Goal: Task Accomplishment & Management: Manage account settings

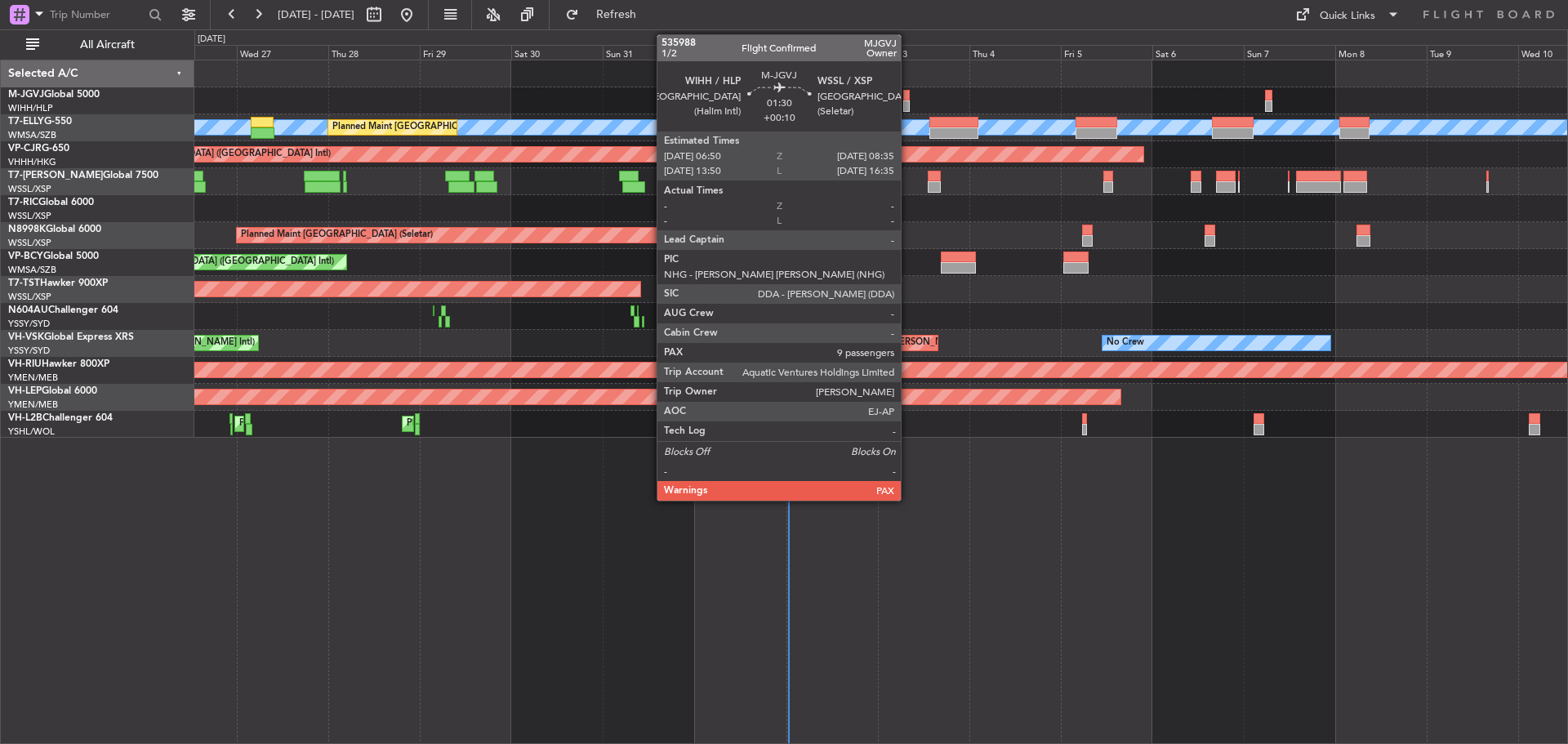
click at [908, 108] on div at bounding box center [907, 106] width 7 height 12
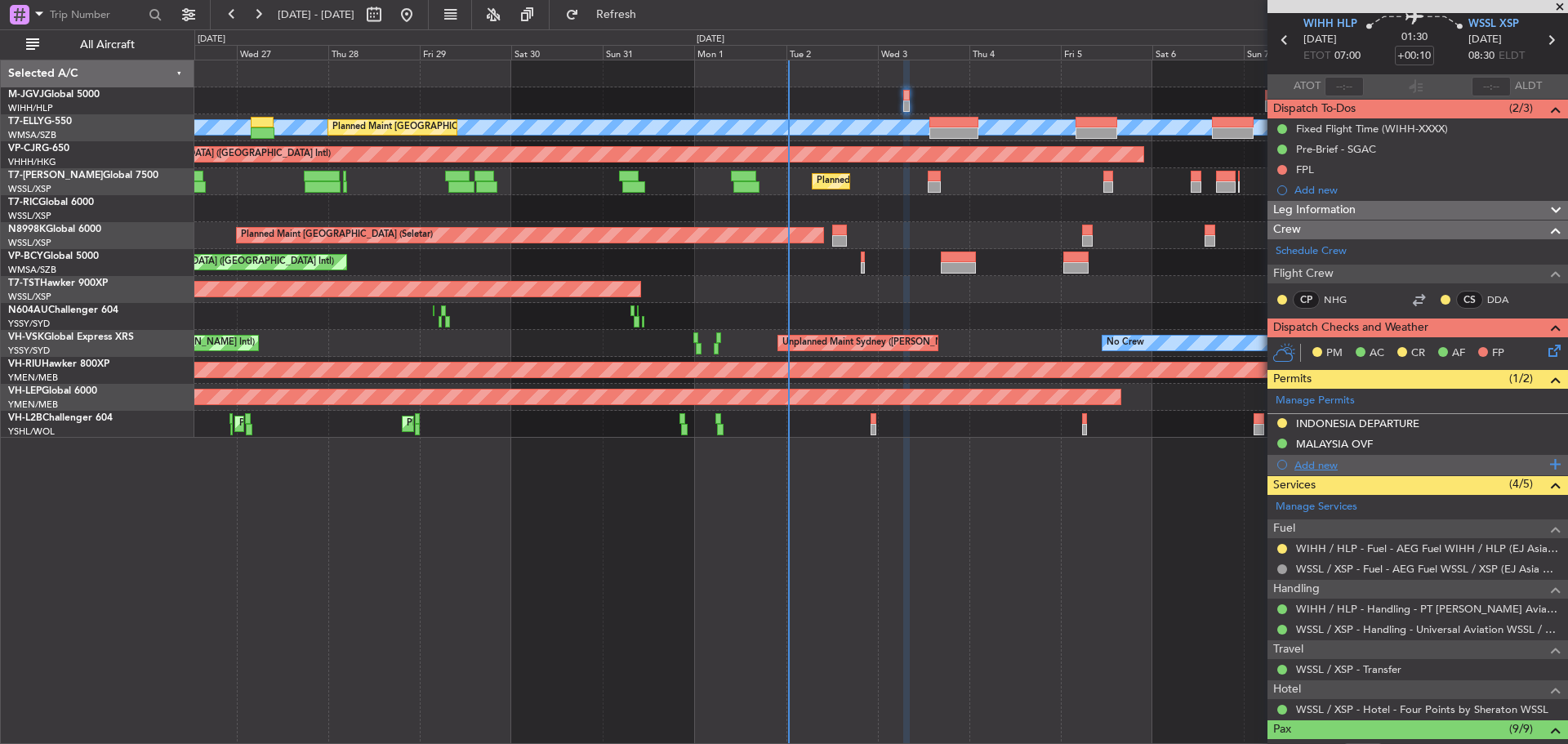
scroll to position [82, 0]
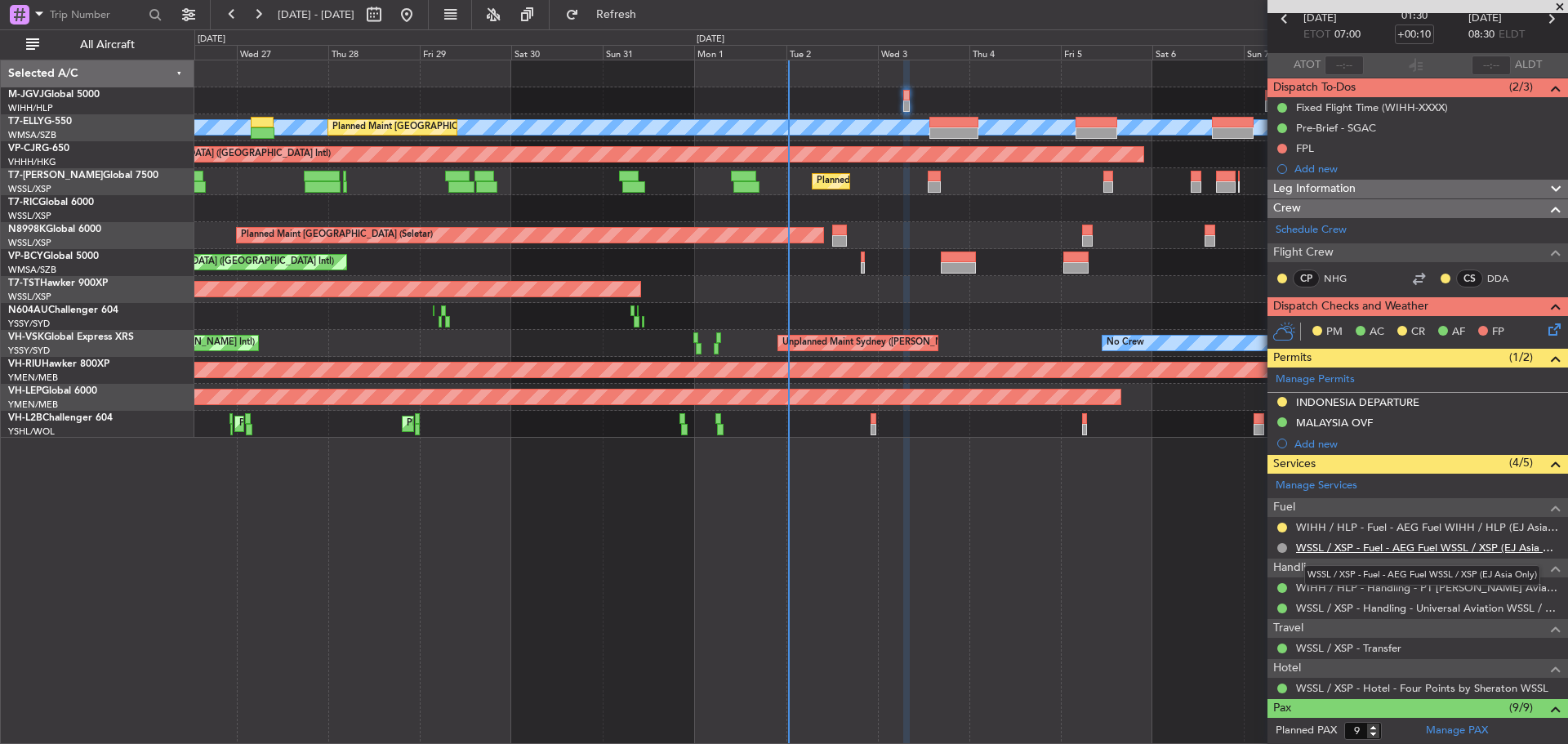
click at [1453, 548] on link "WSSL / XSP - Fuel - AEG Fuel WSSL / XSP (EJ Asia Only)" at bounding box center [1428, 548] width 264 height 14
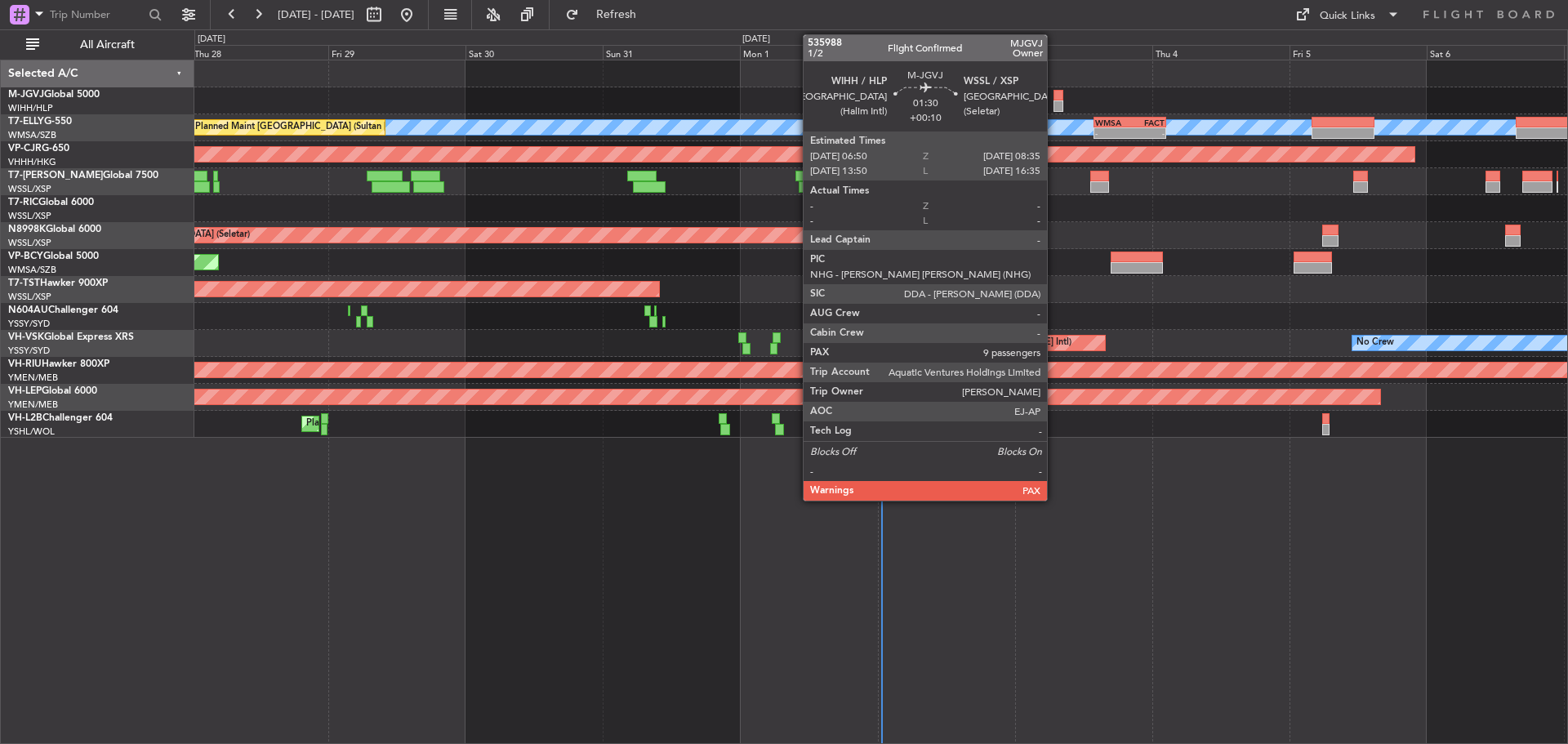
click at [1054, 107] on div at bounding box center [1059, 106] width 11 height 12
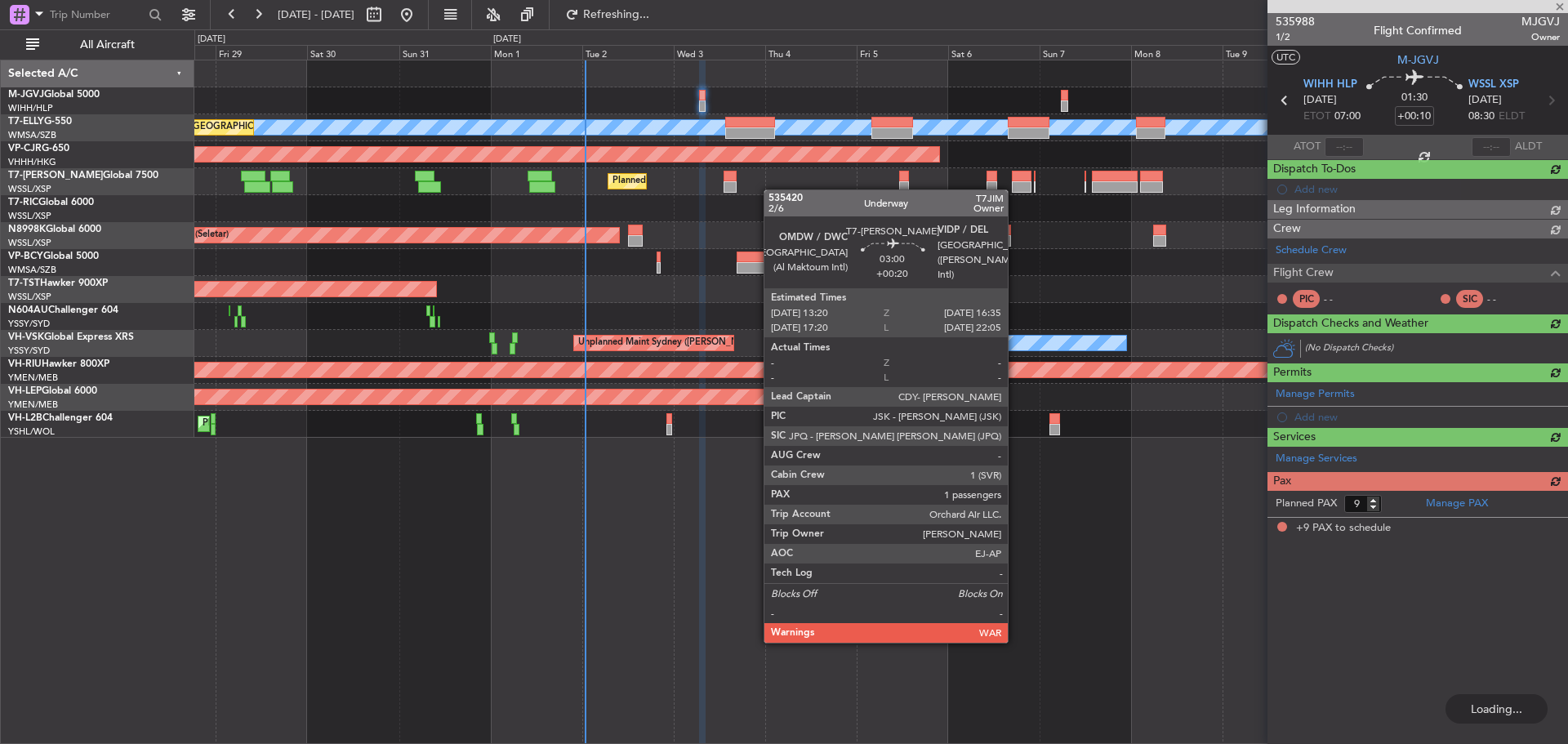
click at [763, 190] on div "Planned Maint Dubai (Al Maktoum Intl)" at bounding box center [880, 181] width 1373 height 27
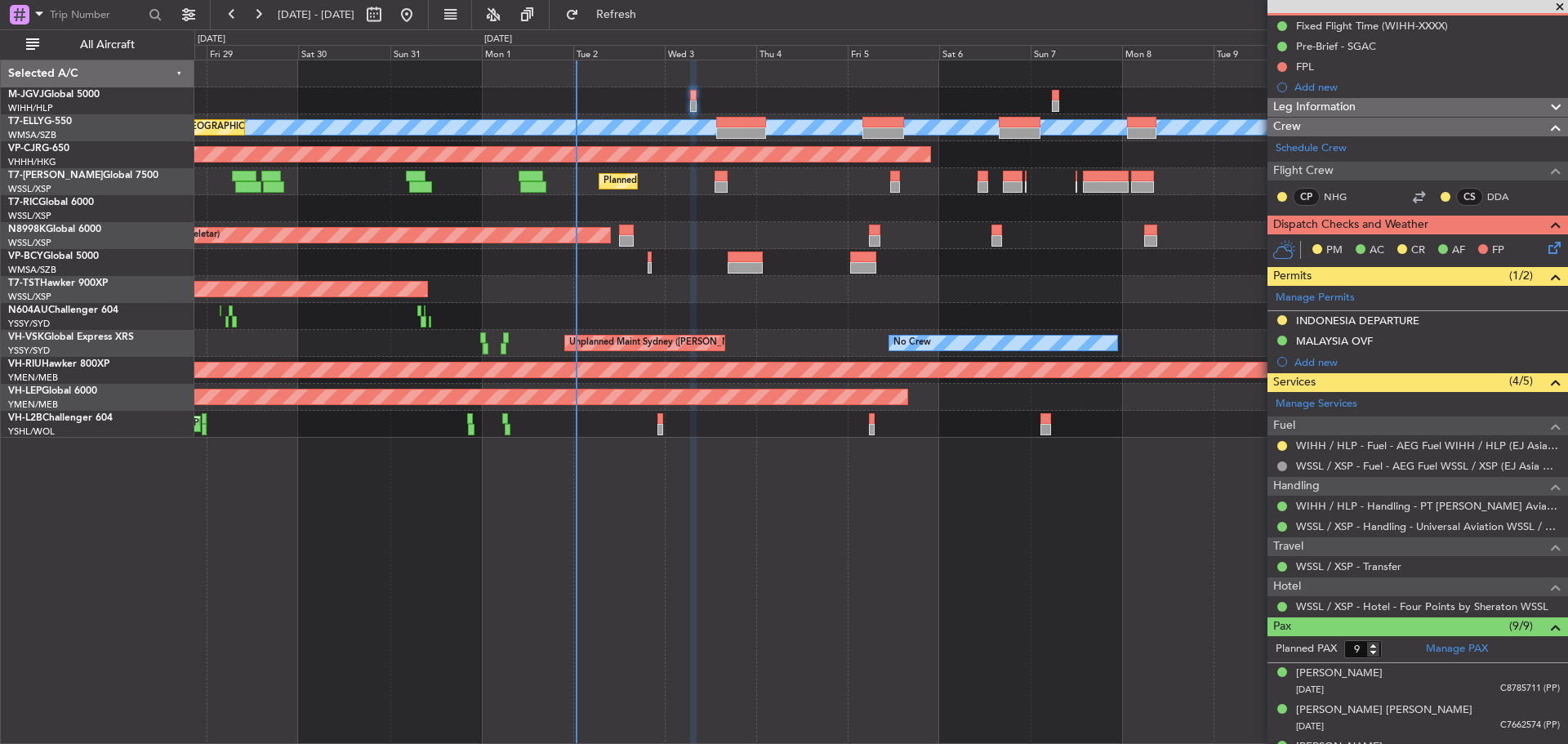
scroll to position [245, 0]
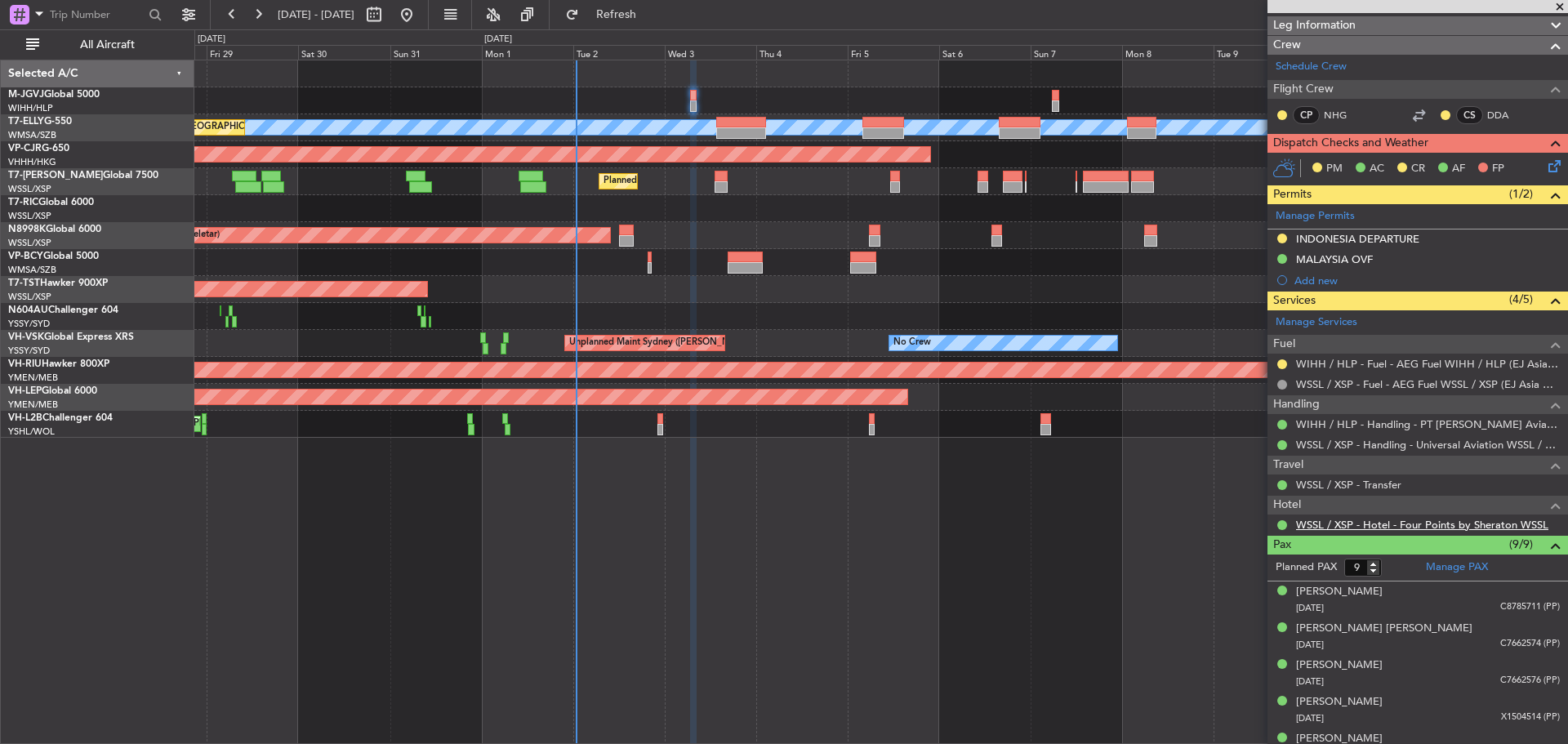
click at [1418, 524] on link "WSSL / XSP - Hotel - Four Points by Sheraton WSSL" at bounding box center [1422, 525] width 252 height 14
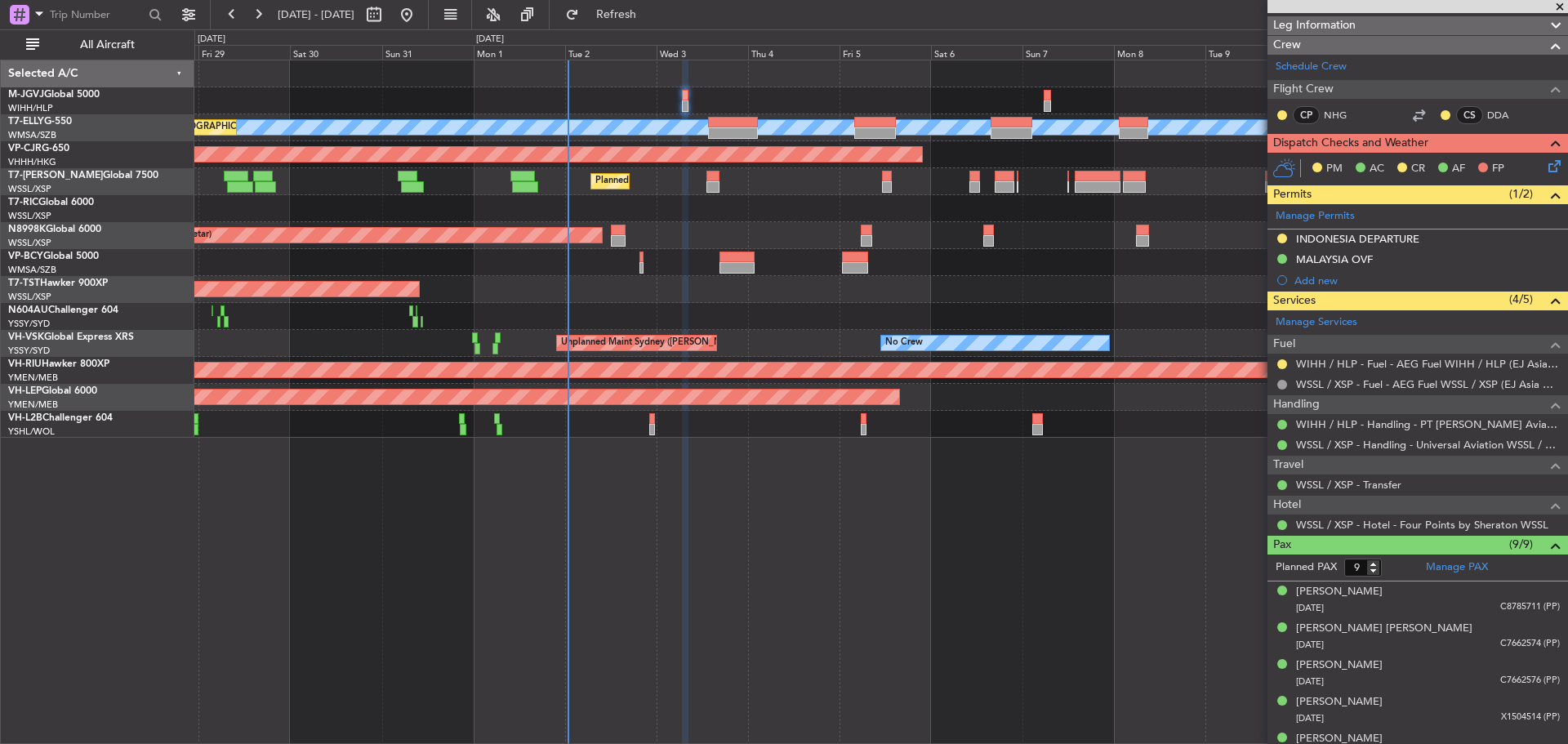
click at [1048, 167] on div "Planned Maint [GEOGRAPHIC_DATA] (Halim Intl) Planned Maint [GEOGRAPHIC_DATA] ([…" at bounding box center [880, 249] width 1373 height 378
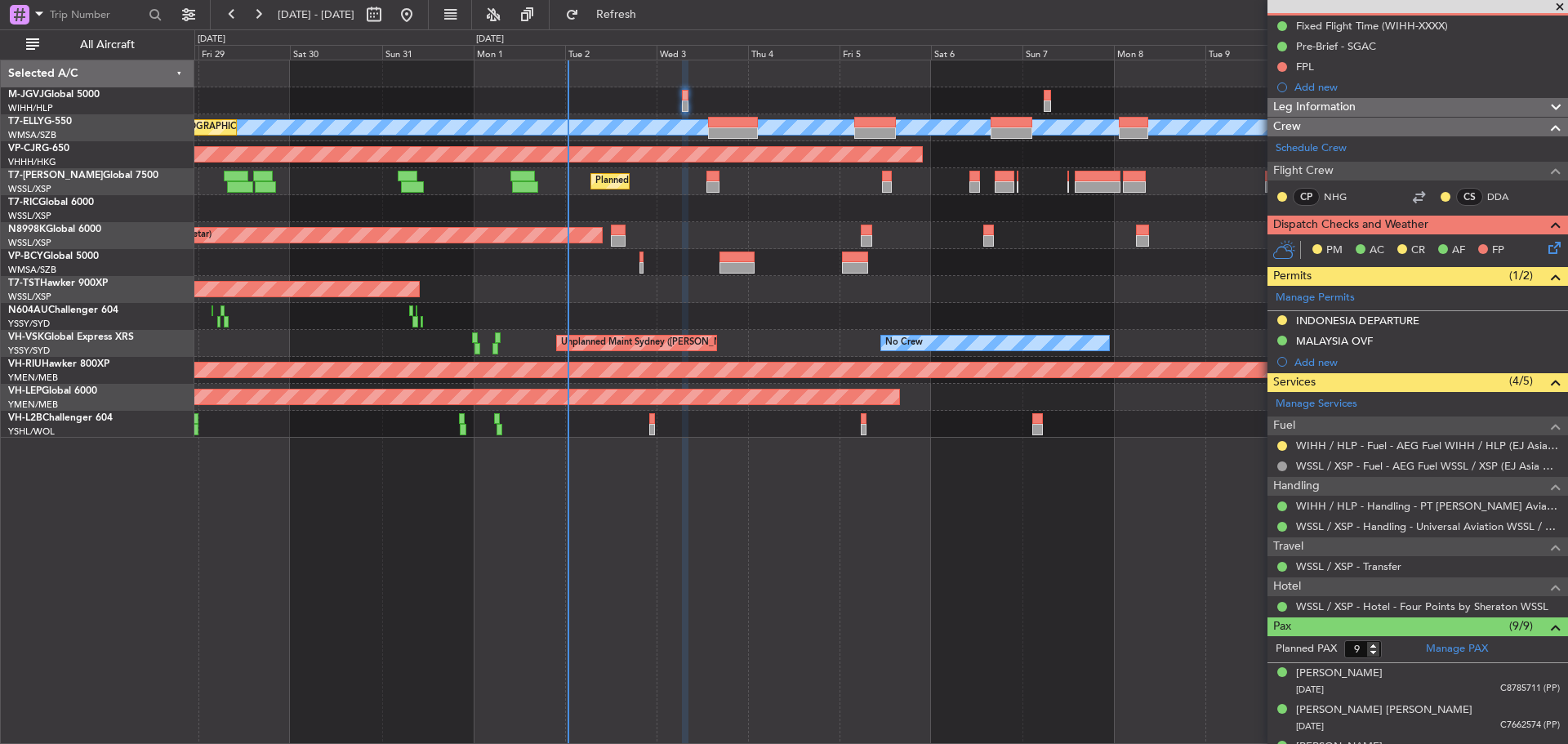
scroll to position [0, 0]
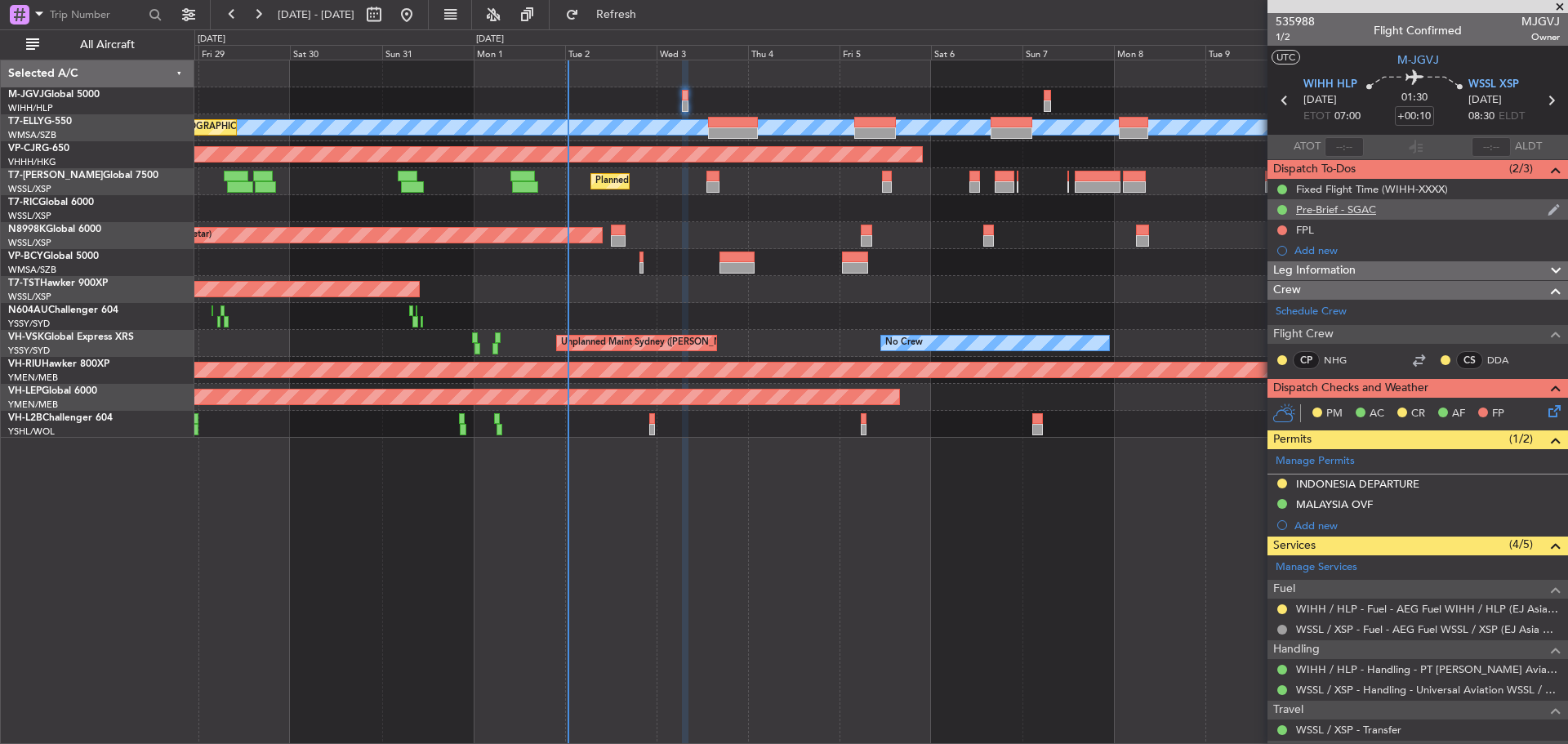
click at [1438, 212] on div "Pre-Brief - SGAC" at bounding box center [1417, 210] width 301 height 21
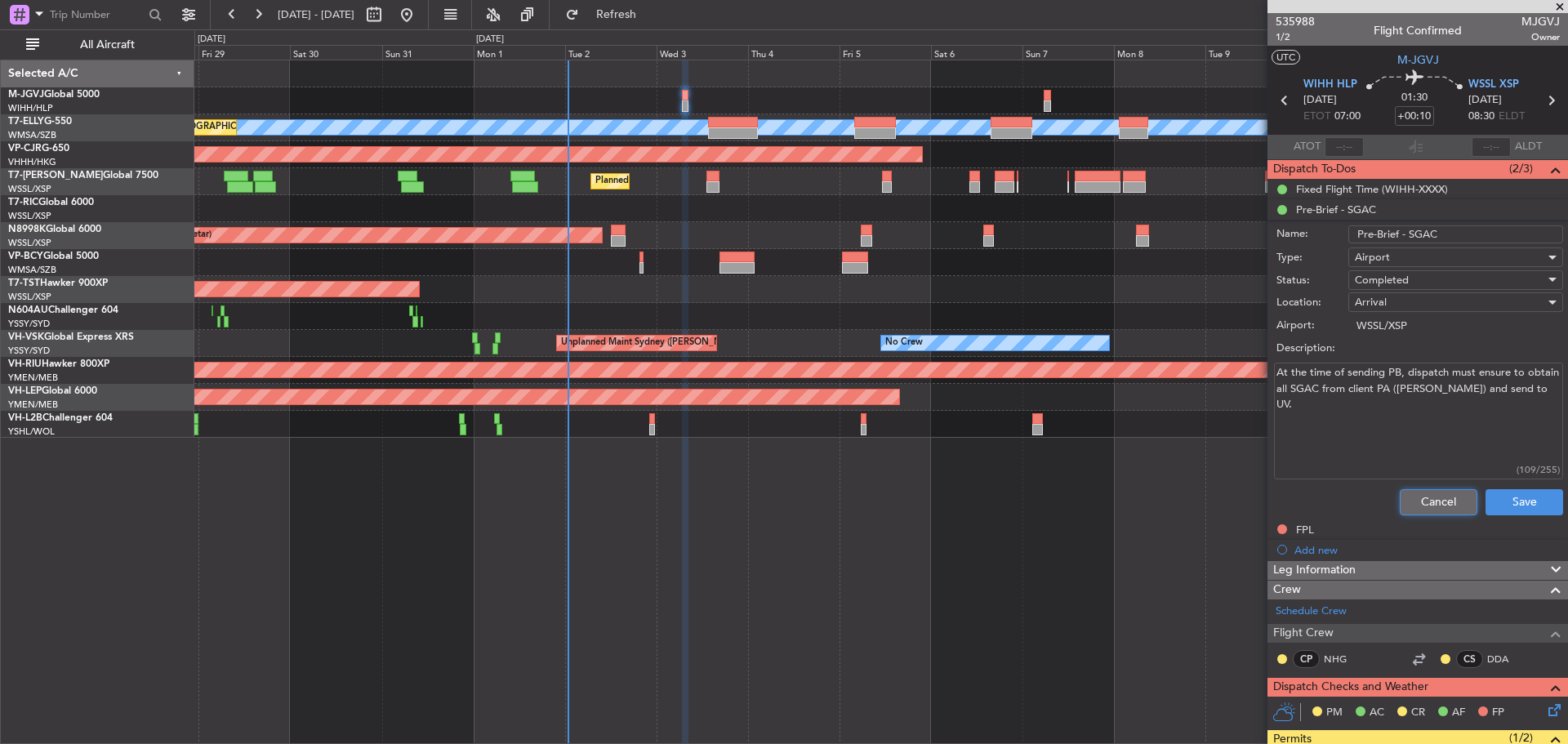
click at [1411, 498] on button "Cancel" at bounding box center [1439, 502] width 77 height 26
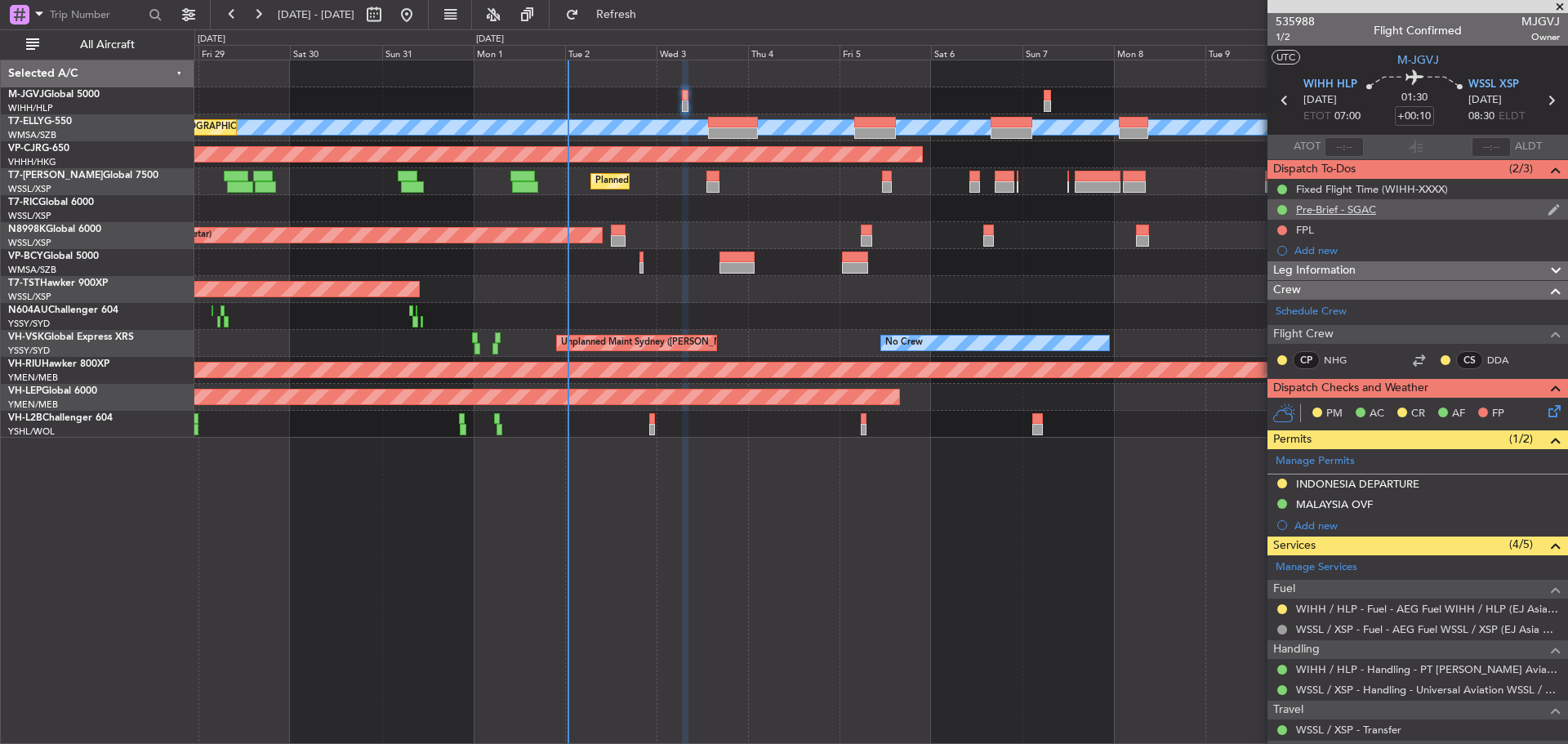
click at [1359, 205] on div "Pre-Brief - SGAC" at bounding box center [1336, 210] width 80 height 14
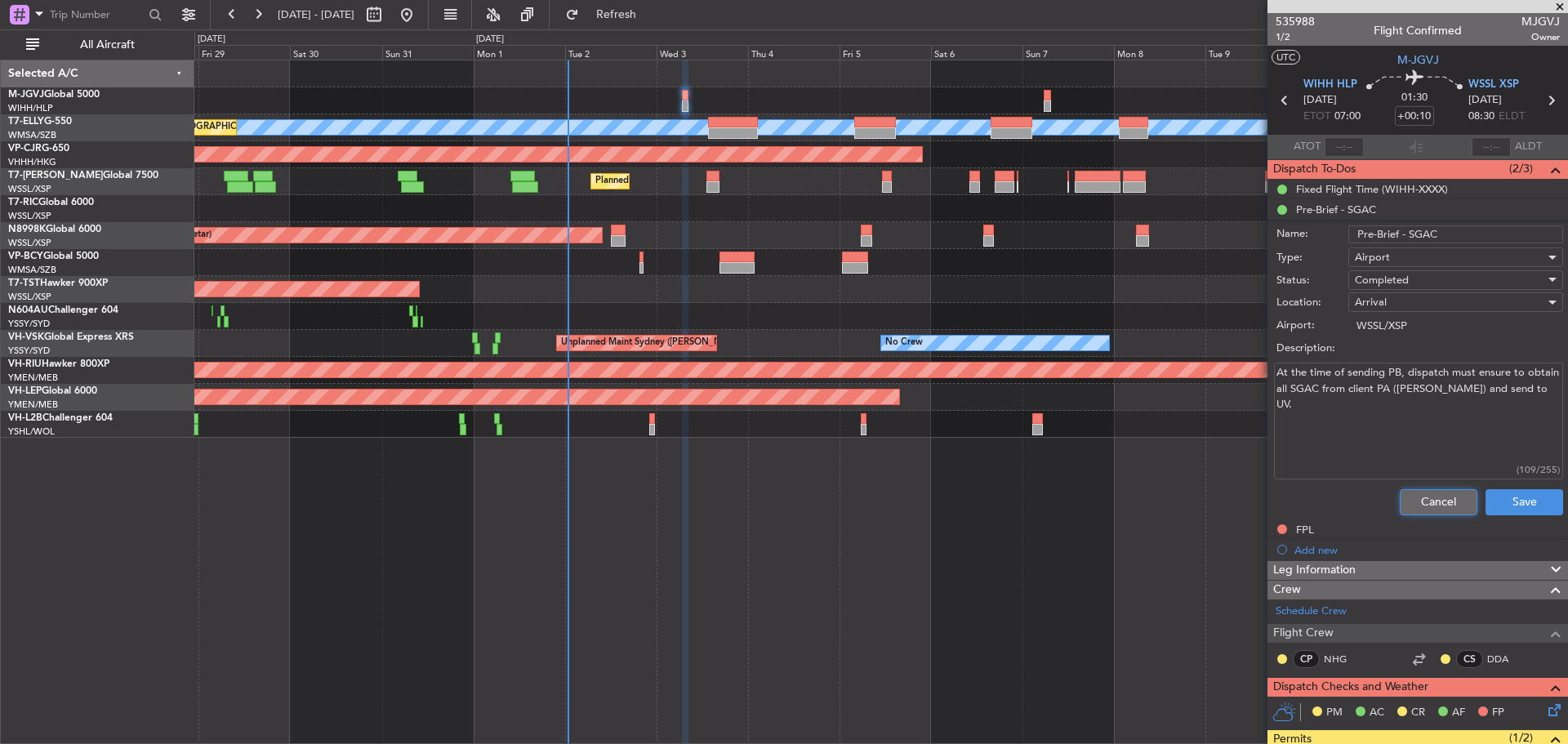
click at [1413, 501] on button "Cancel" at bounding box center [1439, 502] width 77 height 26
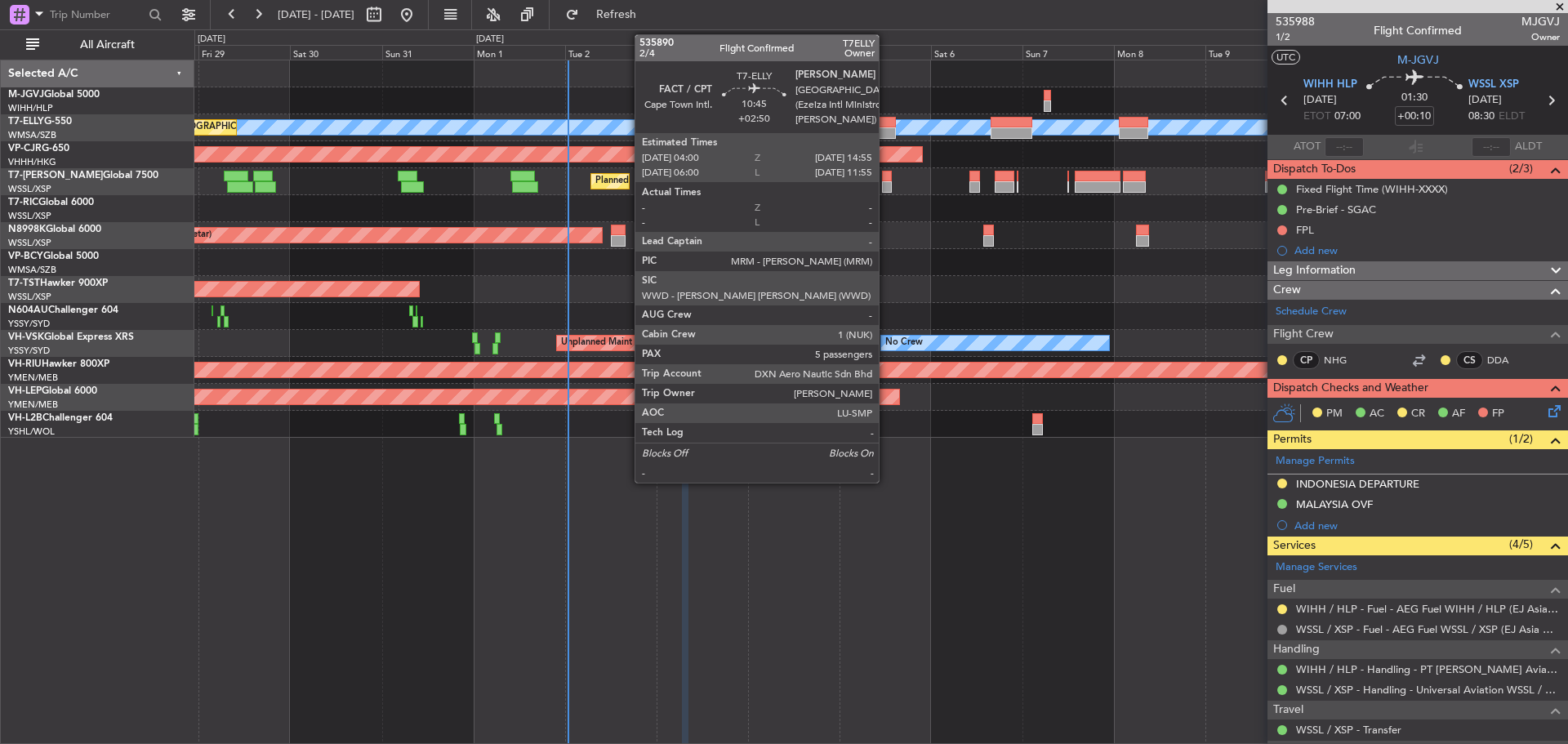
click at [886, 130] on div at bounding box center [875, 134] width 42 height 12
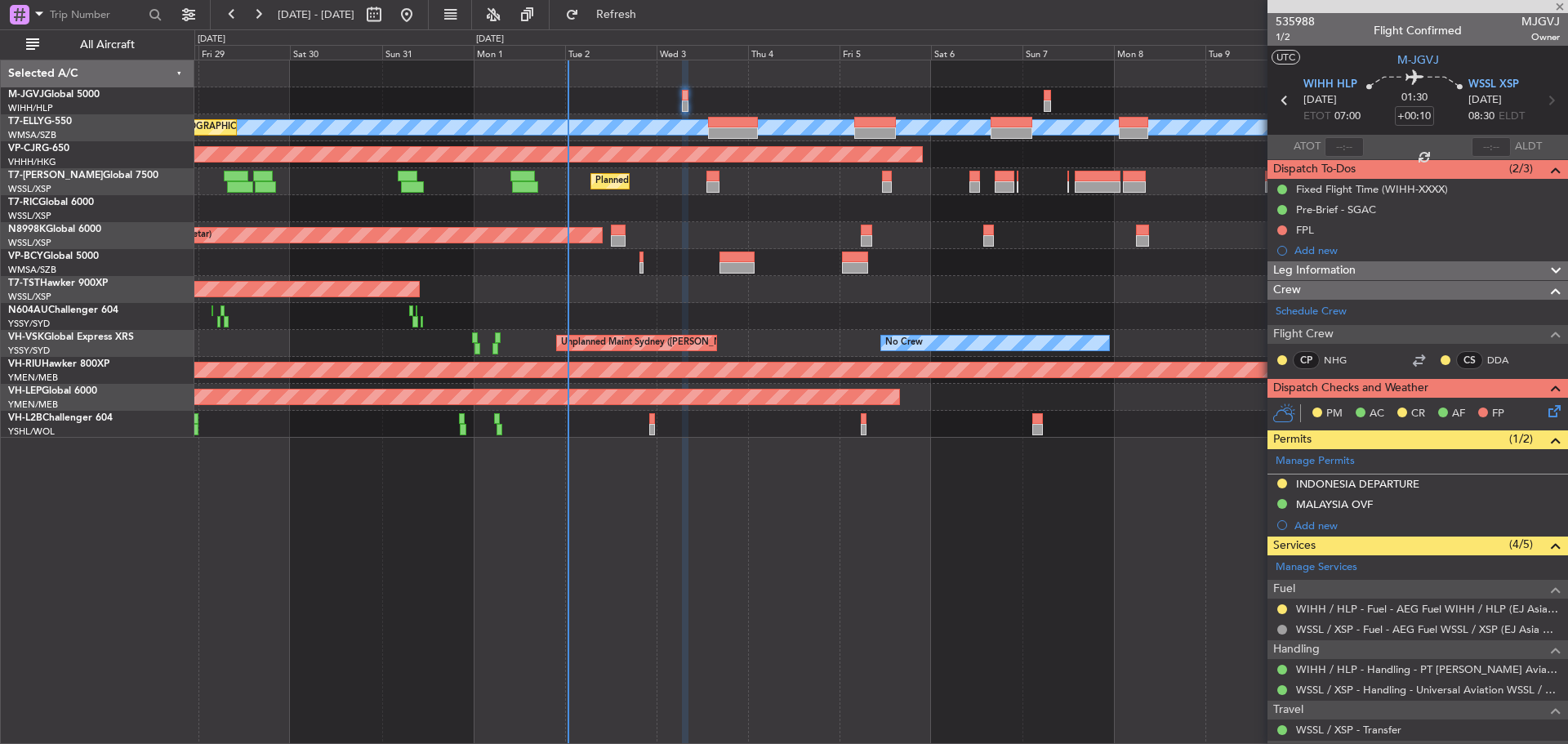
type input "+02:50"
type input "5"
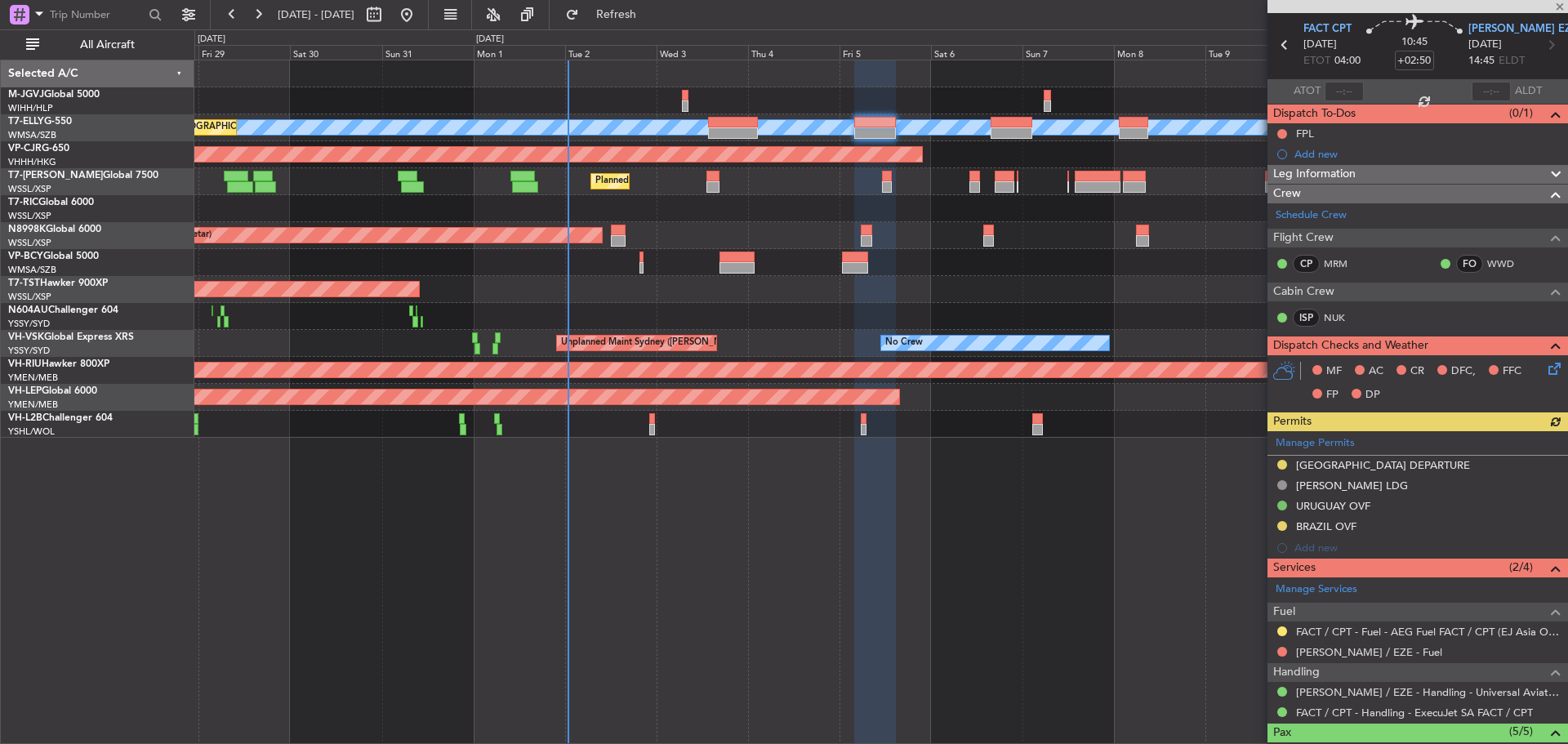
scroll to position [82, 0]
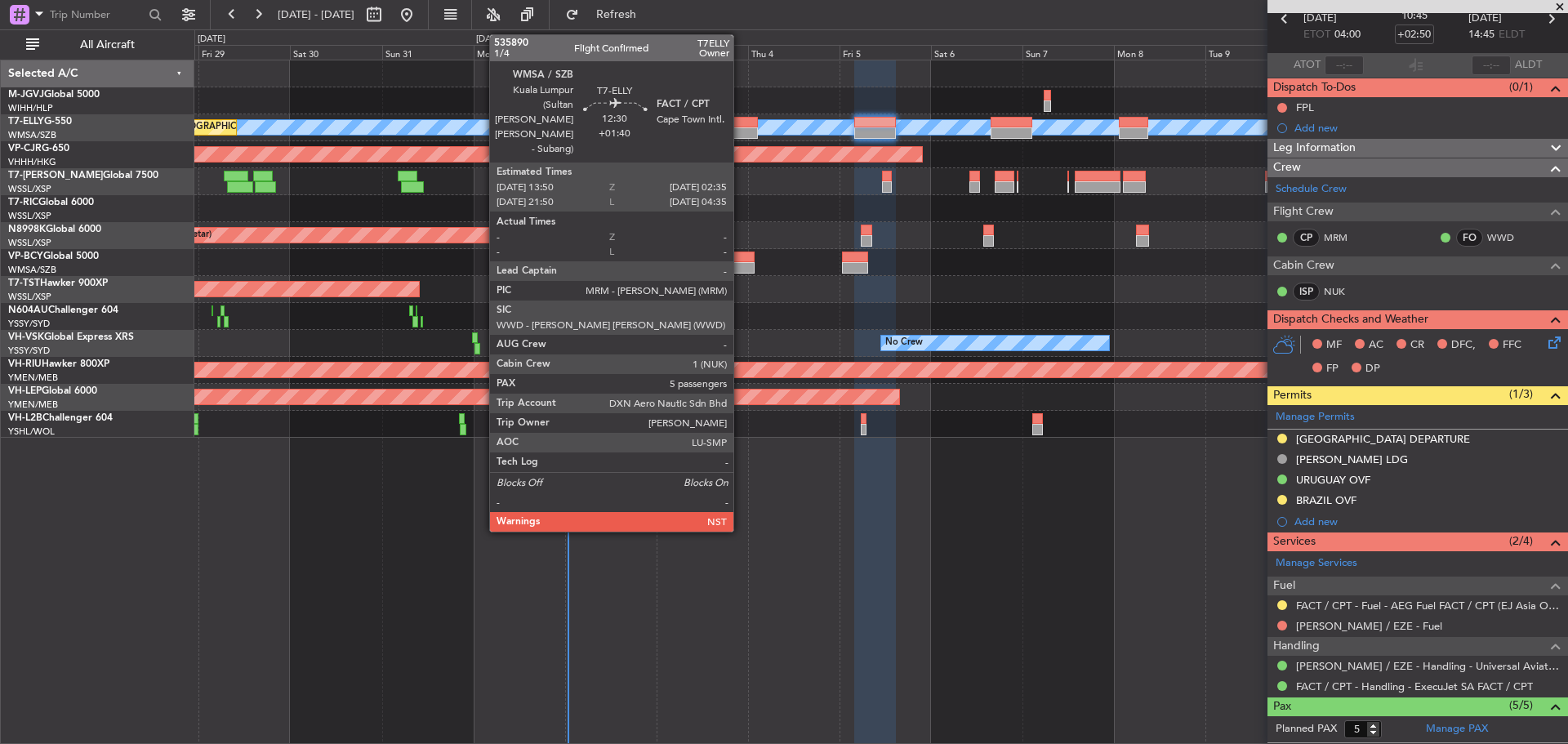
click at [740, 129] on div at bounding box center [732, 134] width 49 height 12
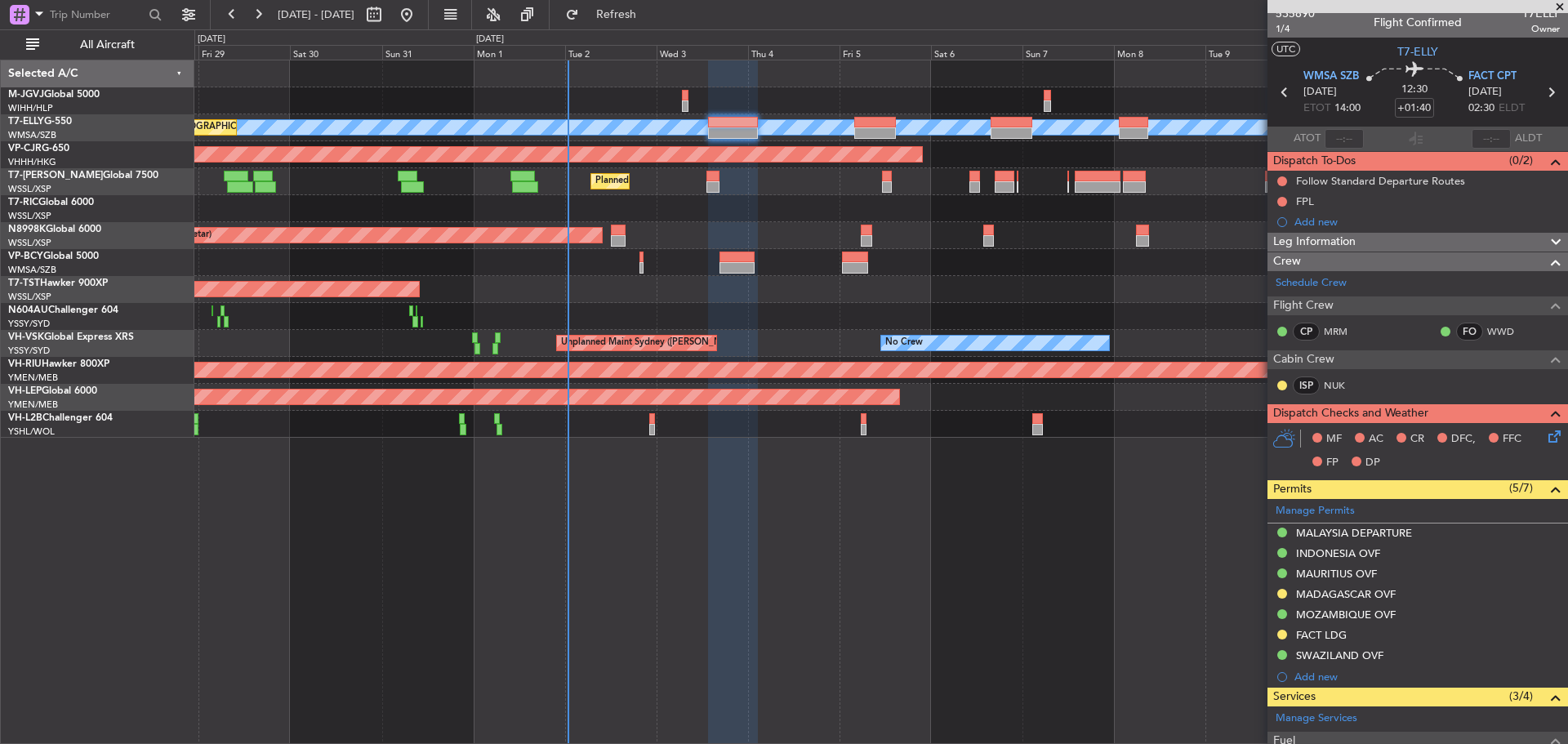
scroll to position [0, 0]
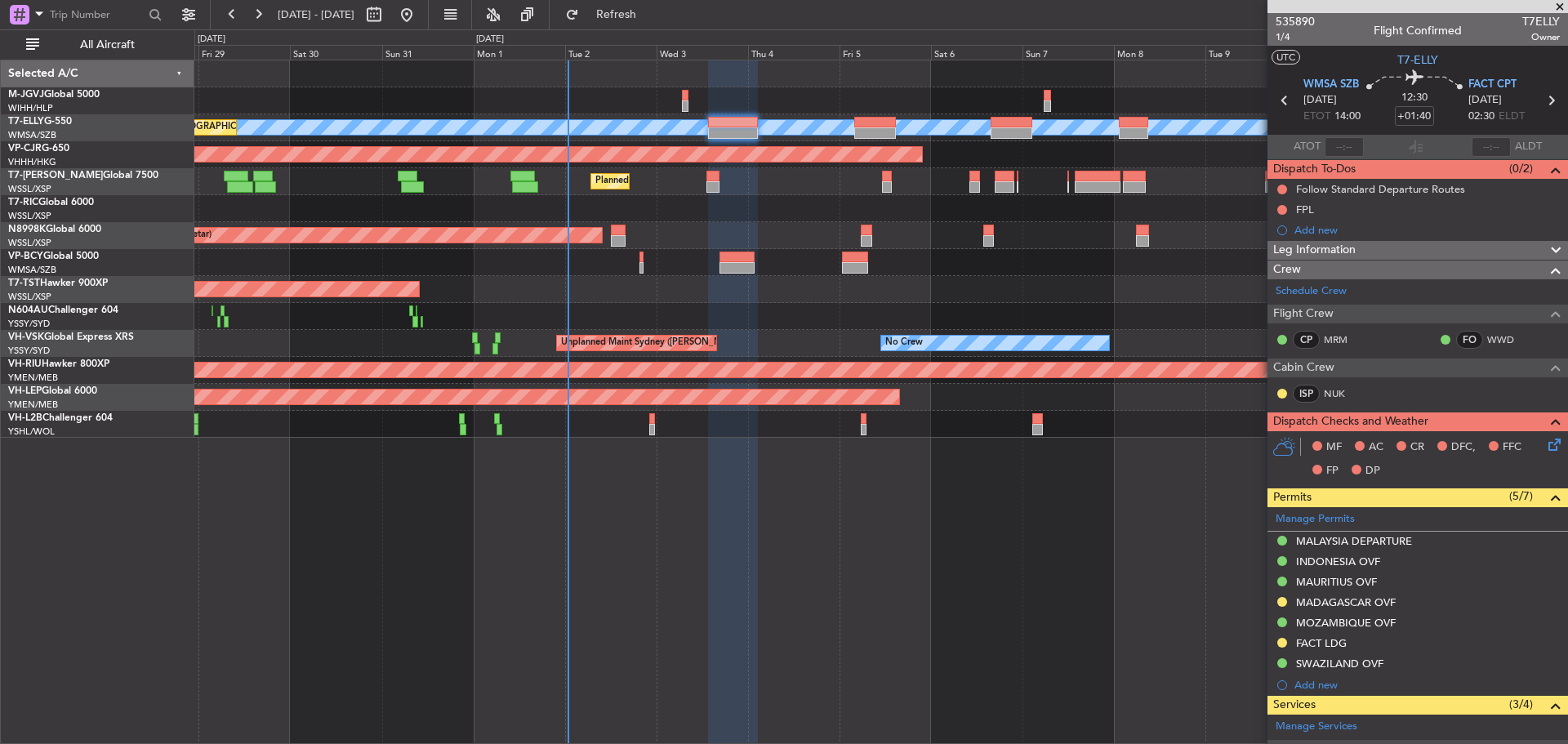
click at [1542, 104] on icon at bounding box center [1551, 101] width 21 height 21
type input "+02:50"
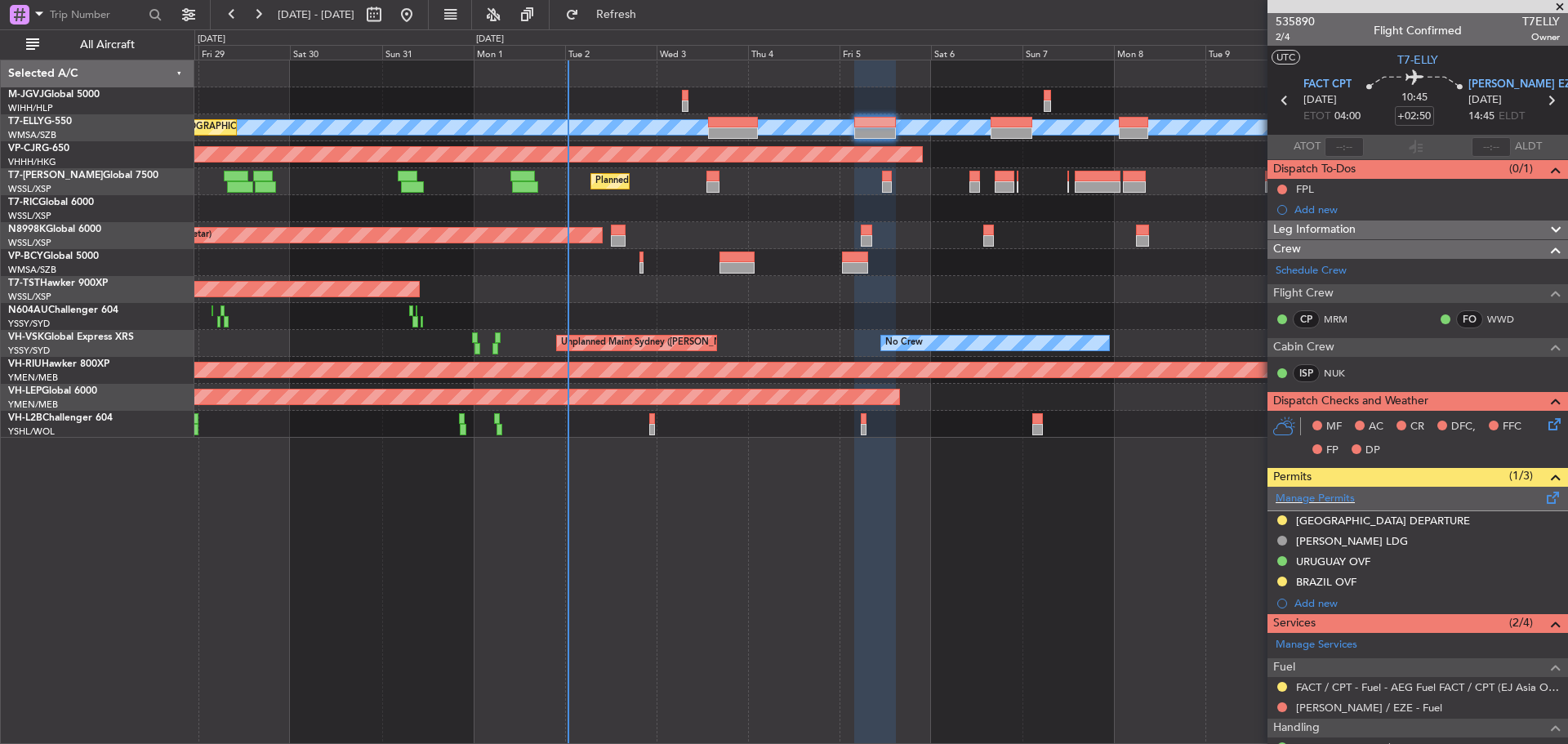
click at [1543, 494] on span at bounding box center [1553, 494] width 20 height 12
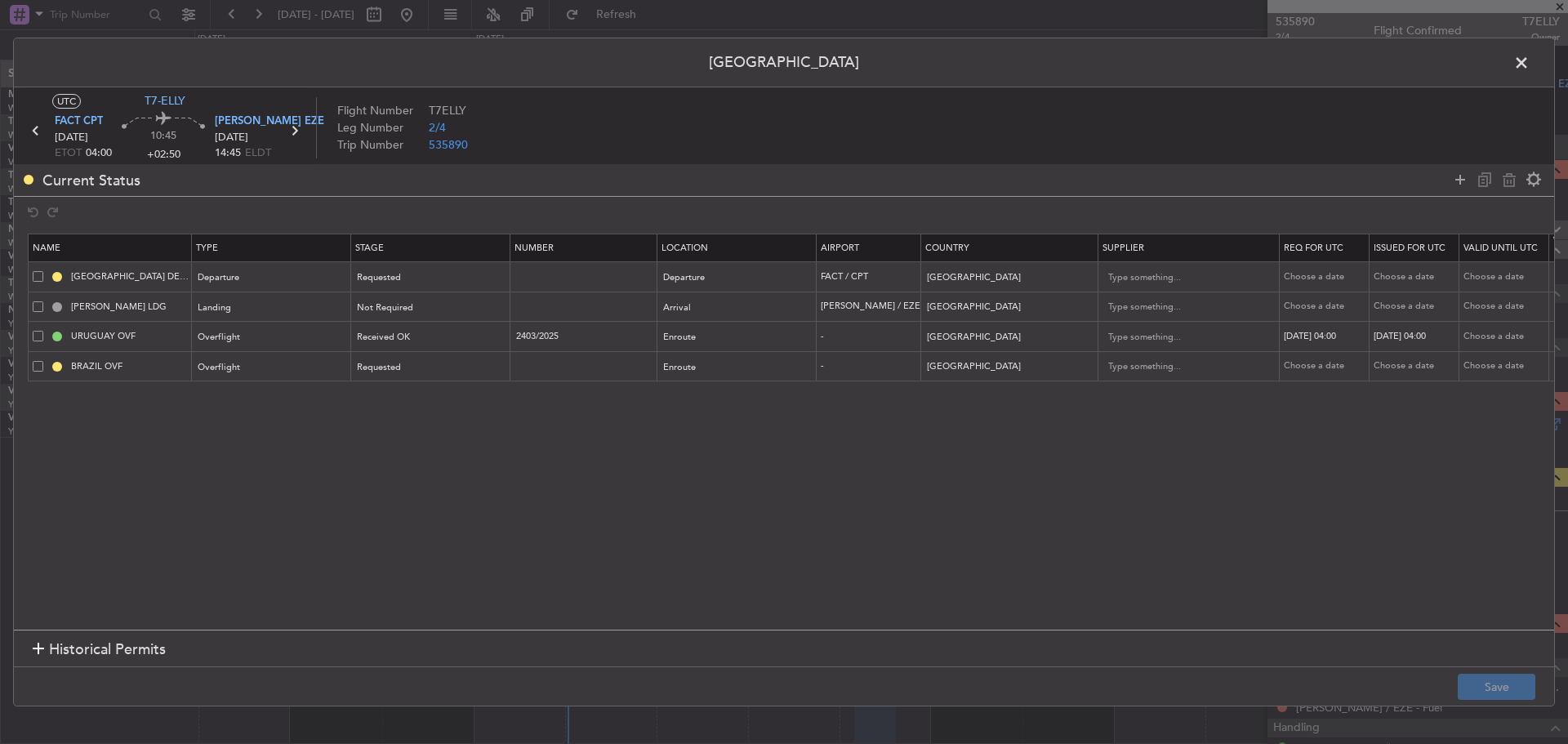
click at [40, 303] on span at bounding box center [38, 307] width 11 height 11
click at [44, 302] on input "checkbox" at bounding box center [44, 302] width 0 height 0
click at [1509, 182] on icon at bounding box center [1509, 180] width 20 height 20
type input "URUGUAY OVF"
type input "2403/2025"
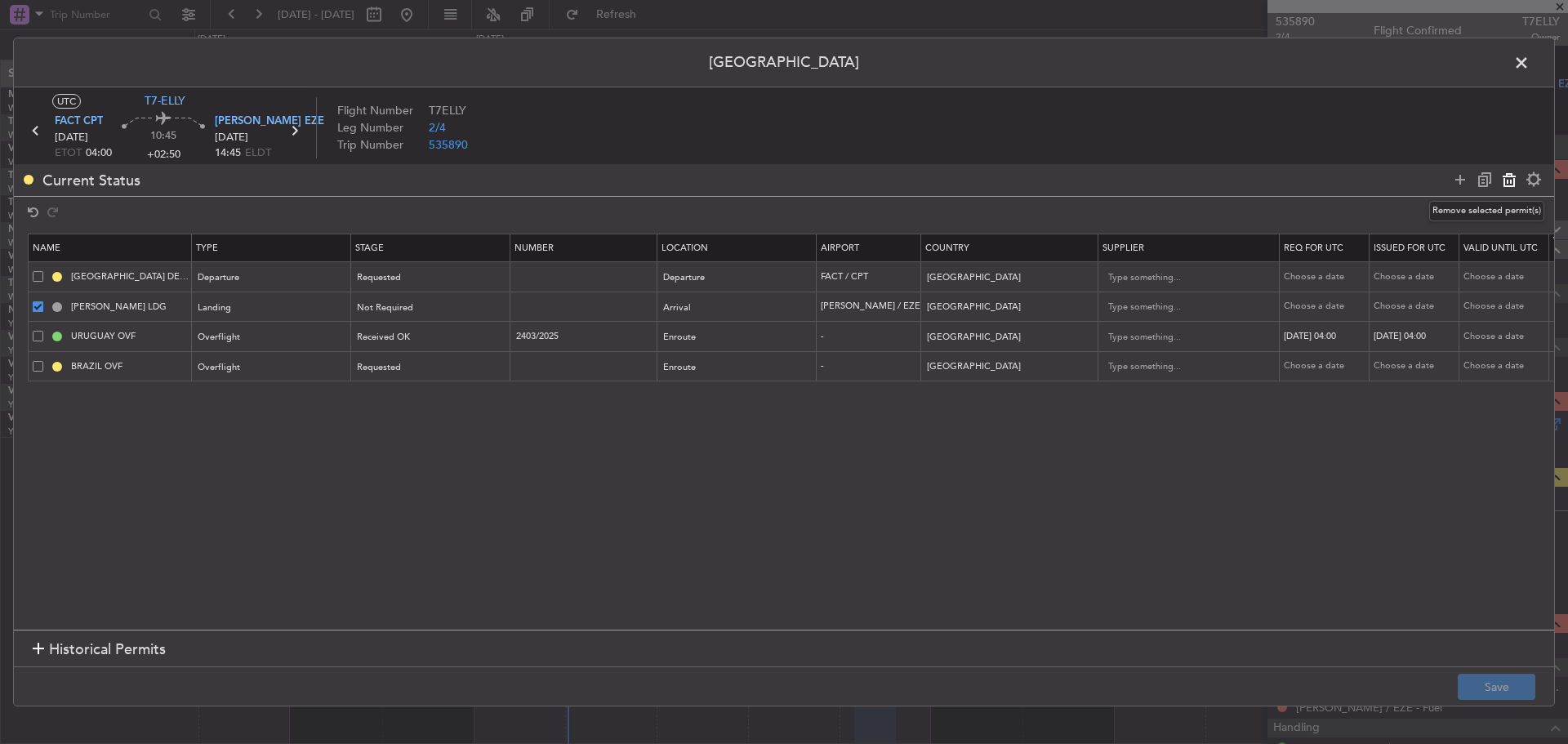
type input "[GEOGRAPHIC_DATA]"
type input "BRAZIL OVF"
type input "[GEOGRAPHIC_DATA]"
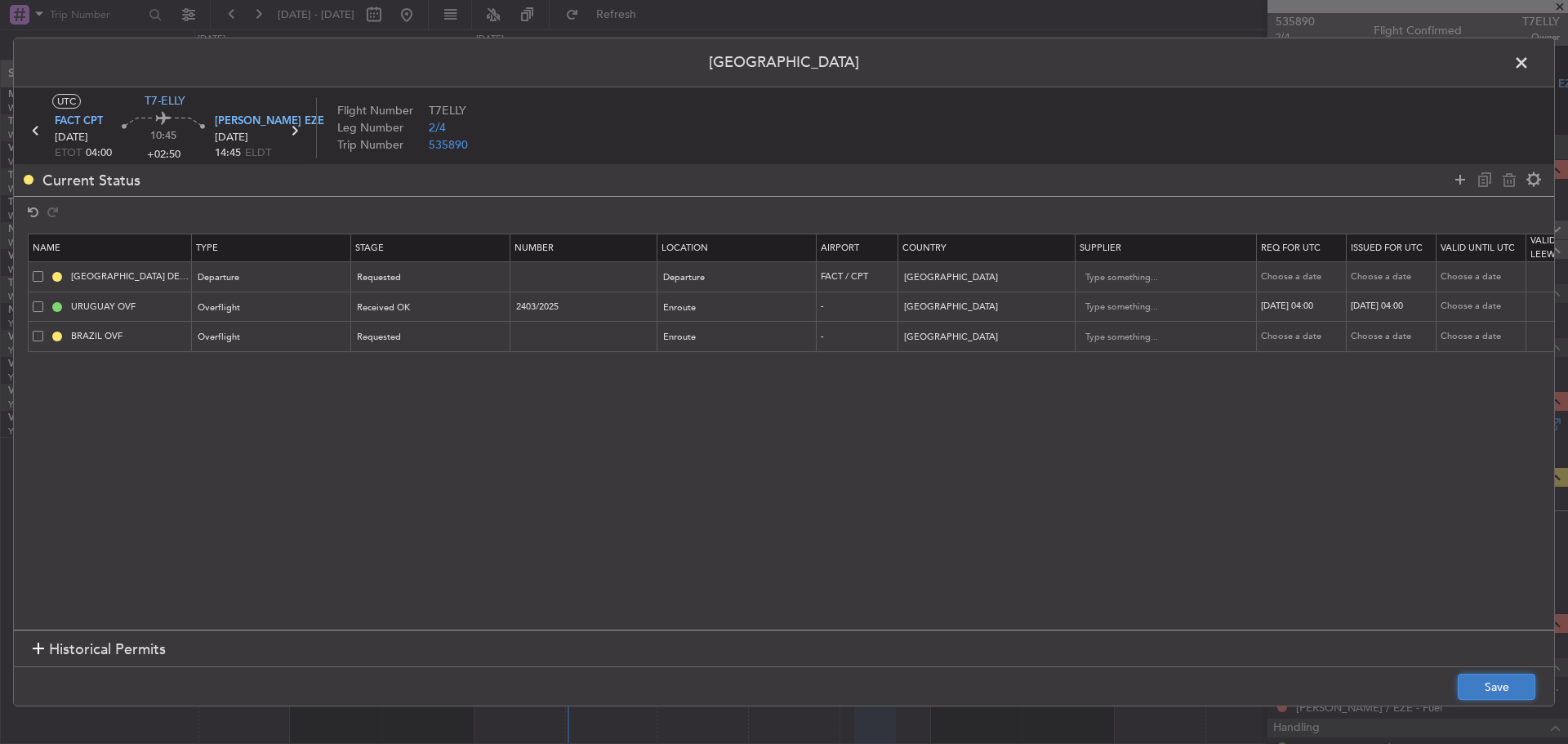
click at [1472, 680] on button "Save" at bounding box center [1496, 687] width 77 height 26
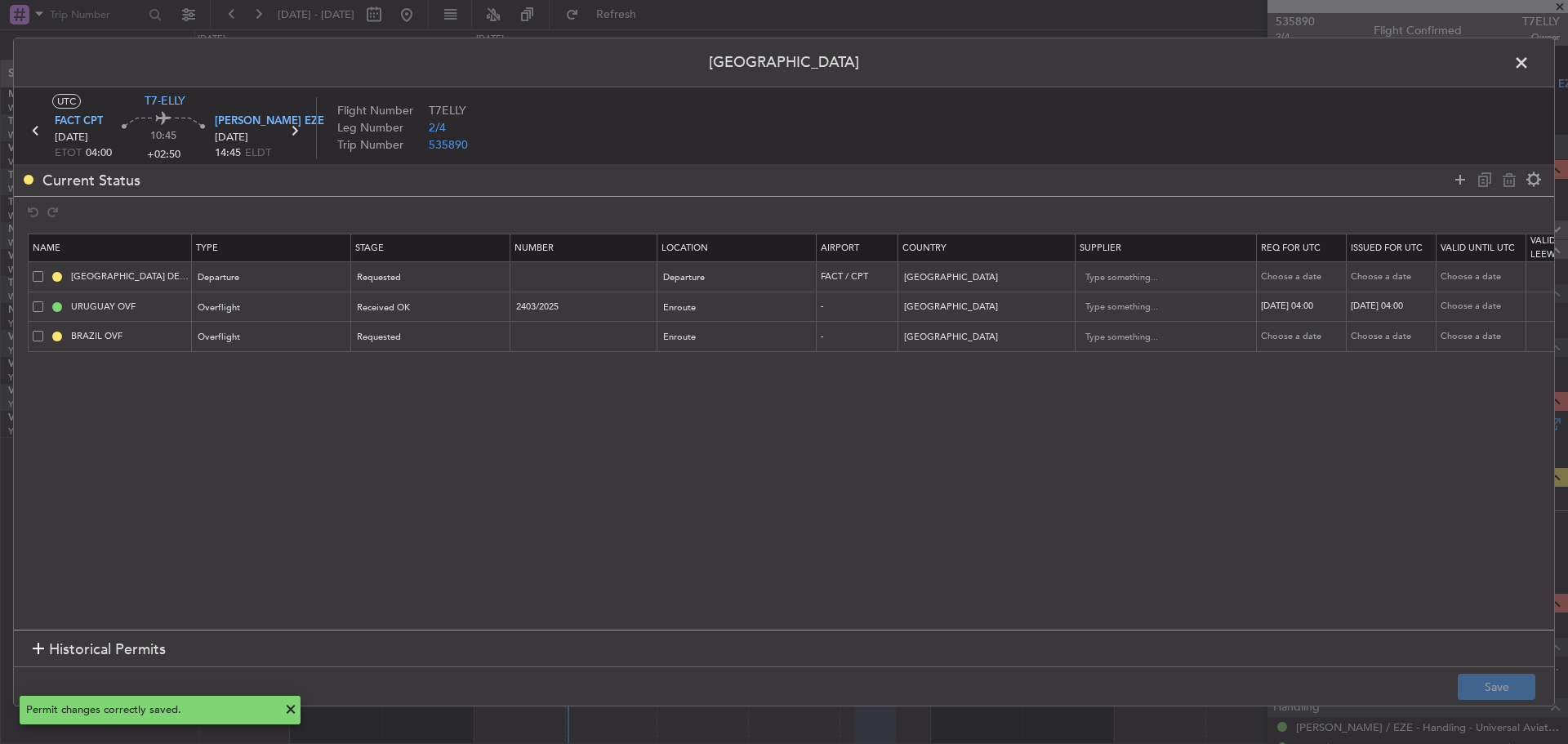
click at [1529, 56] on span at bounding box center [1529, 67] width 0 height 33
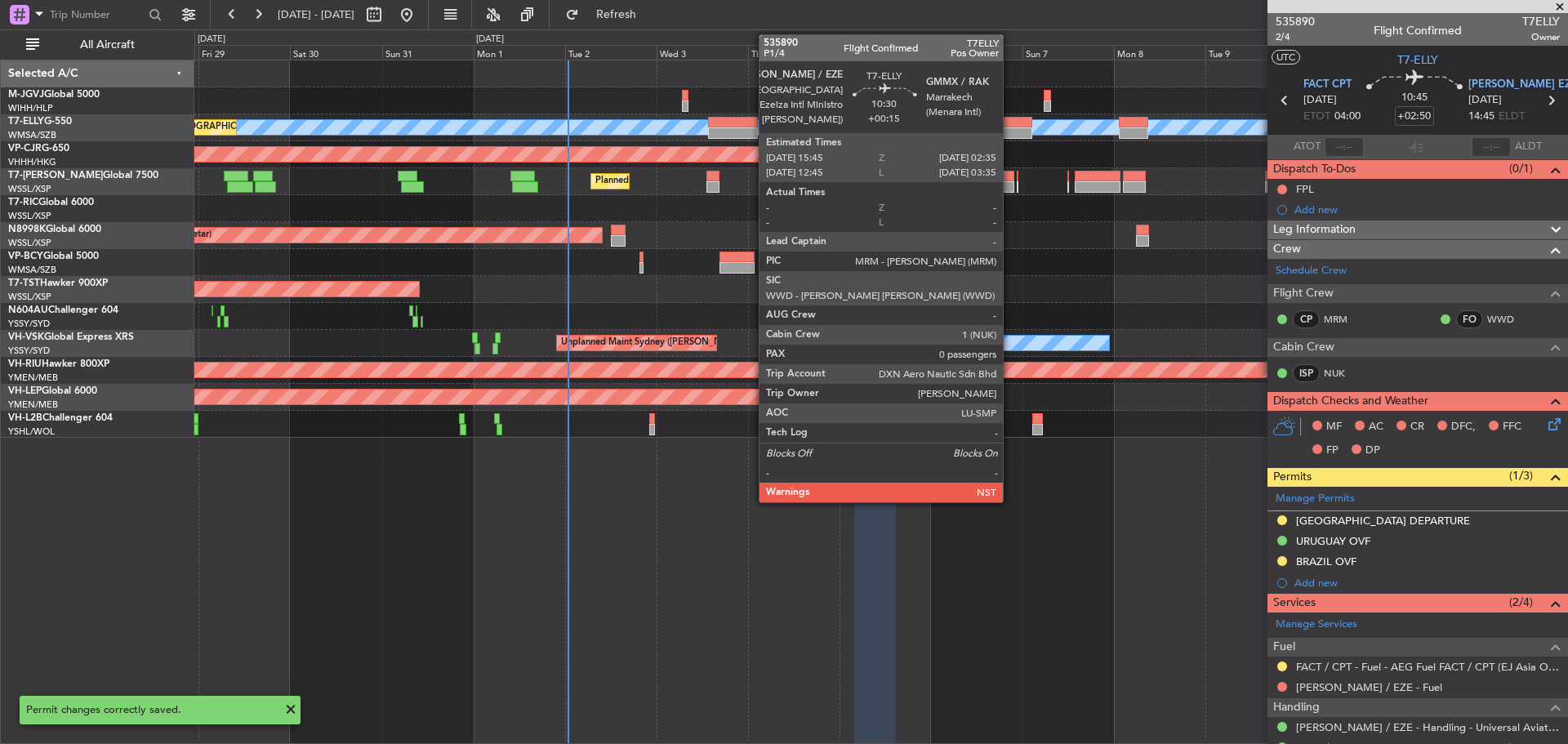
click at [1010, 136] on div at bounding box center [1012, 134] width 42 height 12
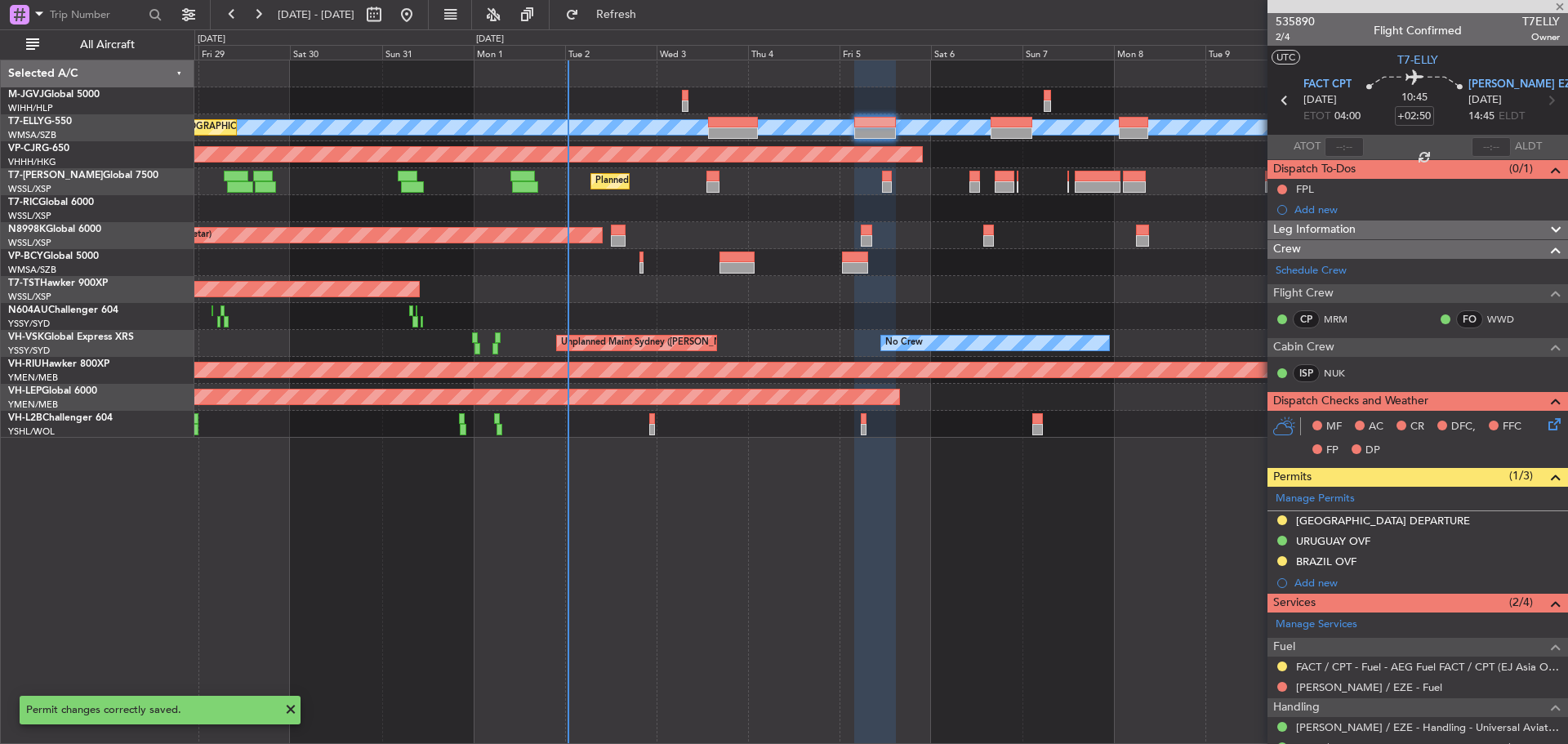
type input "+00:15"
type input "0"
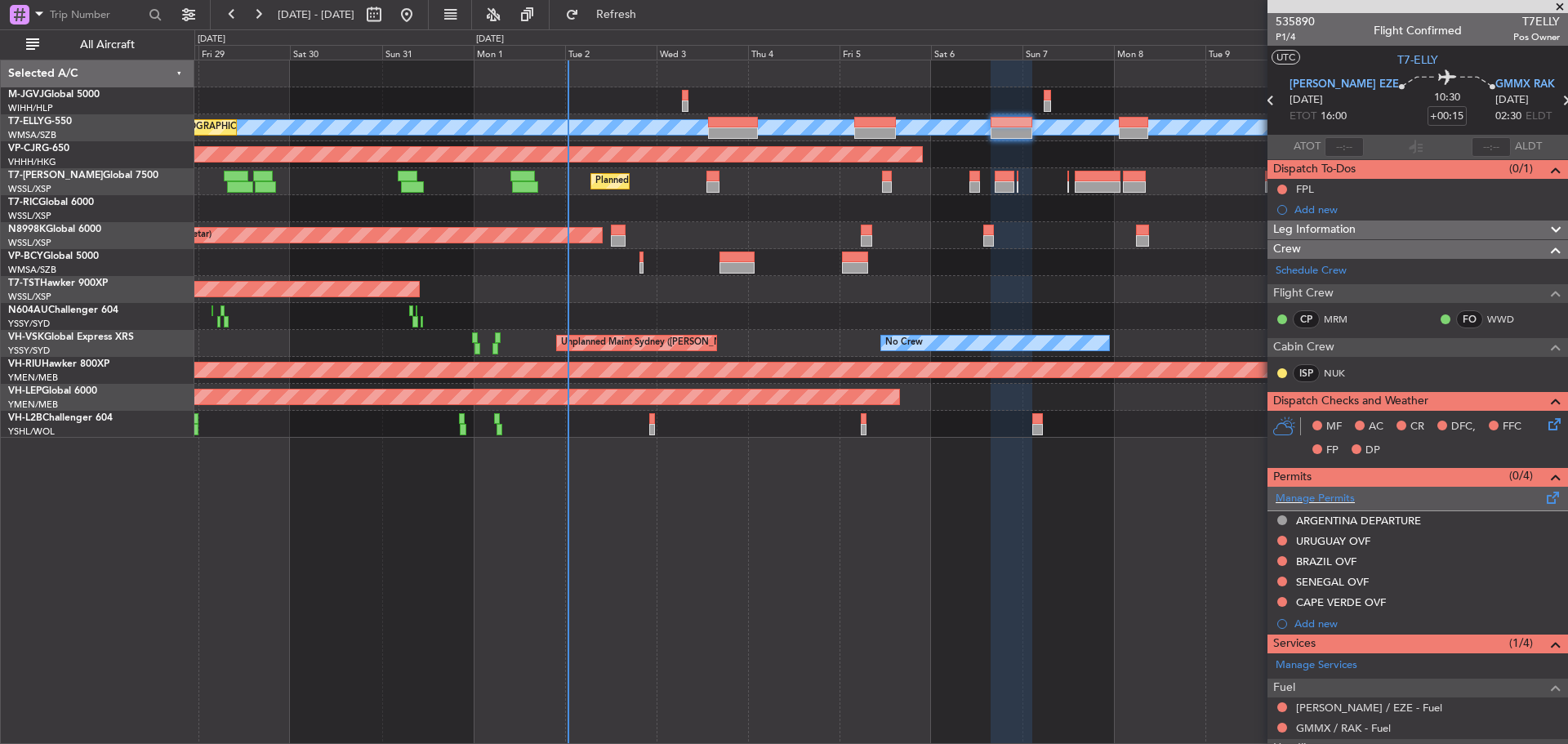
click at [1543, 496] on span at bounding box center [1553, 494] width 20 height 12
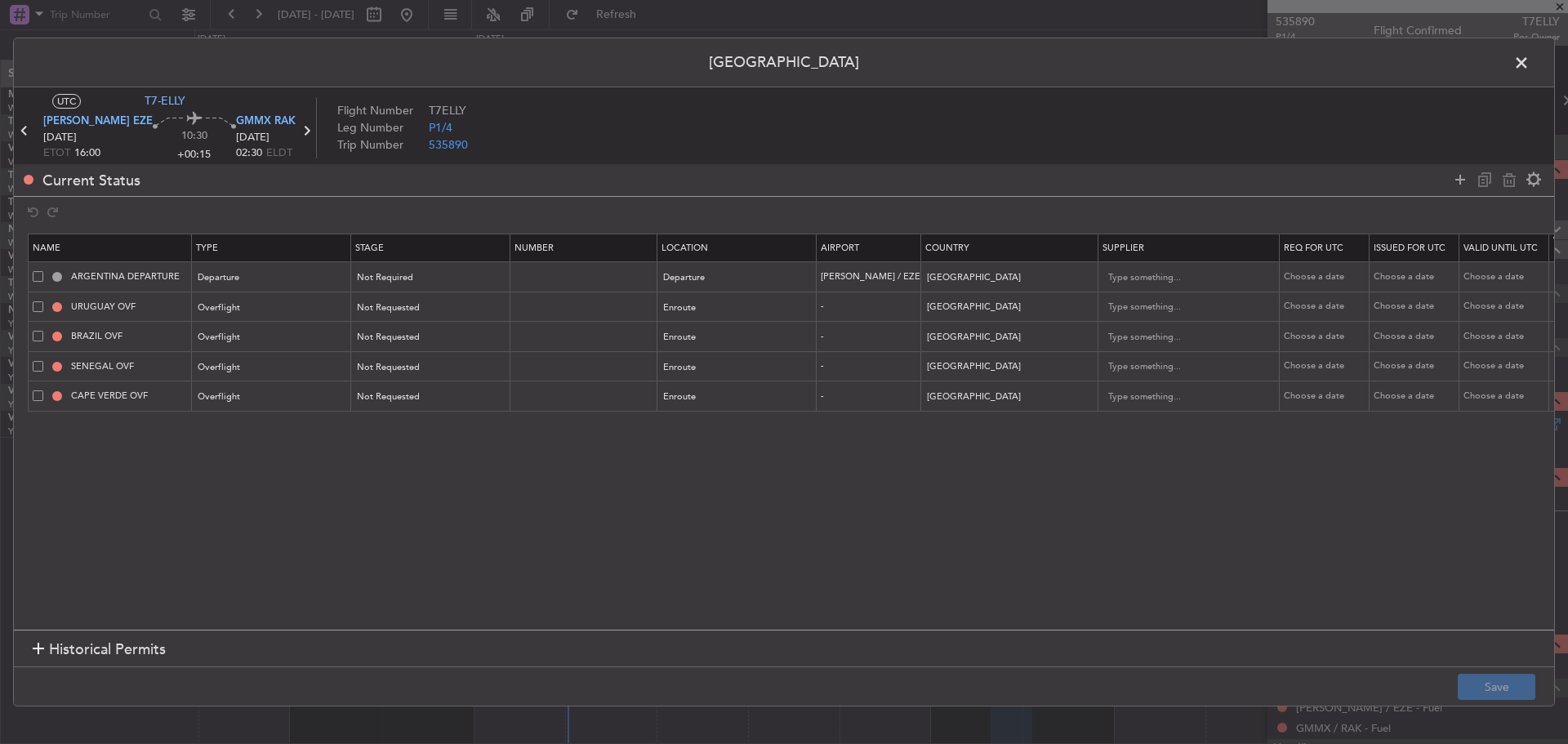
click at [37, 278] on span at bounding box center [38, 276] width 11 height 11
click at [44, 271] on input "checkbox" at bounding box center [44, 271] width 0 height 0
click at [1506, 181] on icon at bounding box center [1509, 180] width 20 height 20
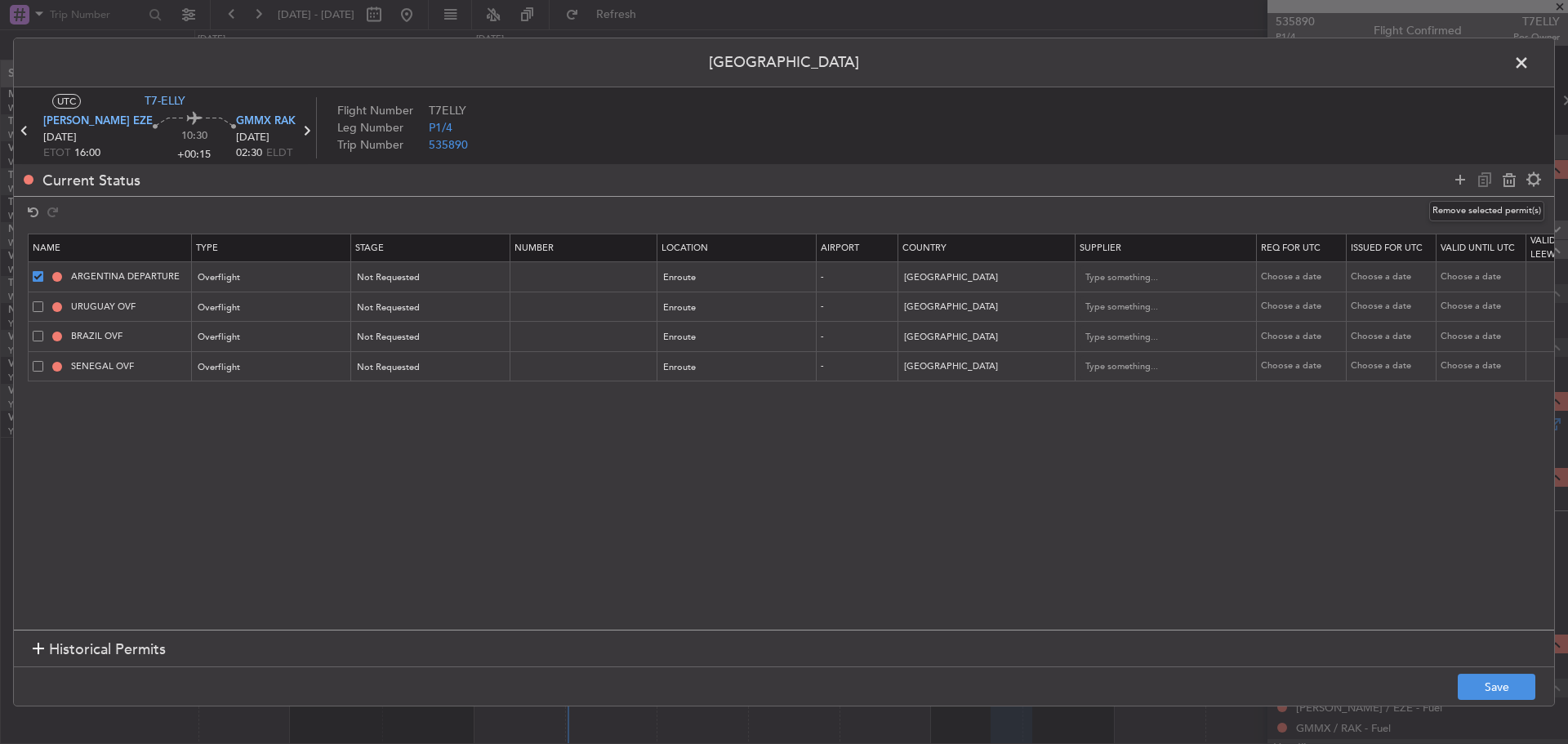
type input "URUGUAY OVF"
type input "[GEOGRAPHIC_DATA]"
type input "BRAZIL OVF"
type input "[GEOGRAPHIC_DATA]"
type input "SENEGAL OVF"
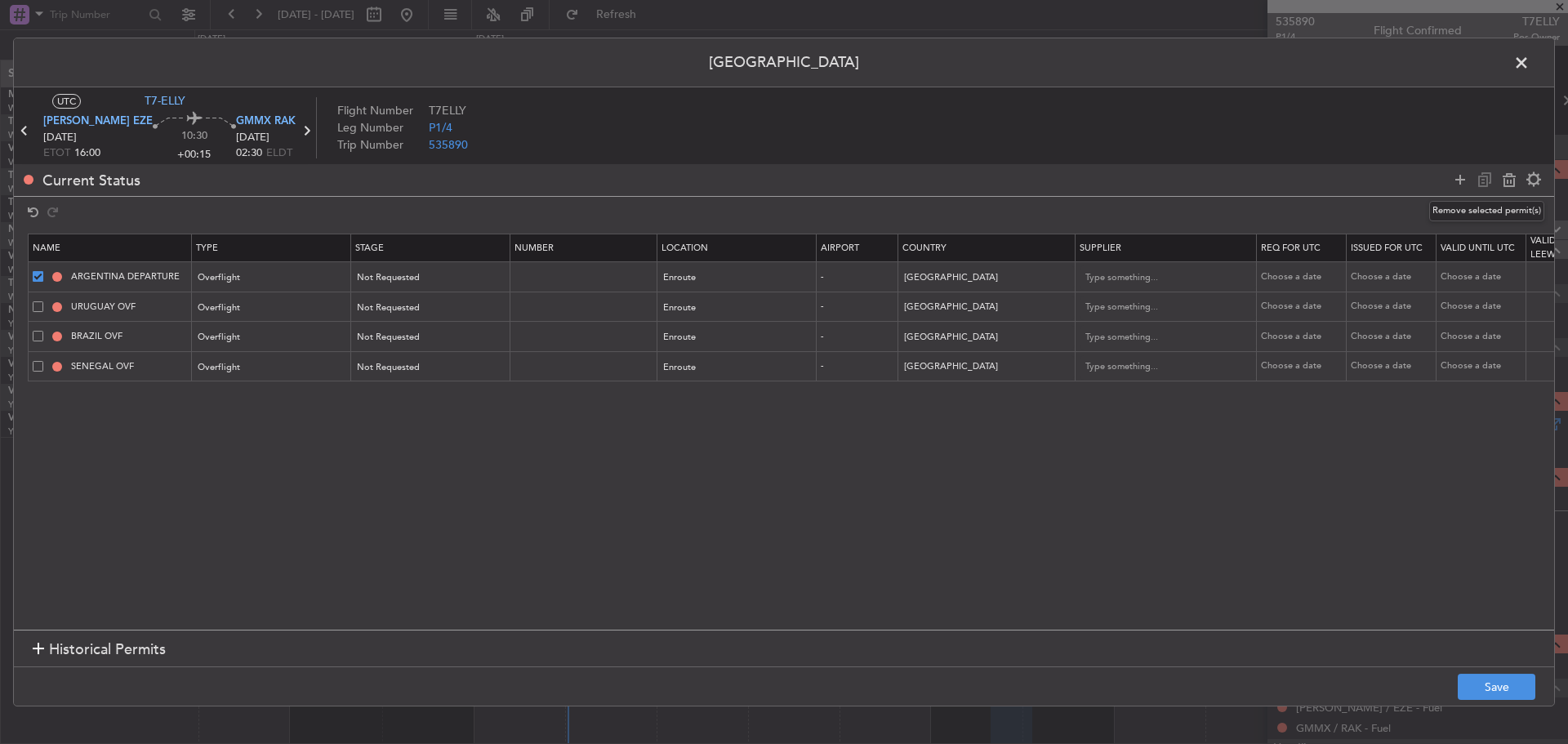
type input "[GEOGRAPHIC_DATA]"
type input "CAPE VERDE OVF"
type input "[GEOGRAPHIC_DATA]"
click at [1509, 680] on button "Save" at bounding box center [1496, 687] width 77 height 26
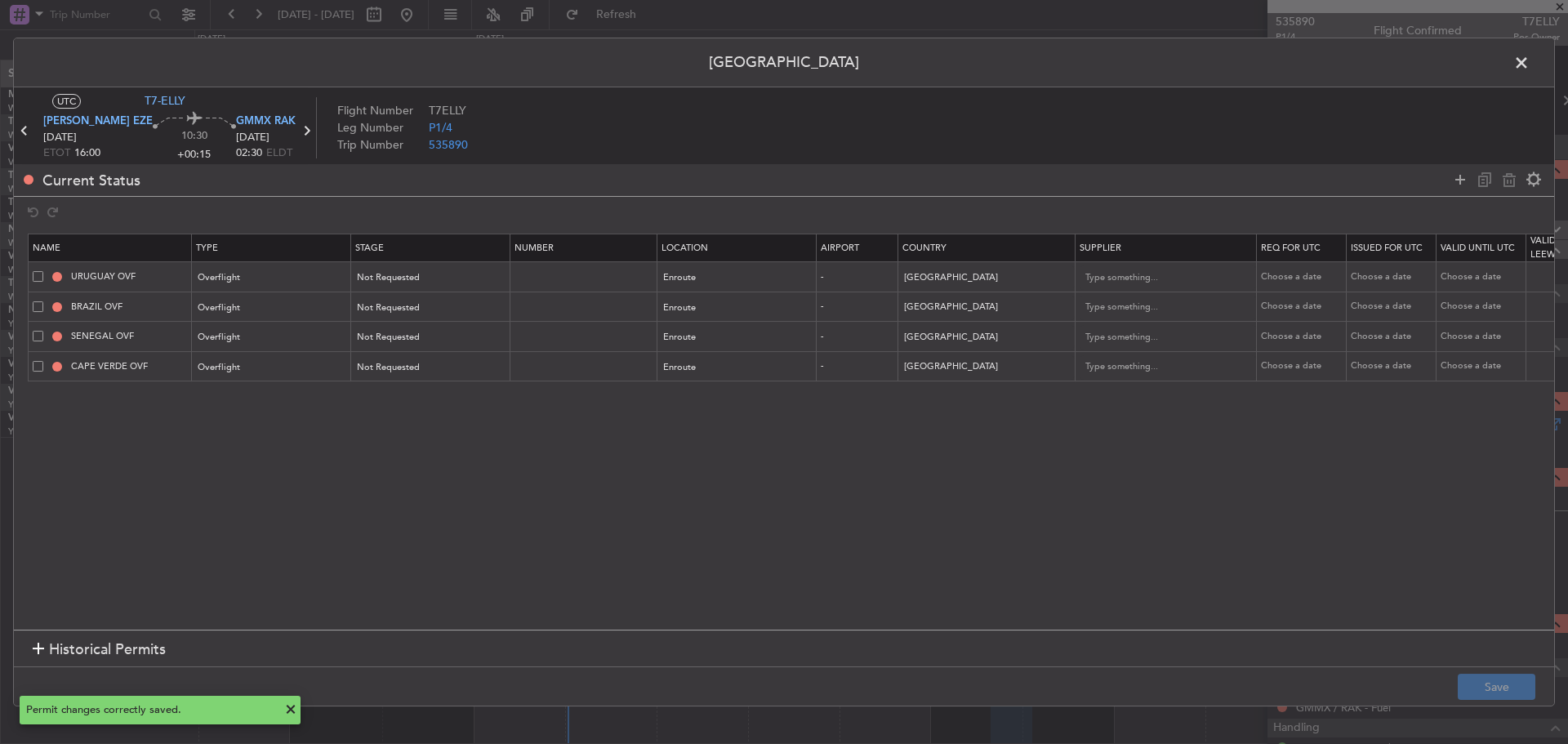
click at [1529, 64] on span at bounding box center [1529, 67] width 0 height 33
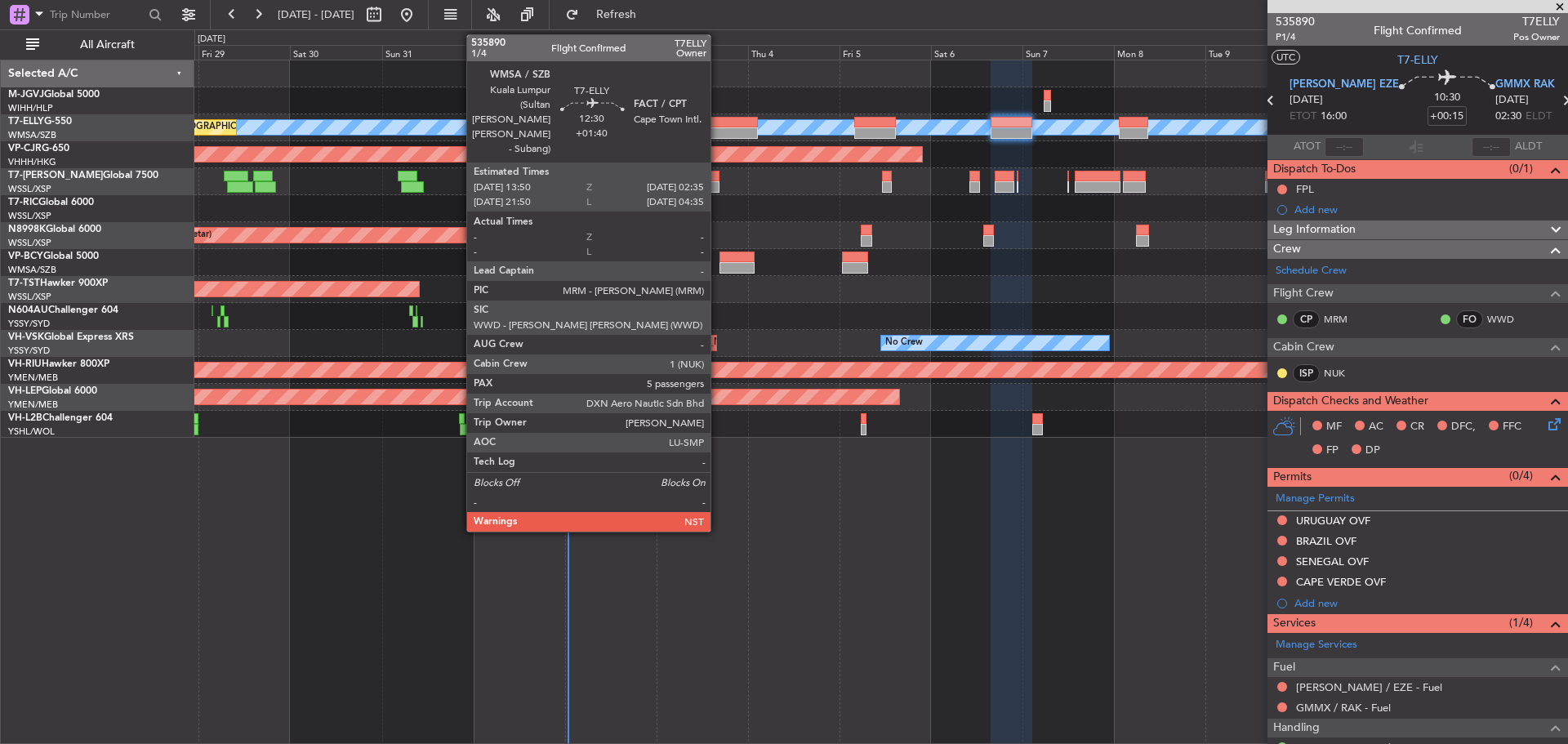
click at [718, 136] on div at bounding box center [732, 134] width 49 height 12
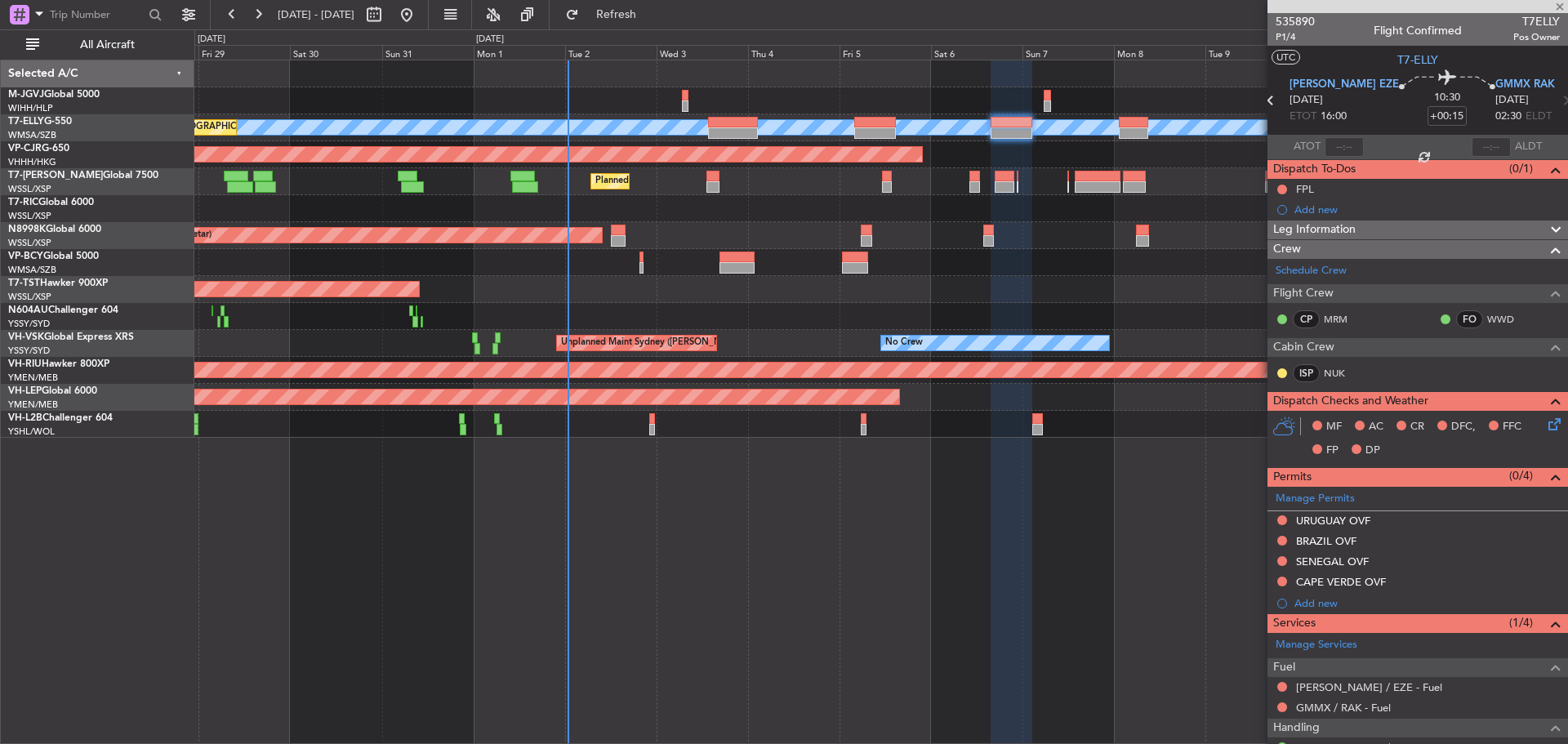
type input "+01:40"
type input "5"
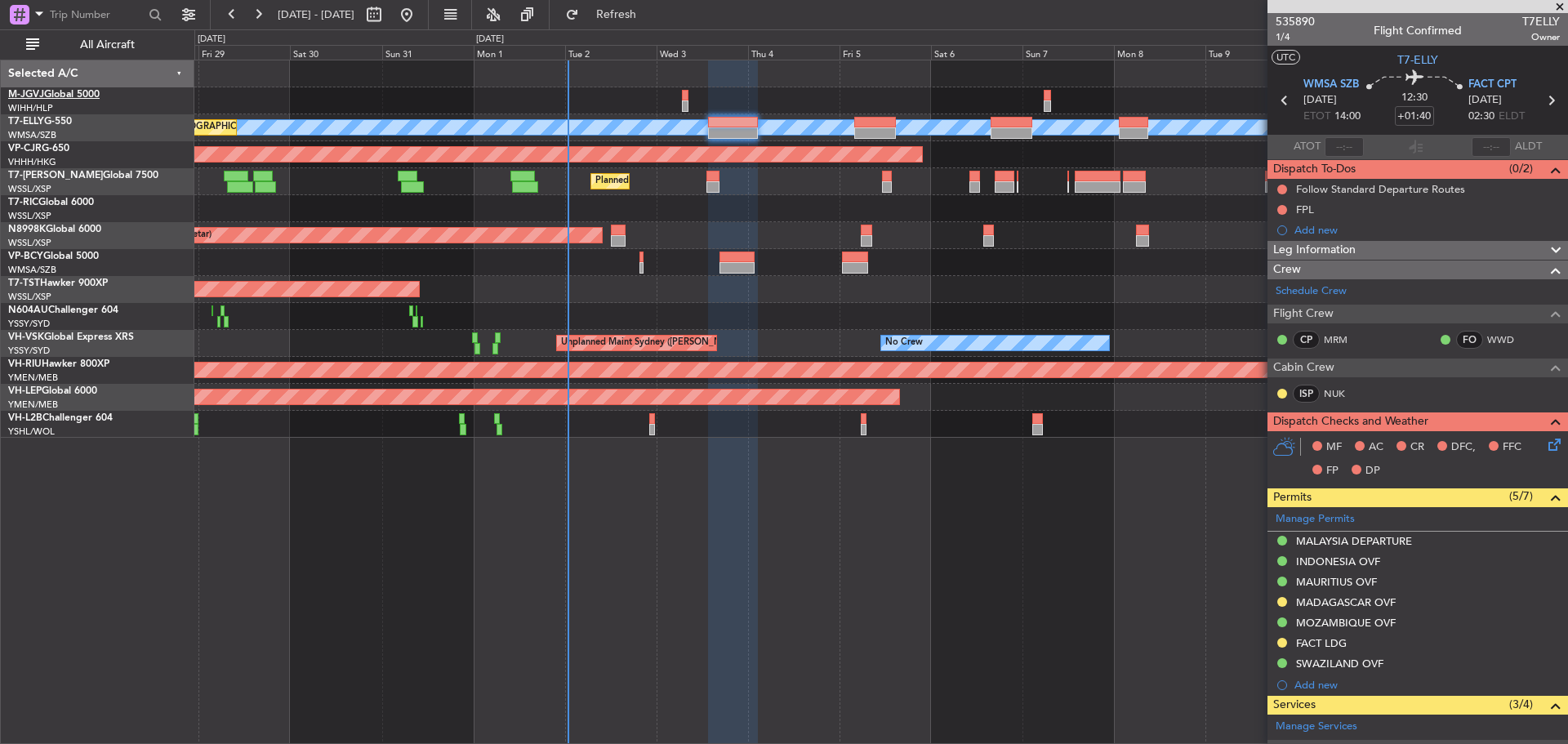
click at [45, 96] on link "M-JGVJ Global 5000" at bounding box center [54, 95] width 92 height 10
click at [75, 95] on link "M-JGVJ Global 5000" at bounding box center [54, 95] width 92 height 10
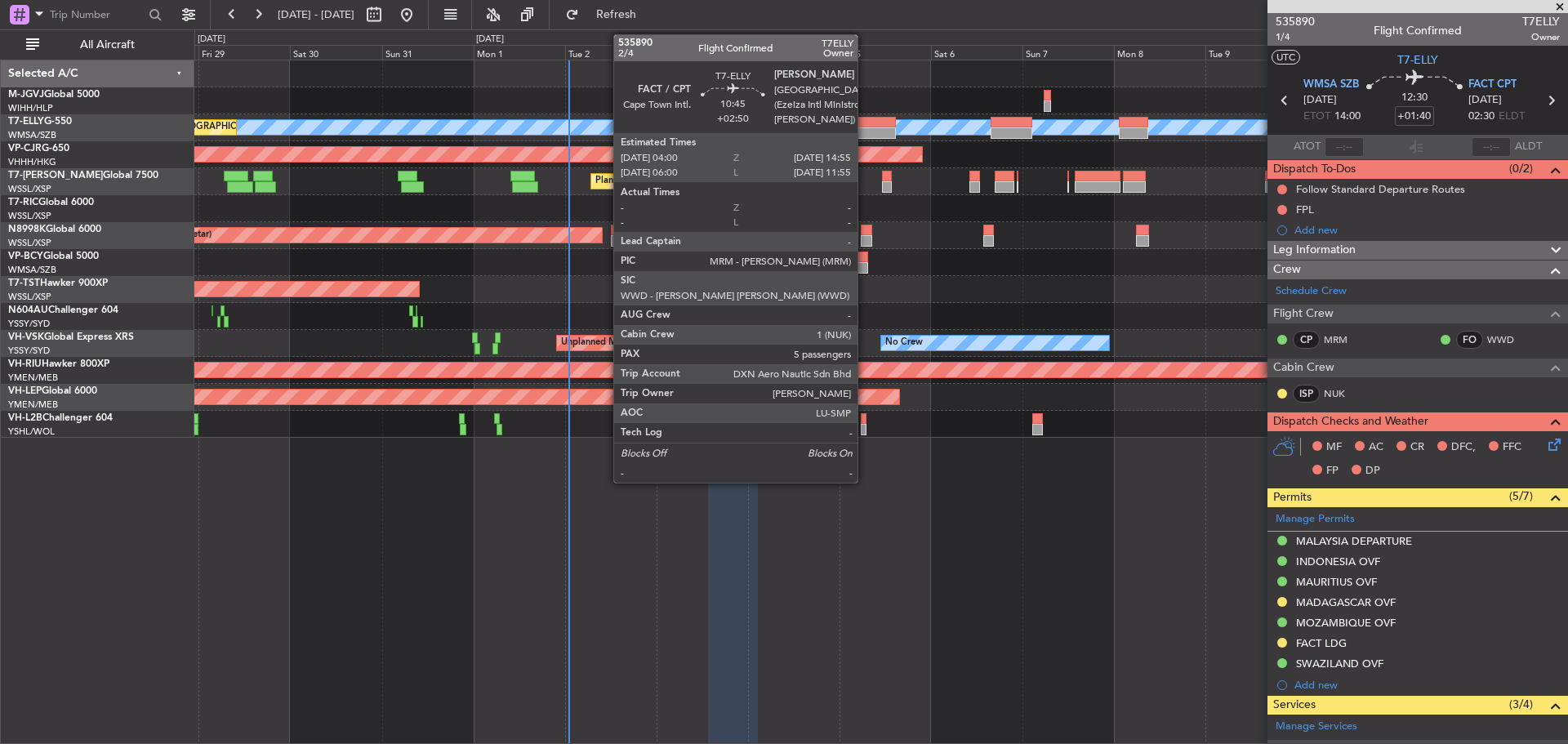
click at [865, 127] on div at bounding box center [875, 123] width 42 height 12
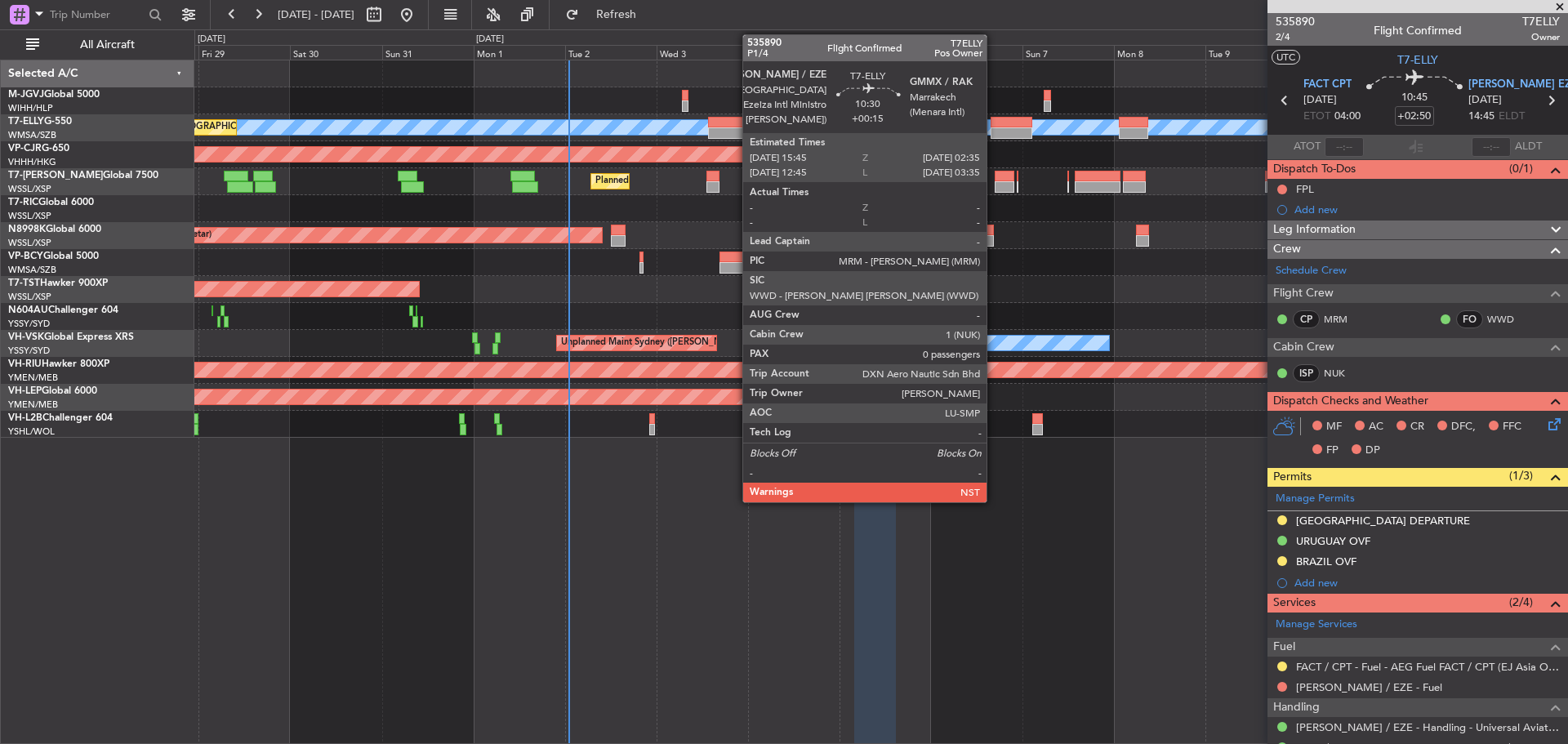
click at [994, 135] on div at bounding box center [1012, 134] width 42 height 12
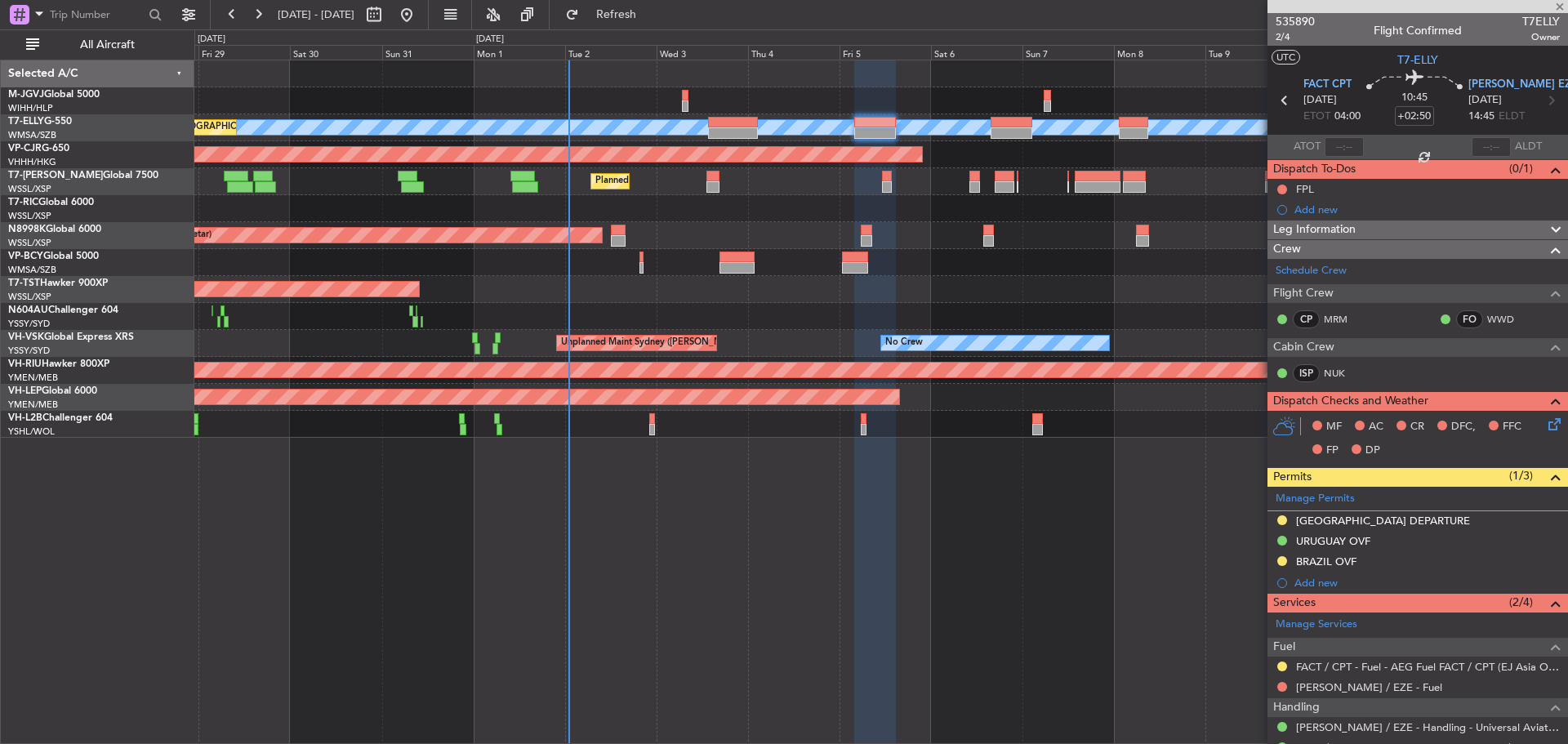
type input "+00:15"
type input "0"
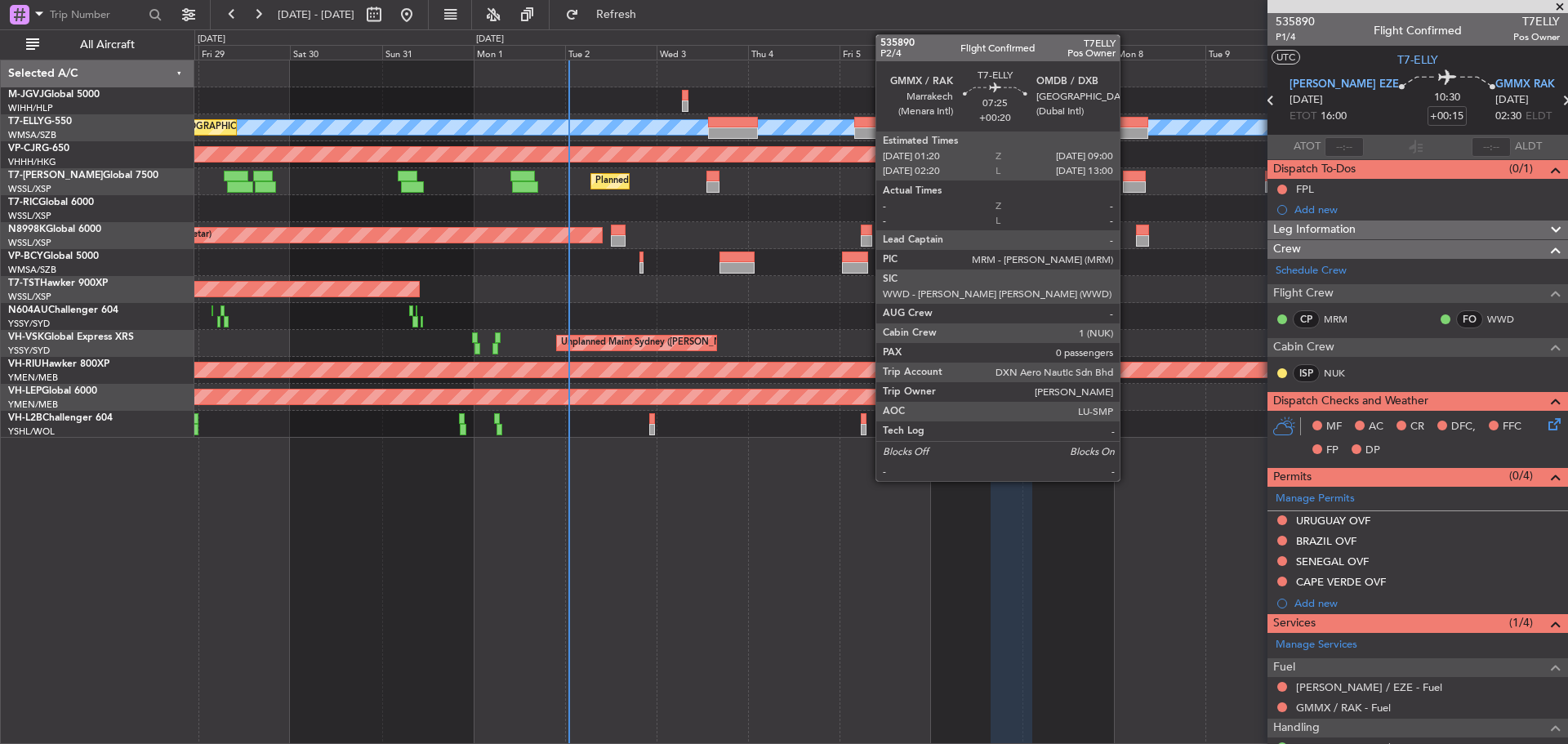
click at [1127, 132] on div at bounding box center [1134, 134] width 30 height 12
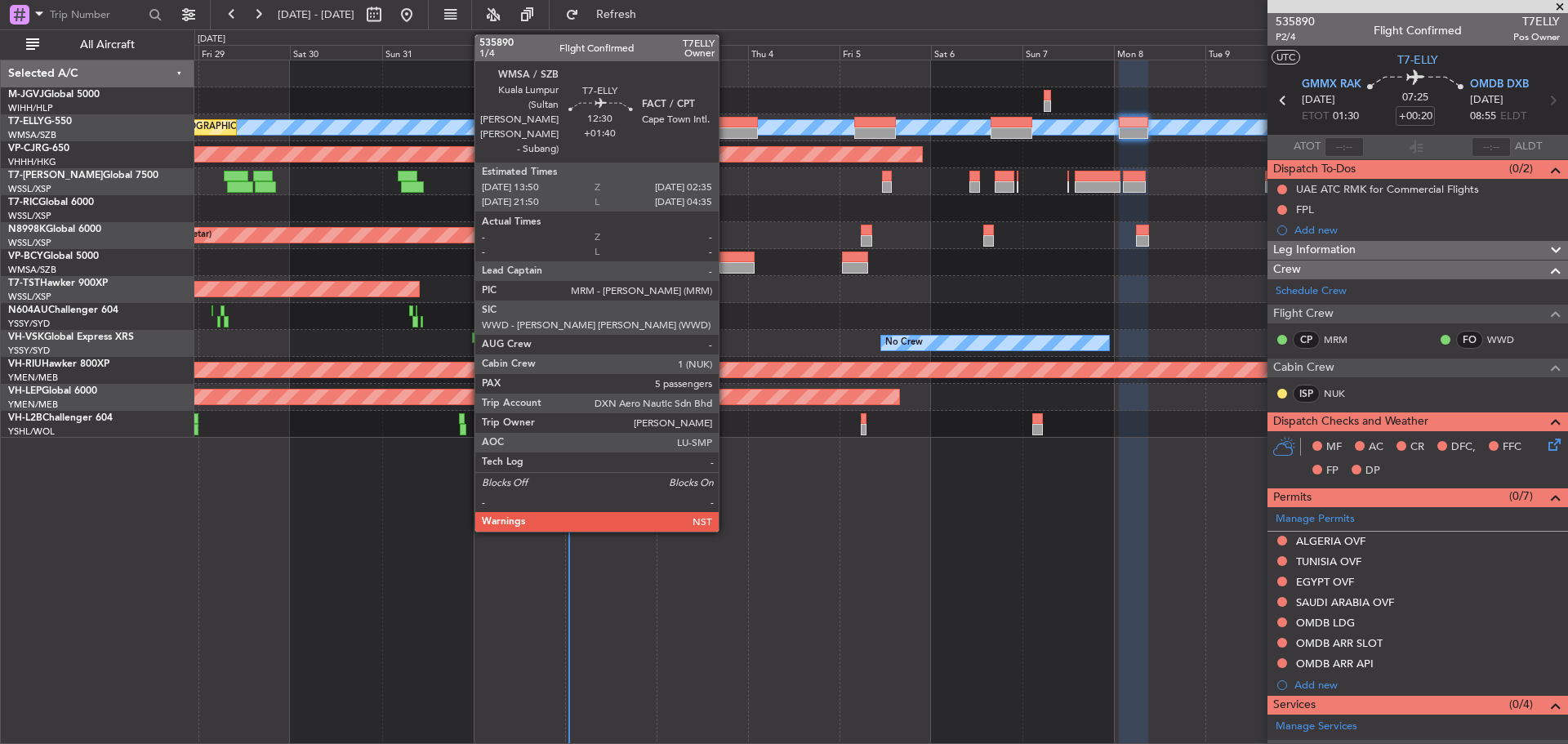
click at [726, 129] on div at bounding box center [732, 134] width 49 height 12
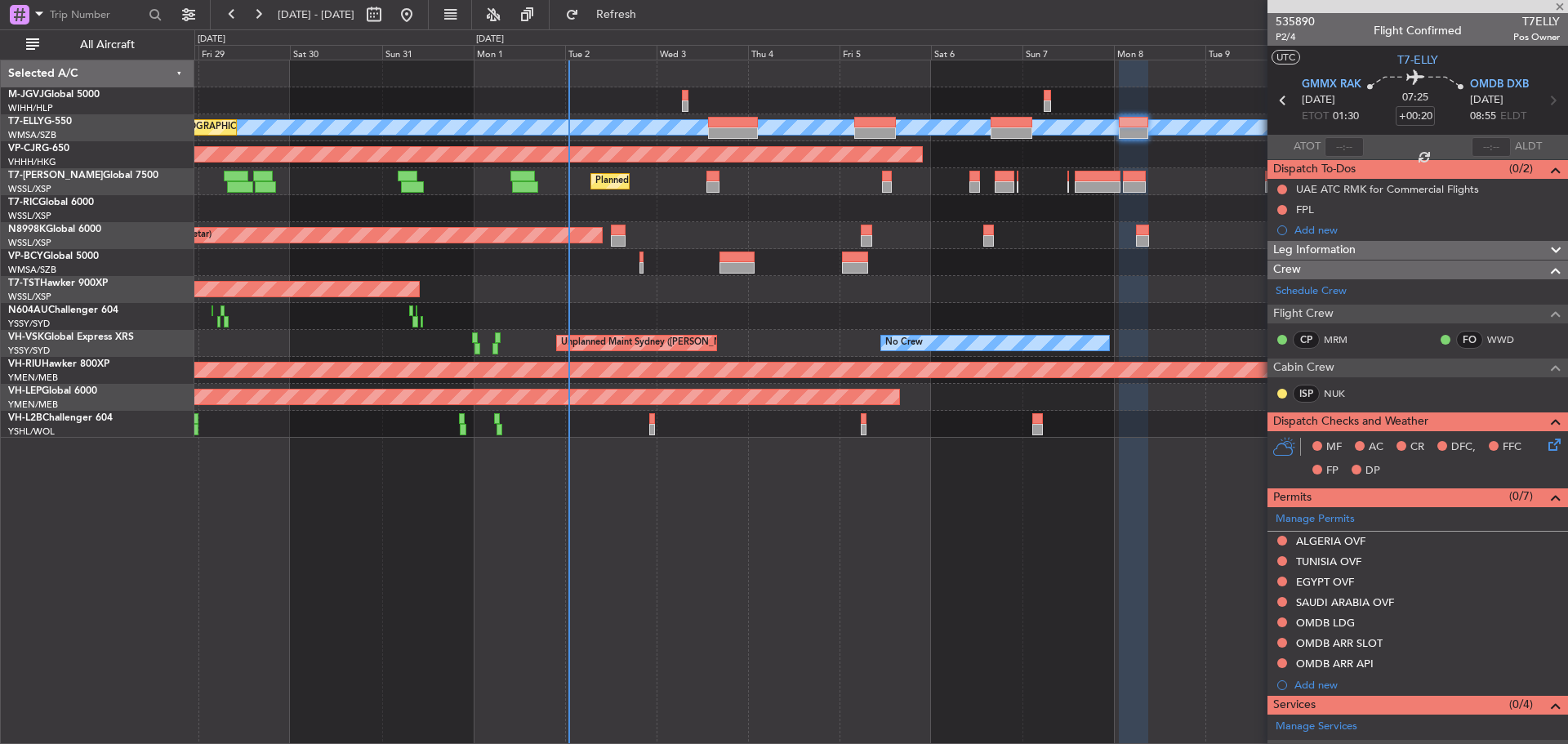
type input "+01:40"
type input "5"
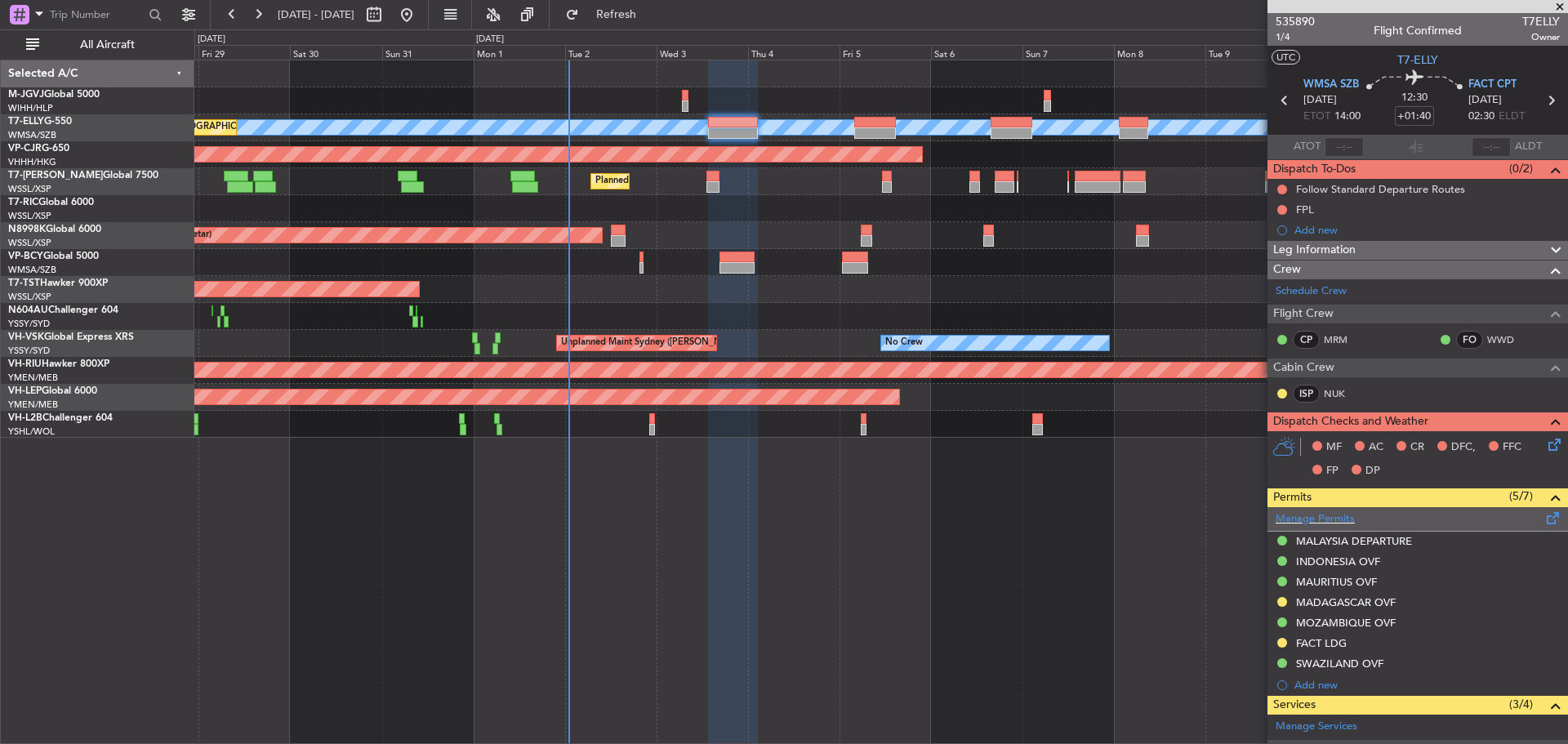
click at [1543, 518] on span at bounding box center [1553, 515] width 20 height 12
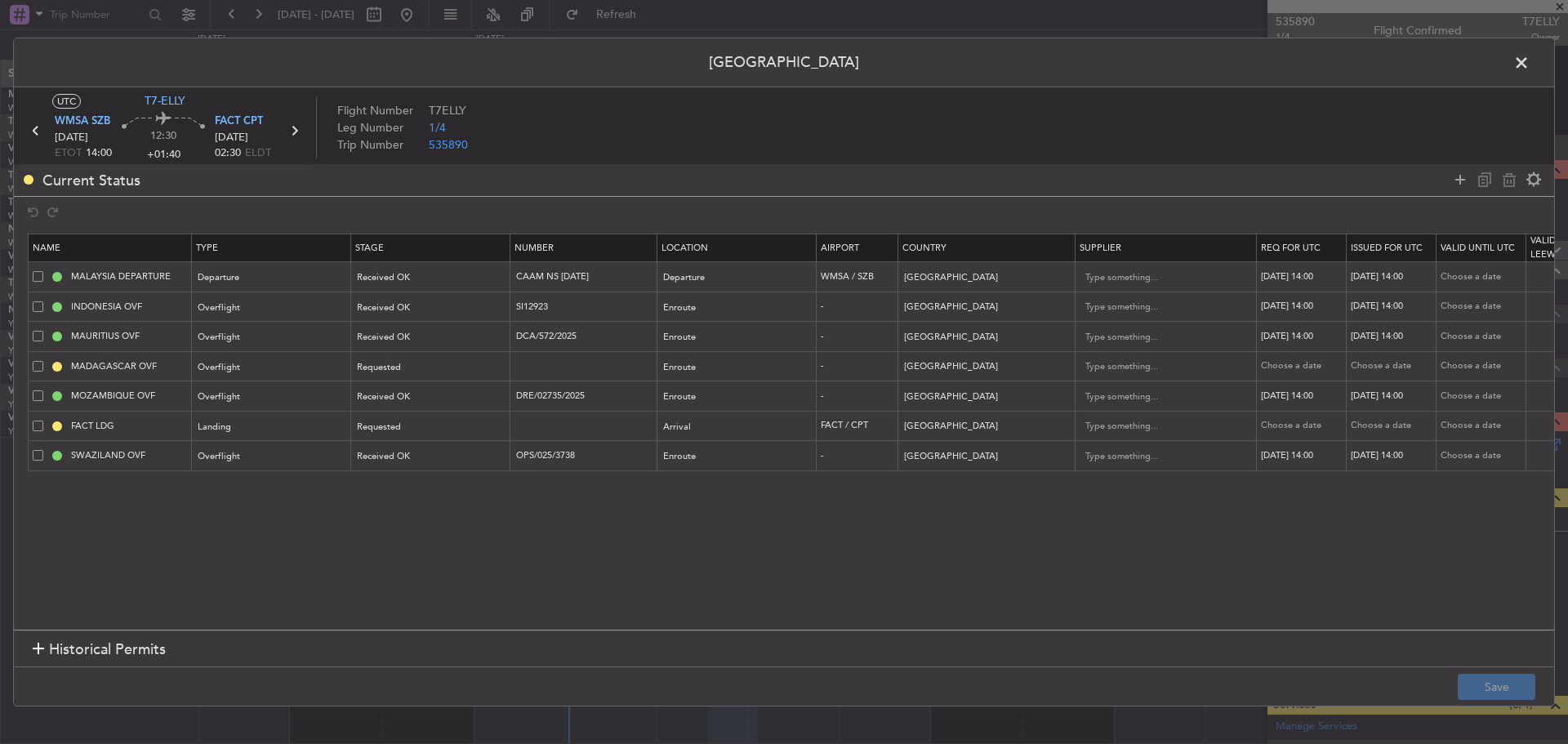
click at [36, 335] on span at bounding box center [38, 336] width 11 height 11
click at [44, 331] on input "checkbox" at bounding box center [44, 331] width 0 height 0
click at [36, 455] on span at bounding box center [38, 455] width 11 height 11
click at [44, 450] on input "checkbox" at bounding box center [44, 450] width 0 height 0
click at [1510, 179] on icon at bounding box center [1509, 180] width 20 height 20
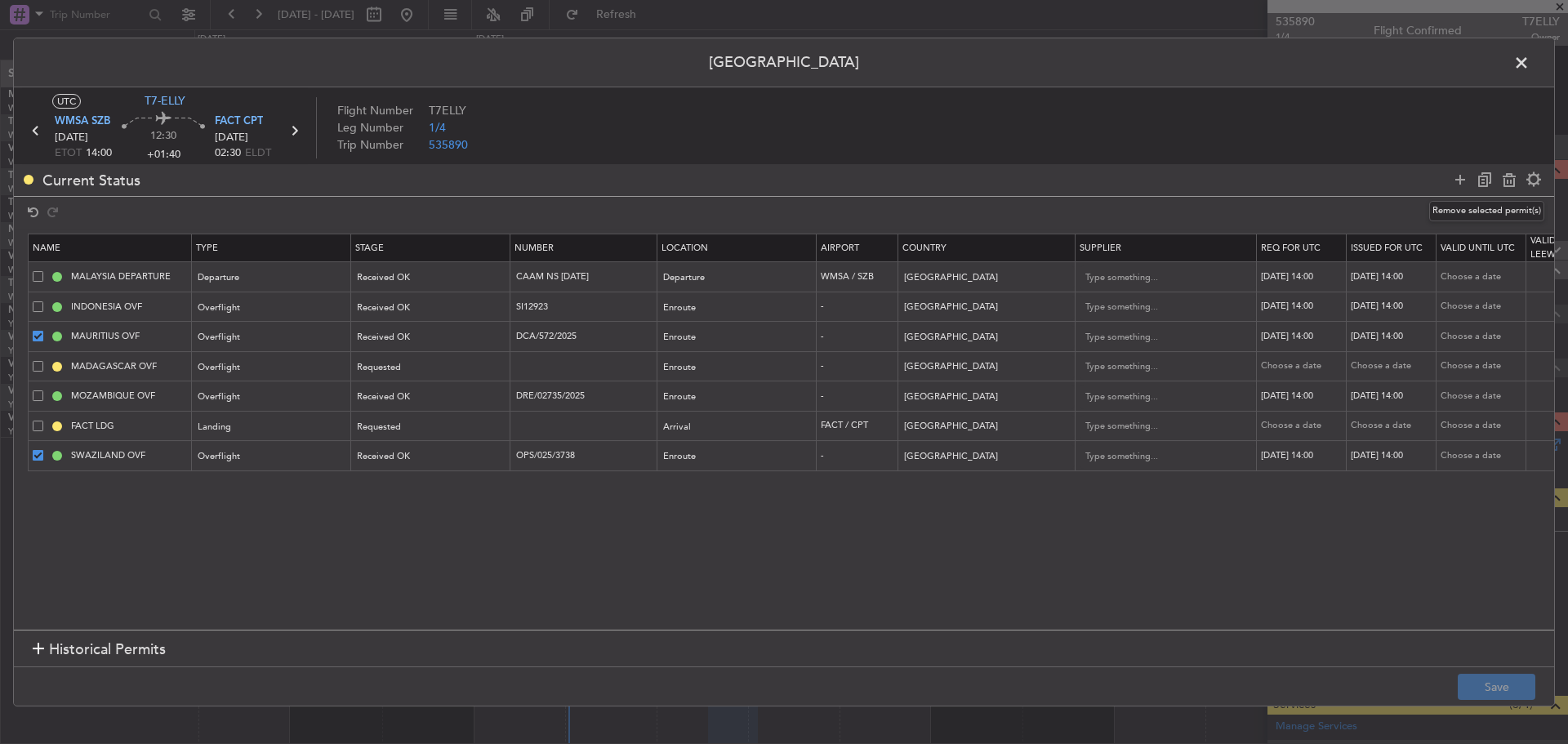
type input "MADAGASCAR OVF"
type input "[GEOGRAPHIC_DATA]"
type input "MOZAMBIQUE OVF"
type input "DRE/02735/2025"
type input "[GEOGRAPHIC_DATA]"
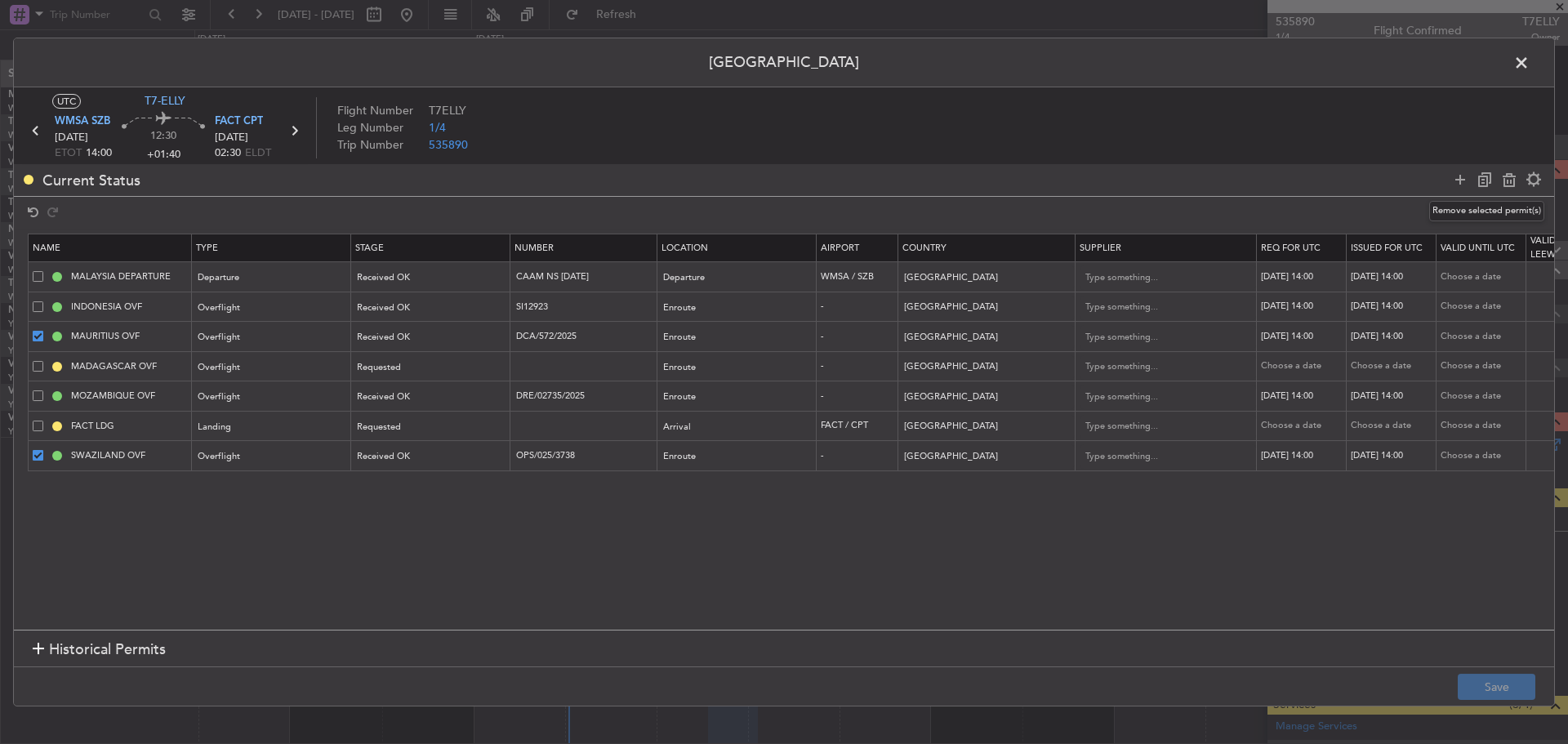
type input "FACT LDG"
type input "[GEOGRAPHIC_DATA]"
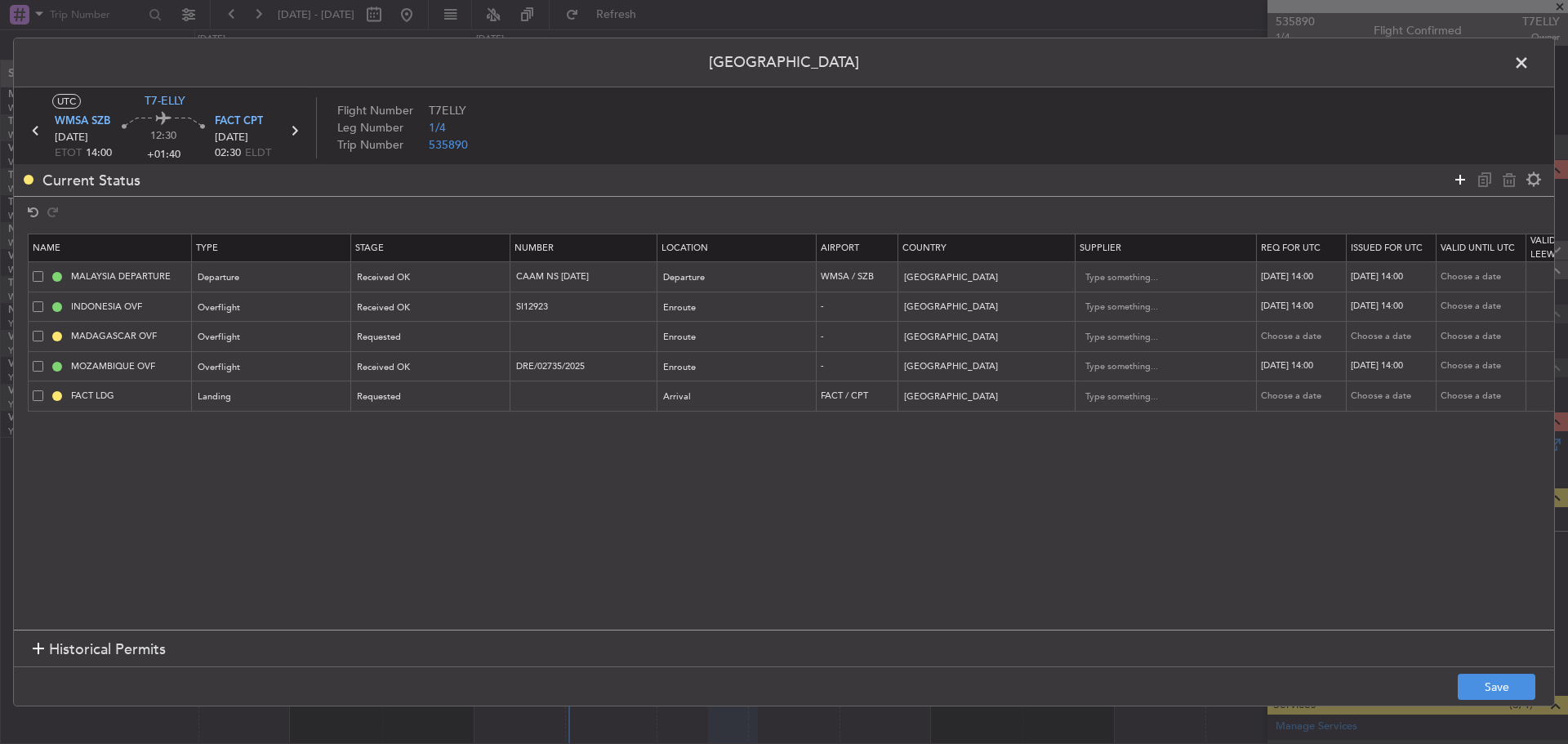
click at [1457, 181] on icon at bounding box center [1460, 180] width 20 height 20
click at [242, 434] on div "Type" at bounding box center [267, 428] width 135 height 25
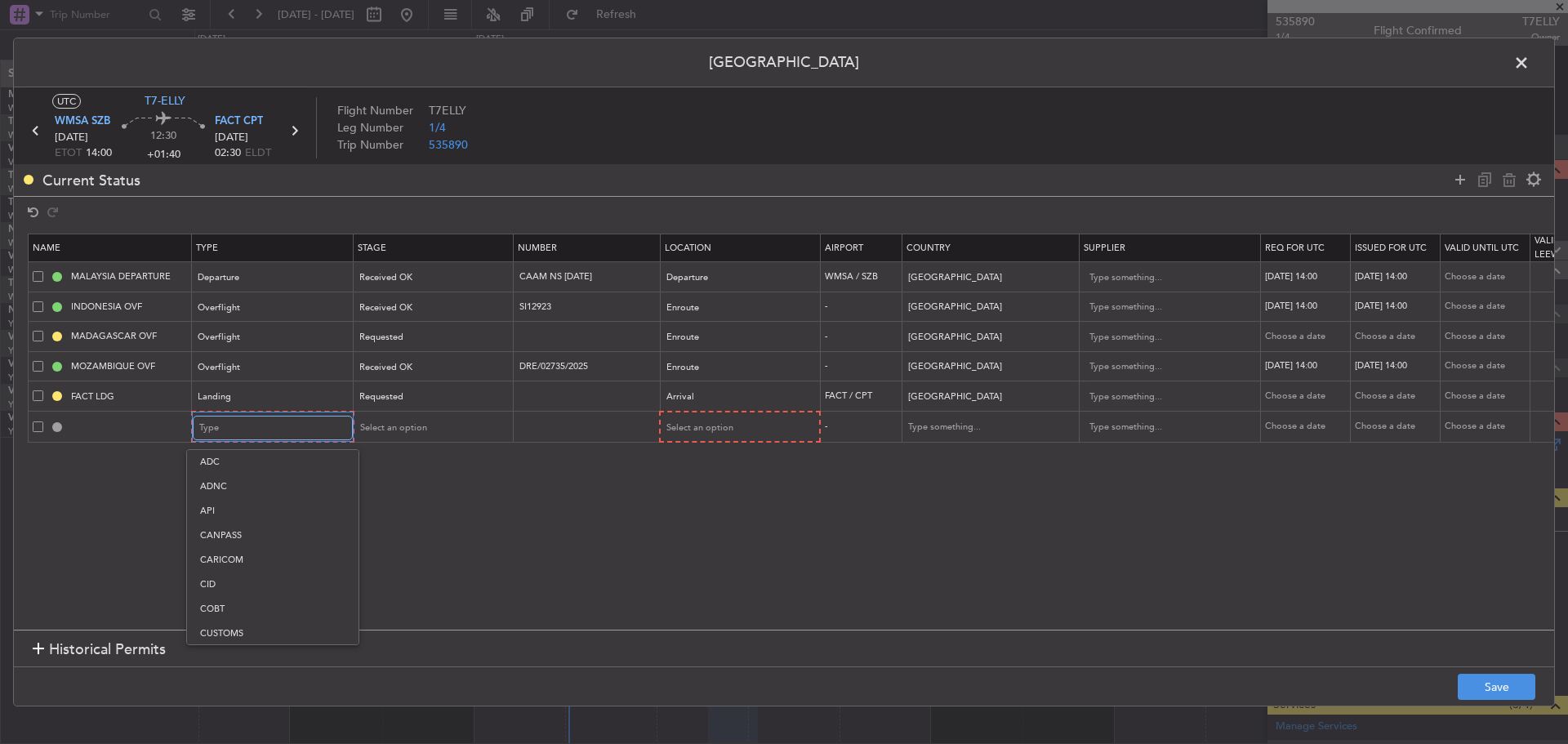
scroll to position [304, 0]
click at [269, 609] on span "Overflight" at bounding box center [273, 600] width 145 height 25
click at [434, 420] on div "Select an option" at bounding box center [425, 428] width 135 height 25
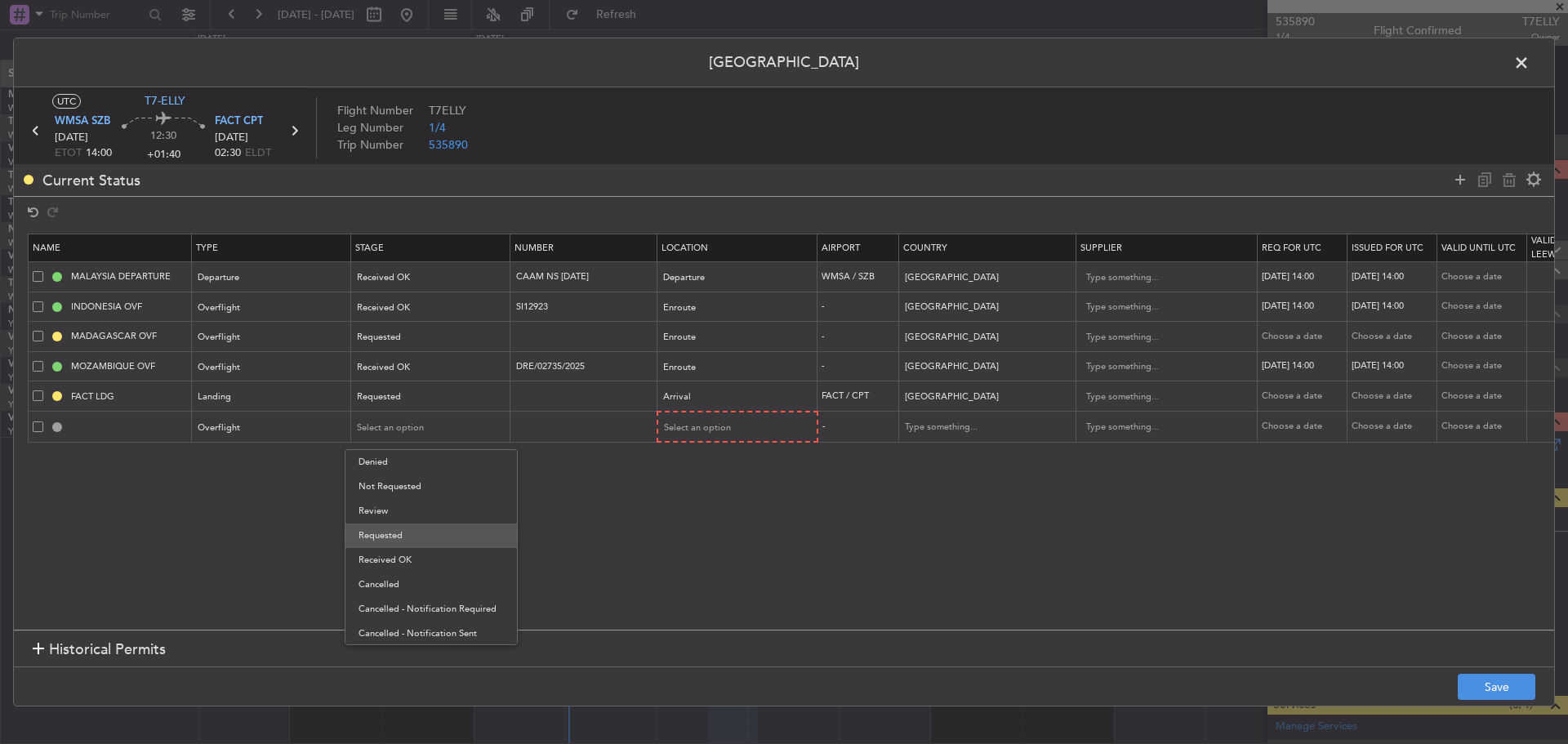
click at [427, 534] on span "Requested" at bounding box center [431, 536] width 145 height 25
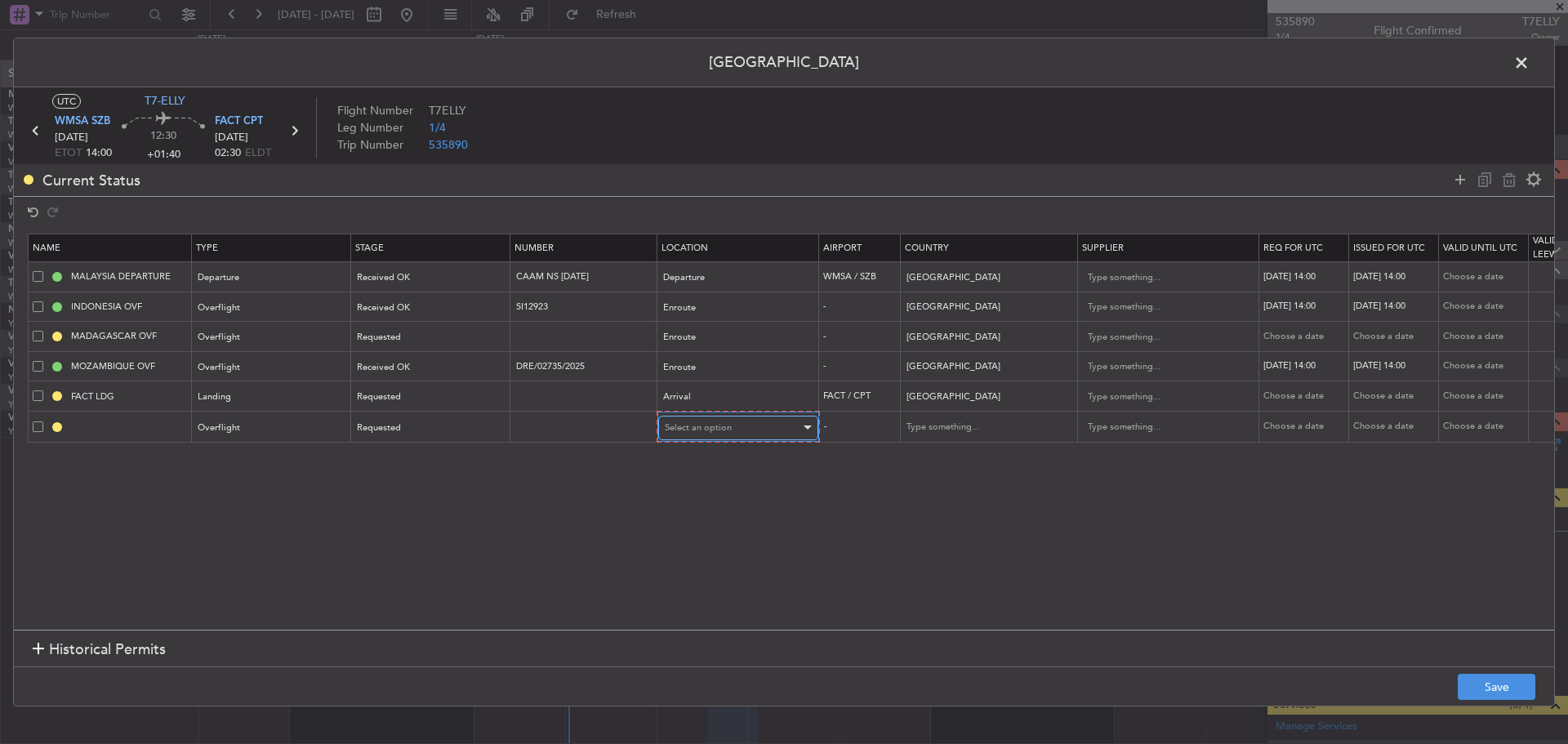
click at [683, 422] on span "Select an option" at bounding box center [697, 427] width 67 height 12
click at [691, 556] on span "Enroute" at bounding box center [738, 561] width 145 height 25
click at [932, 425] on input "text" at bounding box center [979, 427] width 147 height 25
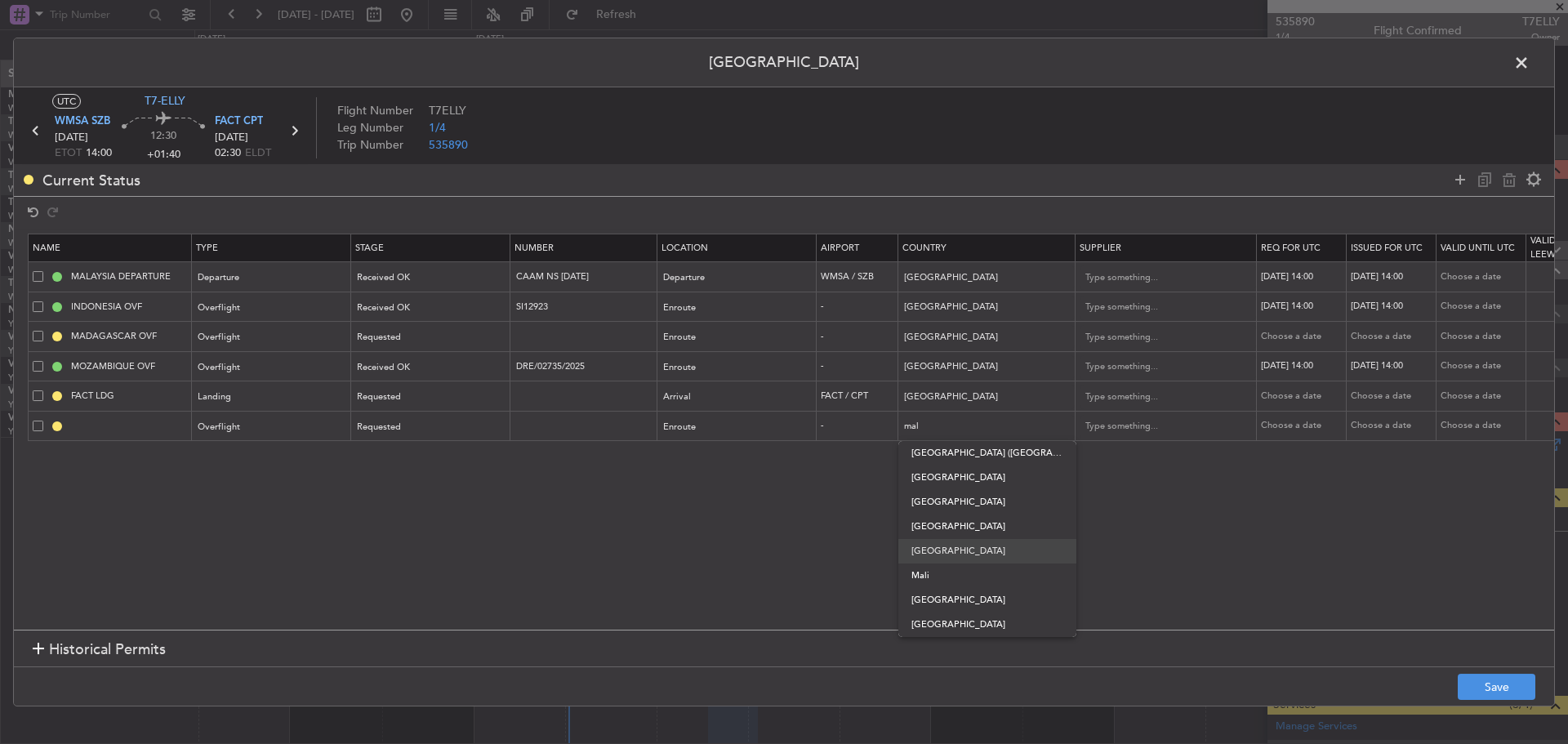
click at [934, 551] on span "[GEOGRAPHIC_DATA]" at bounding box center [987, 552] width 152 height 25
type input "[GEOGRAPHIC_DATA]"
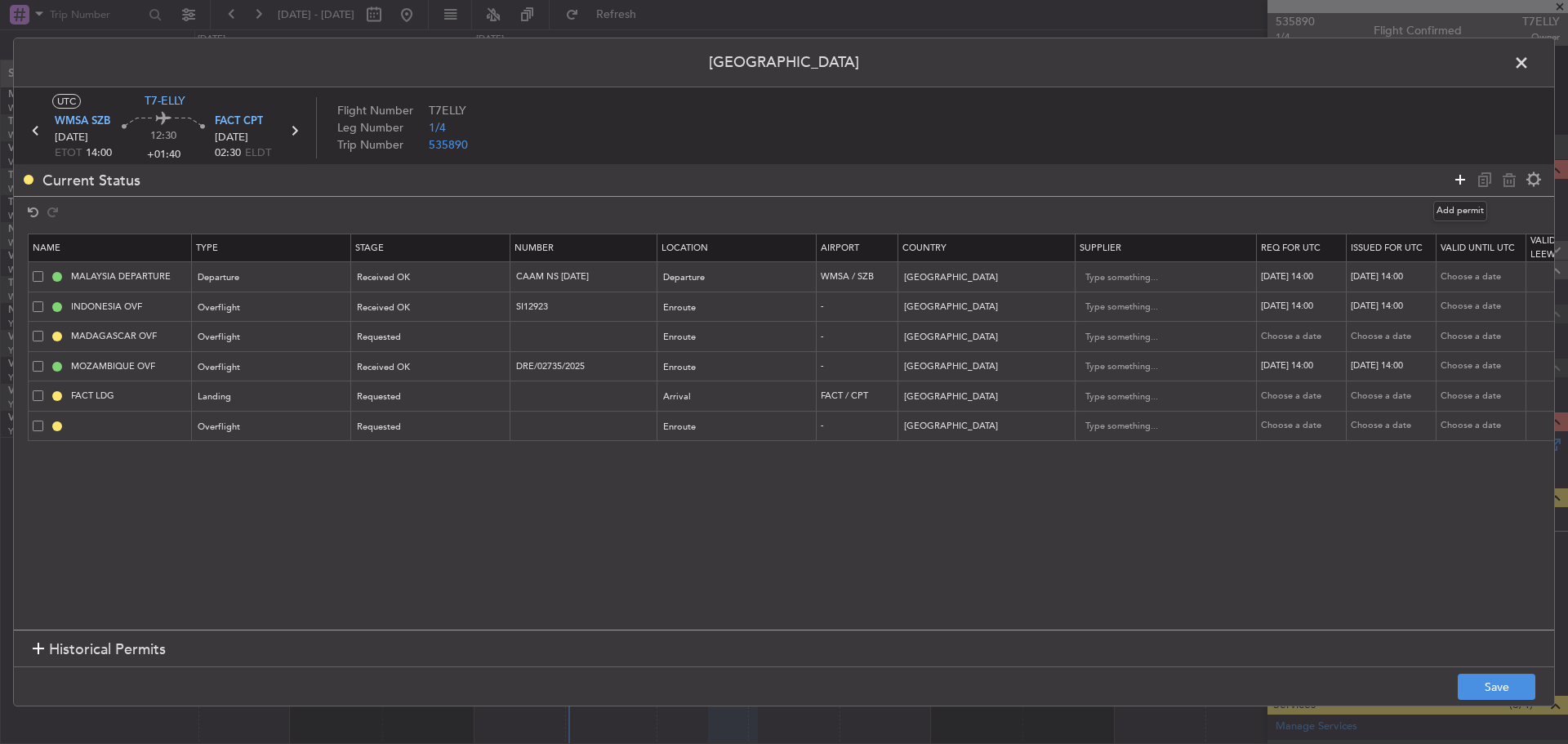
click at [1464, 180] on icon at bounding box center [1460, 180] width 20 height 20
click at [280, 464] on div "Type" at bounding box center [267, 458] width 135 height 25
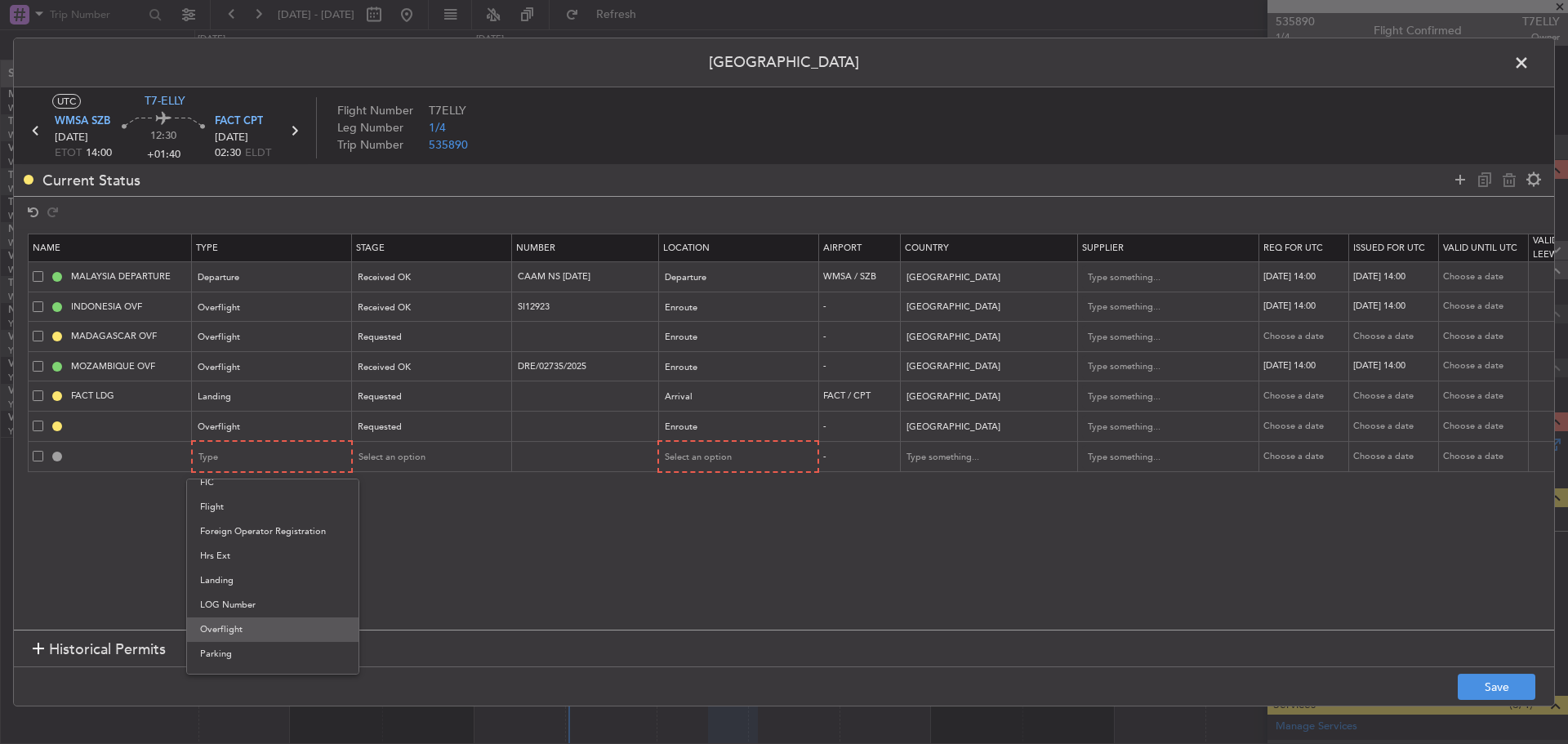
click at [242, 631] on span "Overflight" at bounding box center [273, 630] width 145 height 25
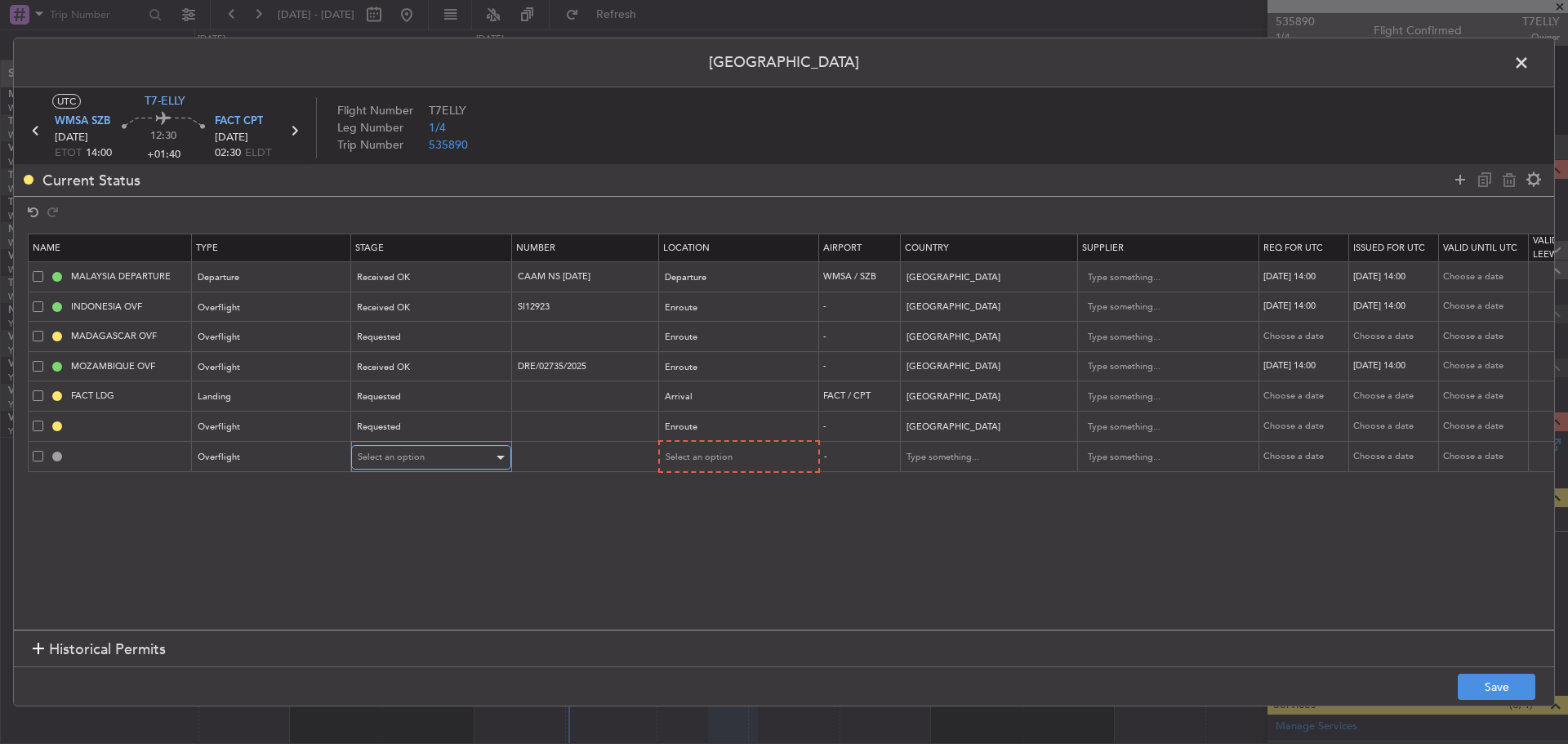
click at [430, 459] on div "Select an option" at bounding box center [425, 458] width 135 height 25
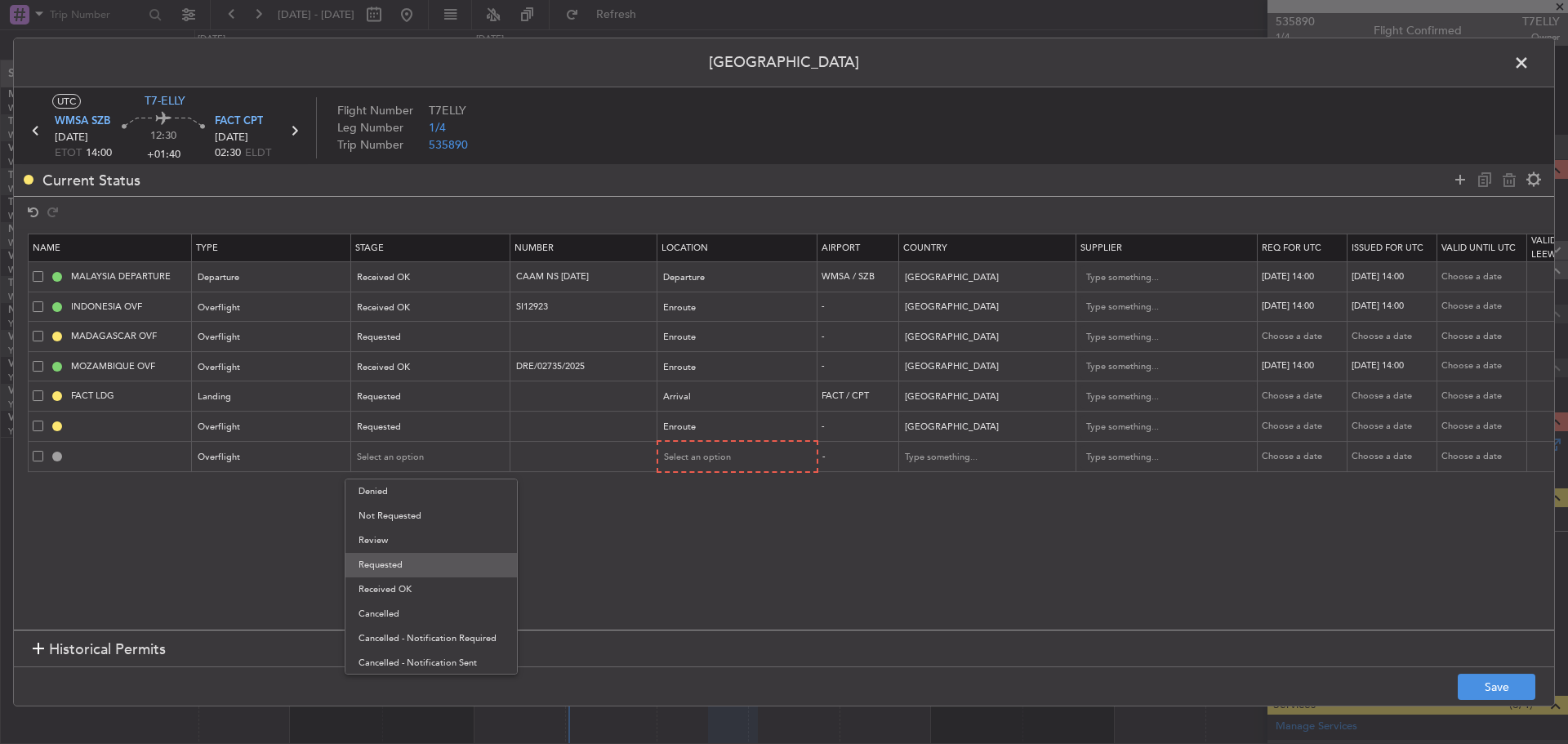
click at [406, 561] on span "Requested" at bounding box center [431, 566] width 145 height 25
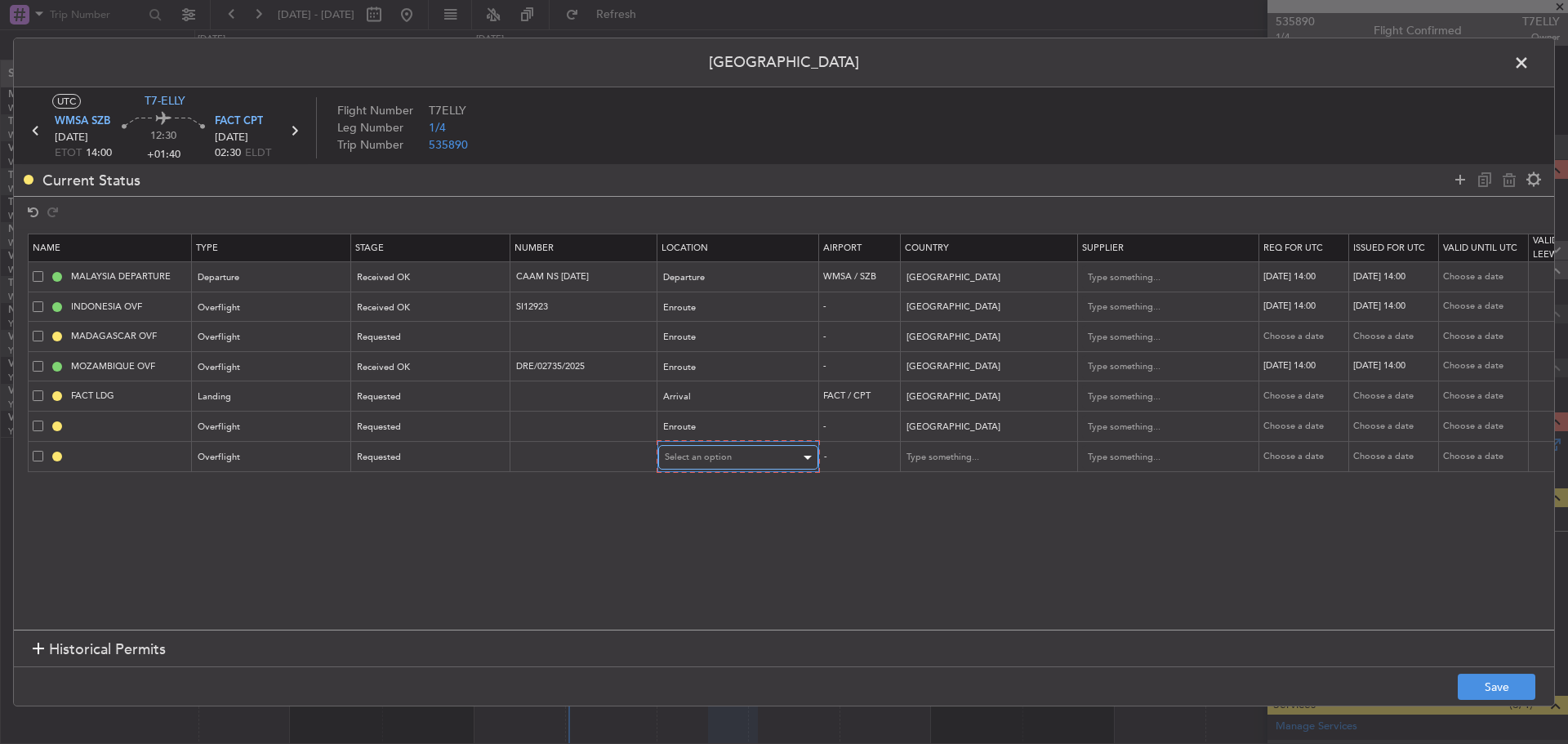
click at [699, 457] on span "Select an option" at bounding box center [697, 457] width 67 height 12
click at [682, 594] on span "Enroute" at bounding box center [738, 590] width 145 height 25
click at [940, 459] on input "text" at bounding box center [979, 457] width 147 height 25
click at [957, 479] on span "[GEOGRAPHIC_DATA]" at bounding box center [987, 483] width 152 height 25
type input "[GEOGRAPHIC_DATA]"
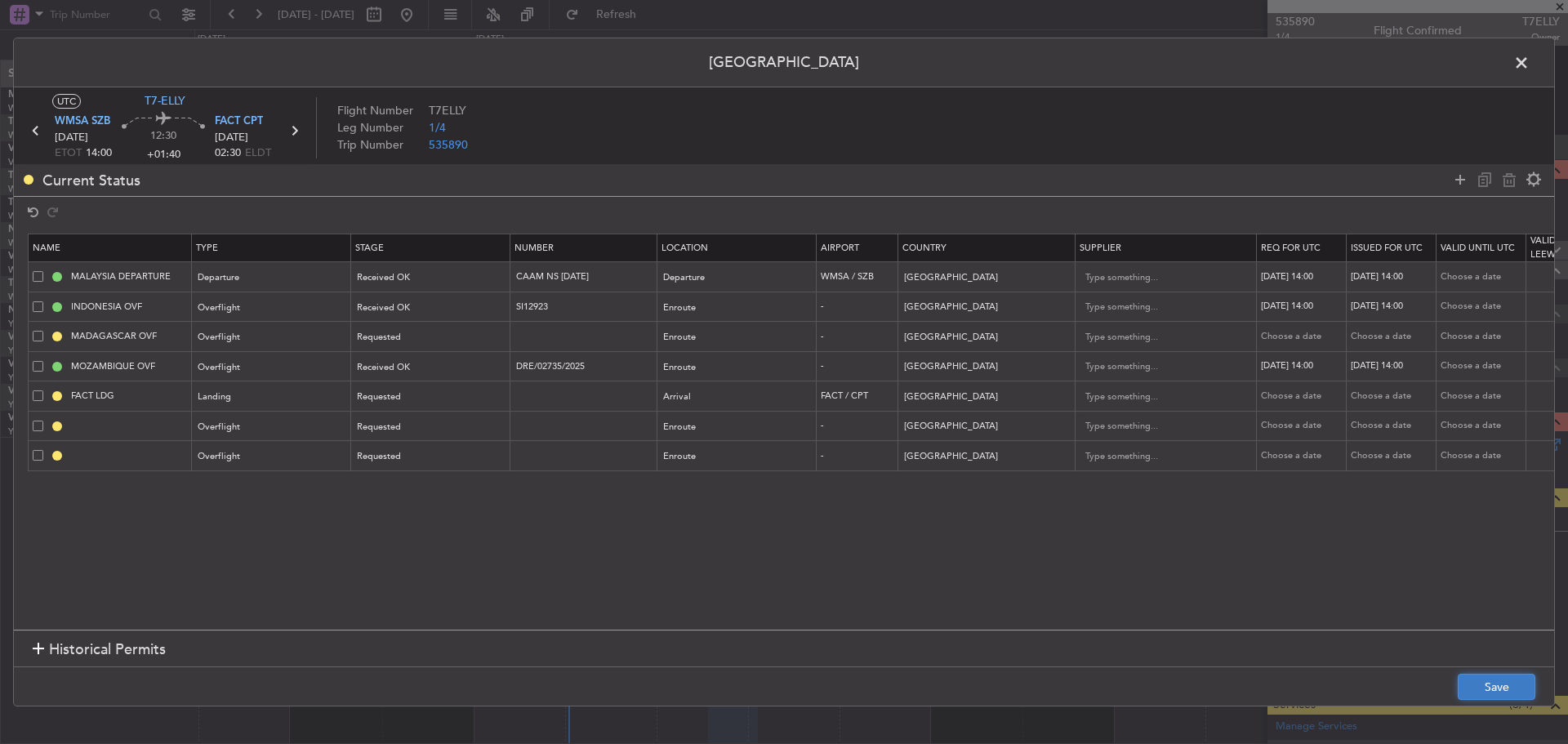
click at [1477, 684] on button "Save" at bounding box center [1496, 687] width 77 height 26
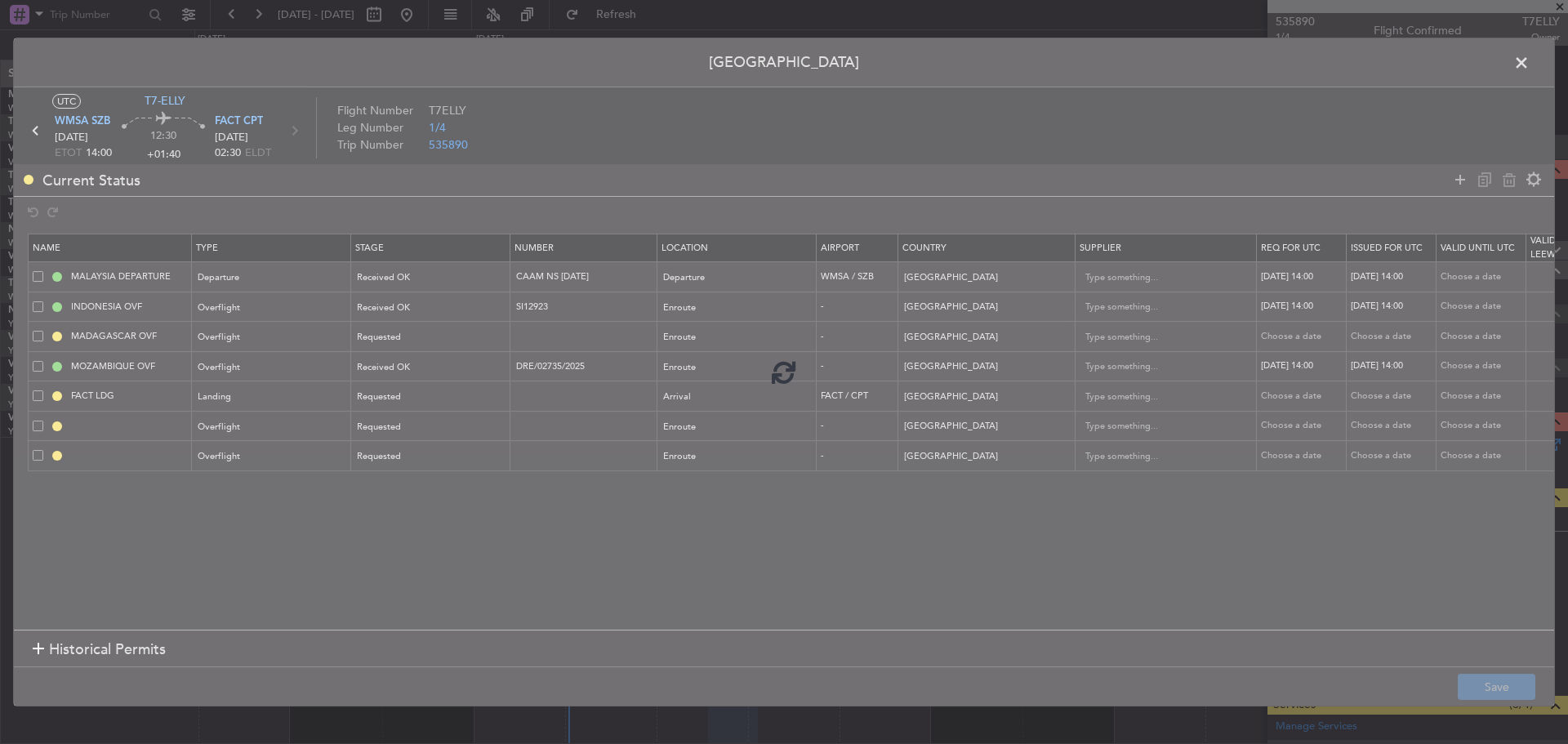
type input "MALDIVES OVF"
type input "NNN"
type input "SEYCHELLES OVF"
type input "NNN"
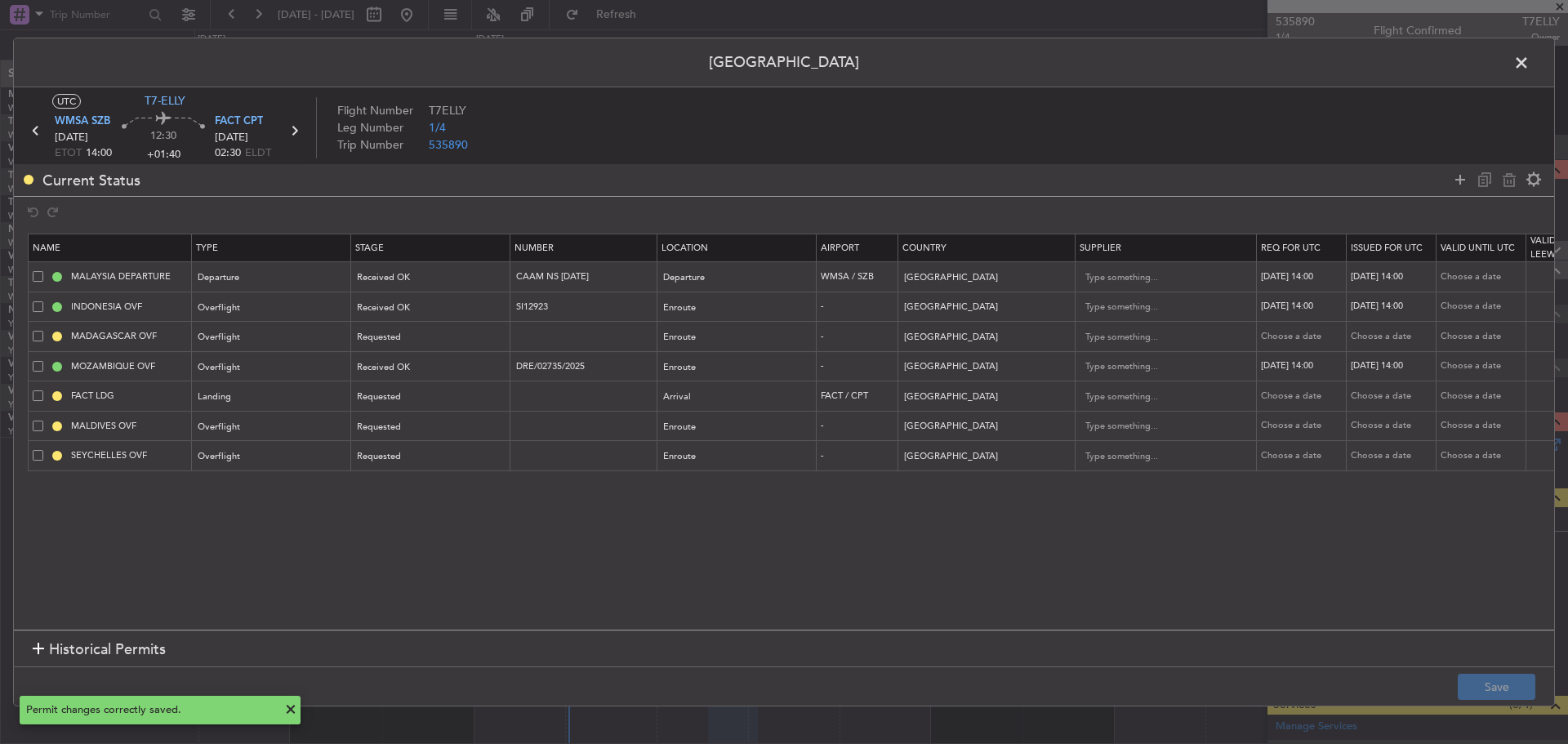
click at [293, 130] on icon at bounding box center [294, 131] width 21 height 21
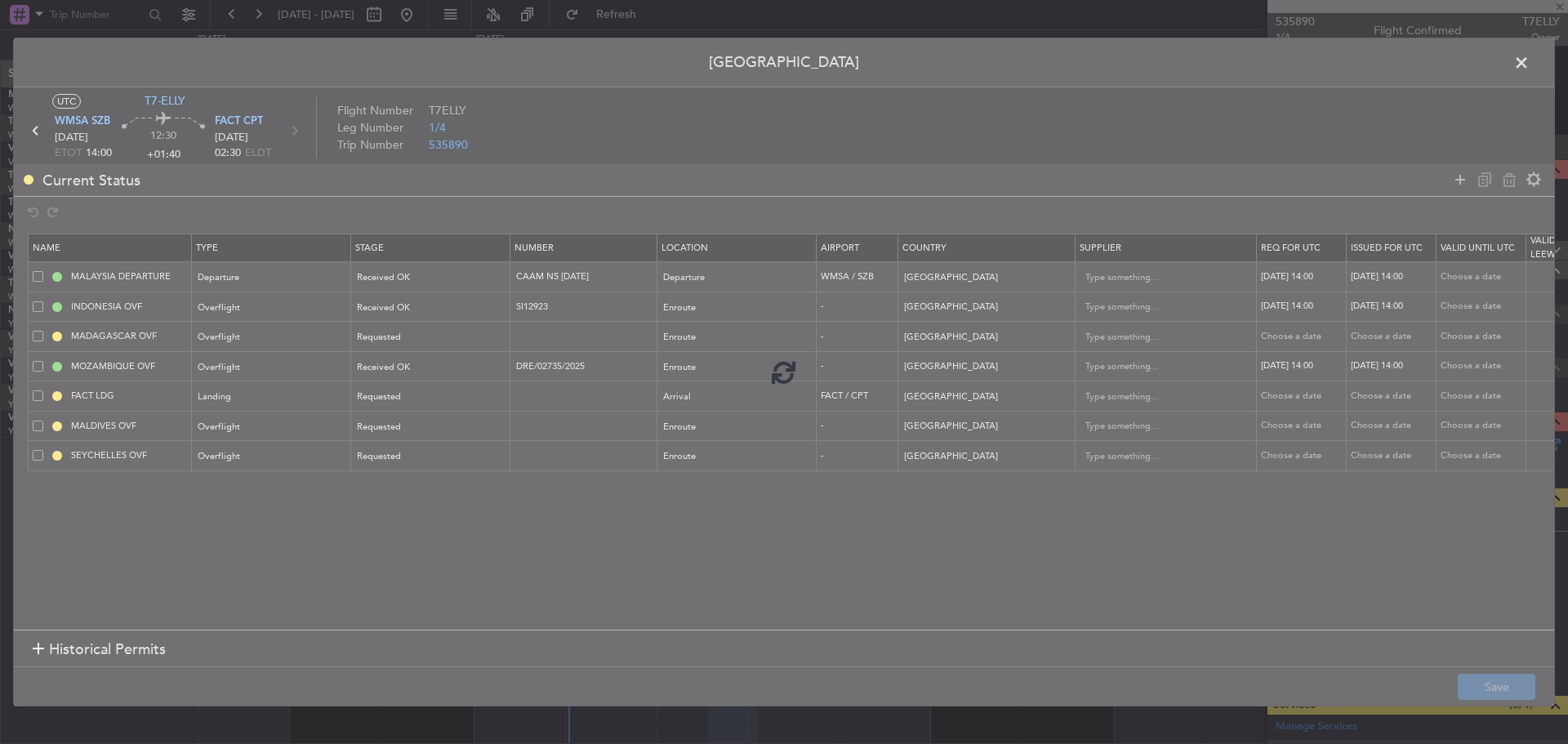
type input "+02:50"
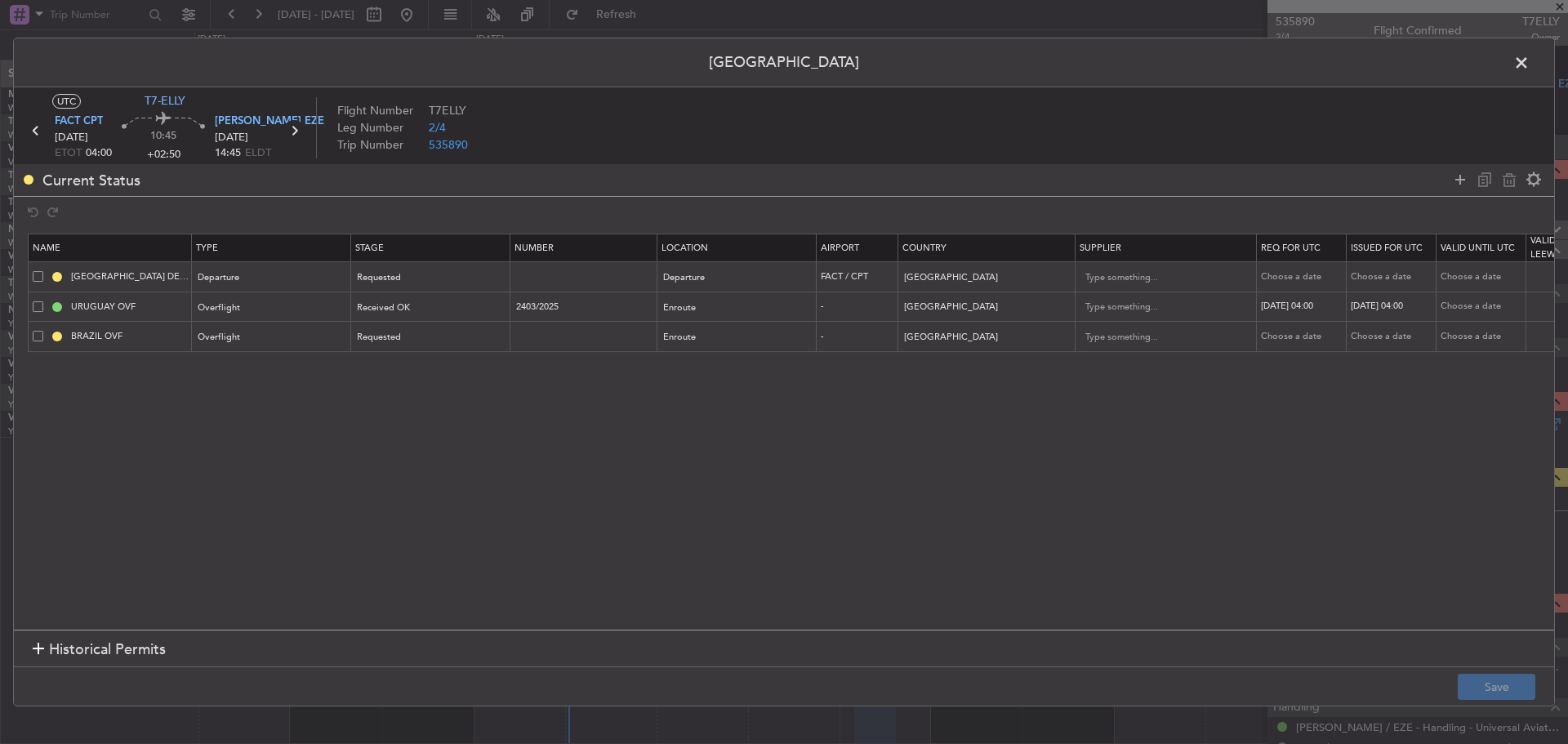
click at [298, 130] on icon at bounding box center [294, 131] width 21 height 21
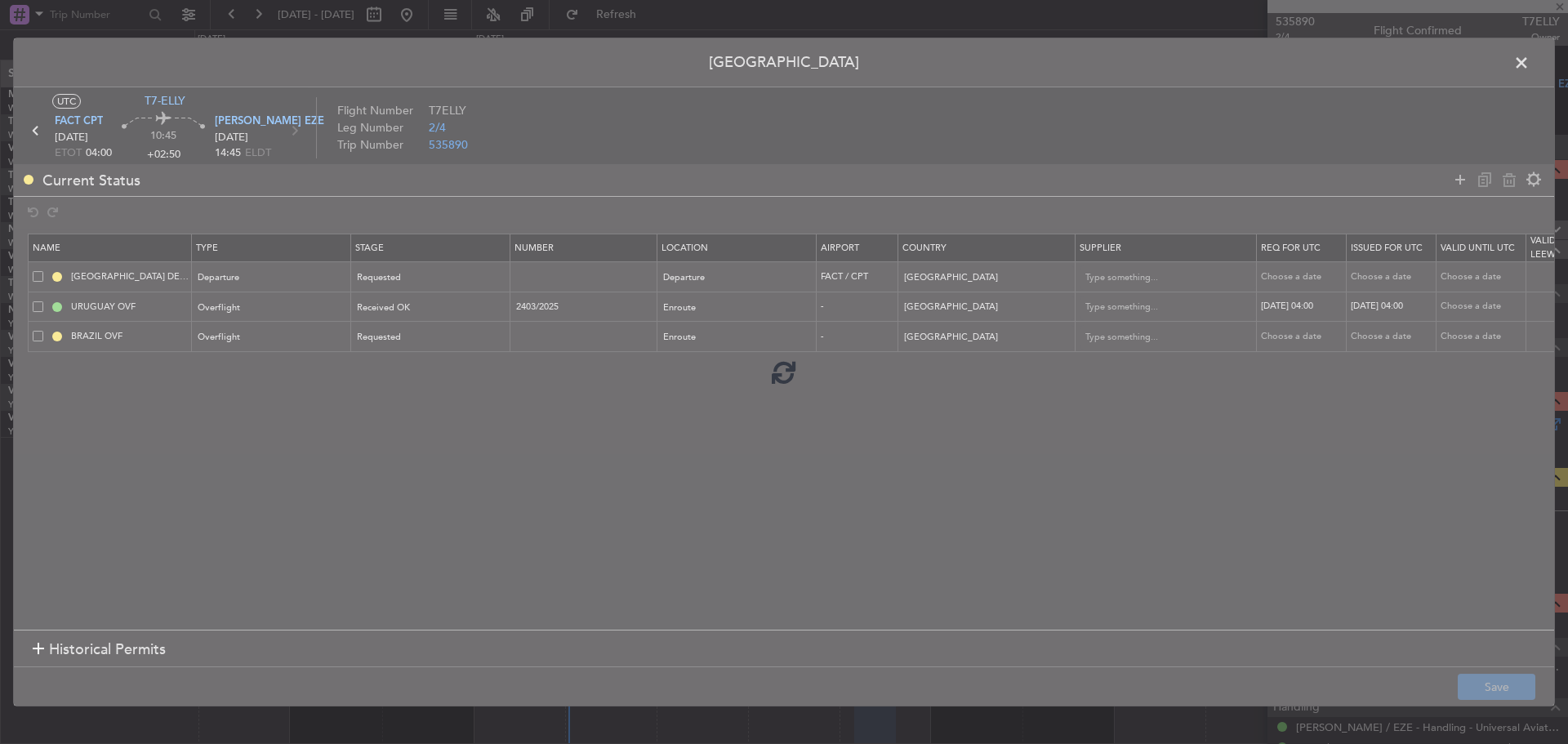
type input "+00:15"
type input "0"
type input "+00:15"
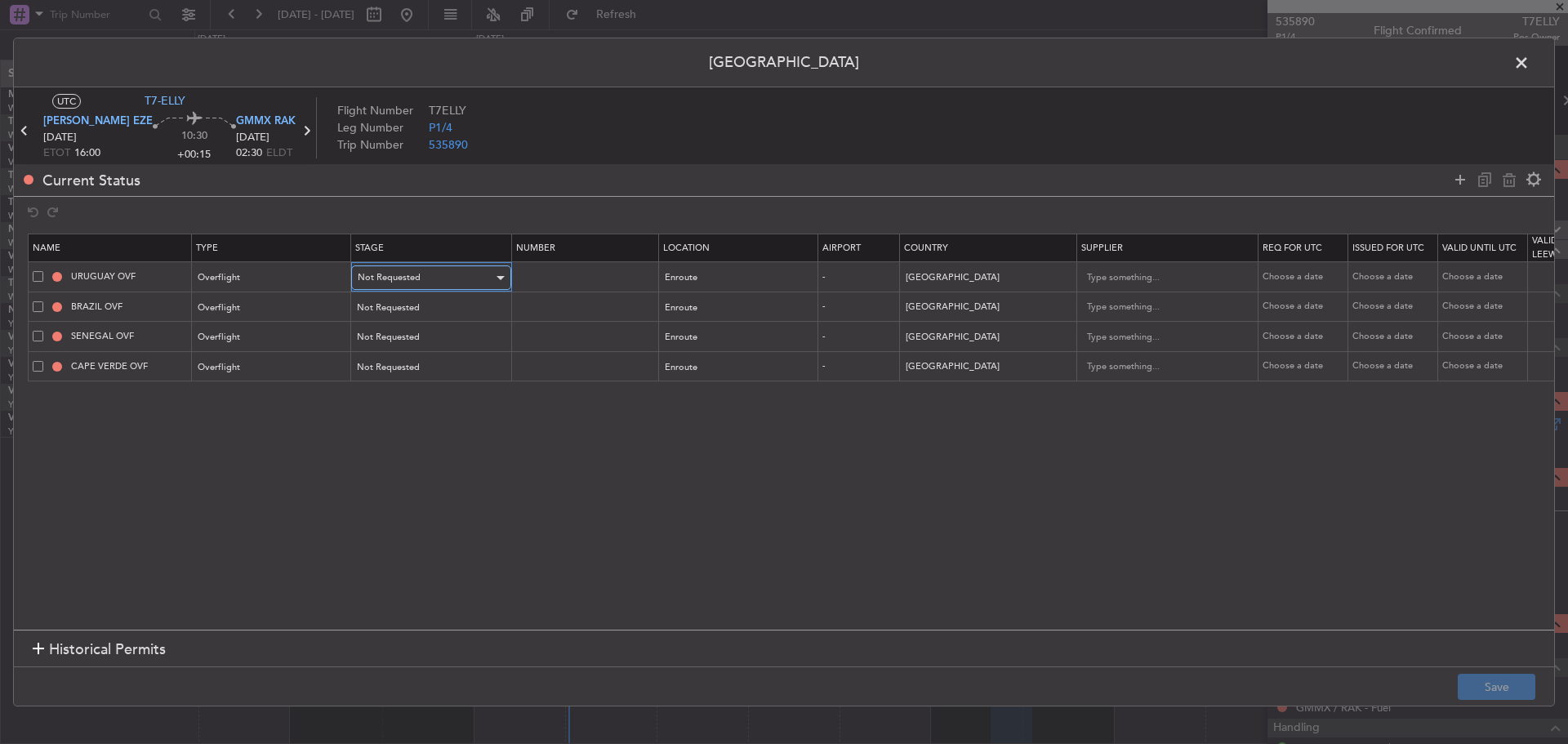
click at [403, 281] on span "Not Requested" at bounding box center [389, 277] width 63 height 12
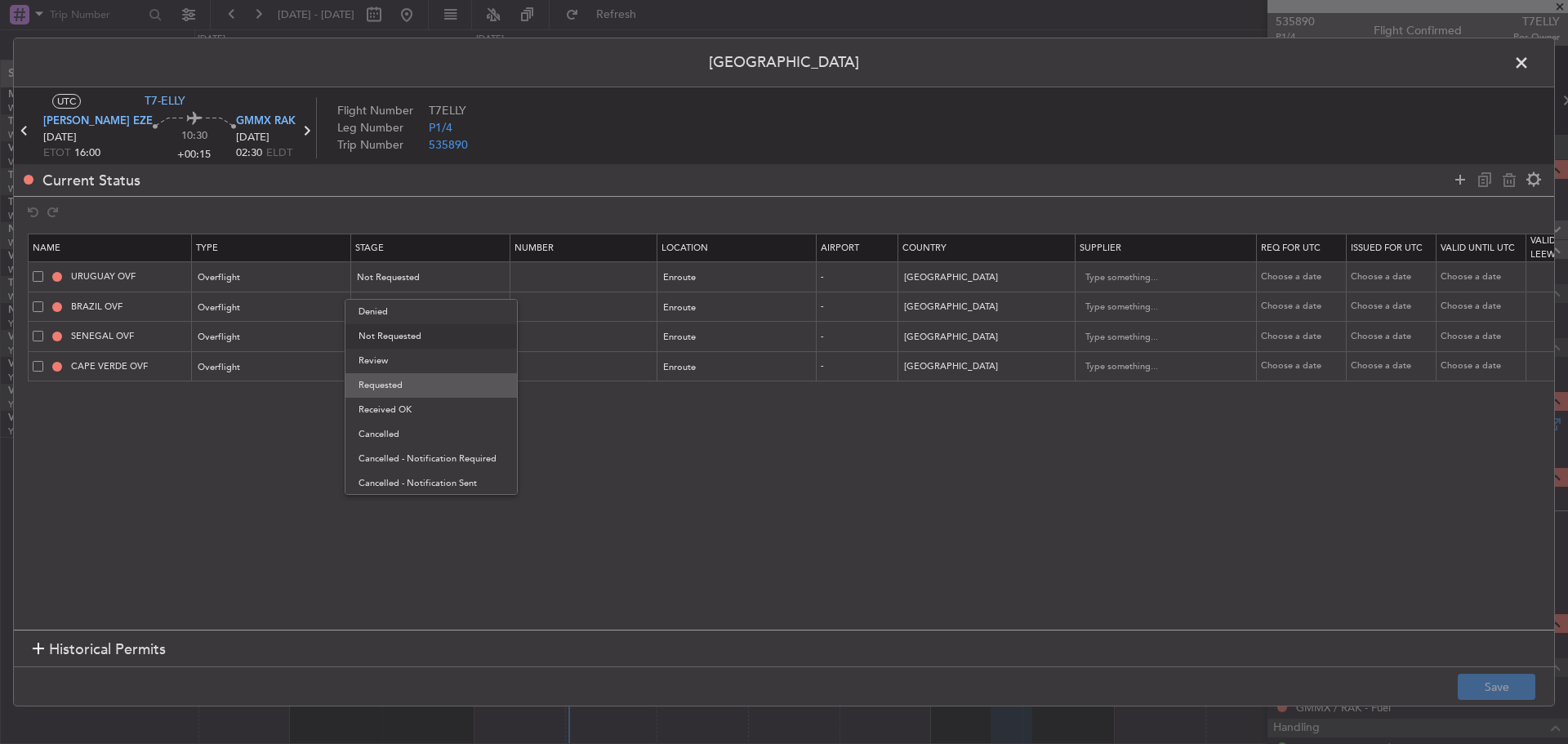
click at [398, 384] on span "Requested" at bounding box center [431, 386] width 145 height 25
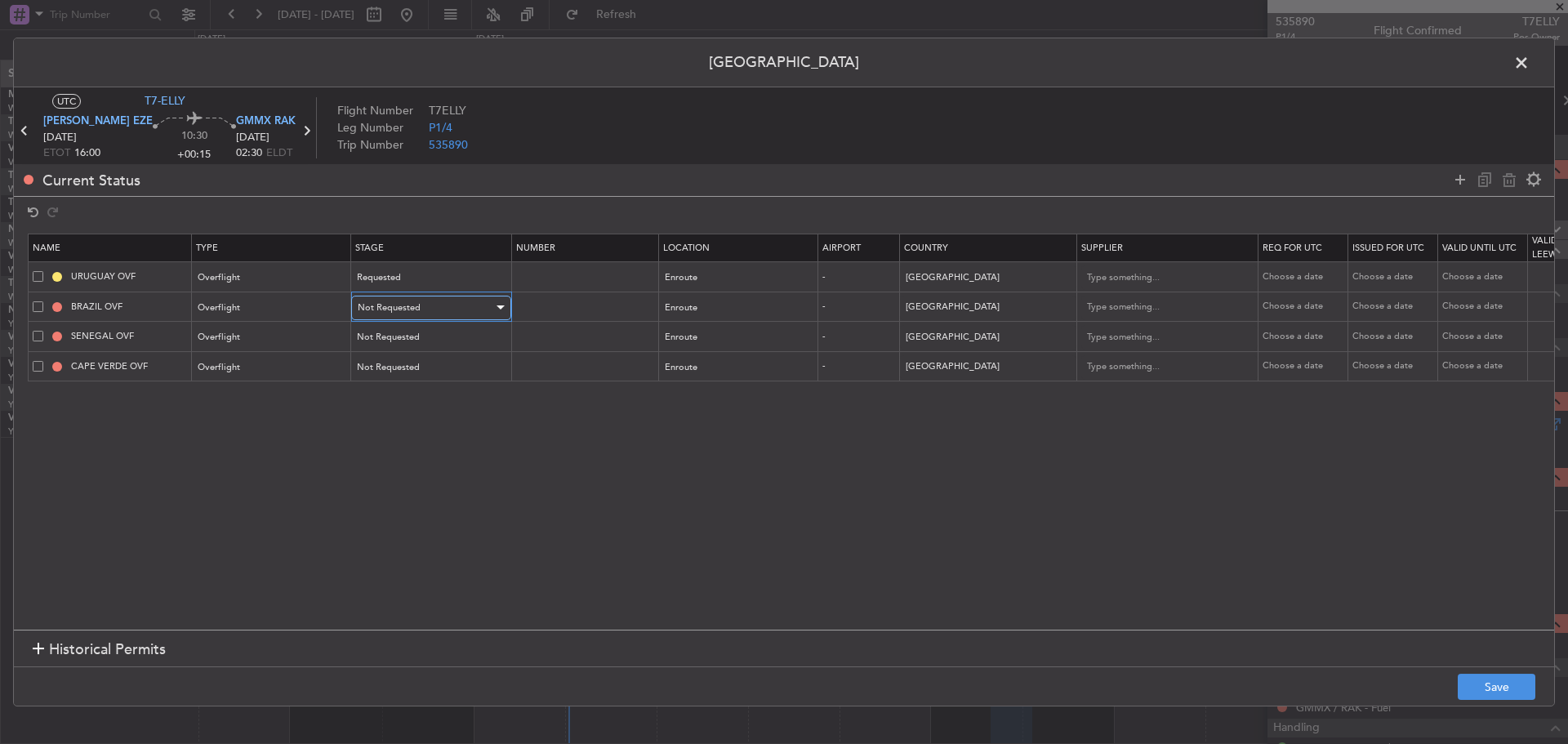
click at [420, 313] on div "Not Requested" at bounding box center [425, 308] width 135 height 25
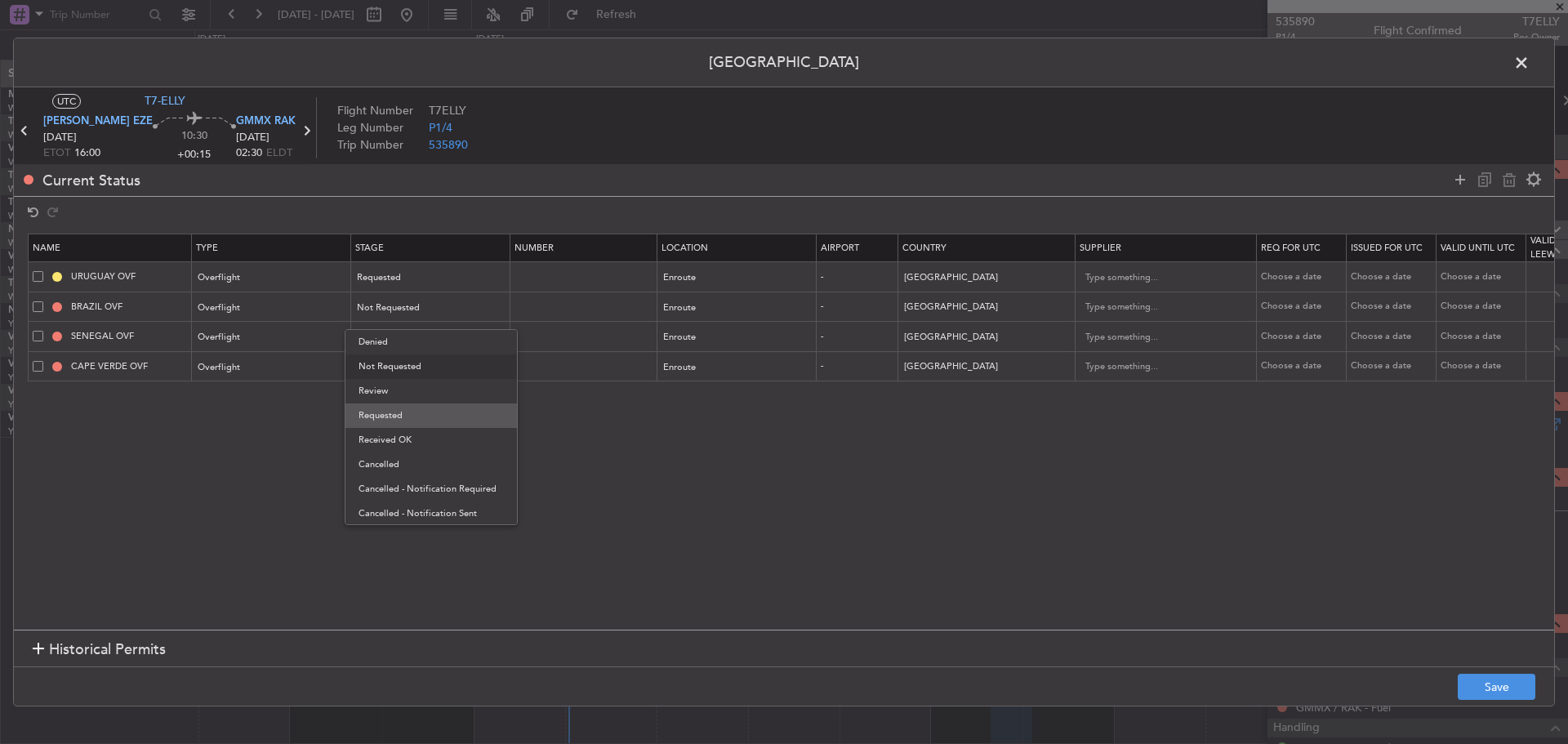
click at [397, 416] on span "Requested" at bounding box center [431, 416] width 145 height 25
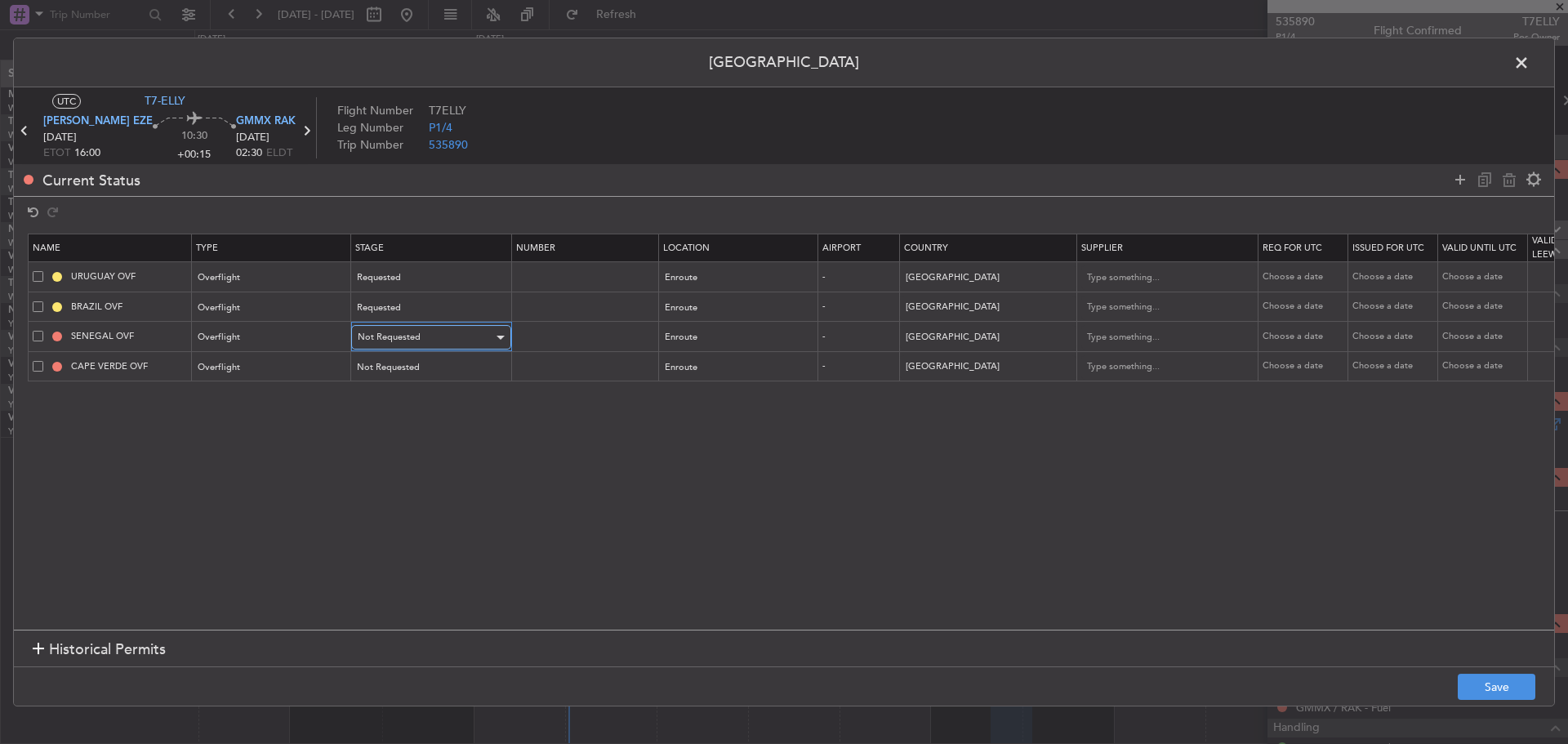
click at [411, 341] on span "Not Requested" at bounding box center [389, 337] width 63 height 12
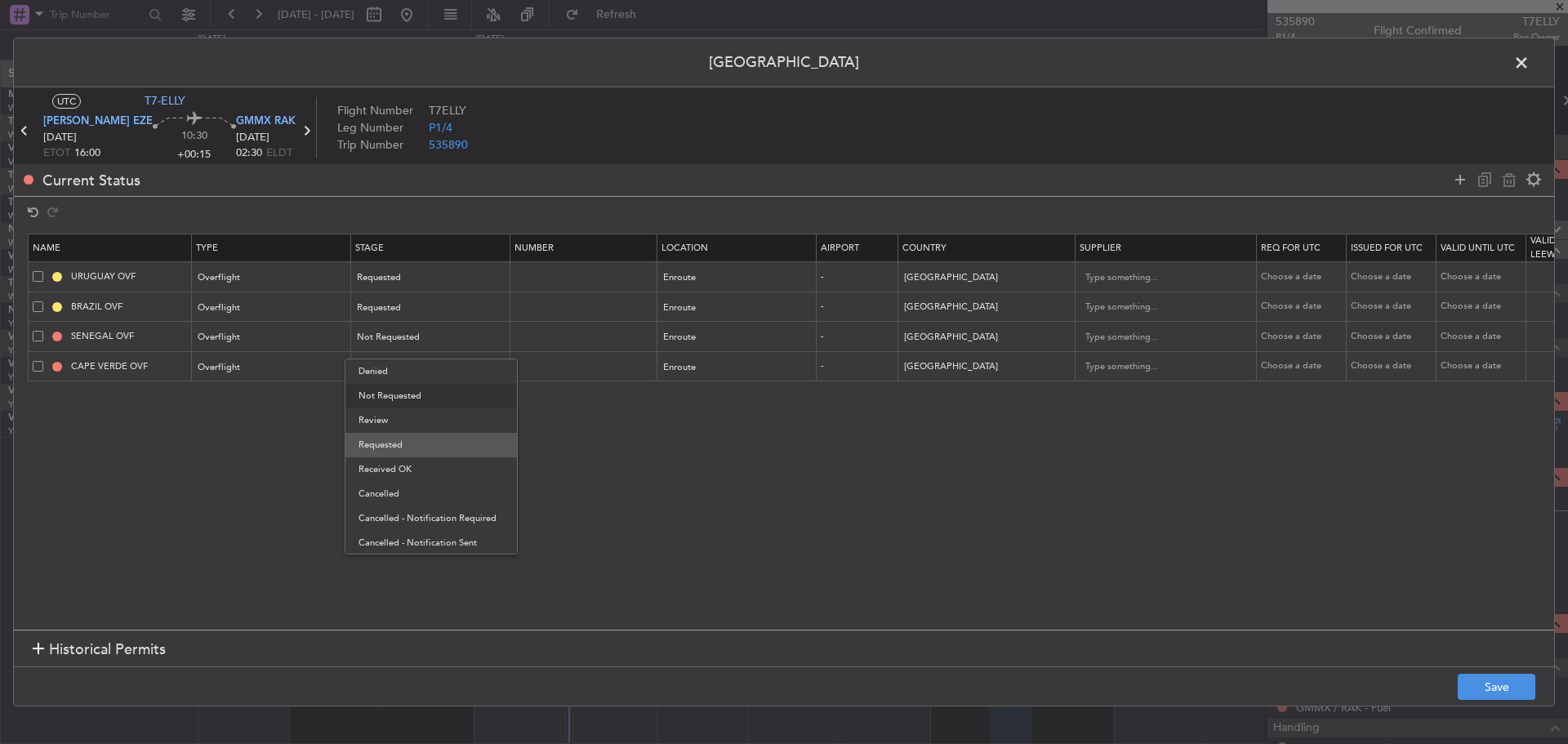
click at [401, 447] on span "Requested" at bounding box center [431, 445] width 145 height 25
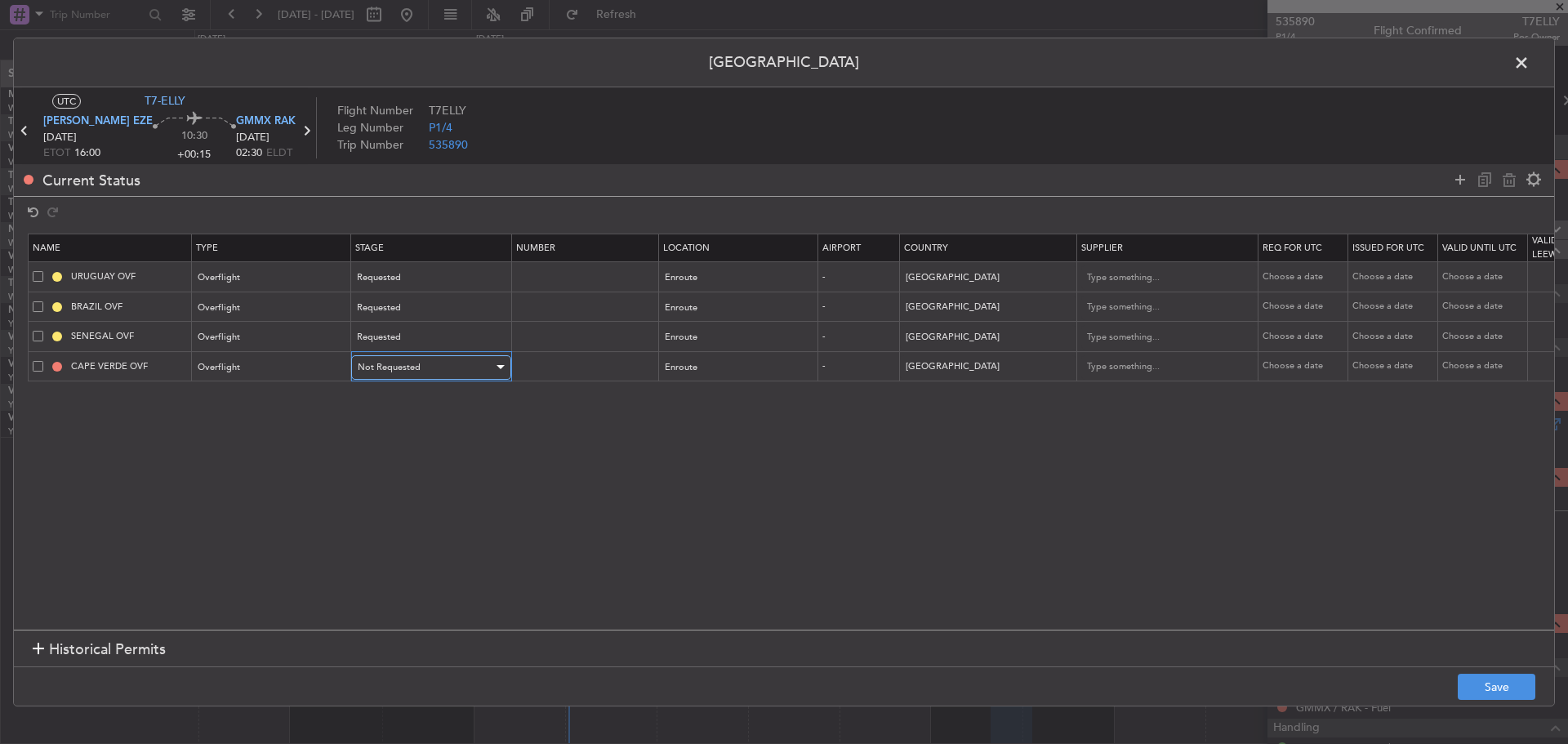
click at [428, 377] on div "Not Requested" at bounding box center [425, 368] width 135 height 25
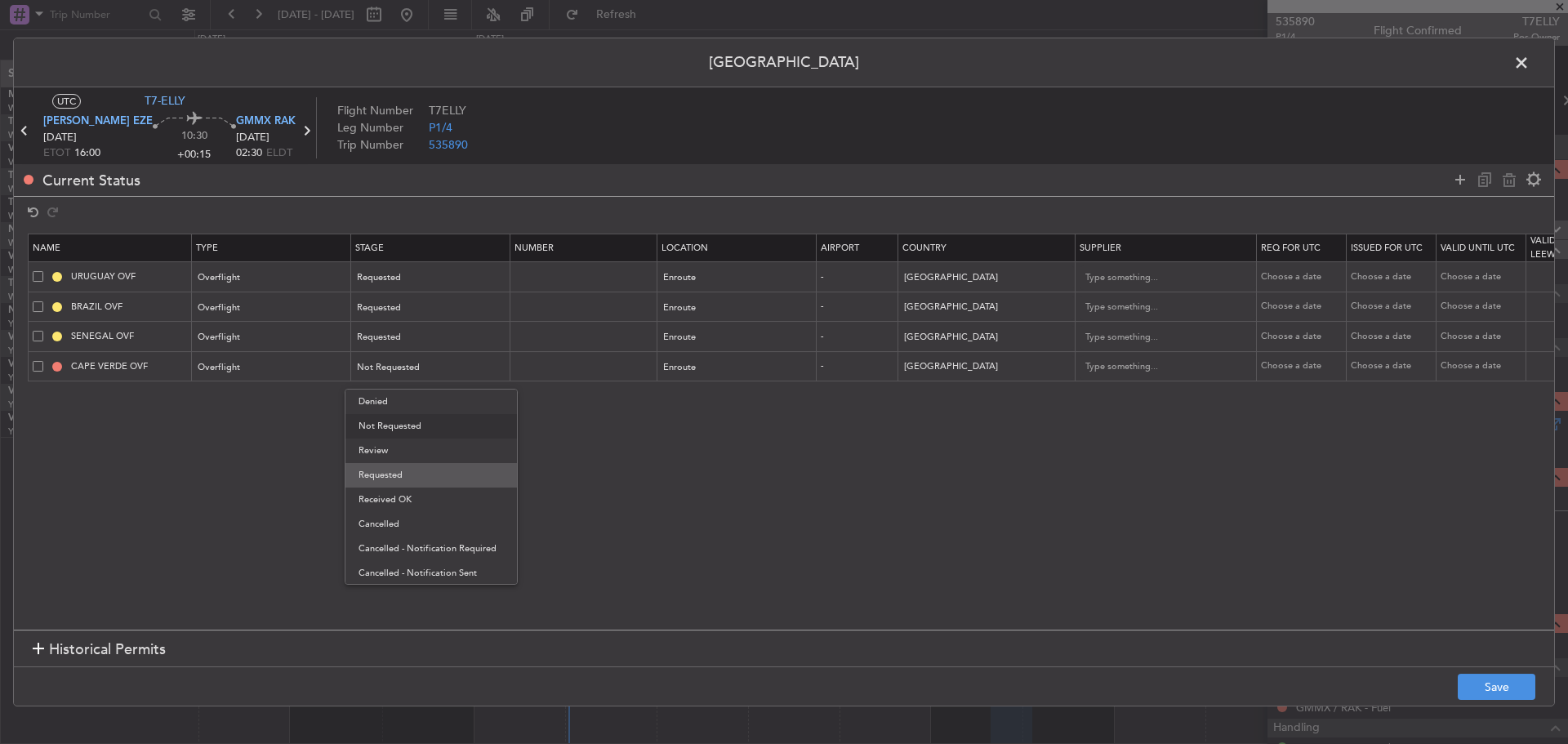
click at [419, 475] on span "Requested" at bounding box center [431, 476] width 145 height 25
click at [1475, 684] on button "Save" at bounding box center [1496, 687] width 77 height 26
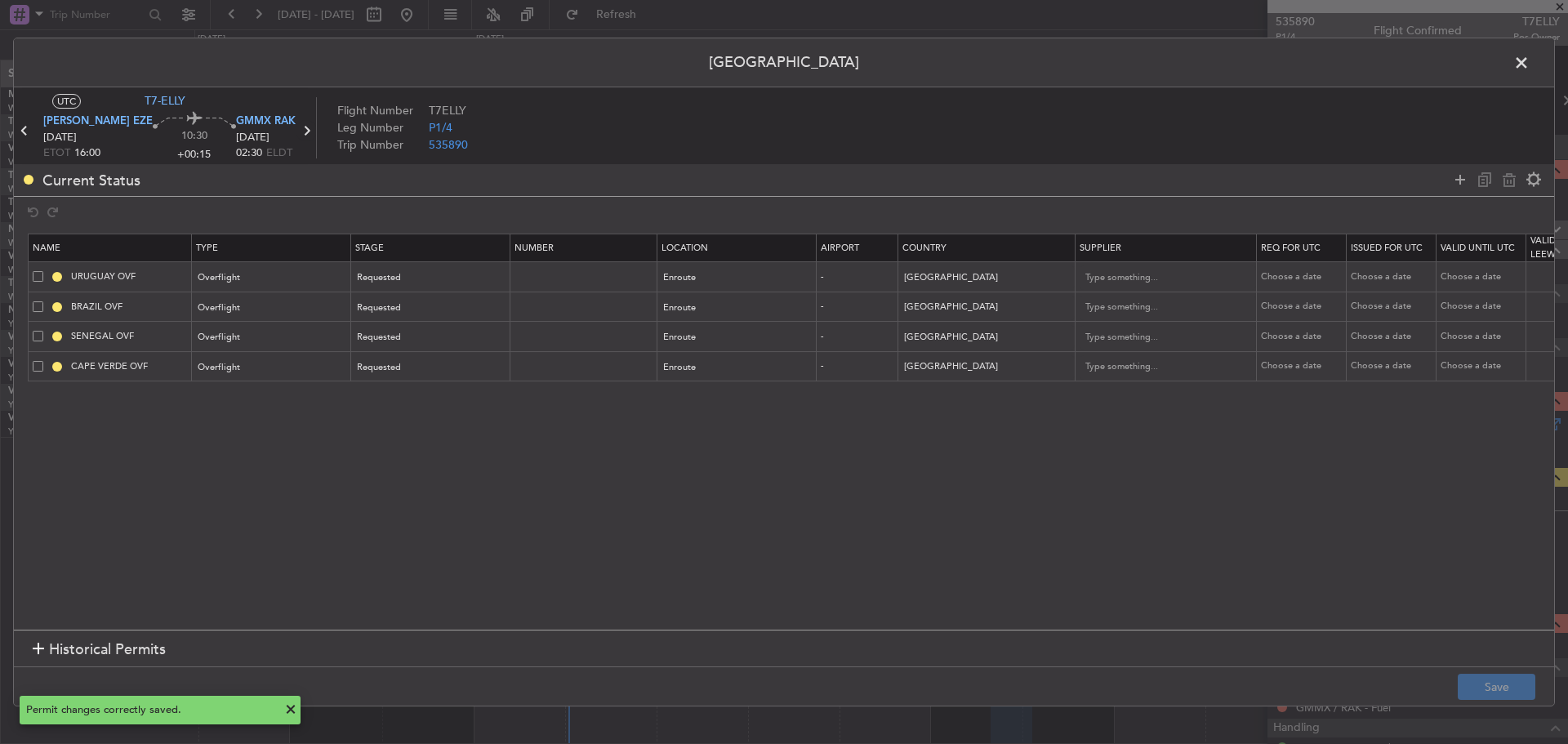
click at [296, 134] on icon at bounding box center [307, 131] width 21 height 21
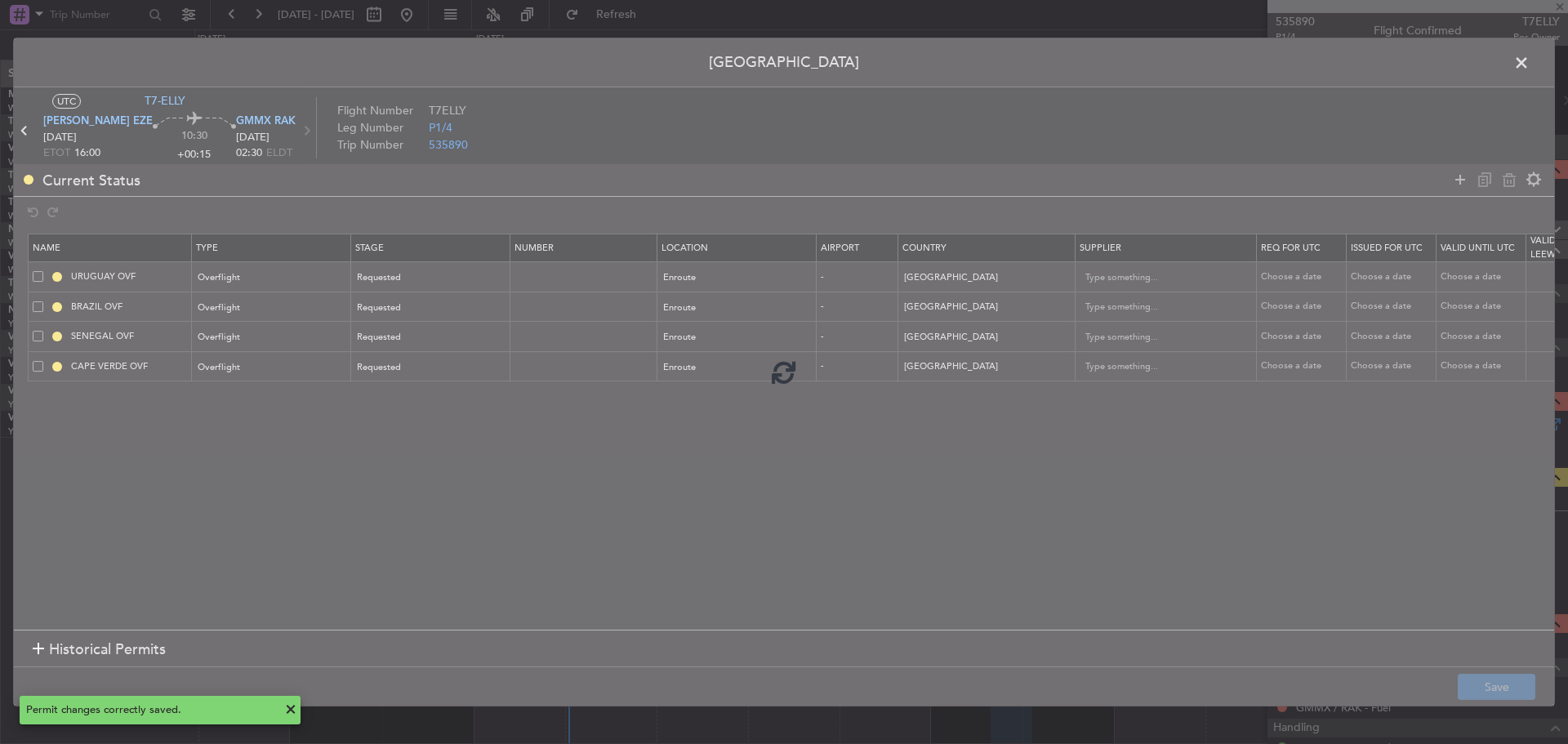
type input "+00:20"
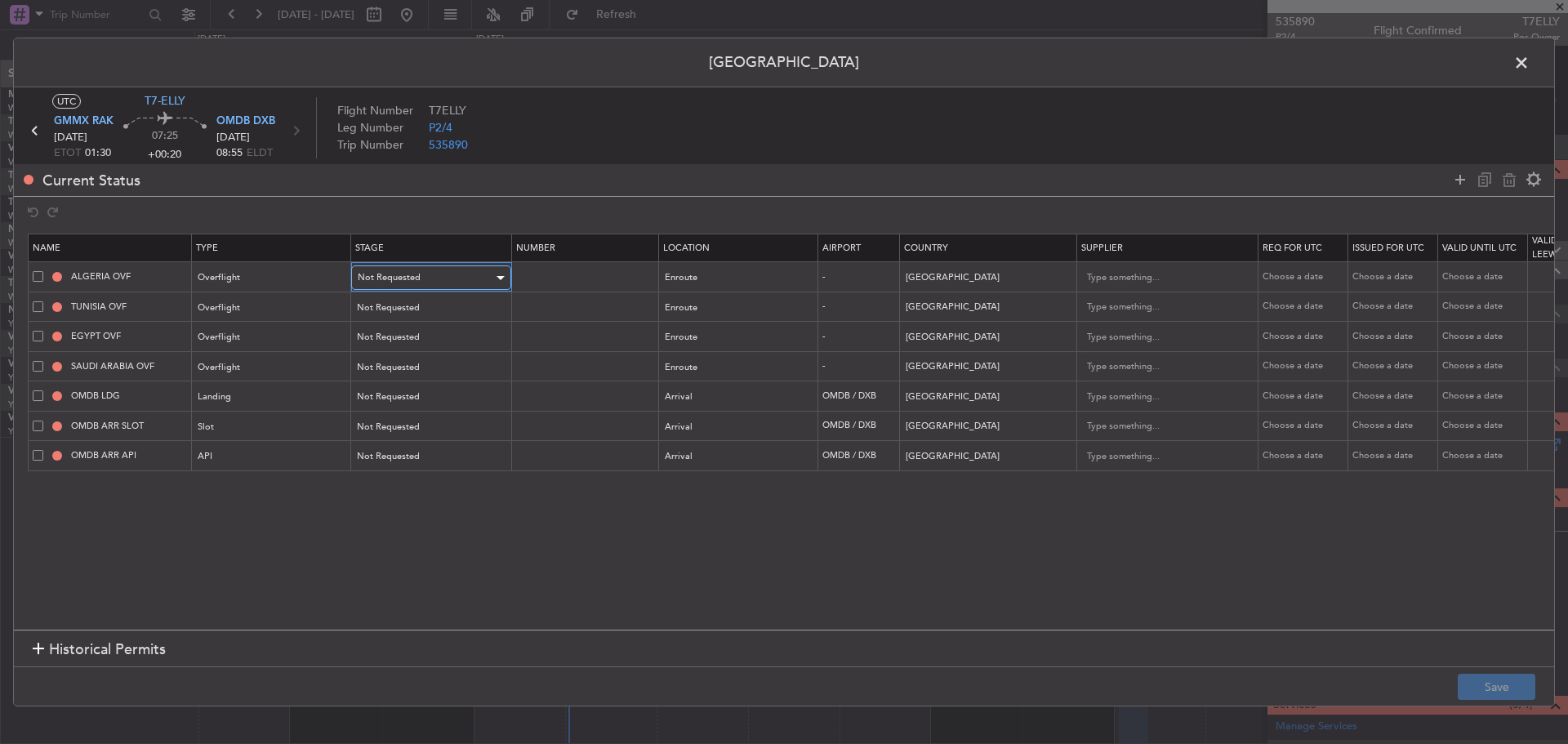
click at [495, 276] on div at bounding box center [499, 278] width 12 height 13
click at [442, 382] on span "Requested" at bounding box center [431, 386] width 145 height 25
click at [494, 305] on div at bounding box center [499, 308] width 12 height 13
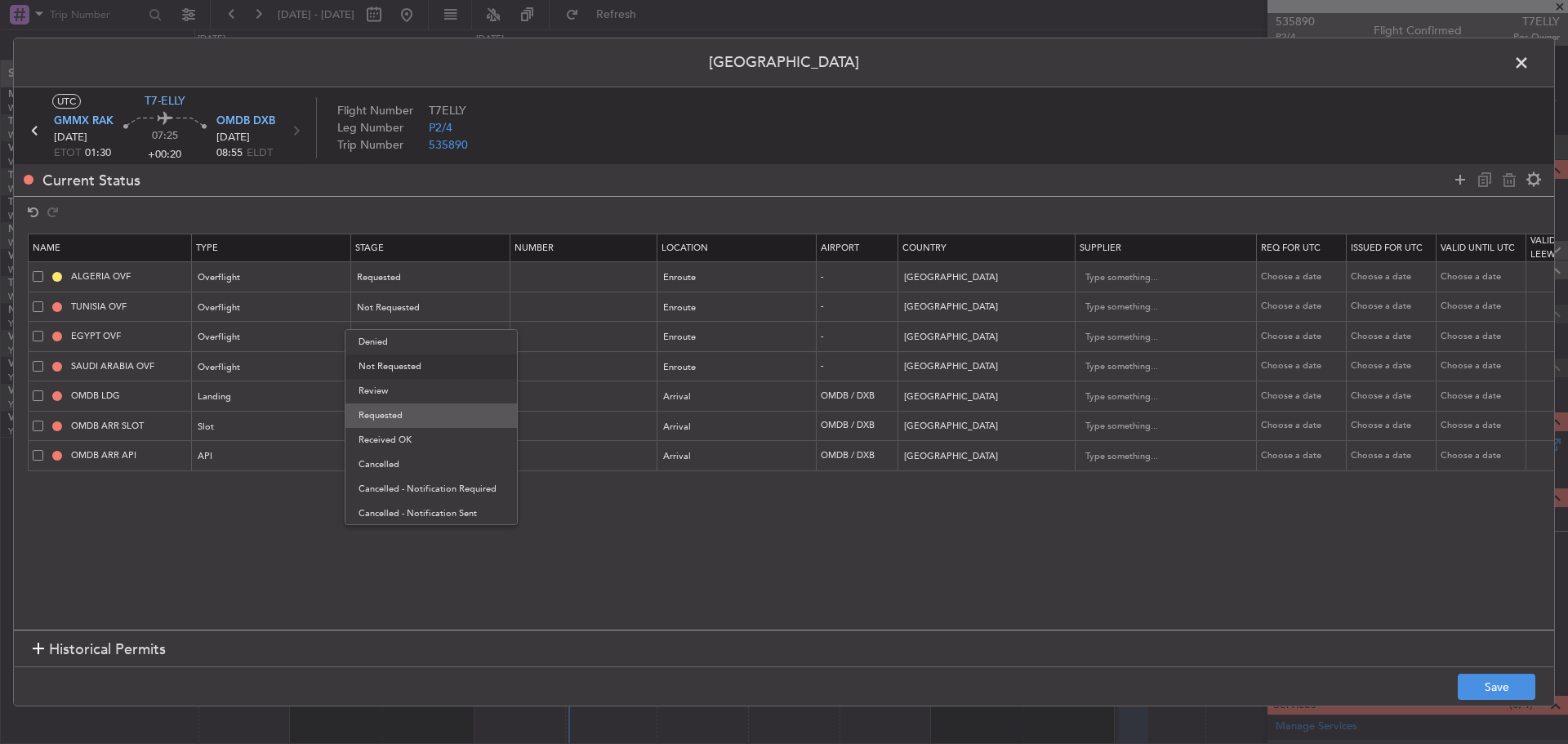
click at [459, 409] on span "Requested" at bounding box center [431, 416] width 145 height 25
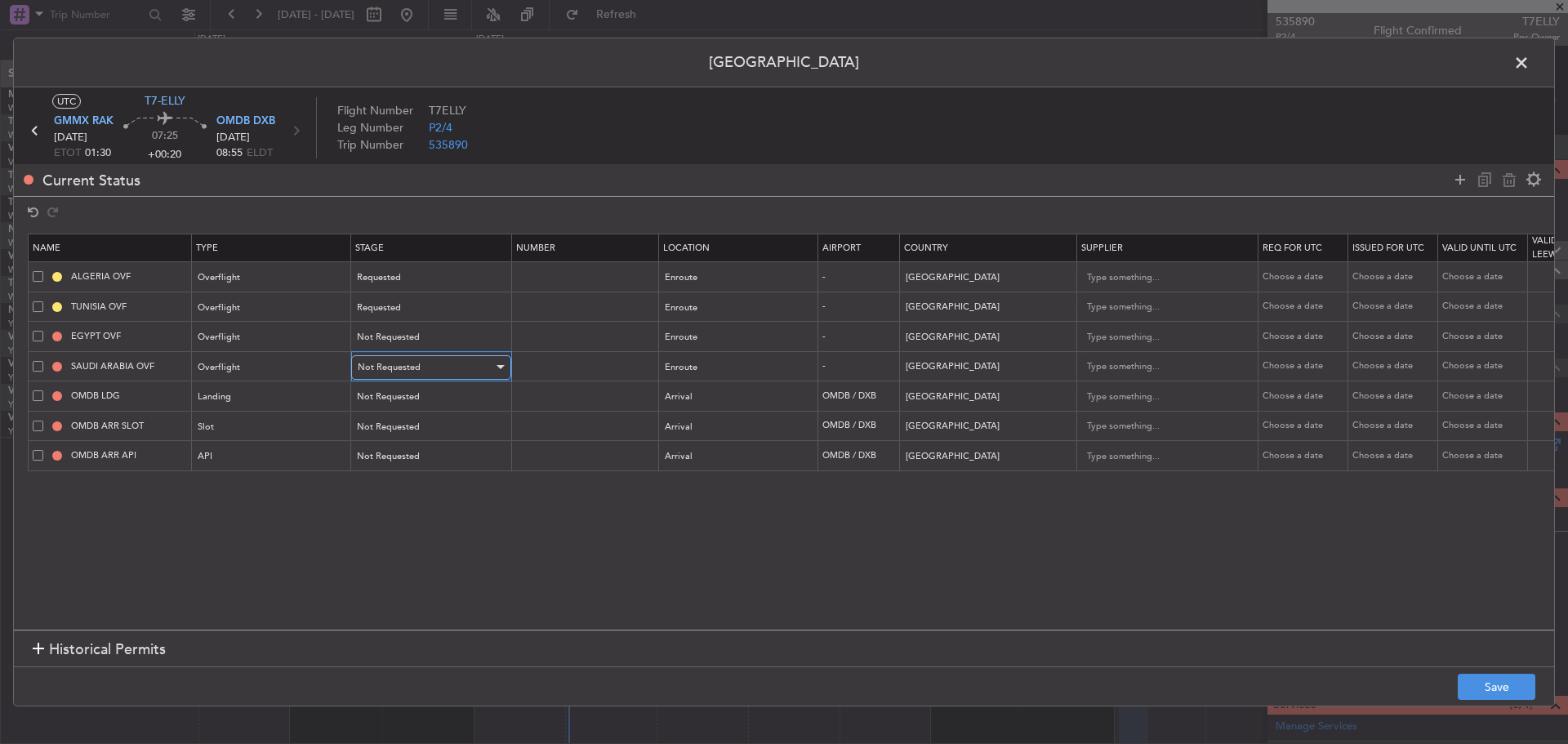
click at [502, 365] on div at bounding box center [499, 368] width 12 height 13
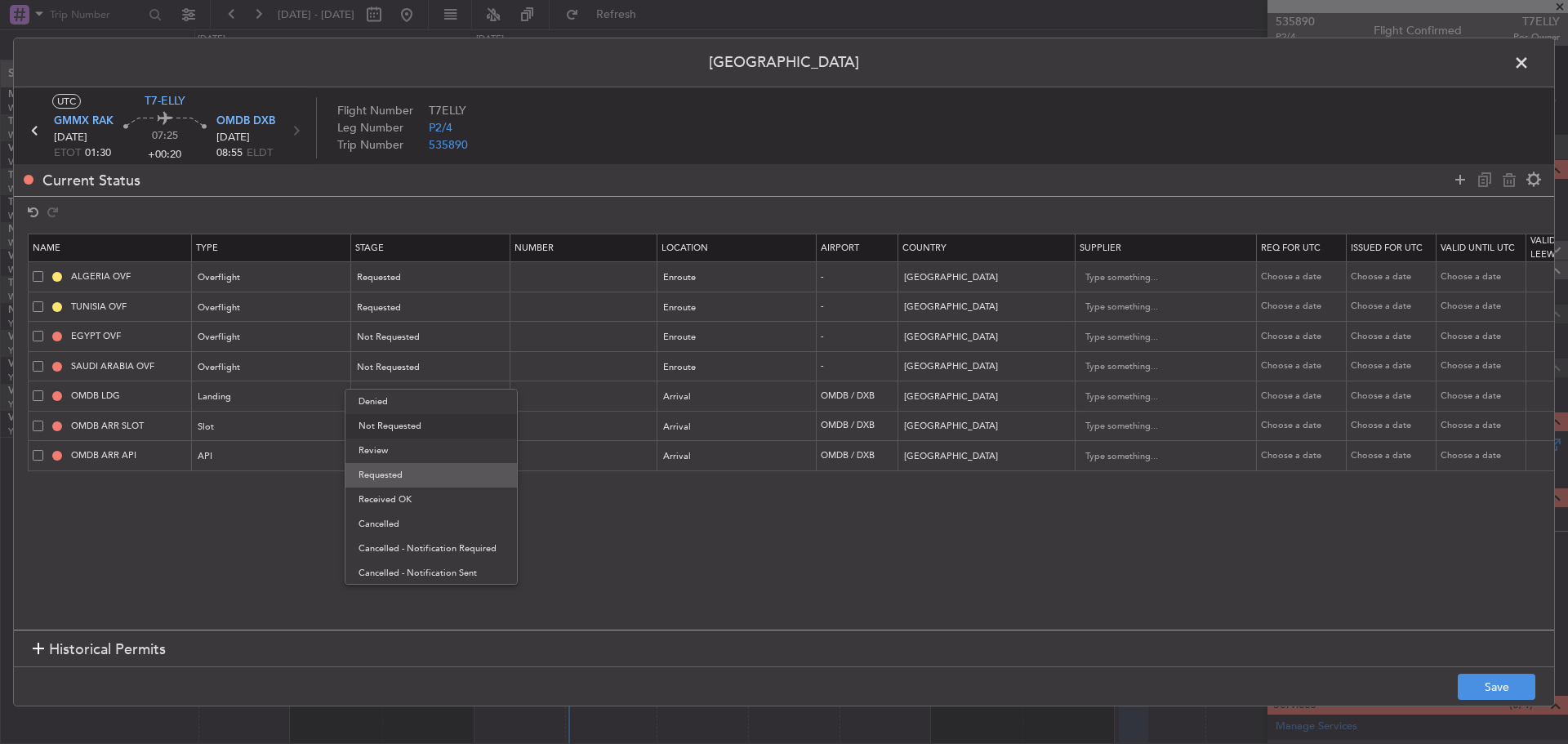
click at [451, 480] on span "Requested" at bounding box center [431, 476] width 145 height 25
click at [1489, 687] on button "Save" at bounding box center [1496, 687] width 77 height 26
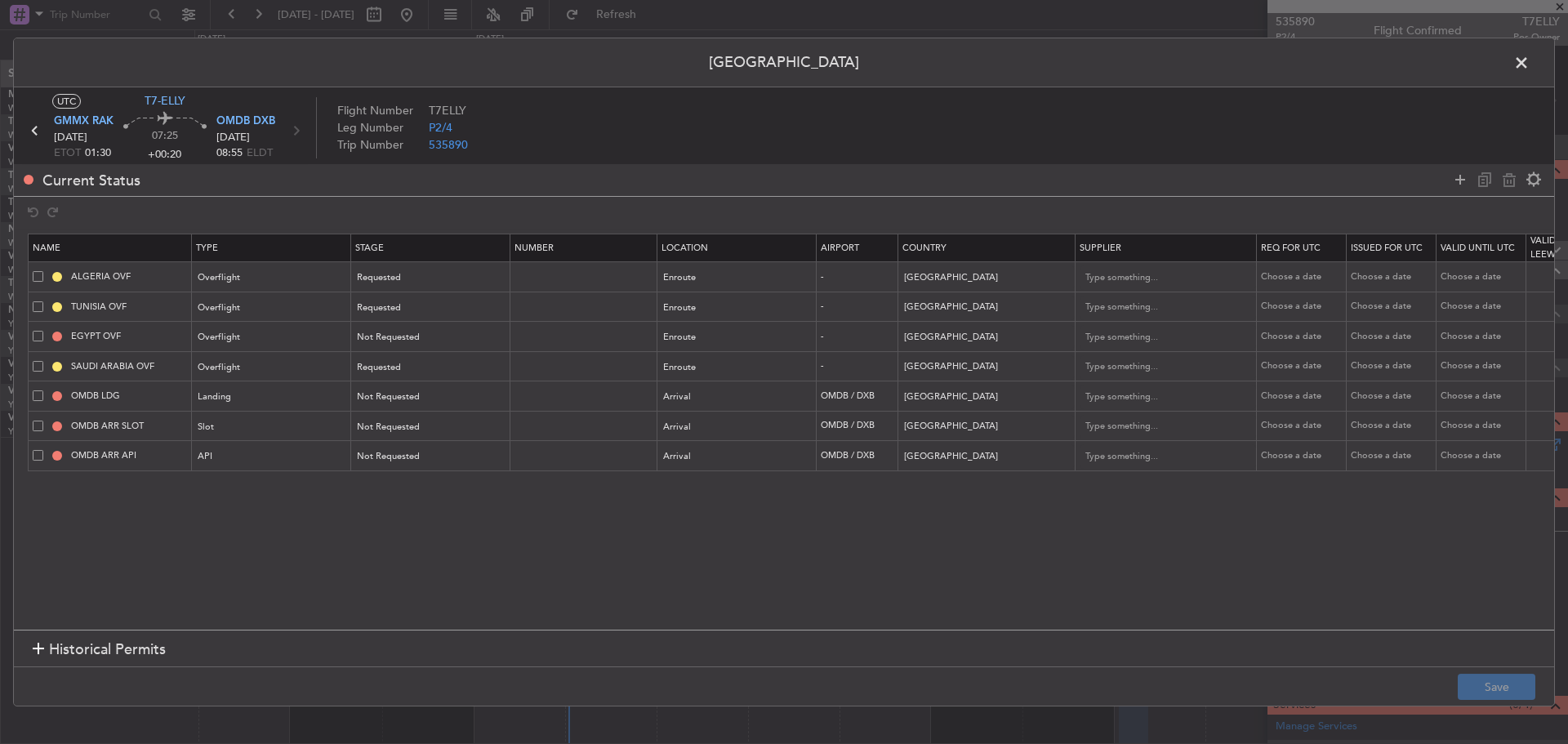
drag, startPoint x: 1522, startPoint y: 66, endPoint x: 1470, endPoint y: 79, distance: 53.6
click at [1529, 66] on span at bounding box center [1529, 67] width 0 height 33
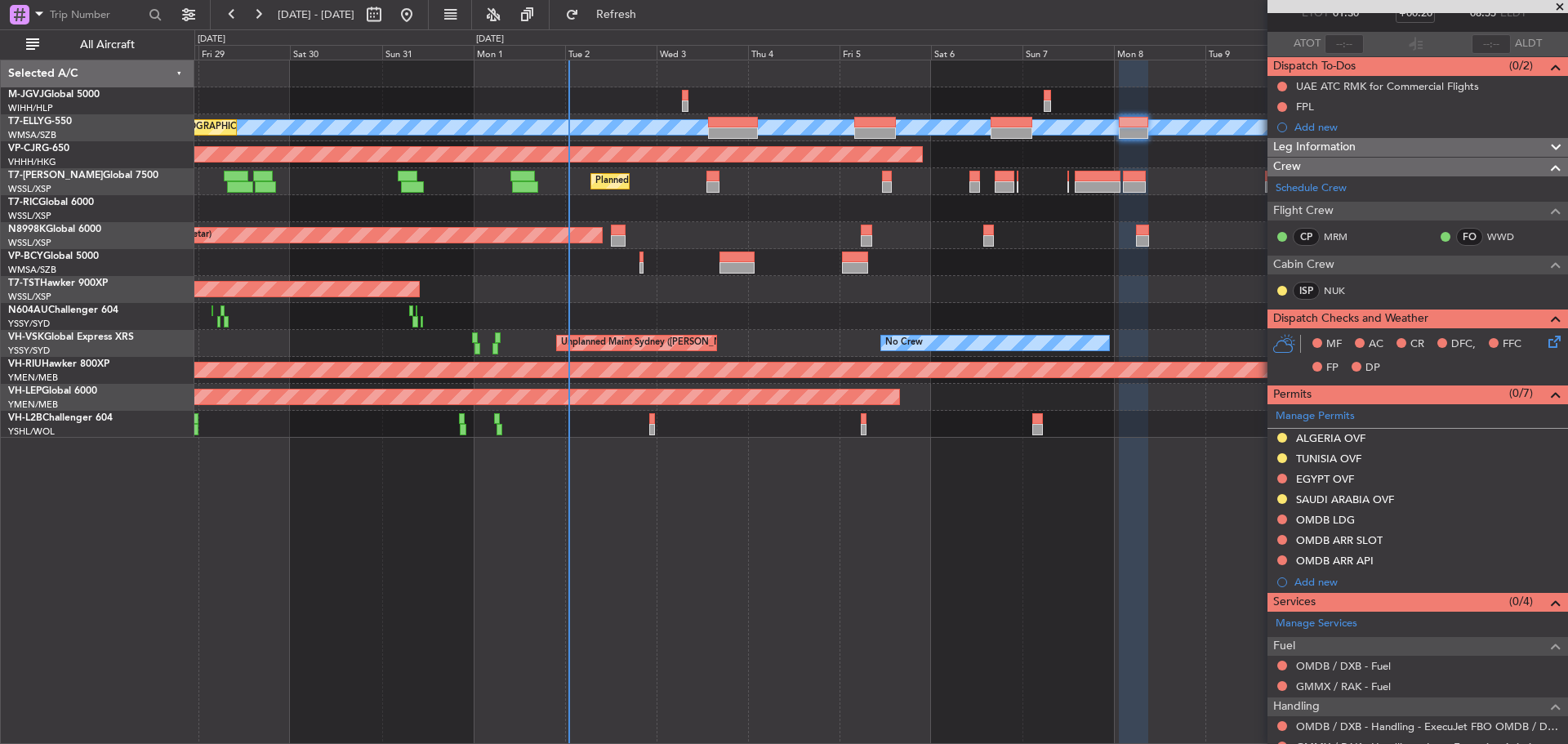
scroll to position [162, 0]
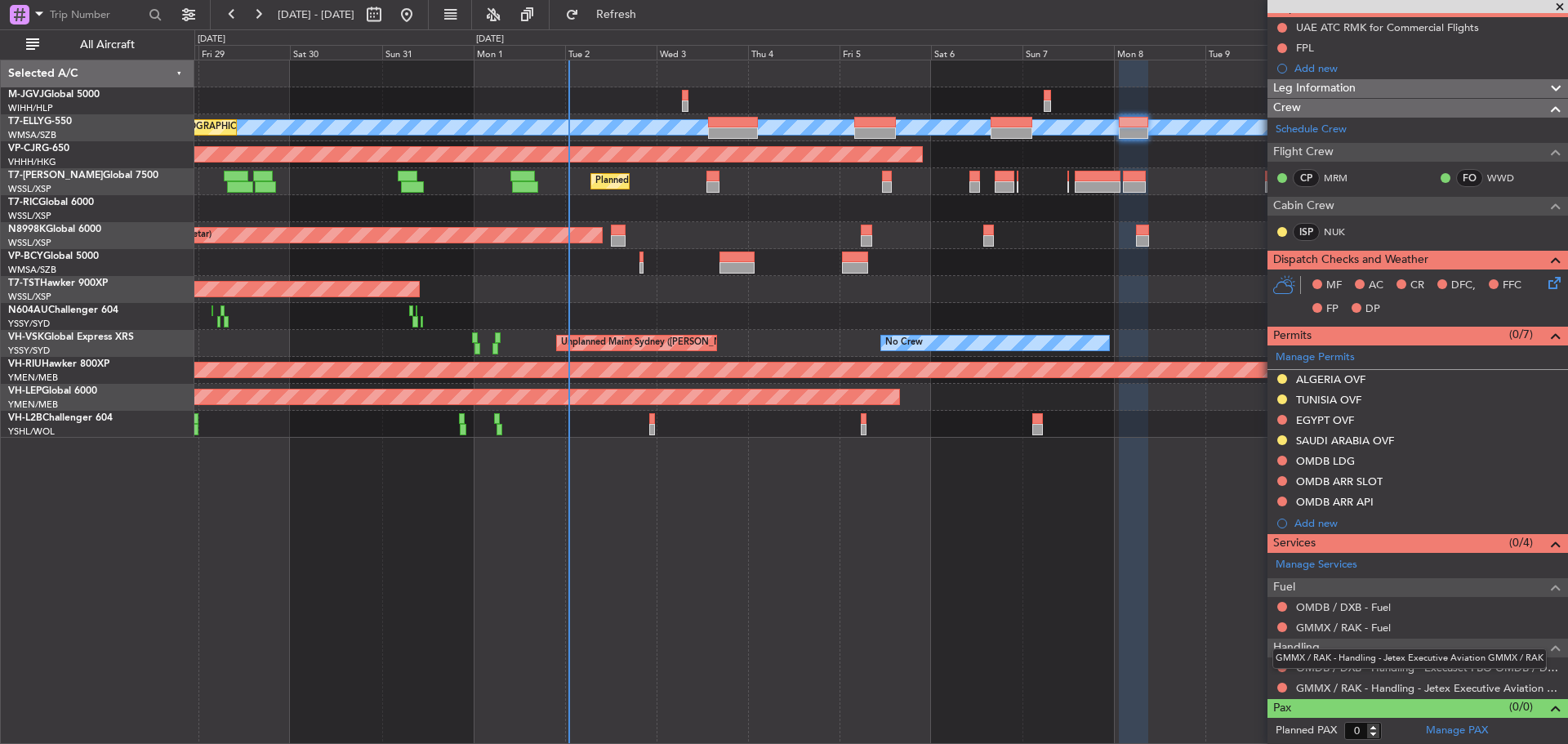
click at [1345, 667] on div "GMMX / RAK - Handling - Jetex Executive Aviation GMMX / RAK" at bounding box center [1409, 659] width 275 height 21
click at [1326, 689] on link "GMMX / RAK - Handling - Jetex Executive Aviation GMMX / RAK" at bounding box center [1428, 688] width 264 height 14
click at [1281, 418] on button at bounding box center [1282, 420] width 10 height 10
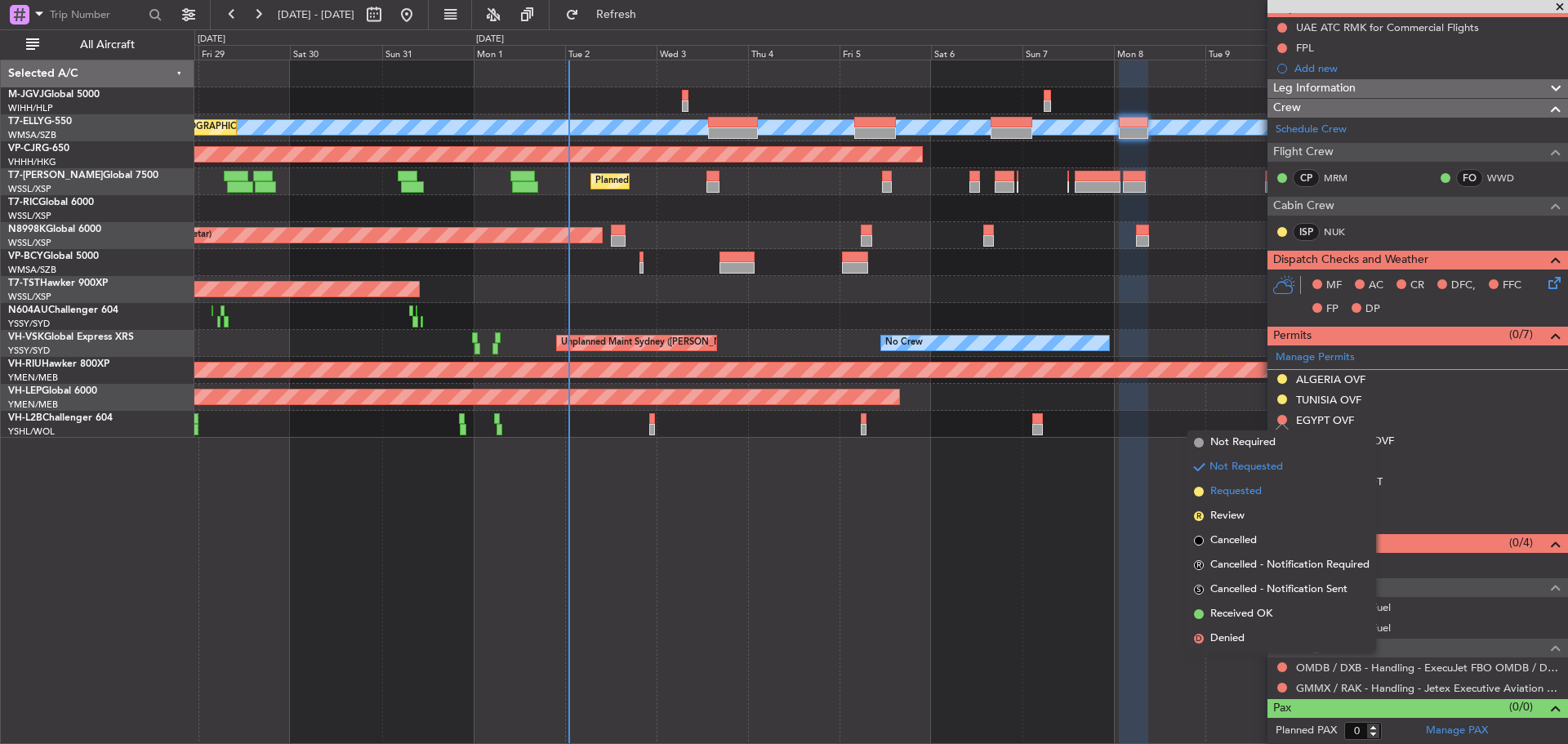
click at [1227, 490] on span "Requested" at bounding box center [1236, 492] width 51 height 16
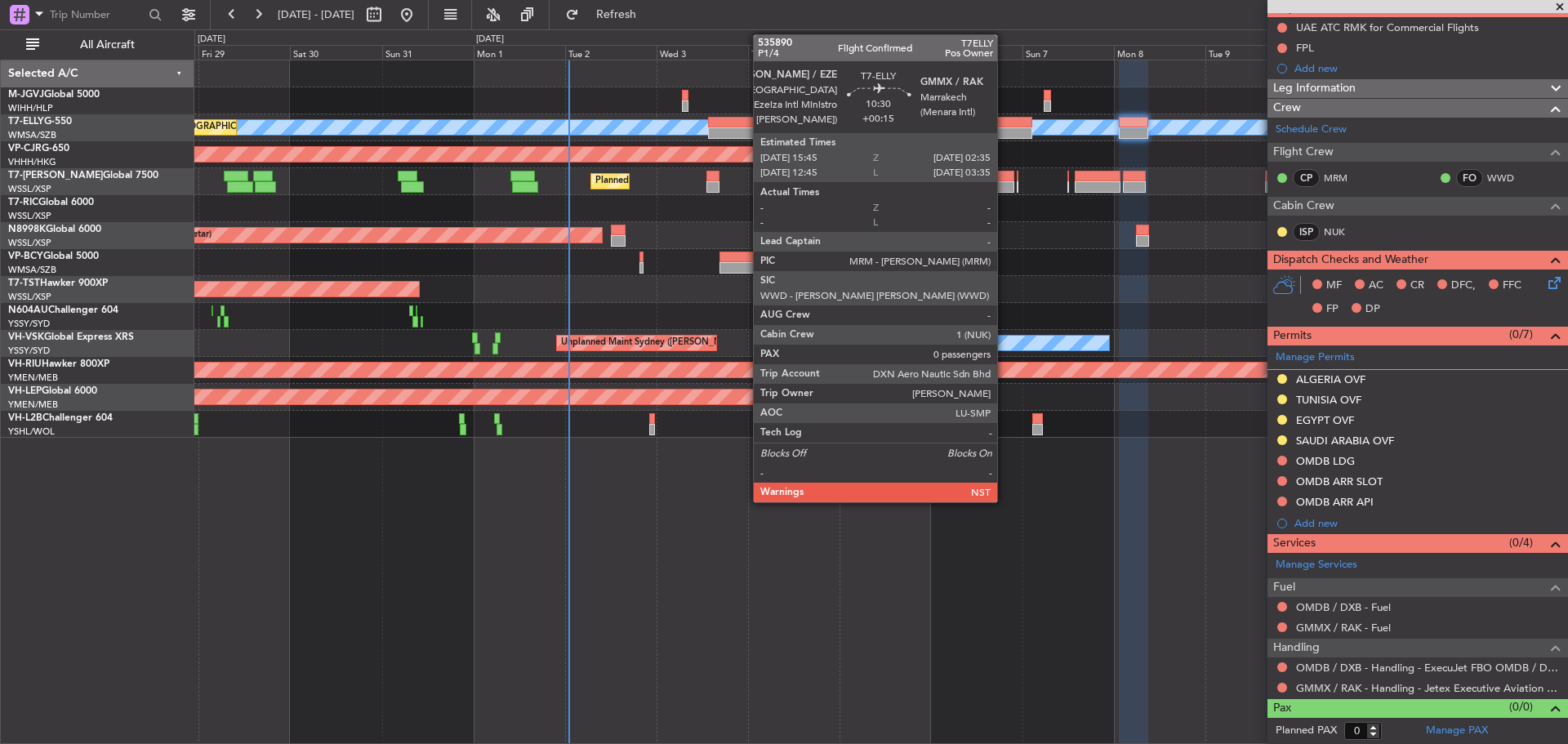
click at [1004, 126] on div at bounding box center [1012, 123] width 42 height 12
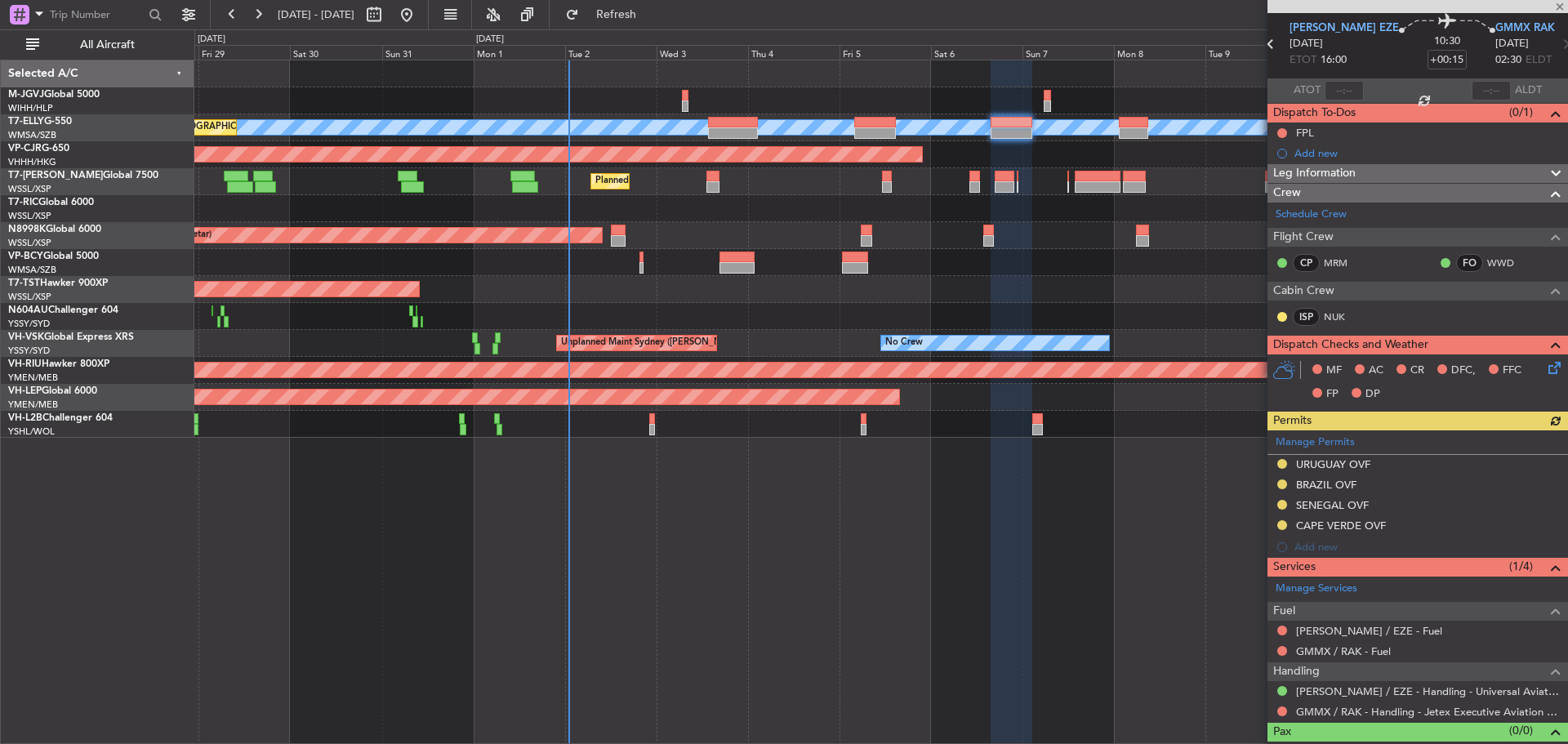
scroll to position [80, 0]
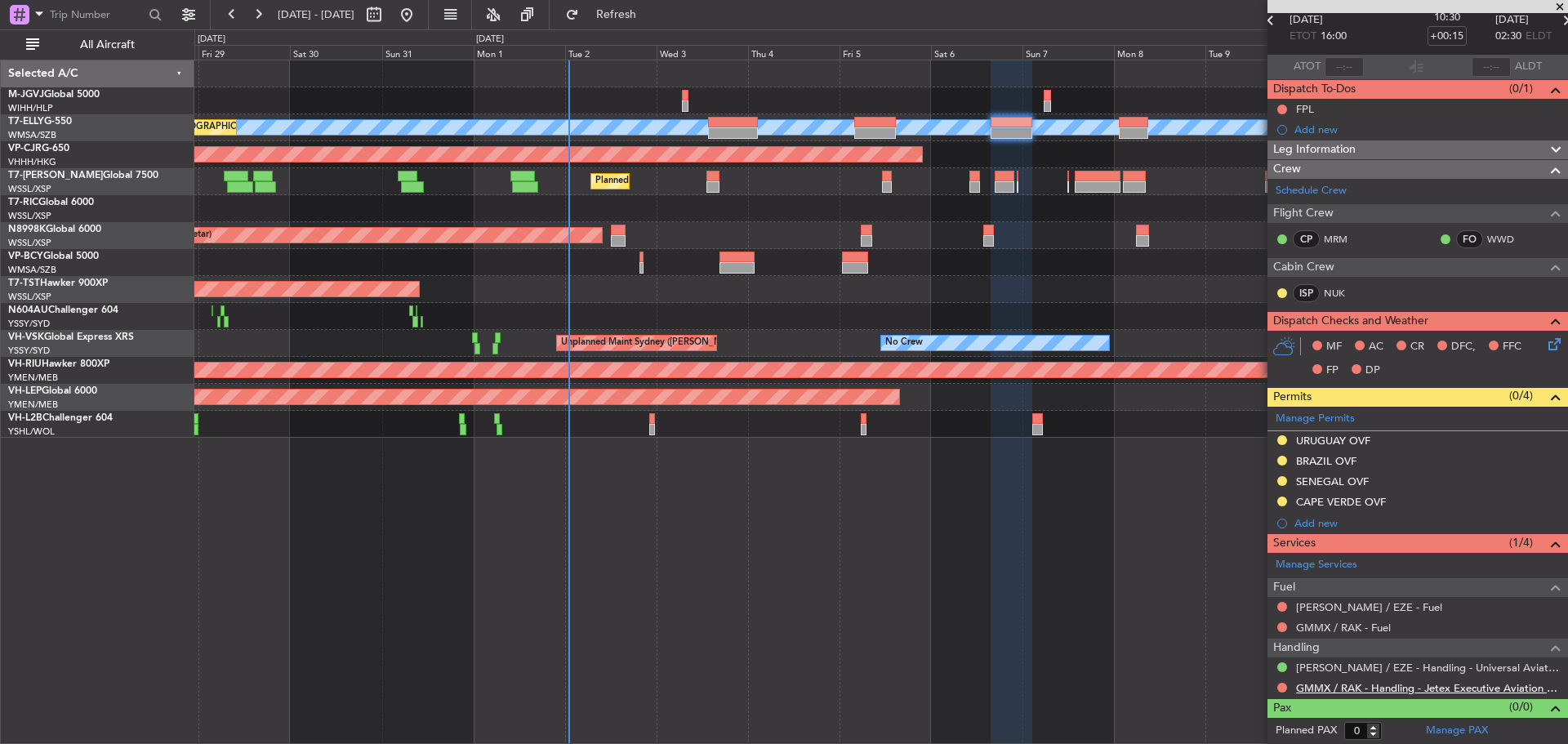
click at [1331, 687] on link "GMMX / RAK - Handling - Jetex Executive Aviation GMMX / RAK" at bounding box center [1428, 688] width 264 height 14
click at [650, 14] on span "Refresh" at bounding box center [616, 15] width 68 height 12
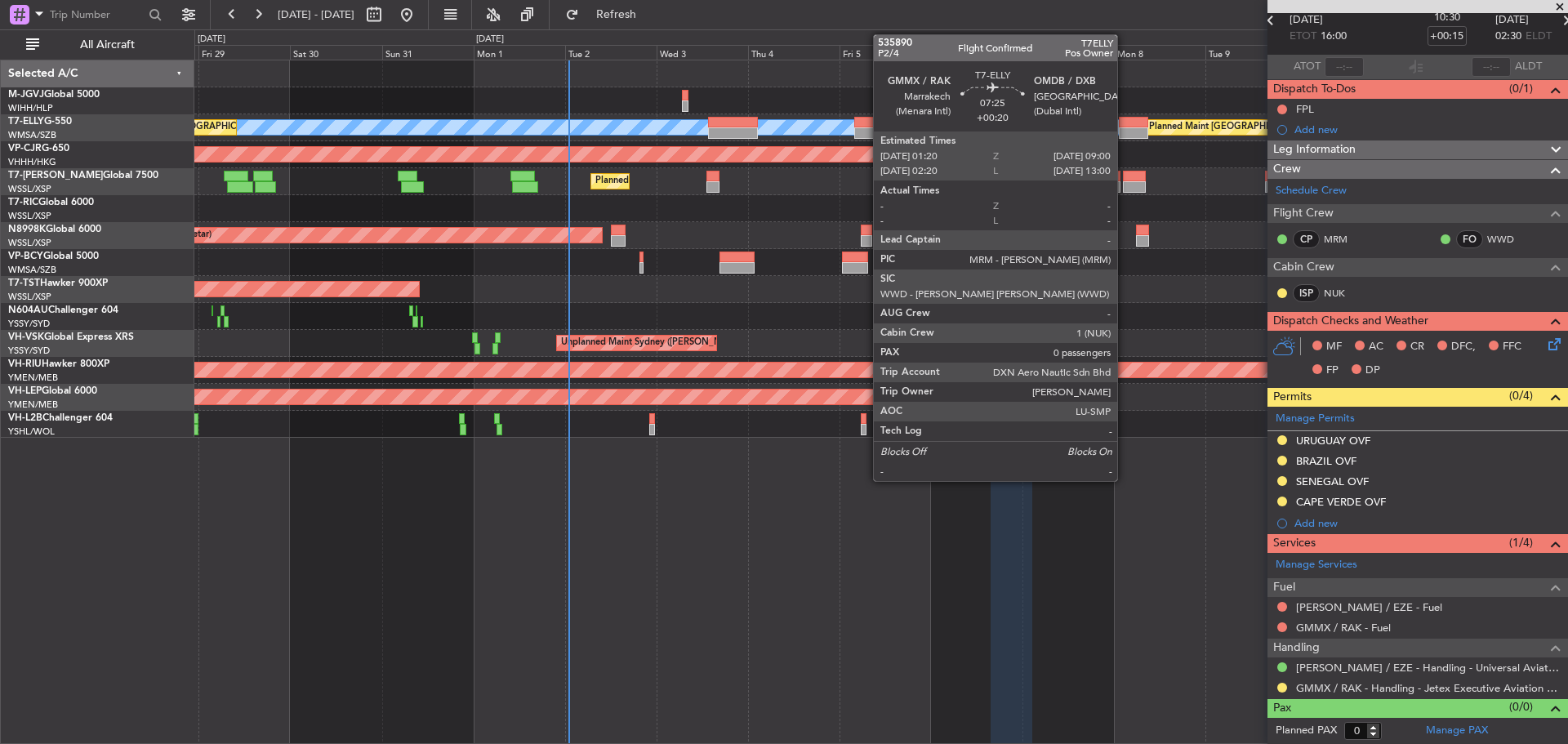
click at [1124, 131] on div at bounding box center [1134, 134] width 30 height 12
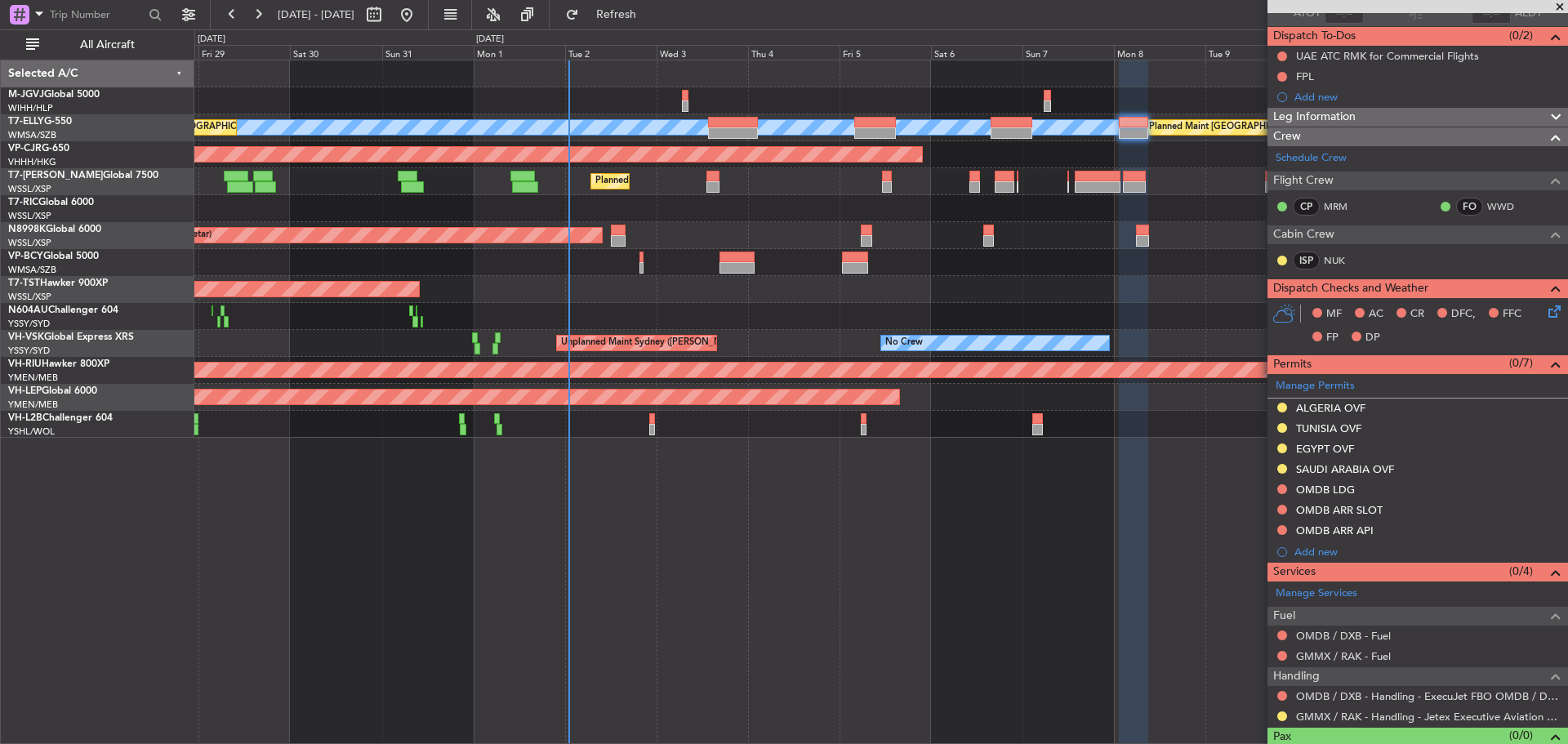
scroll to position [162, 0]
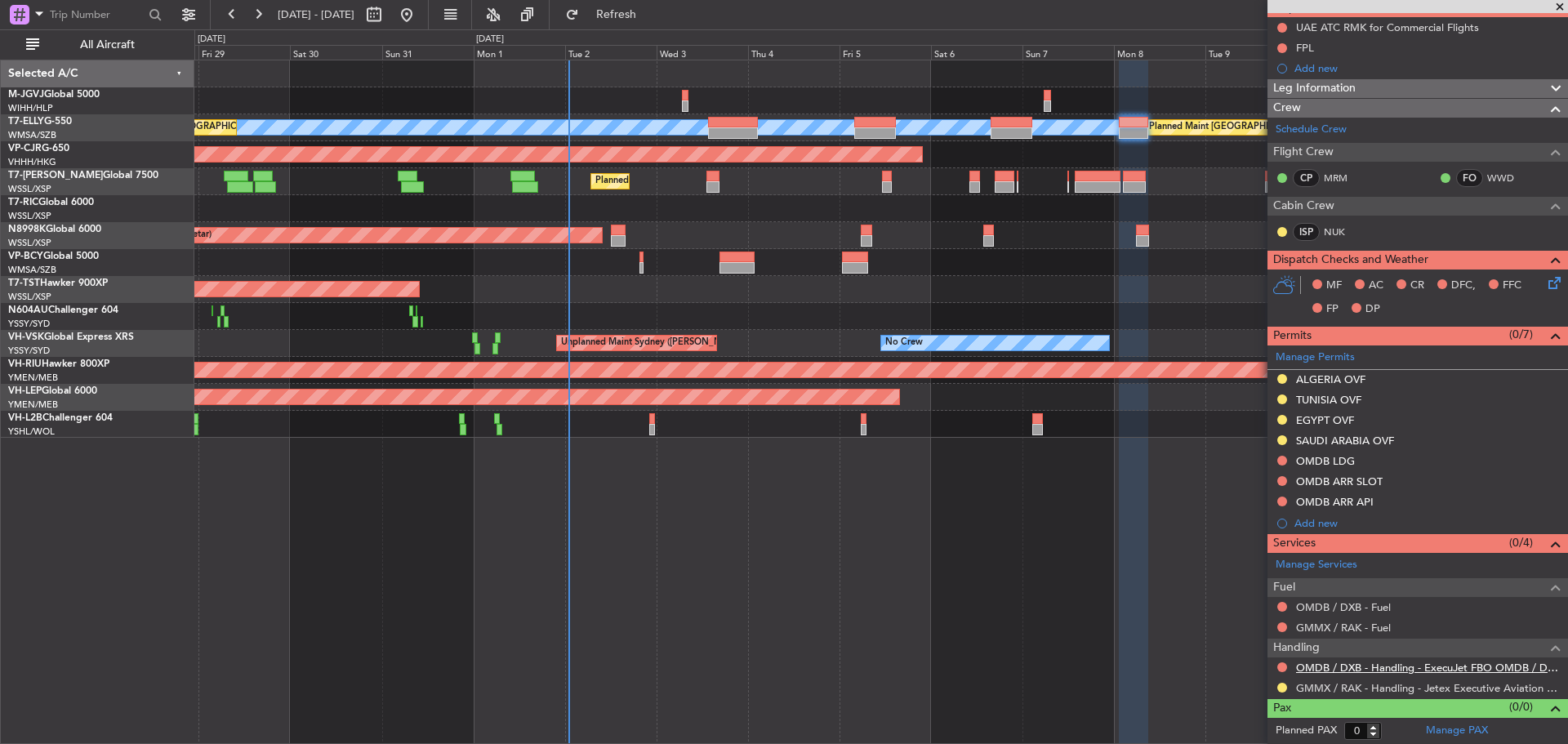
click at [1342, 669] on link "OMDB / DXB - Handling - ExecuJet FBO OMDB / DXB" at bounding box center [1428, 667] width 264 height 14
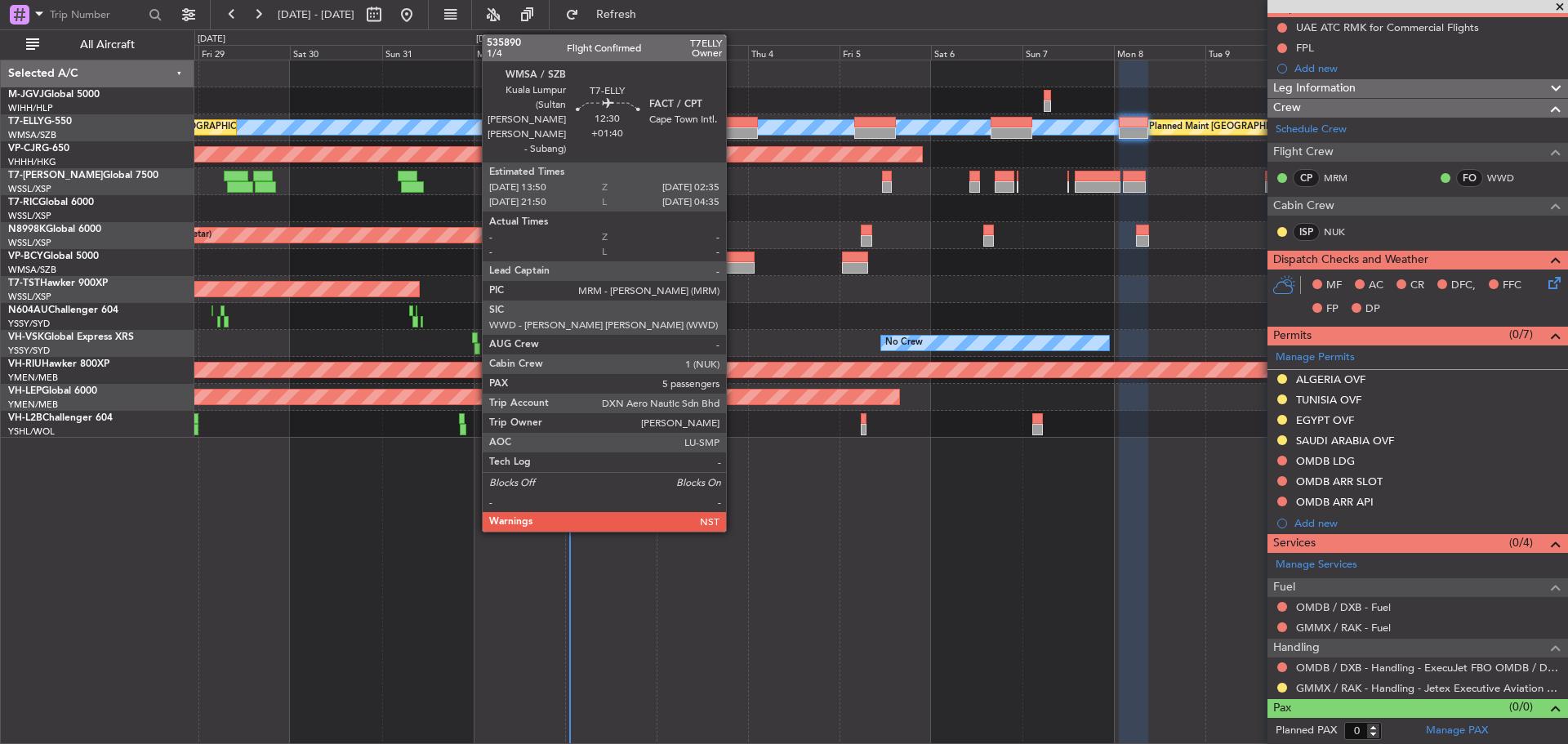
click at [734, 134] on div at bounding box center [732, 134] width 49 height 12
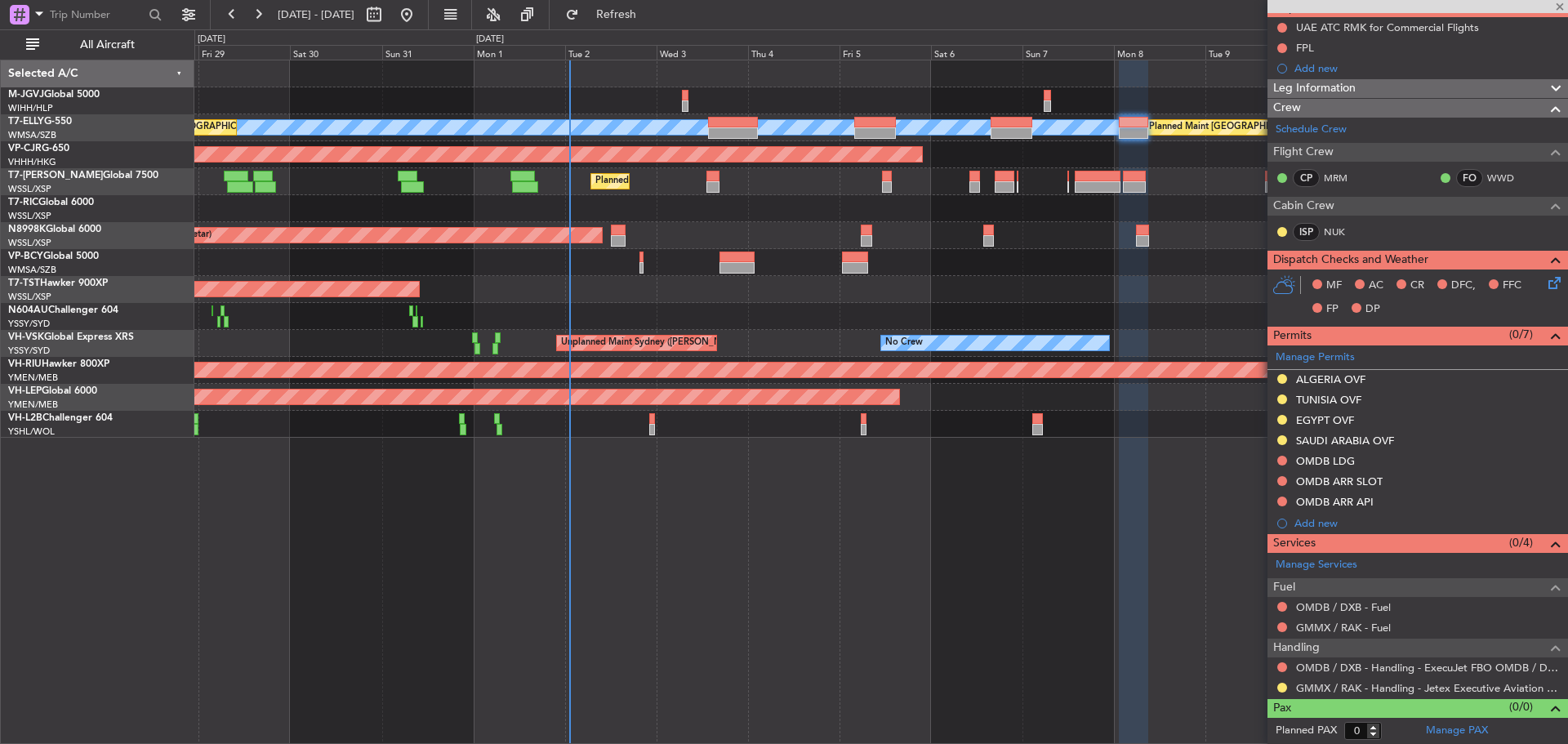
type input "+01:40"
type input "5"
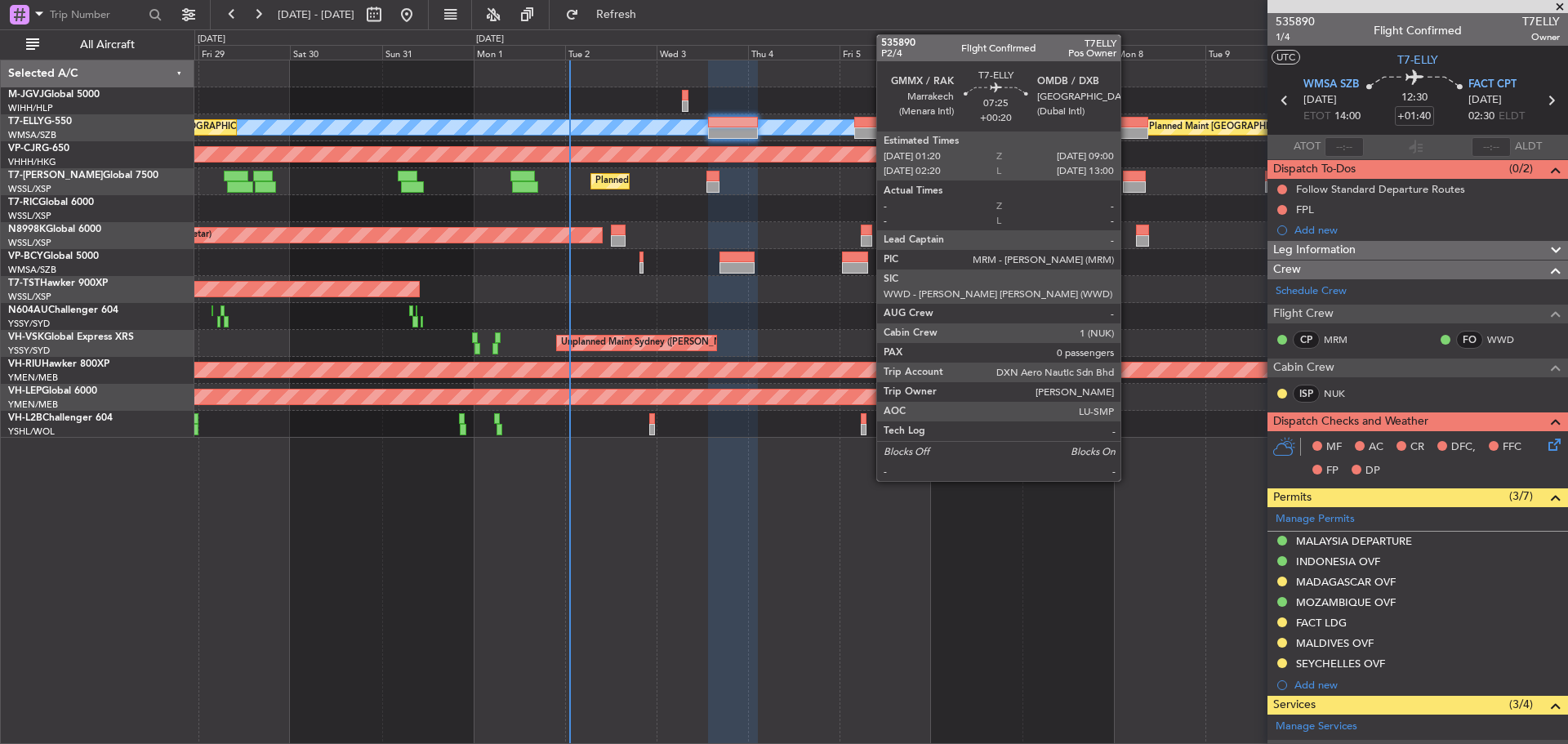
click at [1128, 125] on div at bounding box center [1134, 123] width 30 height 12
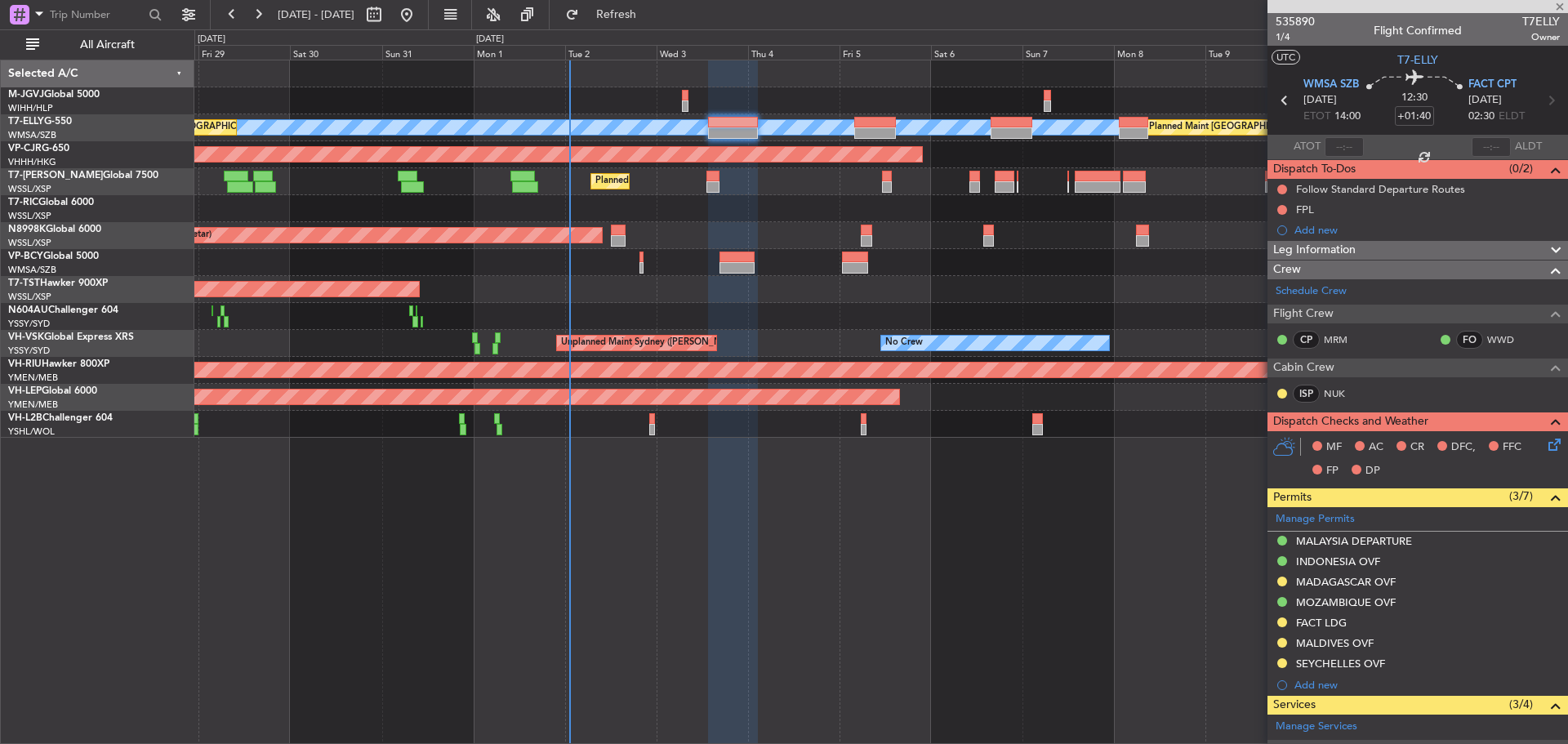
type input "+00:20"
type input "0"
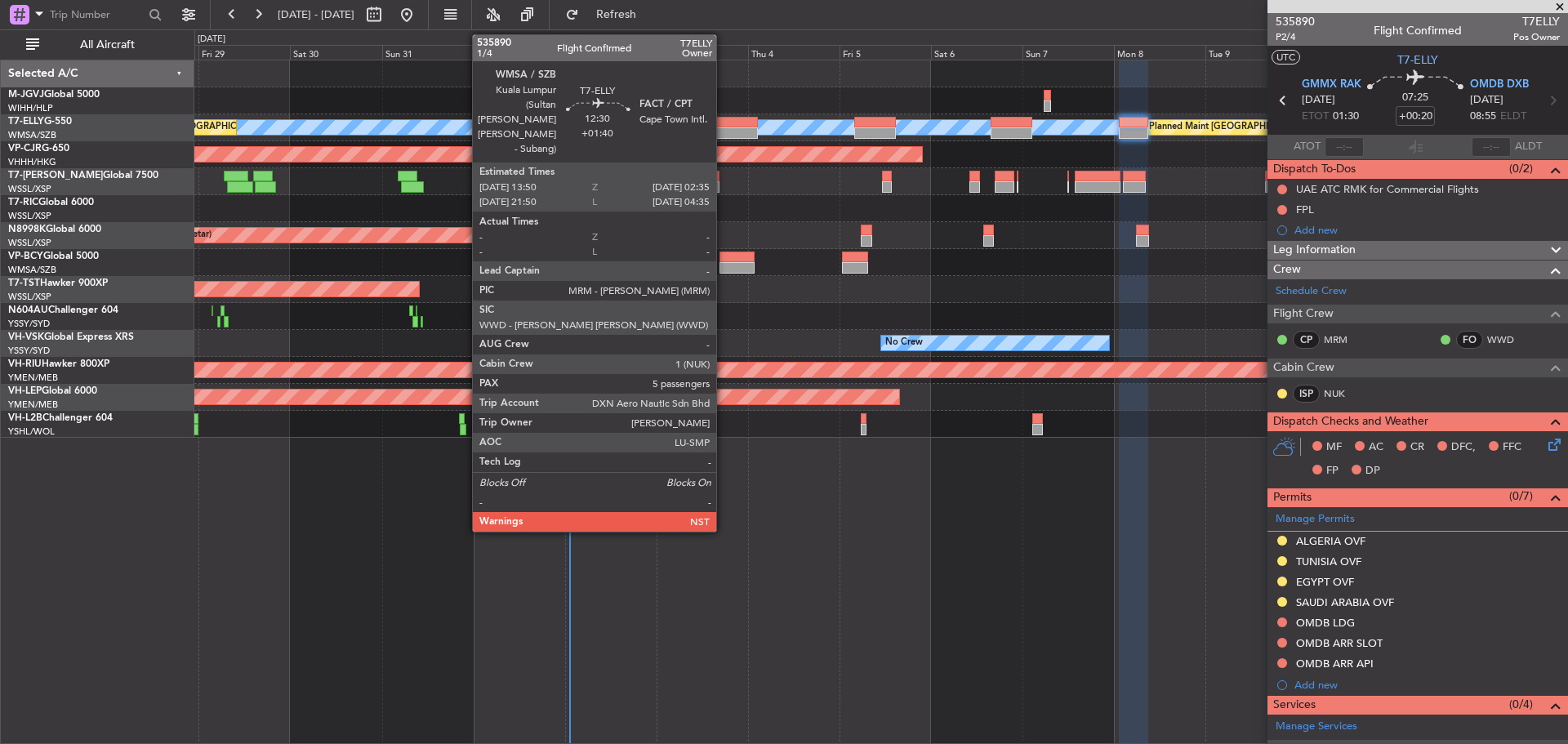
click at [724, 120] on div at bounding box center [732, 123] width 49 height 12
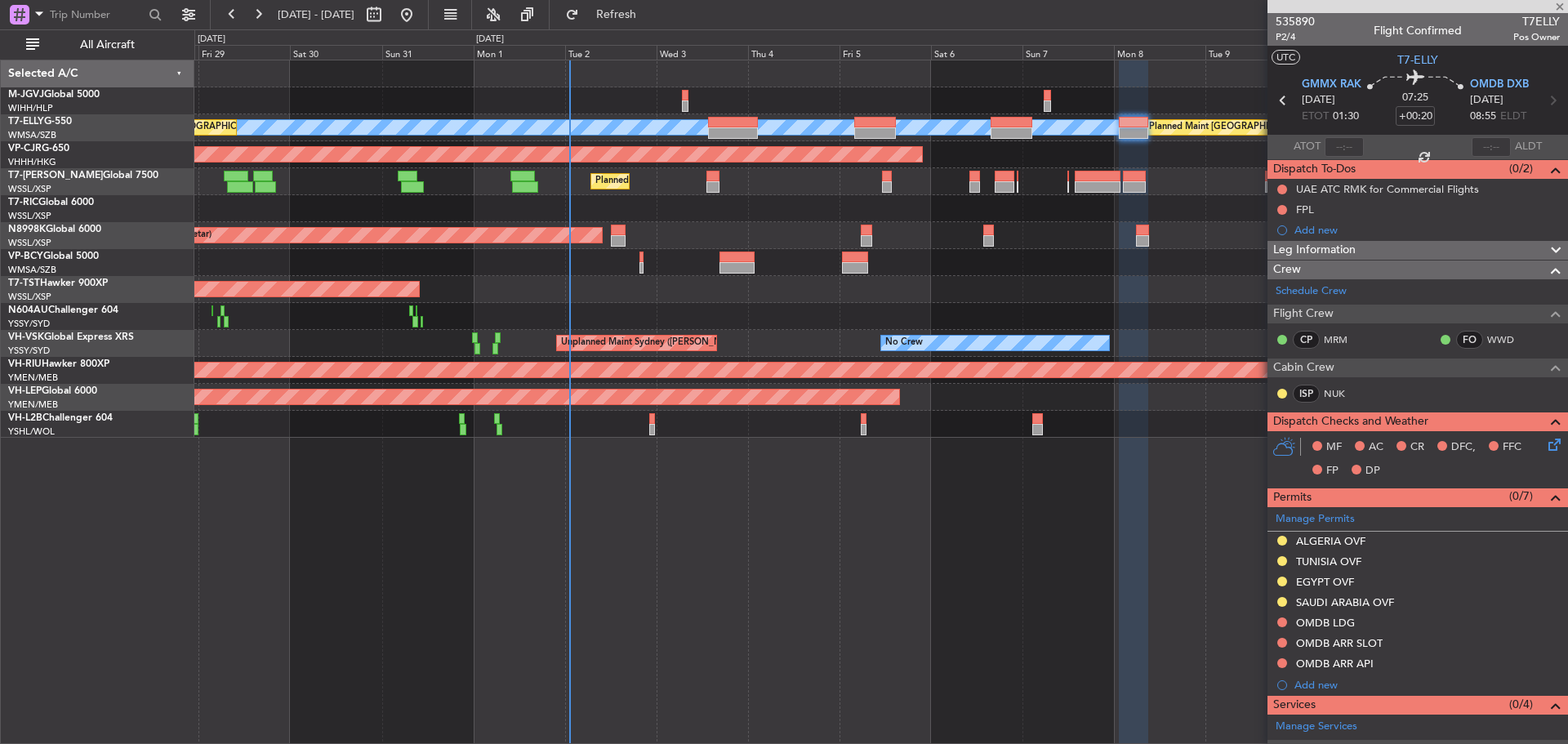
type input "+01:40"
type input "5"
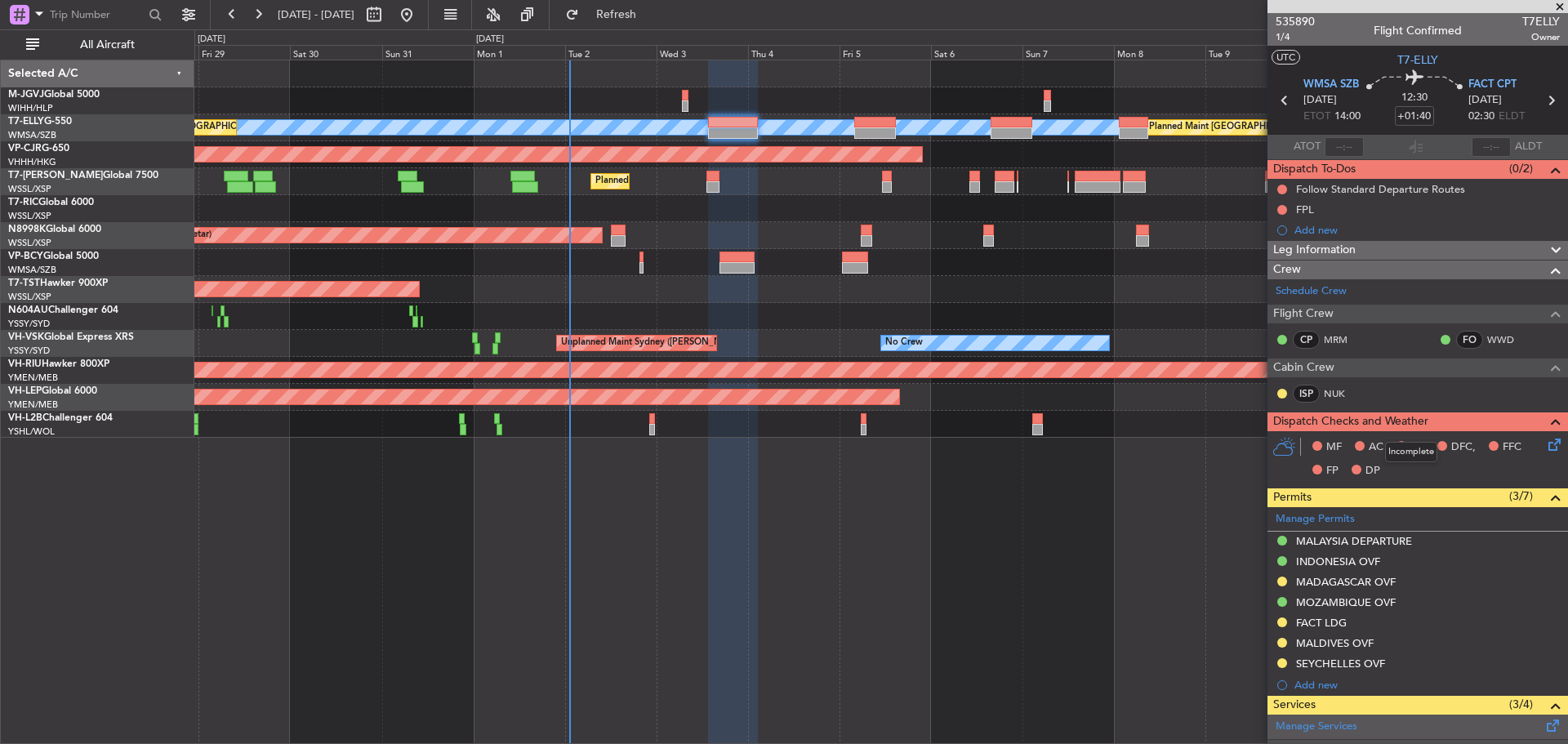
scroll to position [327, 0]
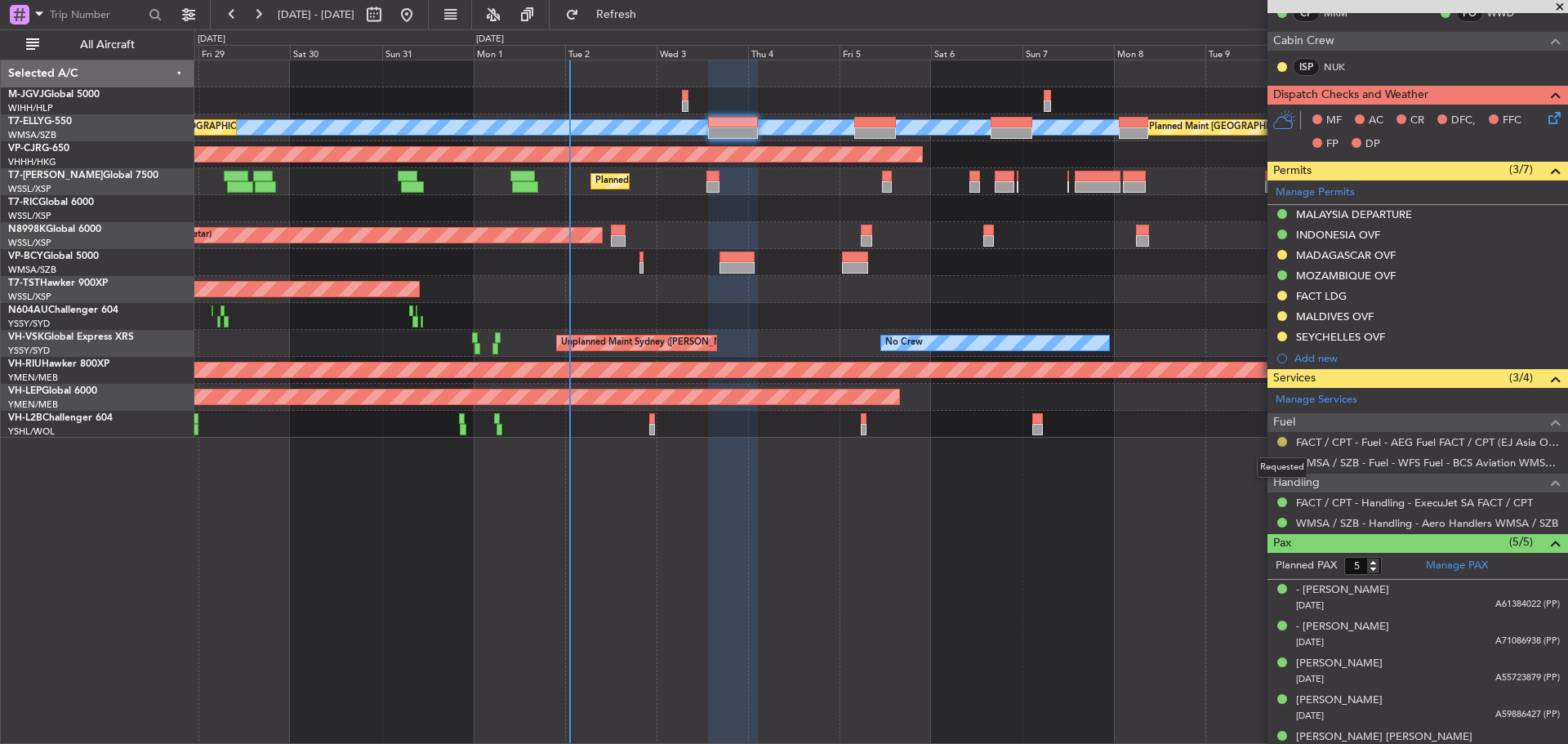
click at [1281, 442] on button at bounding box center [1282, 442] width 10 height 10
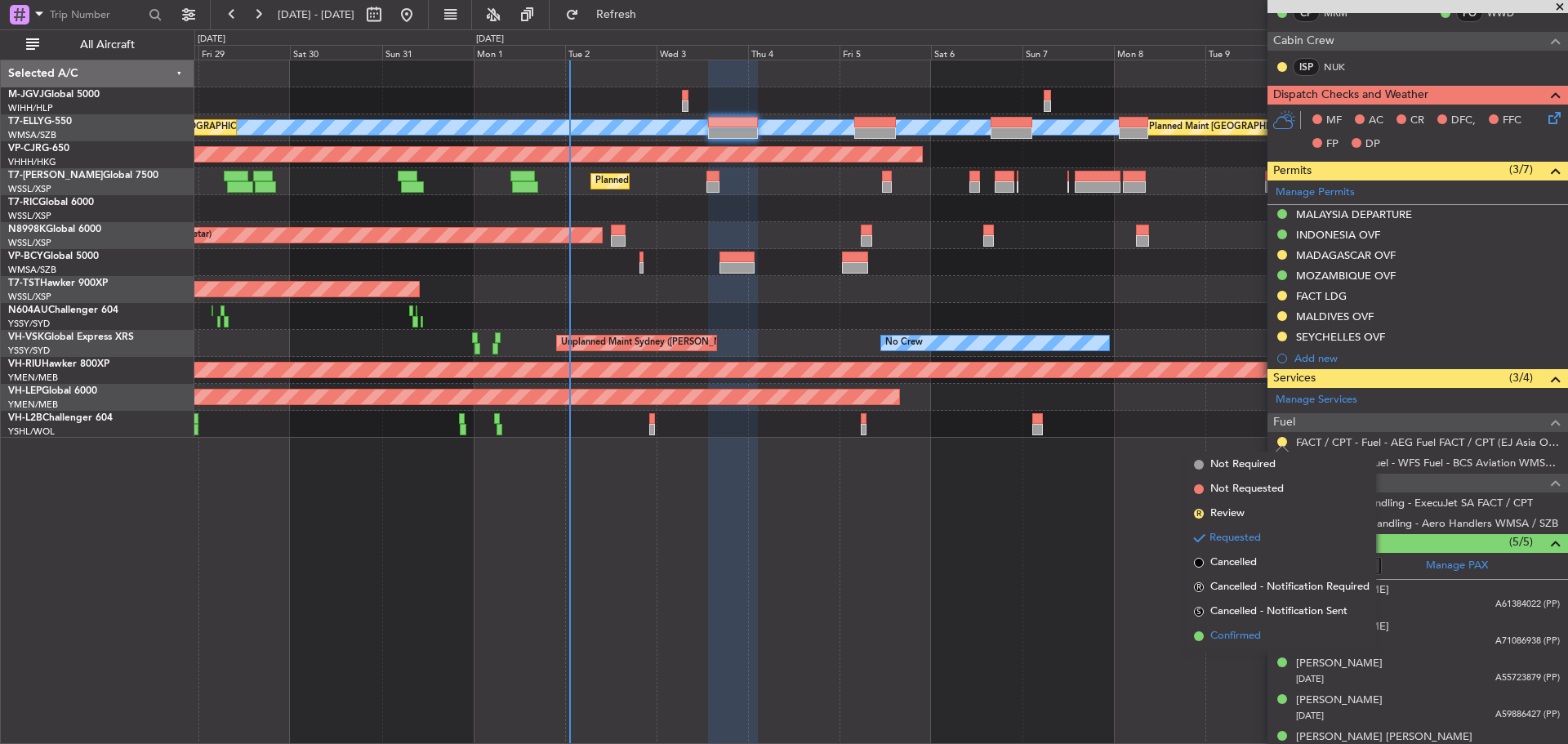
click at [1210, 635] on span "Confirmed" at bounding box center [1235, 637] width 50 height 16
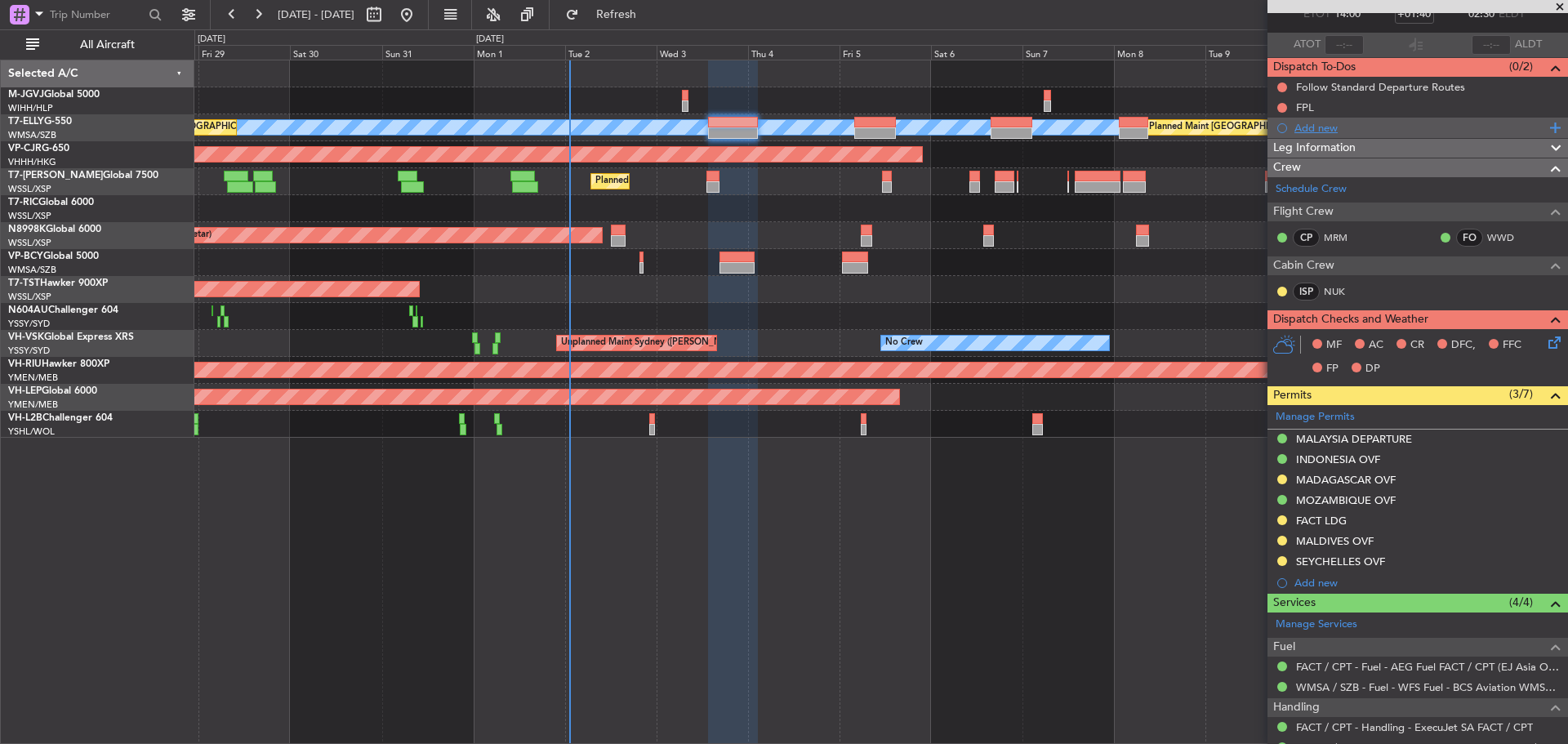
scroll to position [0, 0]
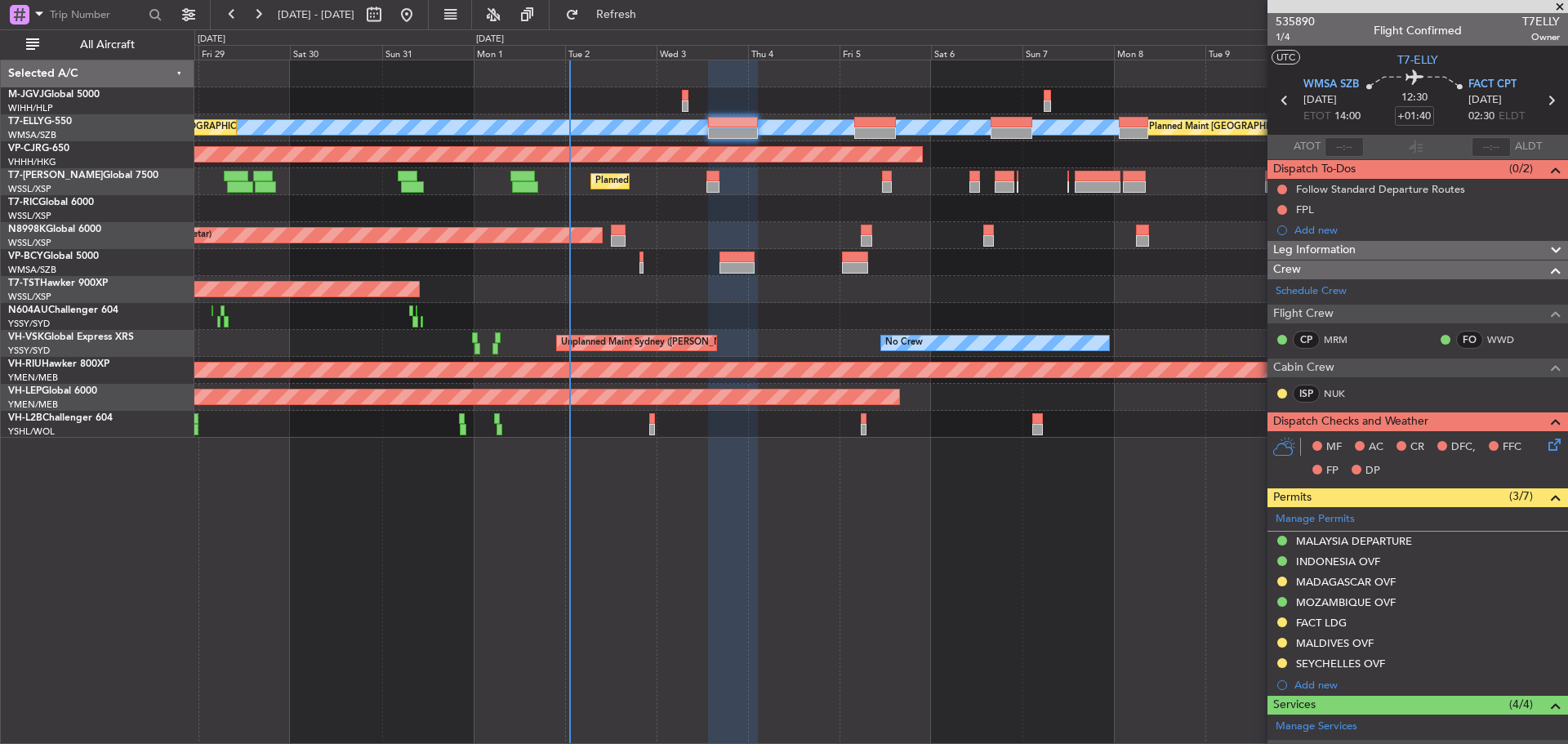
click at [1540, 105] on icon at bounding box center [1551, 101] width 21 height 21
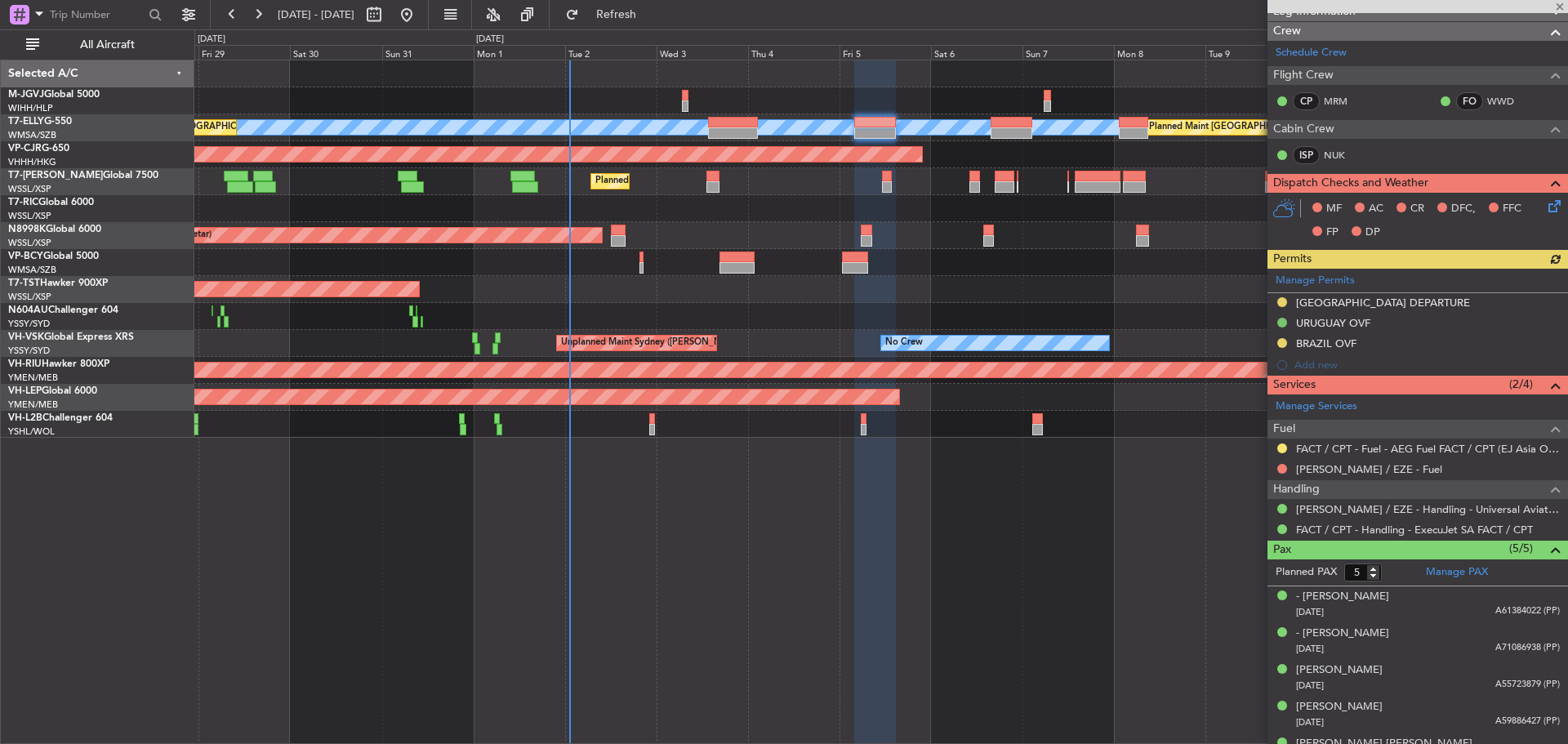
scroll to position [243, 0]
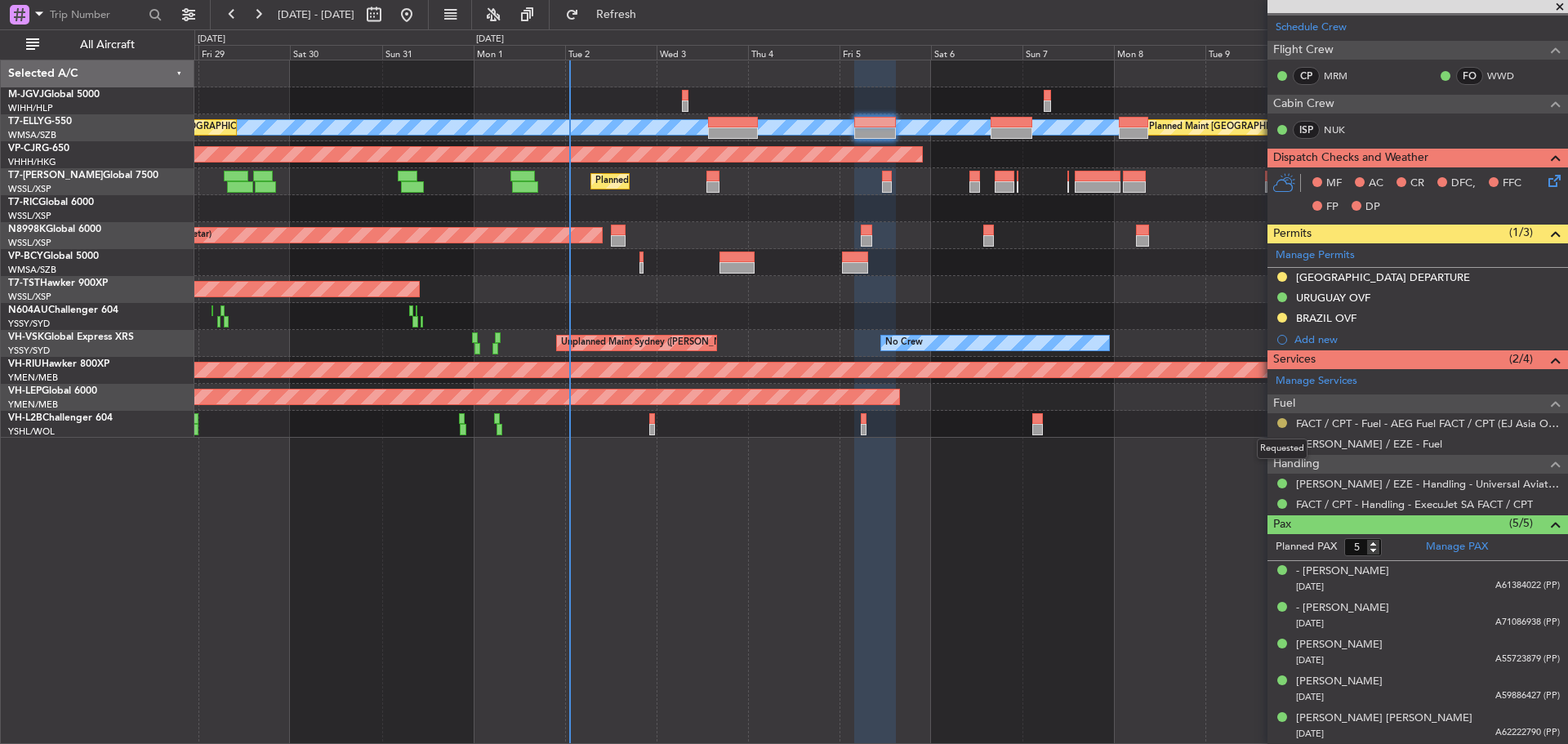
click at [1280, 424] on button at bounding box center [1282, 423] width 10 height 10
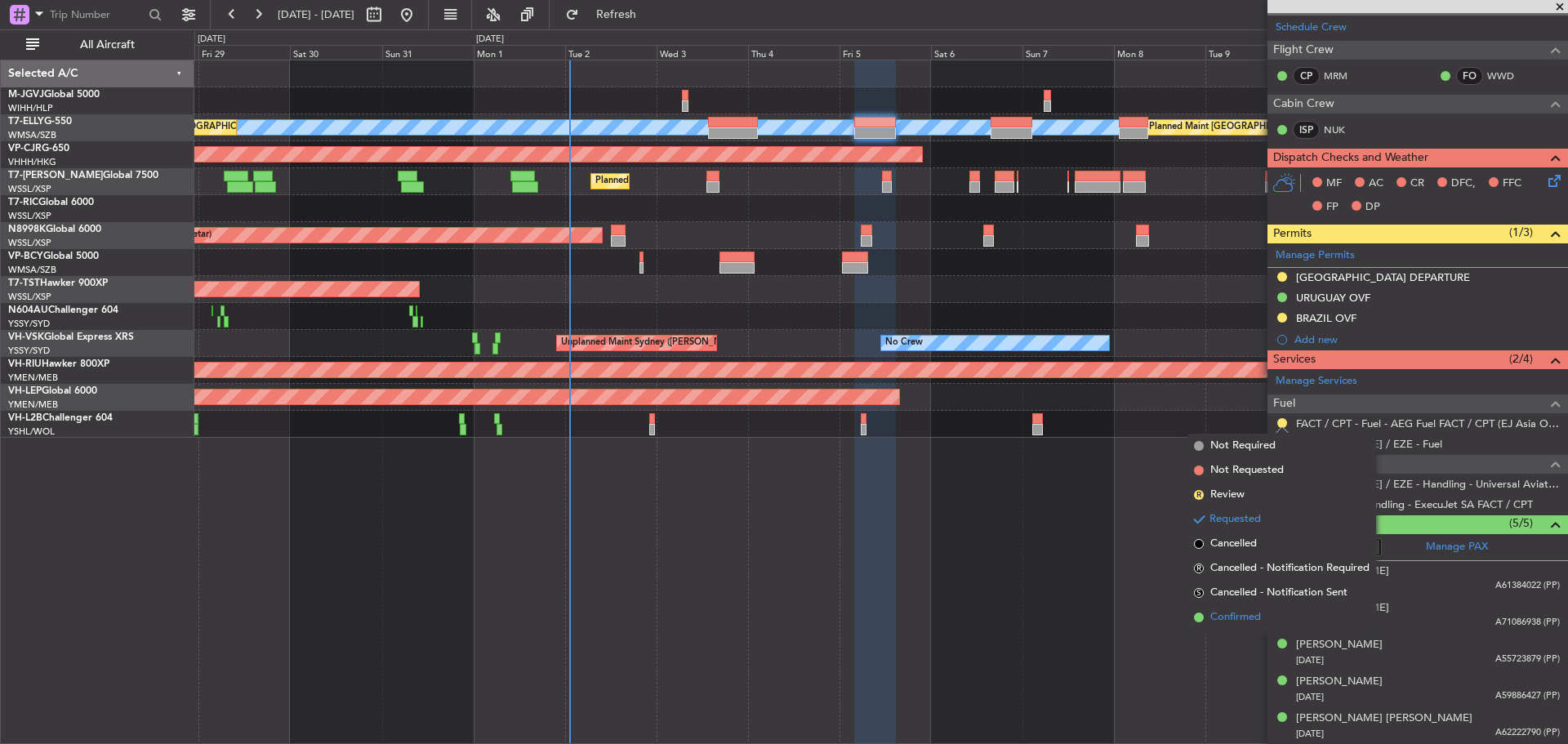
click at [1228, 614] on span "Confirmed" at bounding box center [1235, 618] width 50 height 16
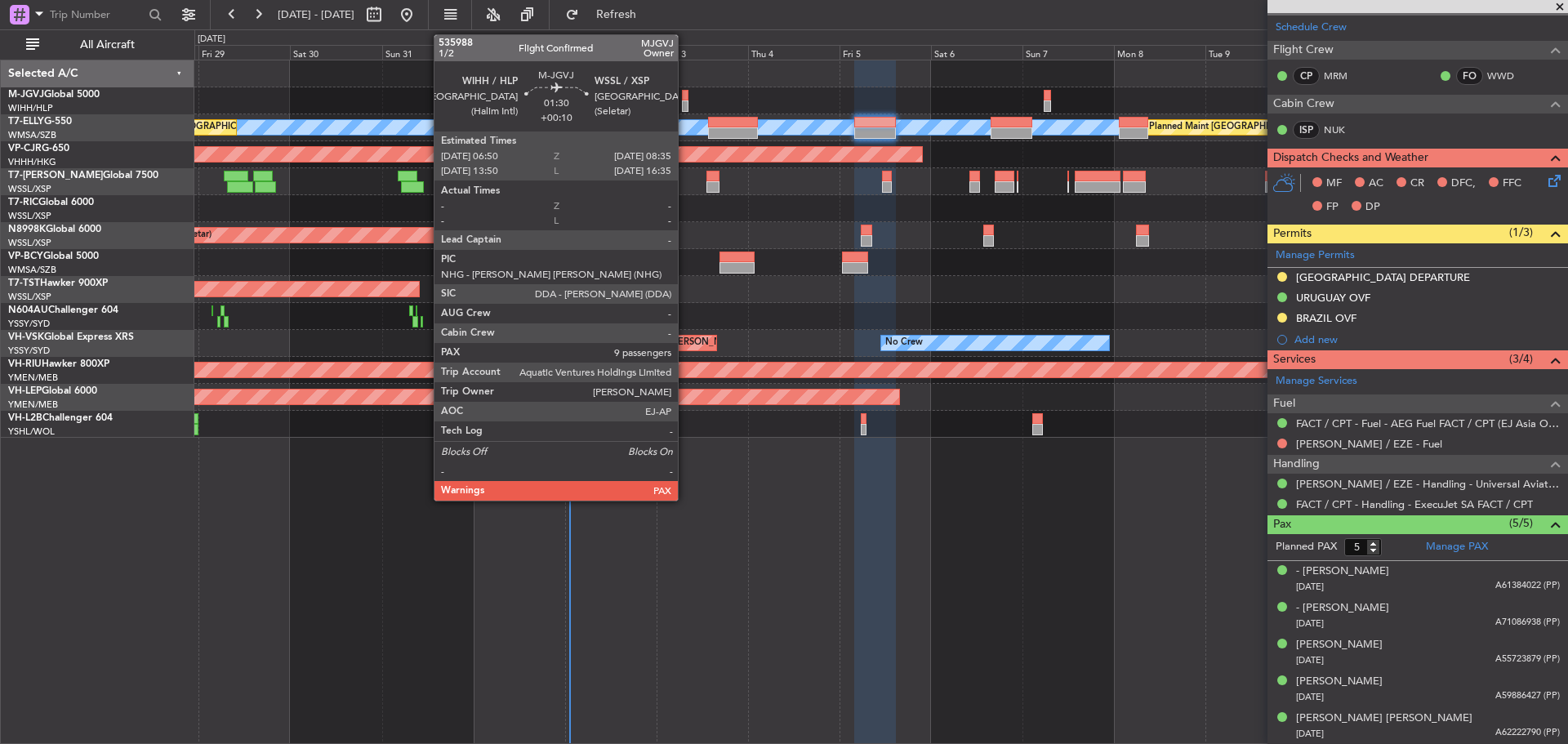
click at [685, 97] on div at bounding box center [685, 96] width 7 height 12
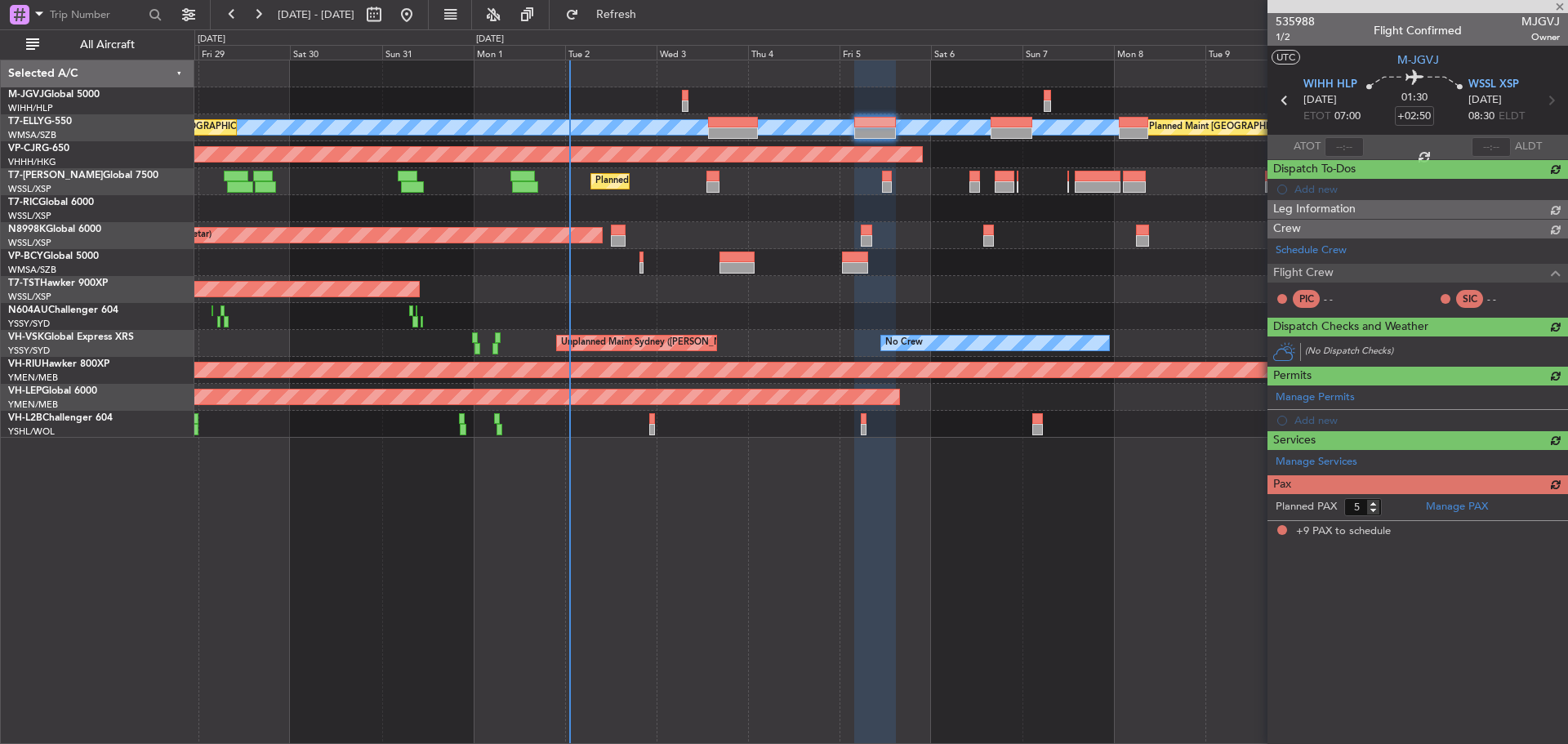
type input "+00:10"
type input "9"
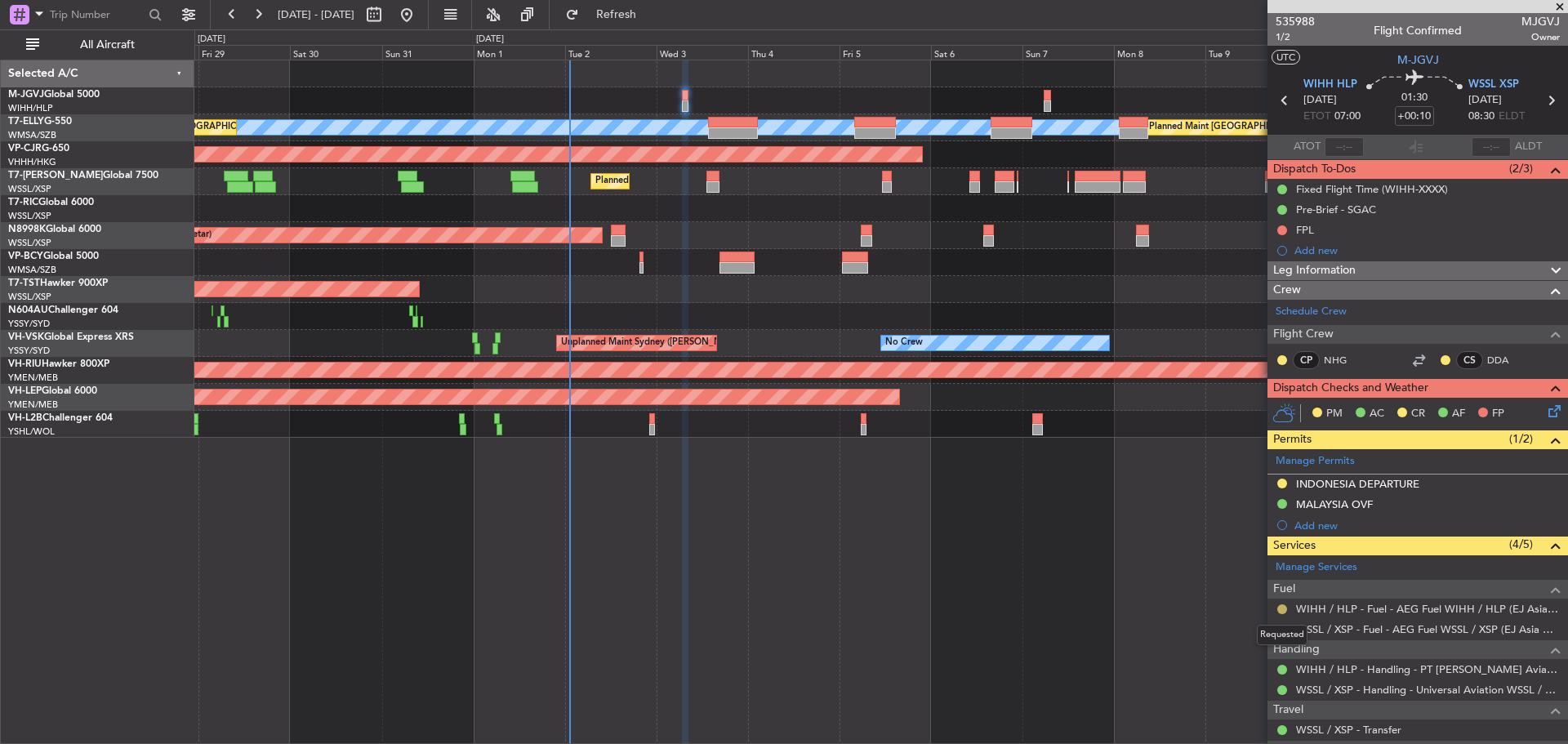
click at [1280, 610] on button at bounding box center [1282, 610] width 10 height 10
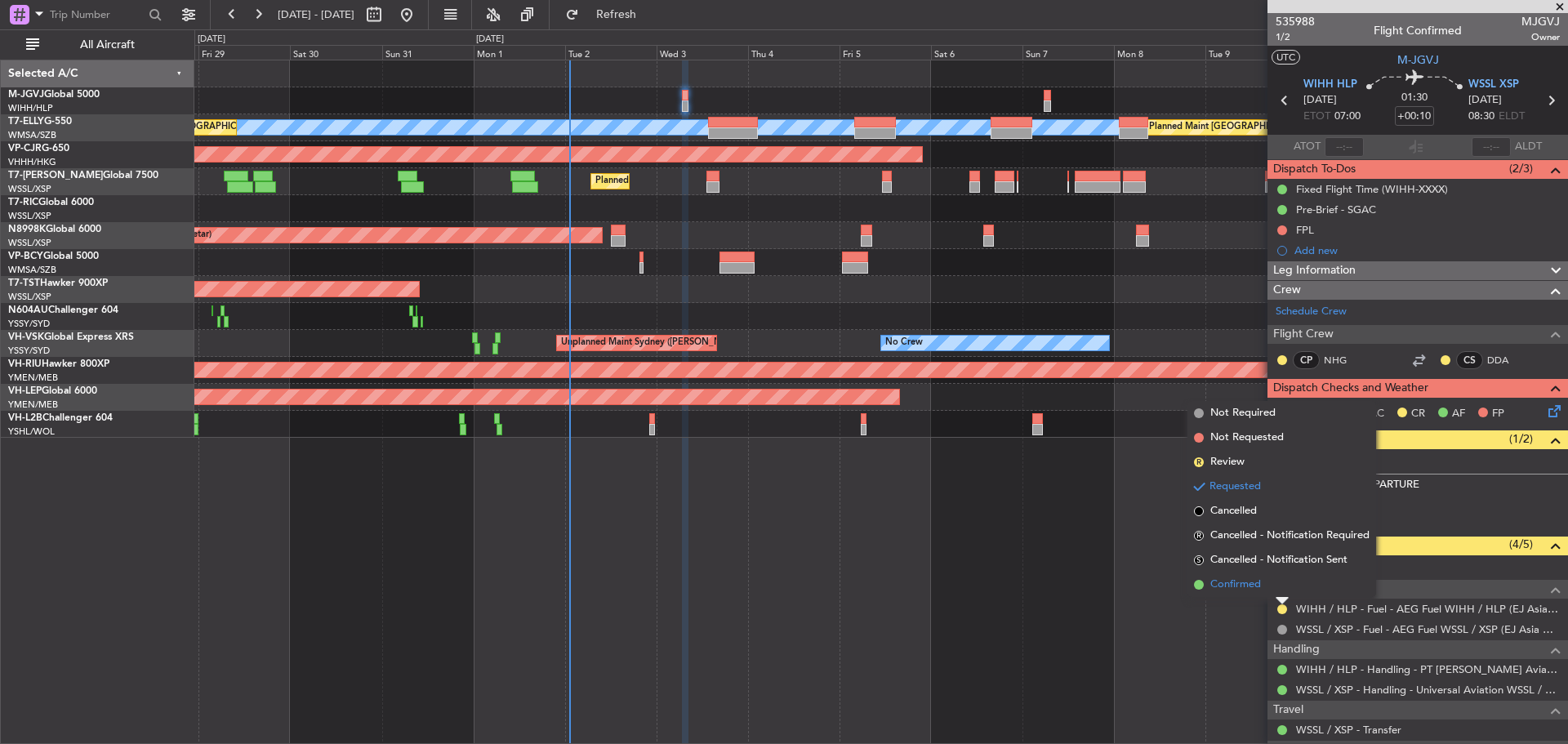
click at [1260, 582] on span "Confirmed" at bounding box center [1235, 585] width 50 height 16
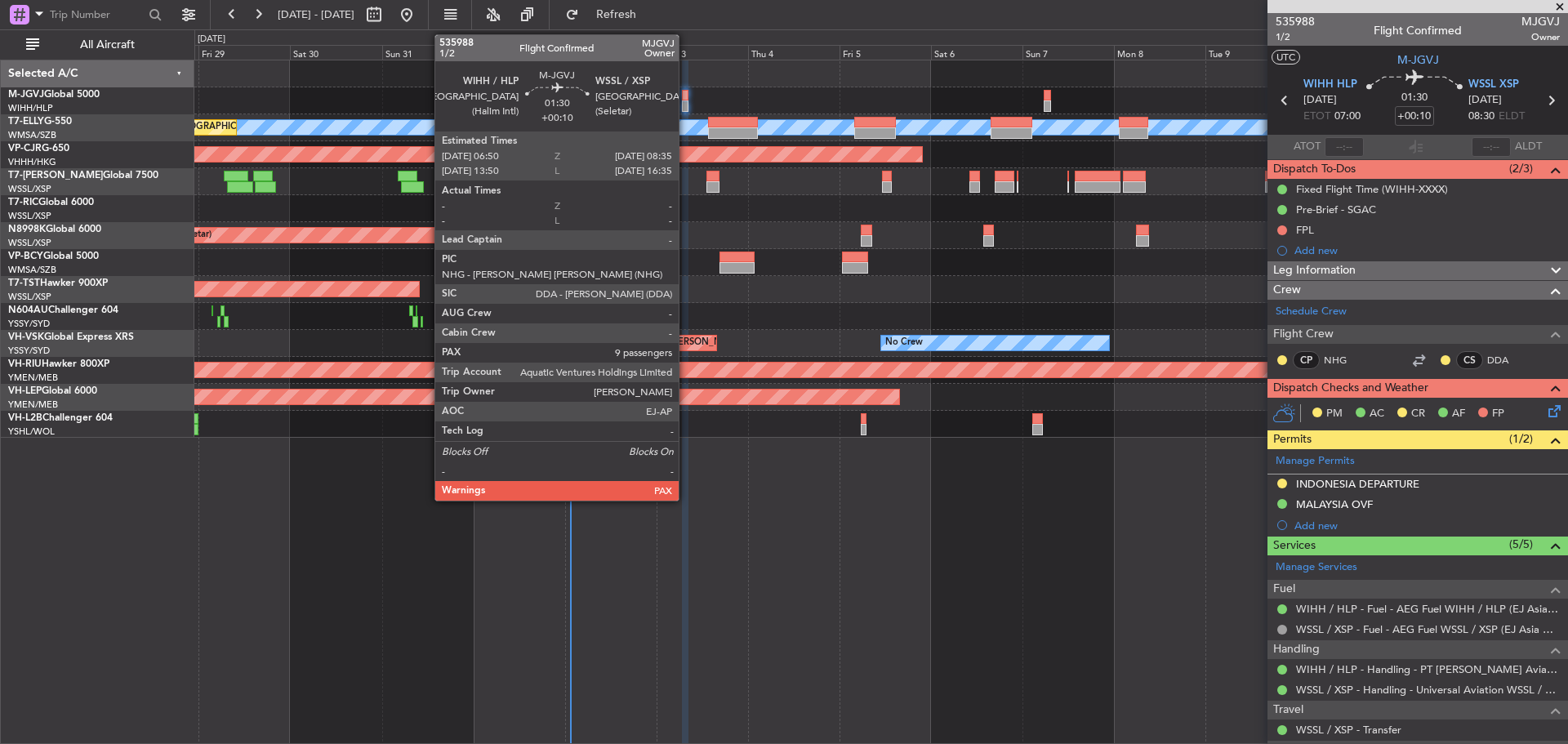
click at [686, 109] on div at bounding box center [685, 106] width 7 height 12
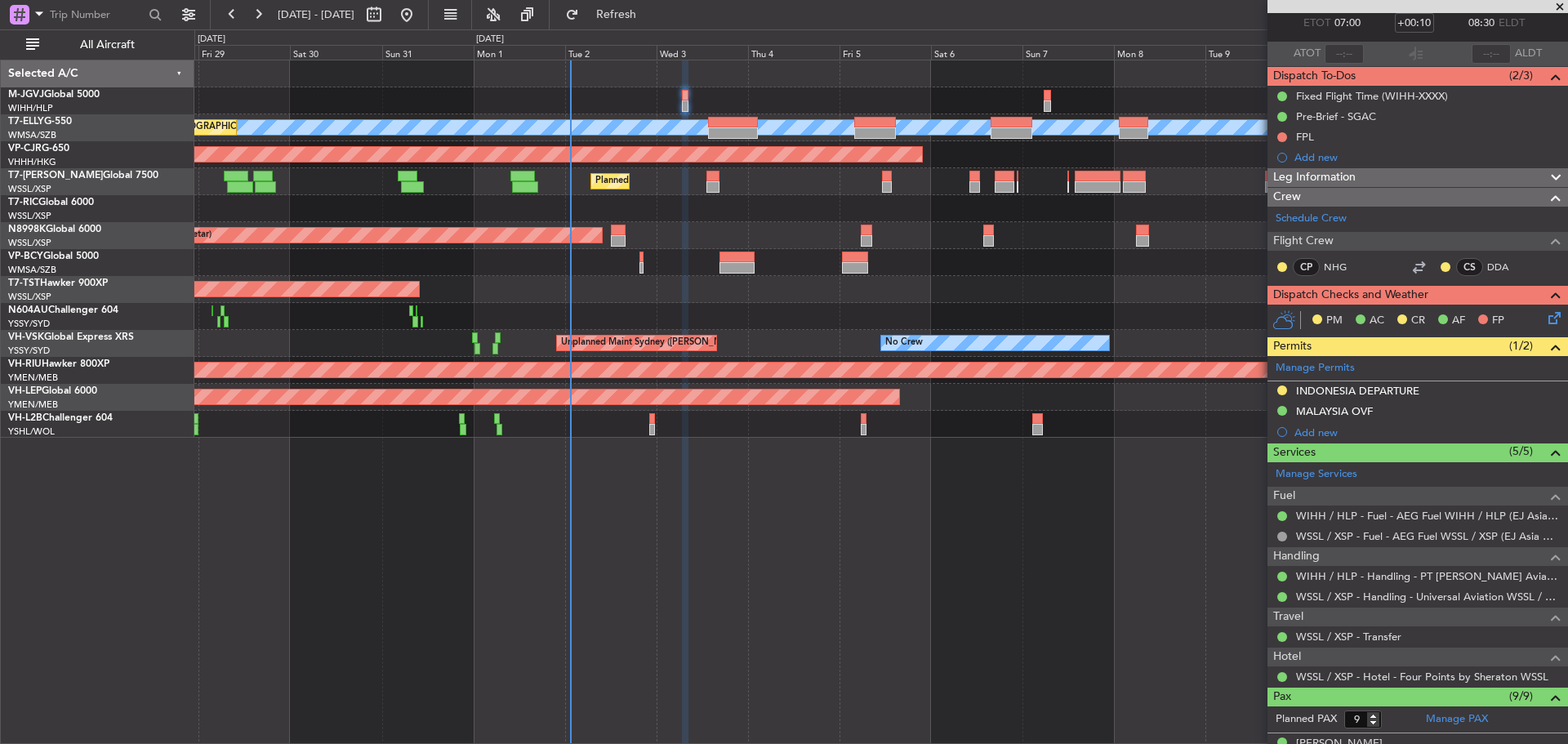
scroll to position [412, 0]
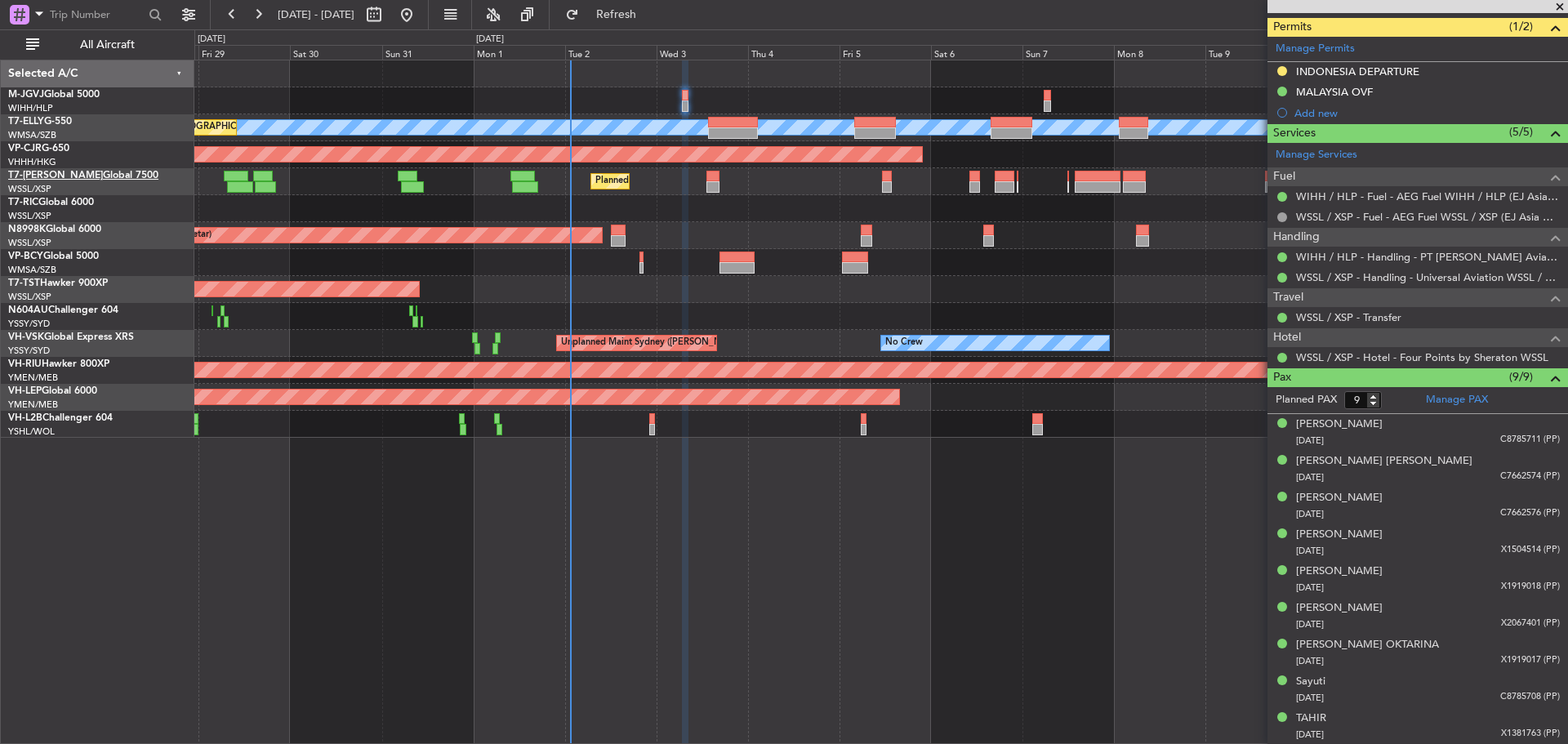
click at [60, 171] on link "T7-[PERSON_NAME] Global 7500" at bounding box center [83, 176] width 150 height 10
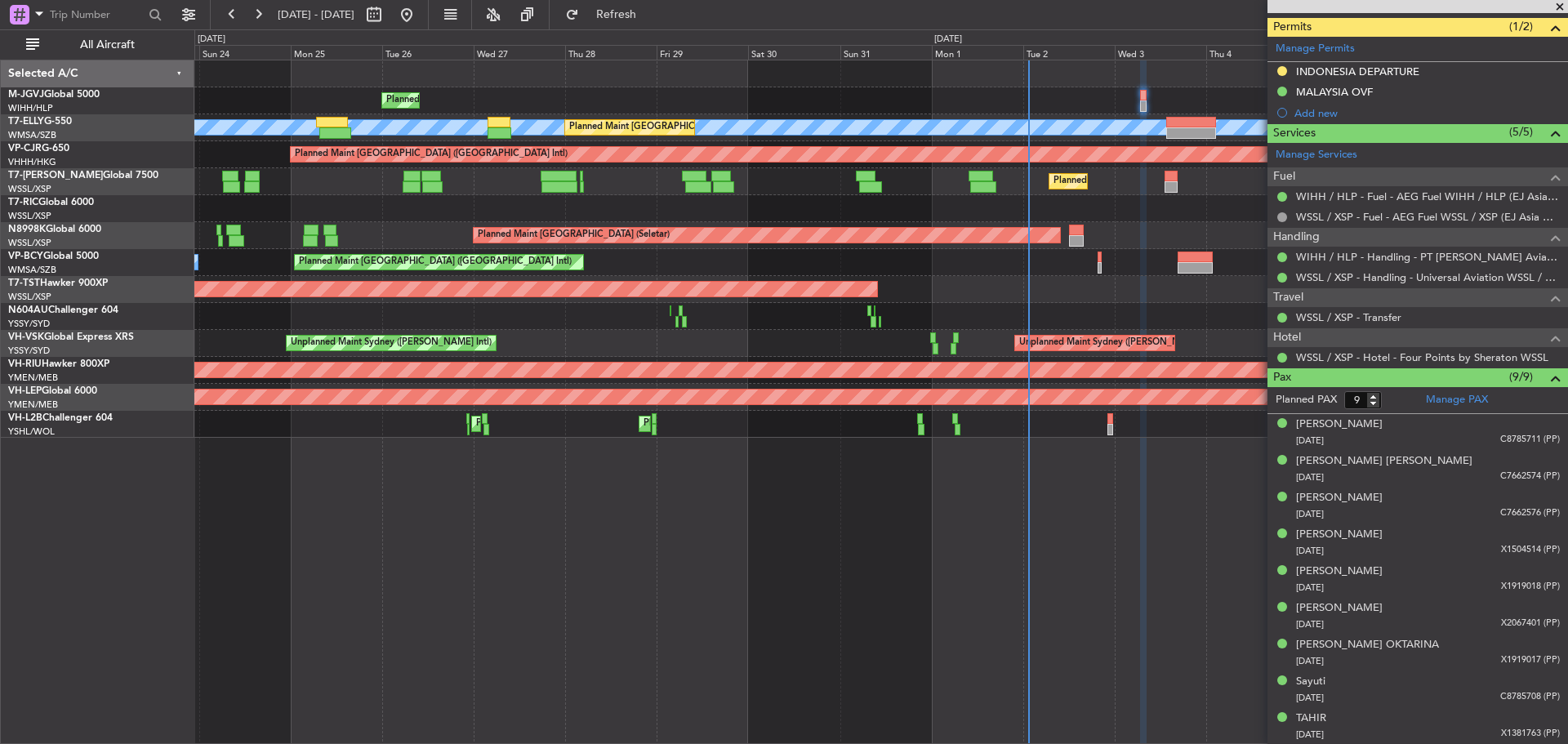
click at [894, 244] on div "Planned Maint [GEOGRAPHIC_DATA] (Halim Intl) [PERSON_NAME] Planned Maint [GEOGR…" at bounding box center [880, 249] width 1373 height 378
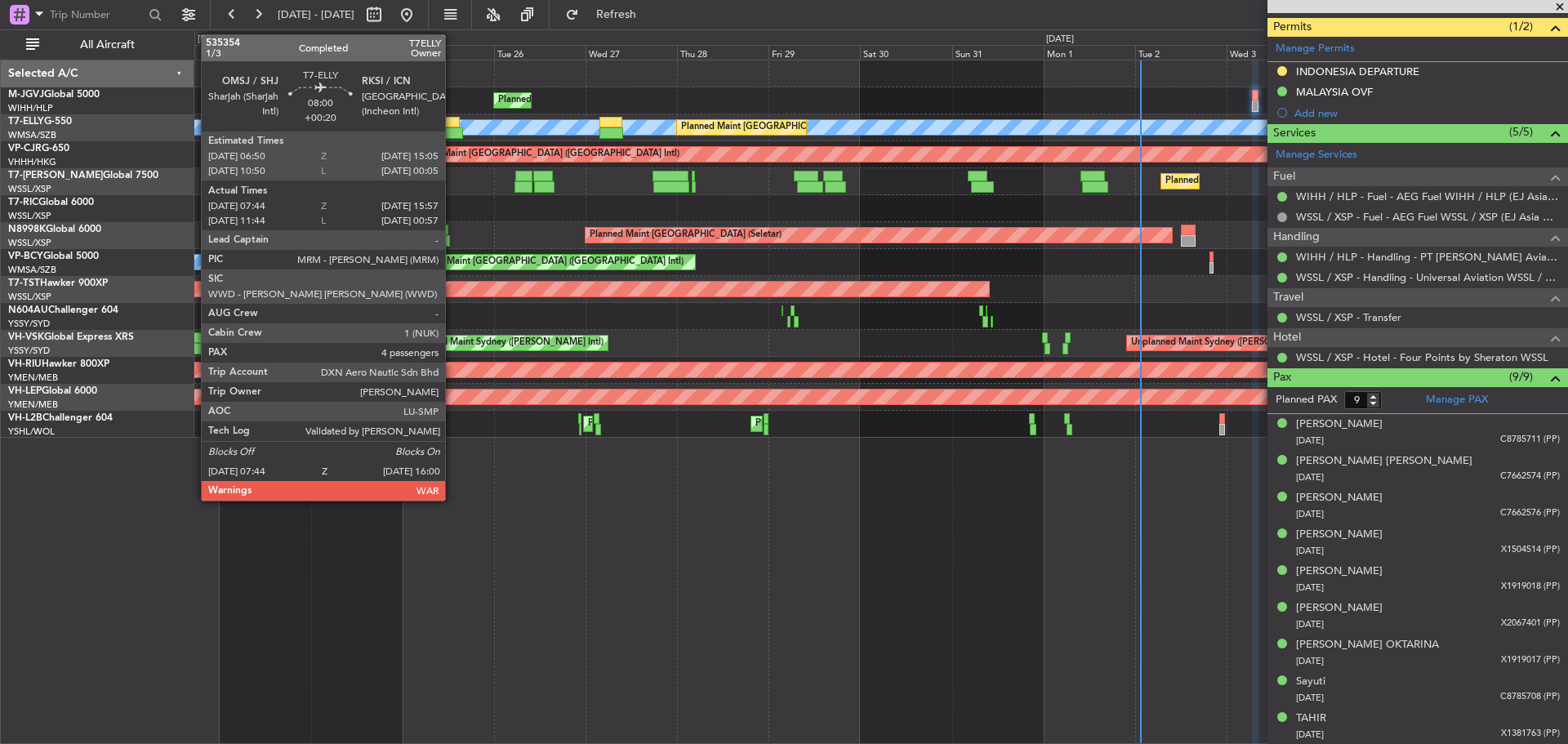
click at [453, 130] on div at bounding box center [447, 134] width 32 height 12
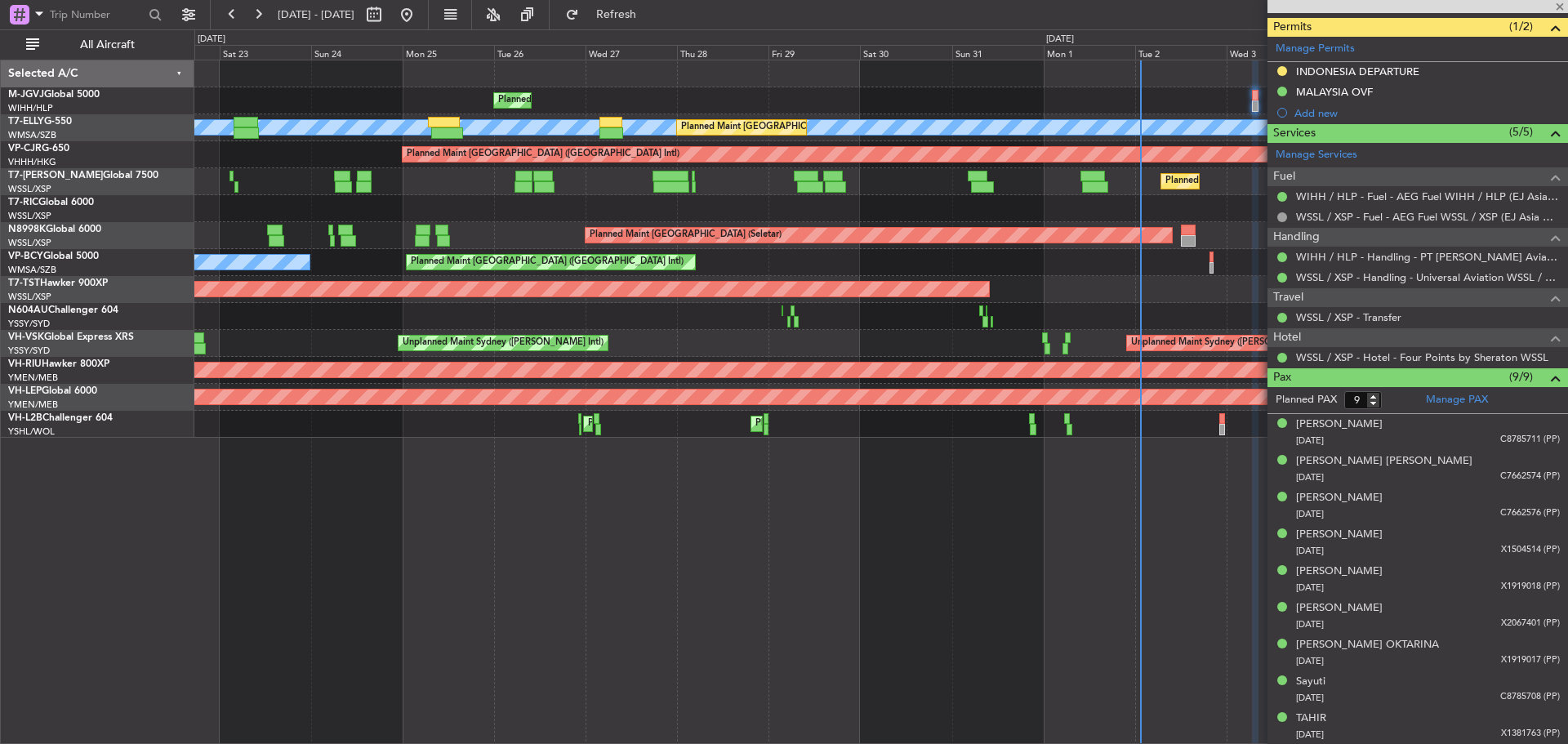
type input "+00:20"
type input "07:54"
type input "15:52"
type input "4"
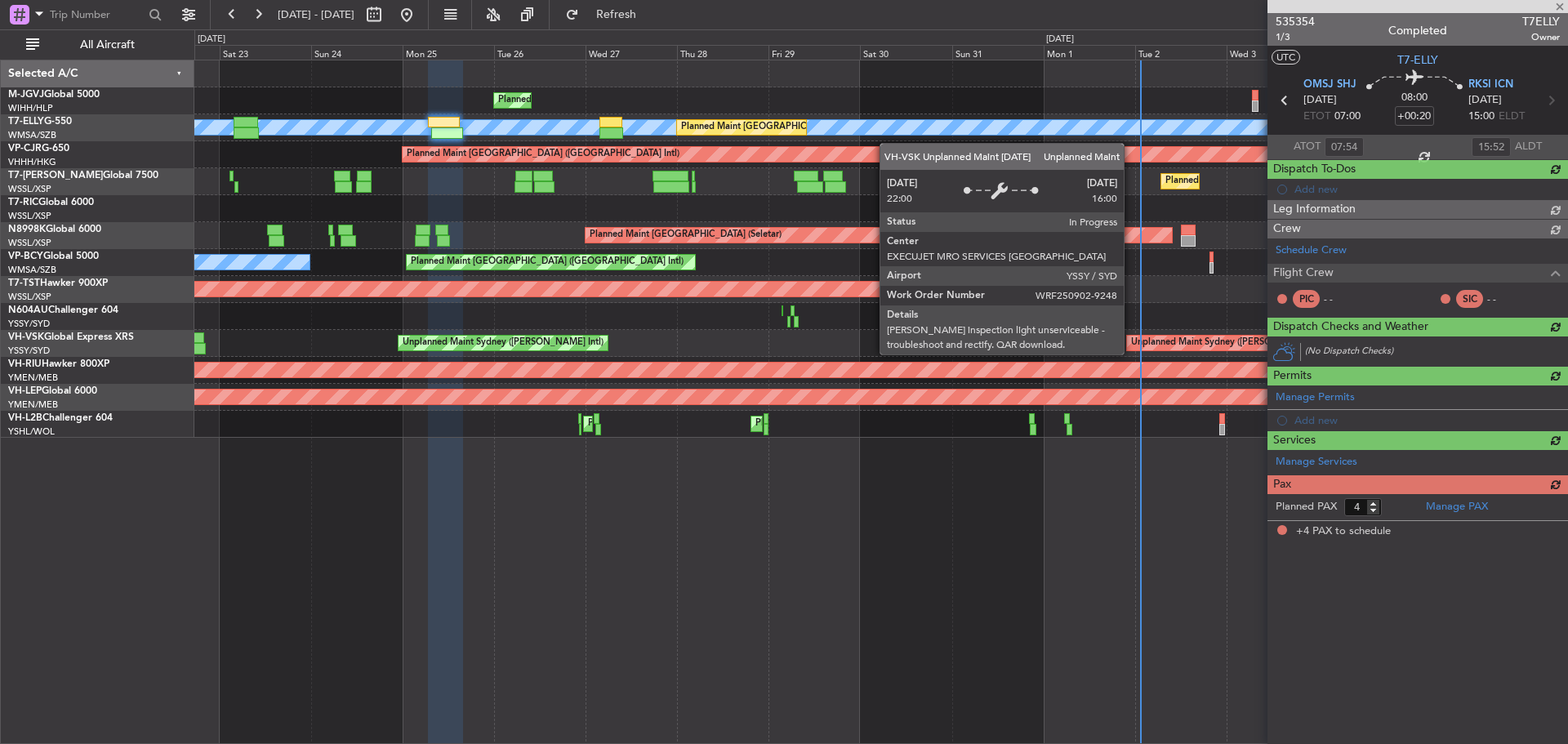
scroll to position [0, 0]
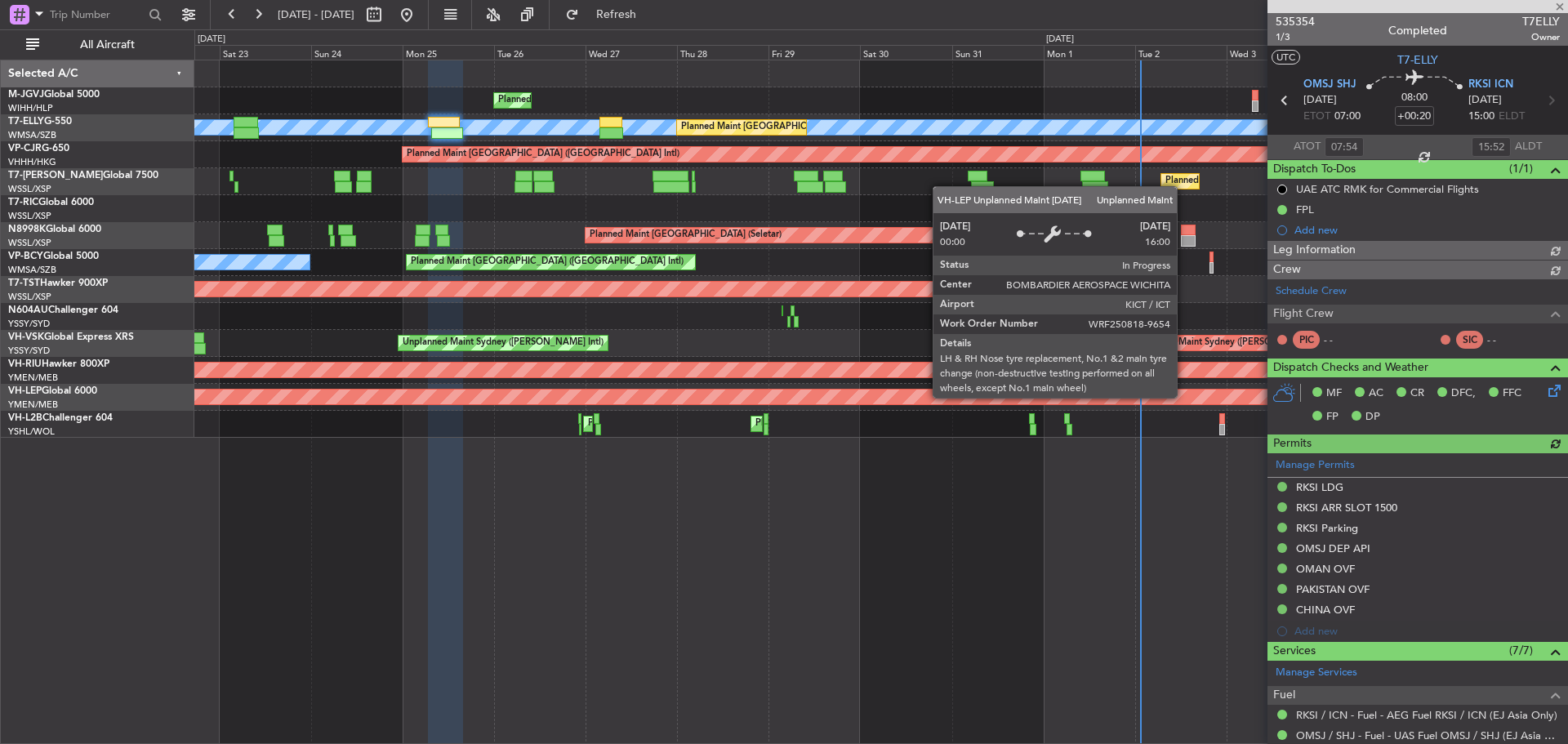
type input "[PERSON_NAME] (KYA)"
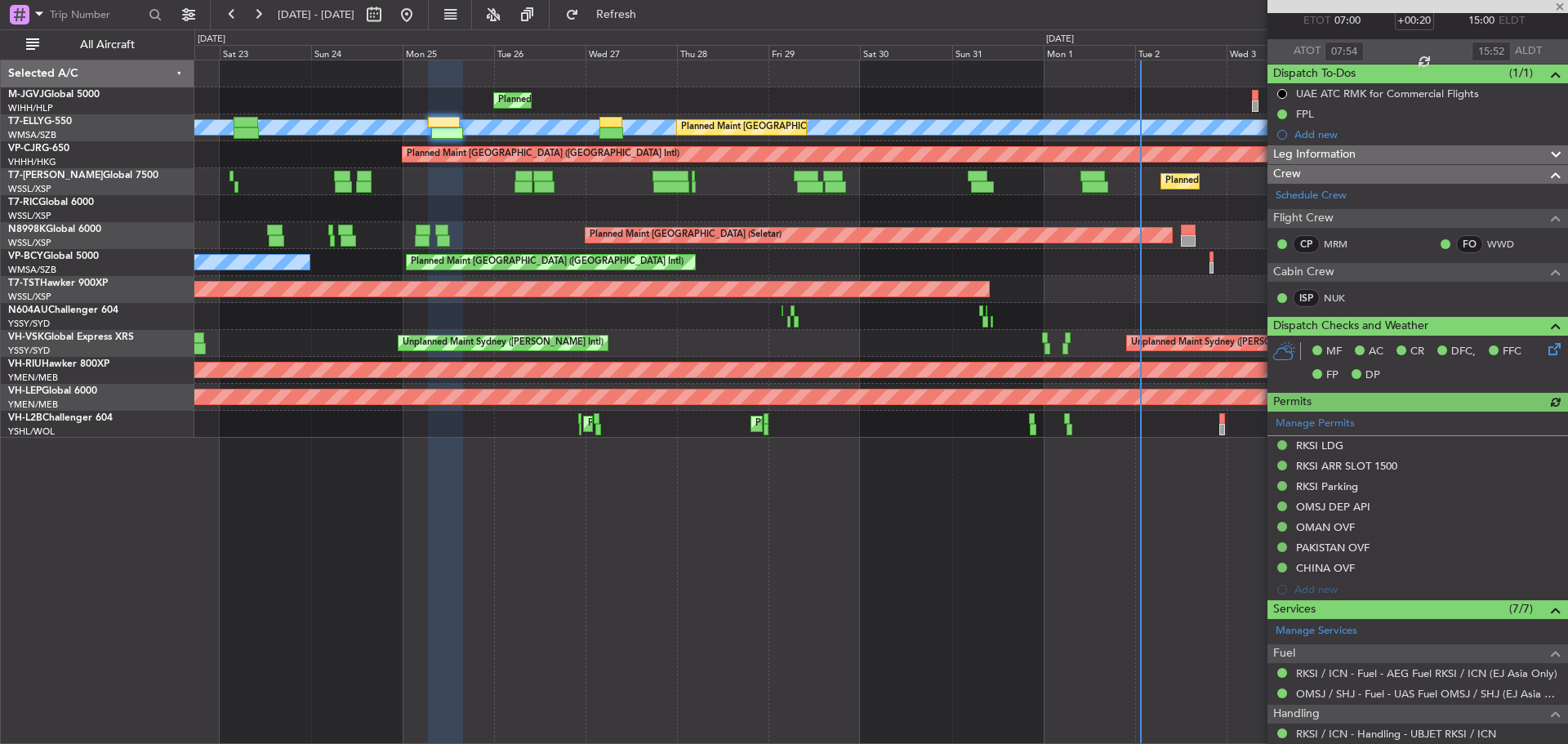
scroll to position [390, 0]
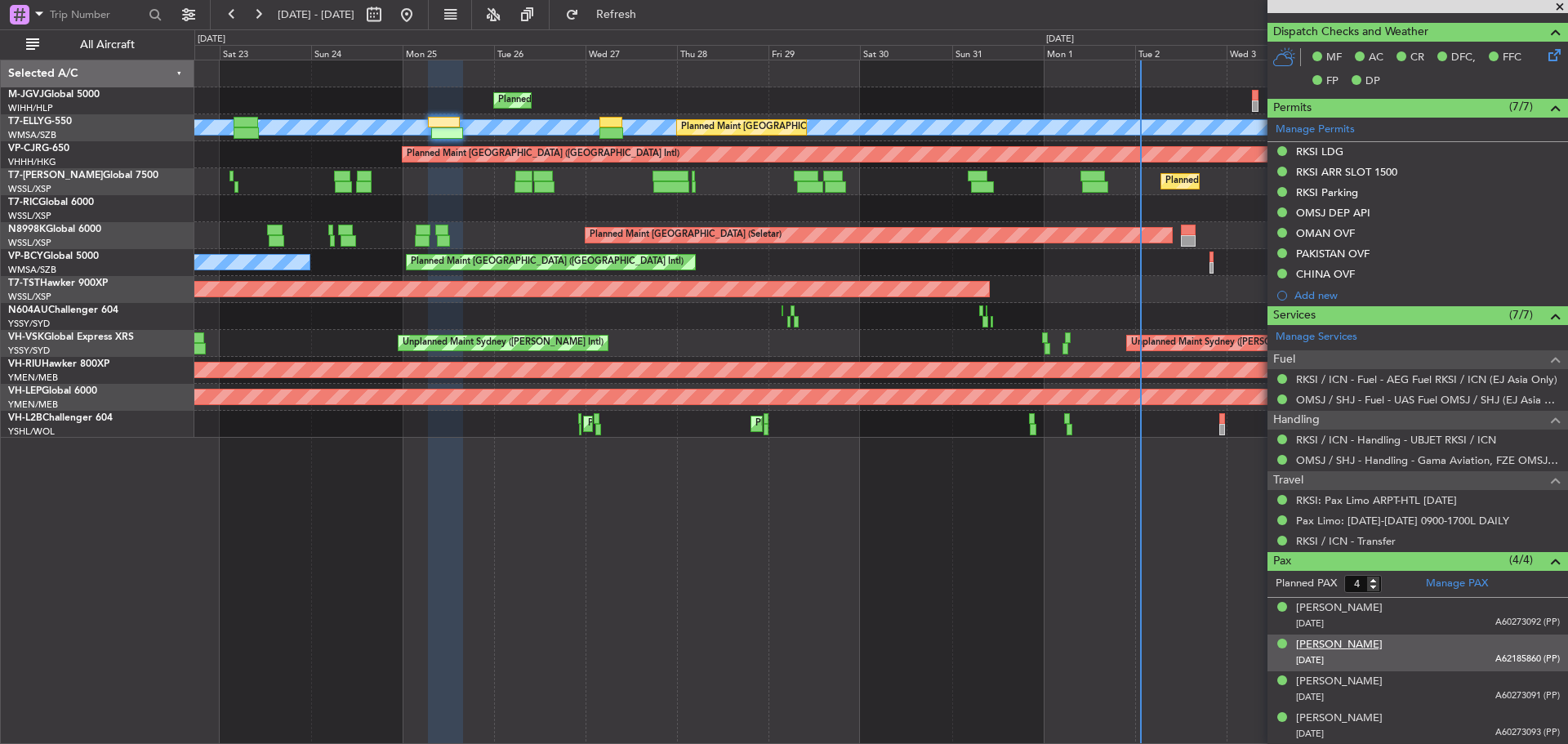
click at [1352, 644] on div "[PERSON_NAME]" at bounding box center [1339, 646] width 87 height 16
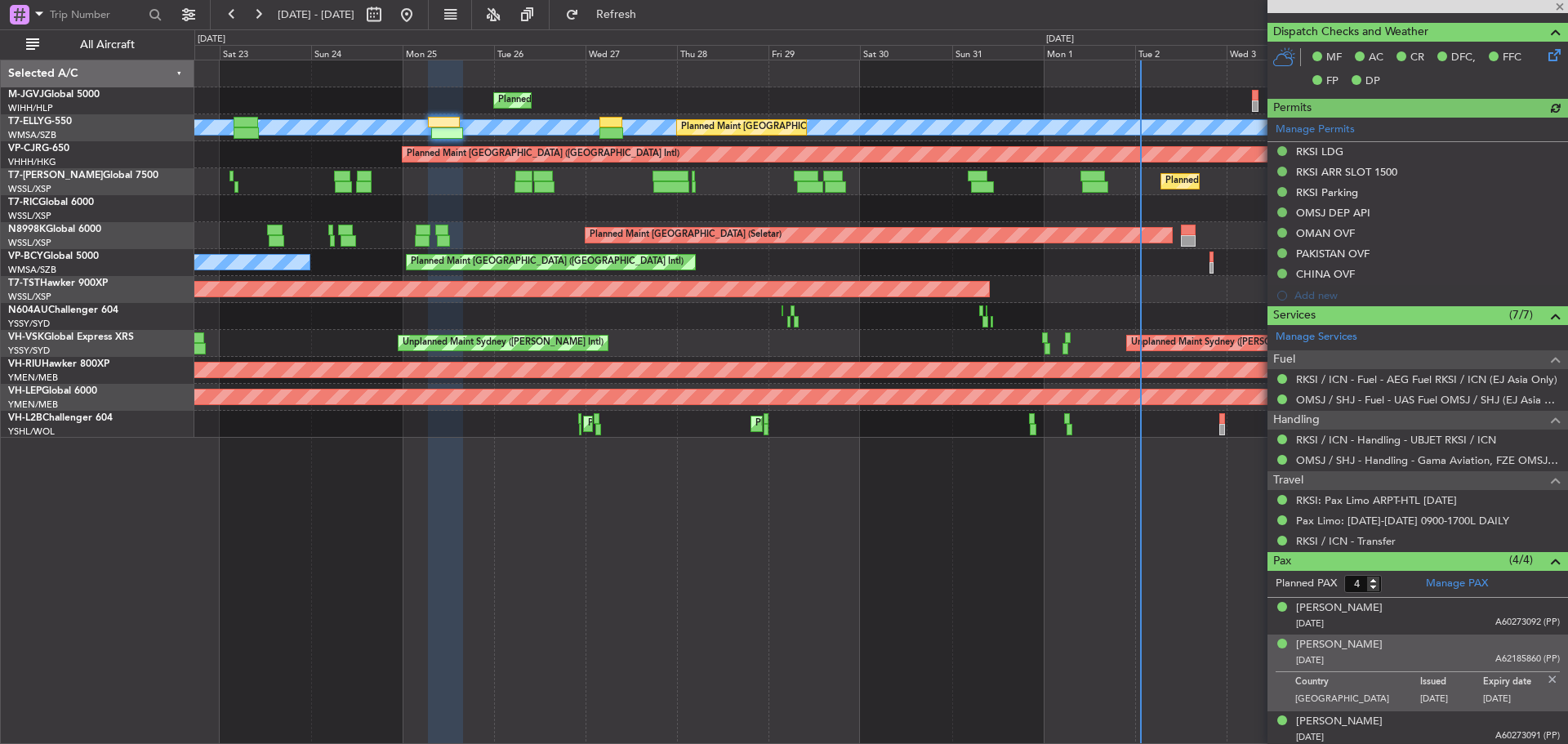
type input "[PERSON_NAME] (KYA)"
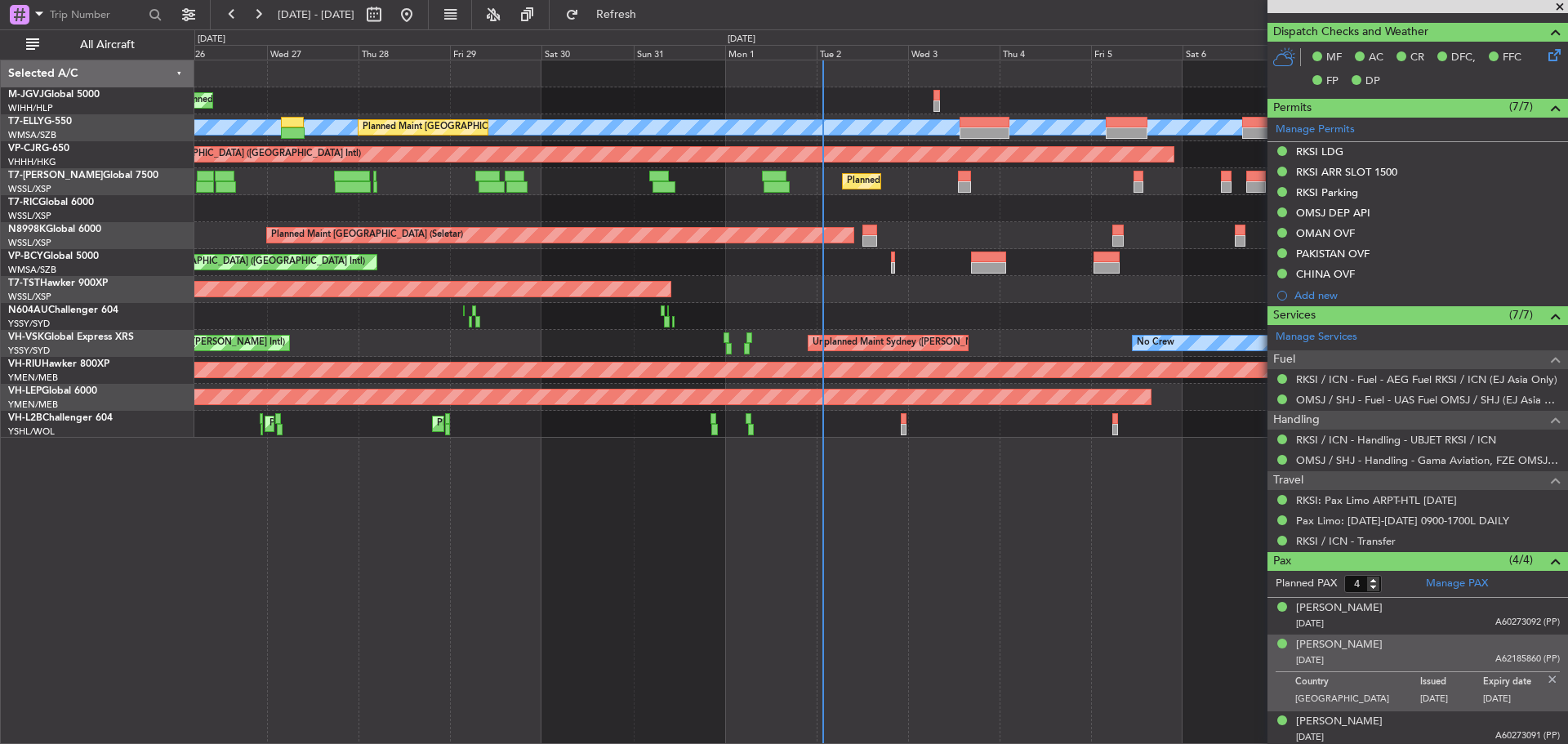
click at [735, 210] on div "Planned Maint [GEOGRAPHIC_DATA] (Halim Intl) [PERSON_NAME] Planned Maint [GEOGR…" at bounding box center [880, 249] width 1373 height 378
click at [772, 199] on div "Planned Maint [GEOGRAPHIC_DATA] (Halim Intl) [PERSON_NAME] Planned Maint [GEOGR…" at bounding box center [880, 249] width 1373 height 378
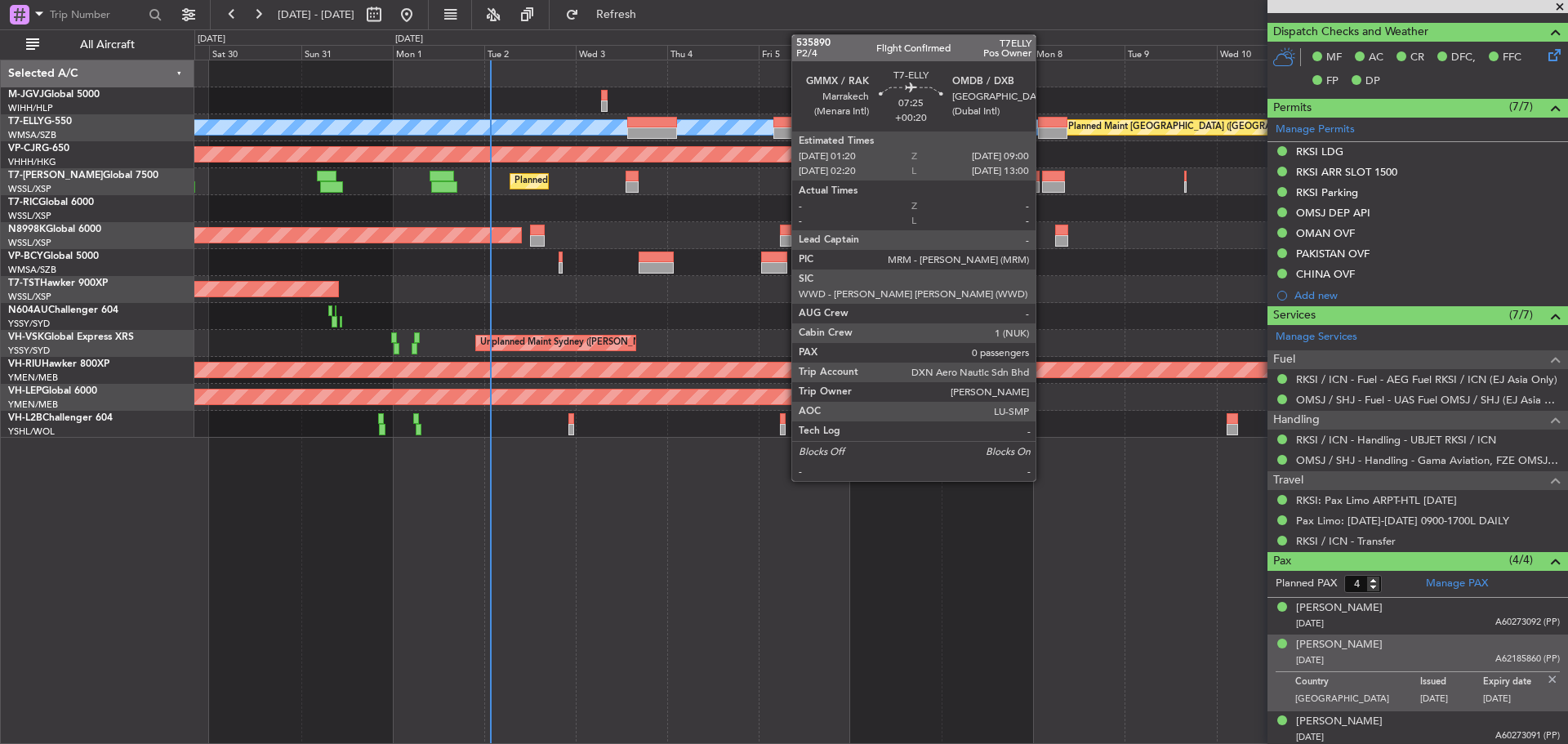
click at [1043, 134] on div at bounding box center [1053, 134] width 30 height 12
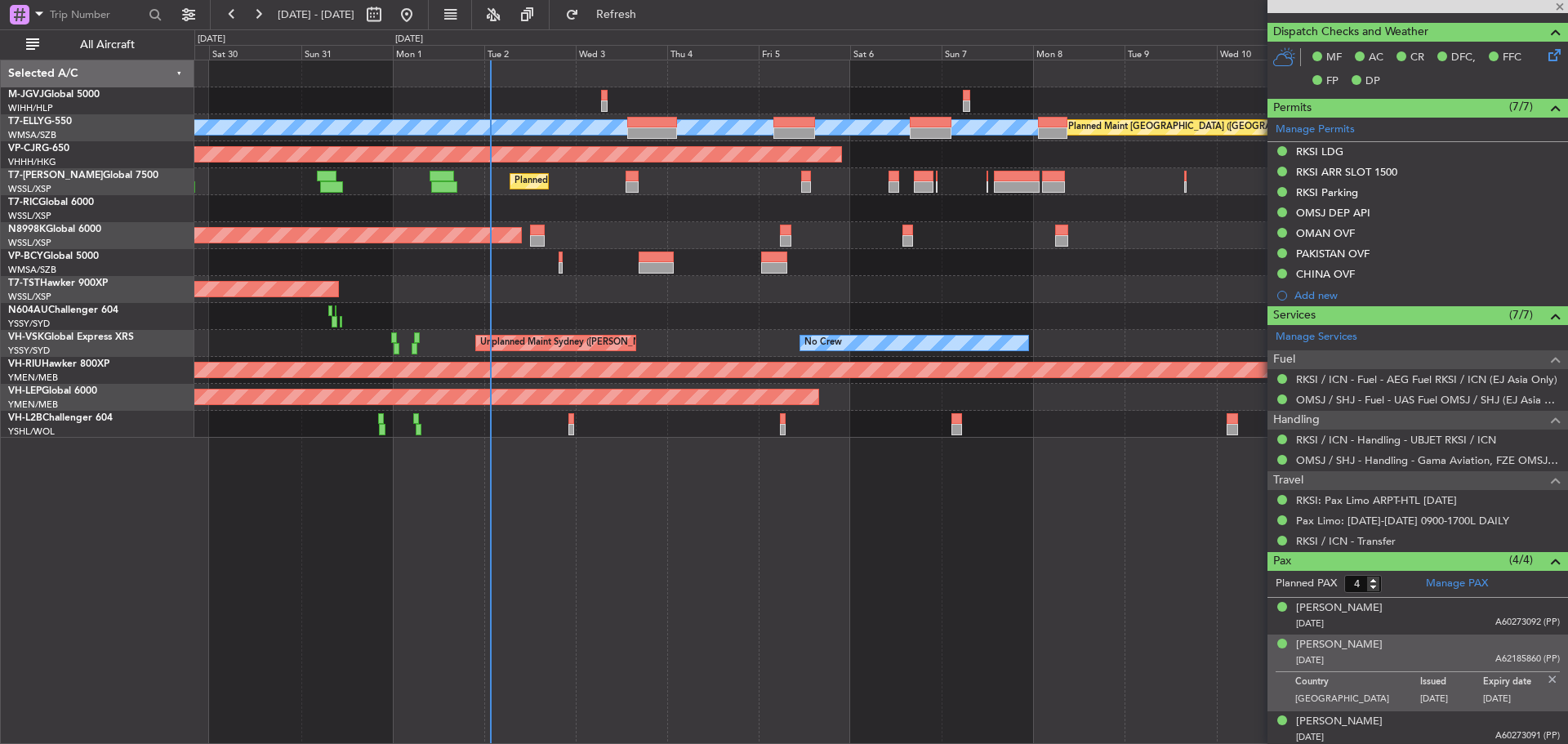
type input "0"
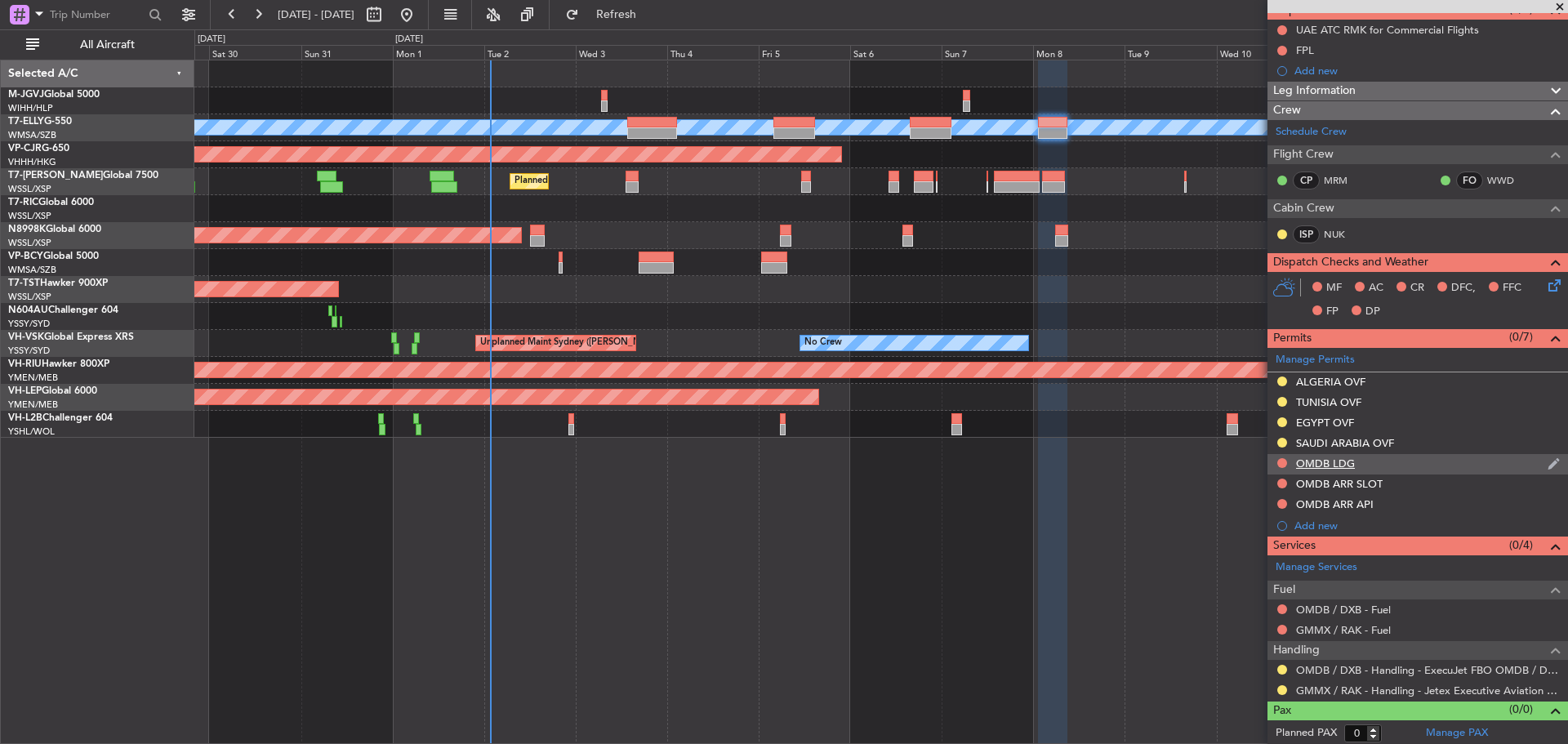
scroll to position [162, 0]
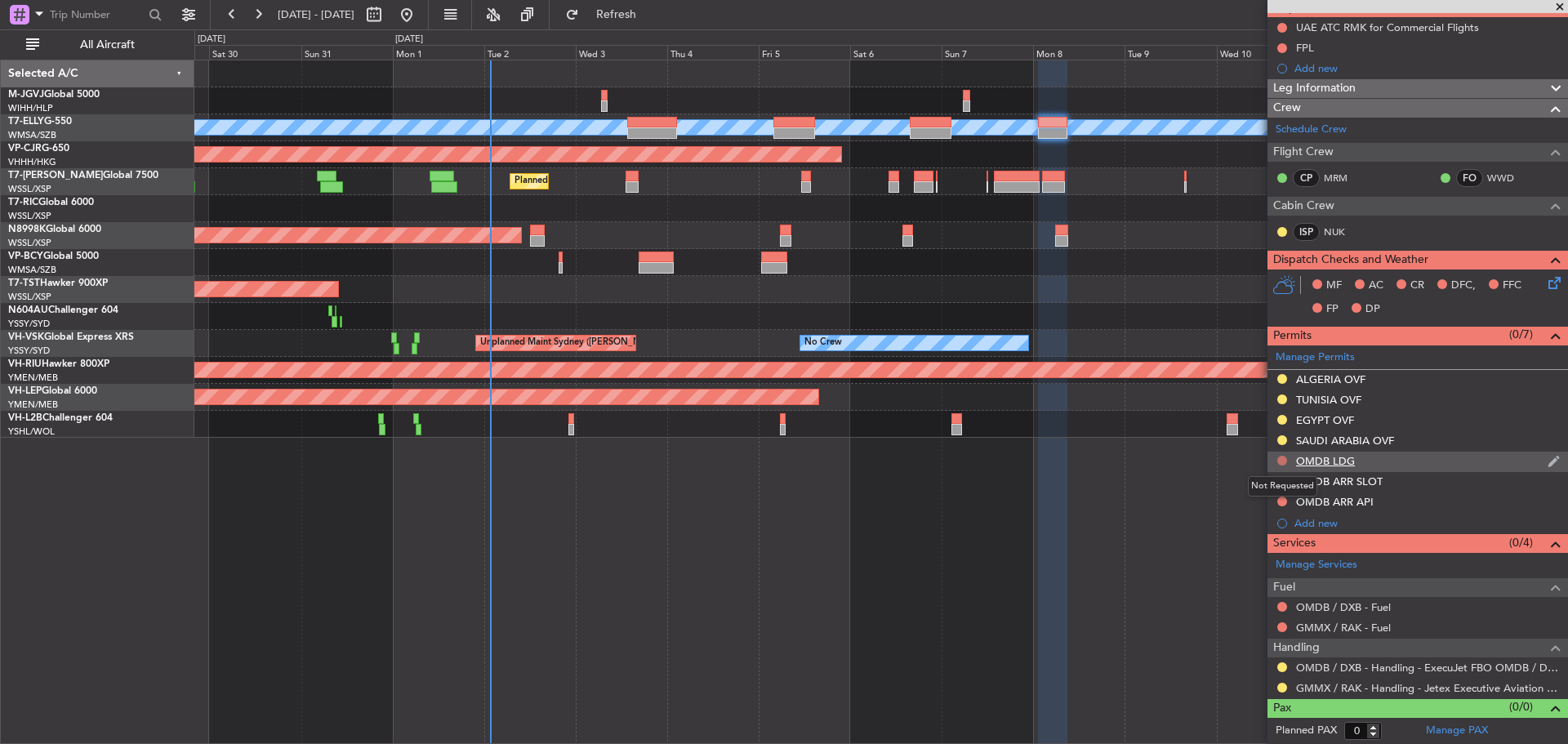
click at [1280, 464] on button at bounding box center [1282, 461] width 10 height 10
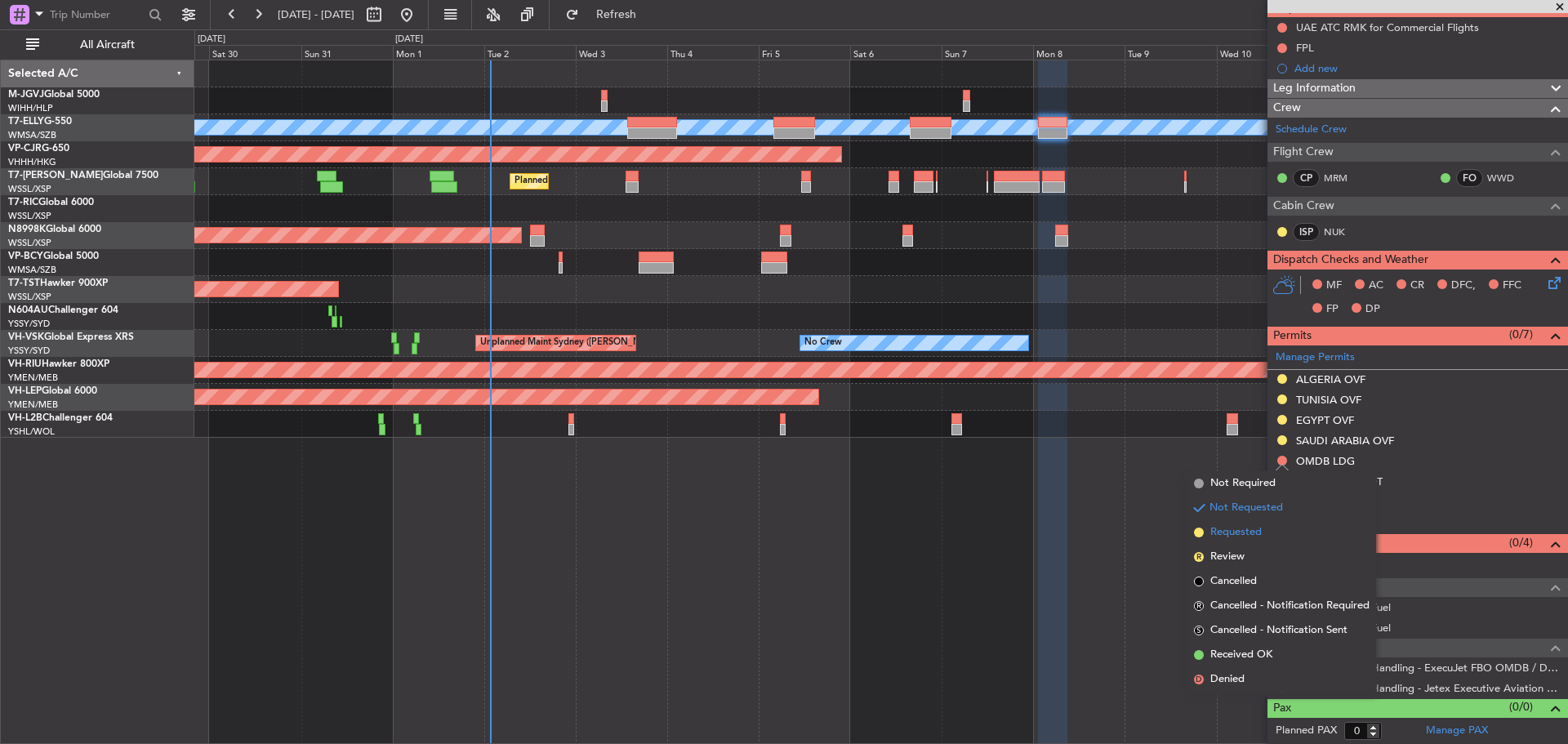
click at [1271, 529] on li "Requested" at bounding box center [1281, 533] width 189 height 25
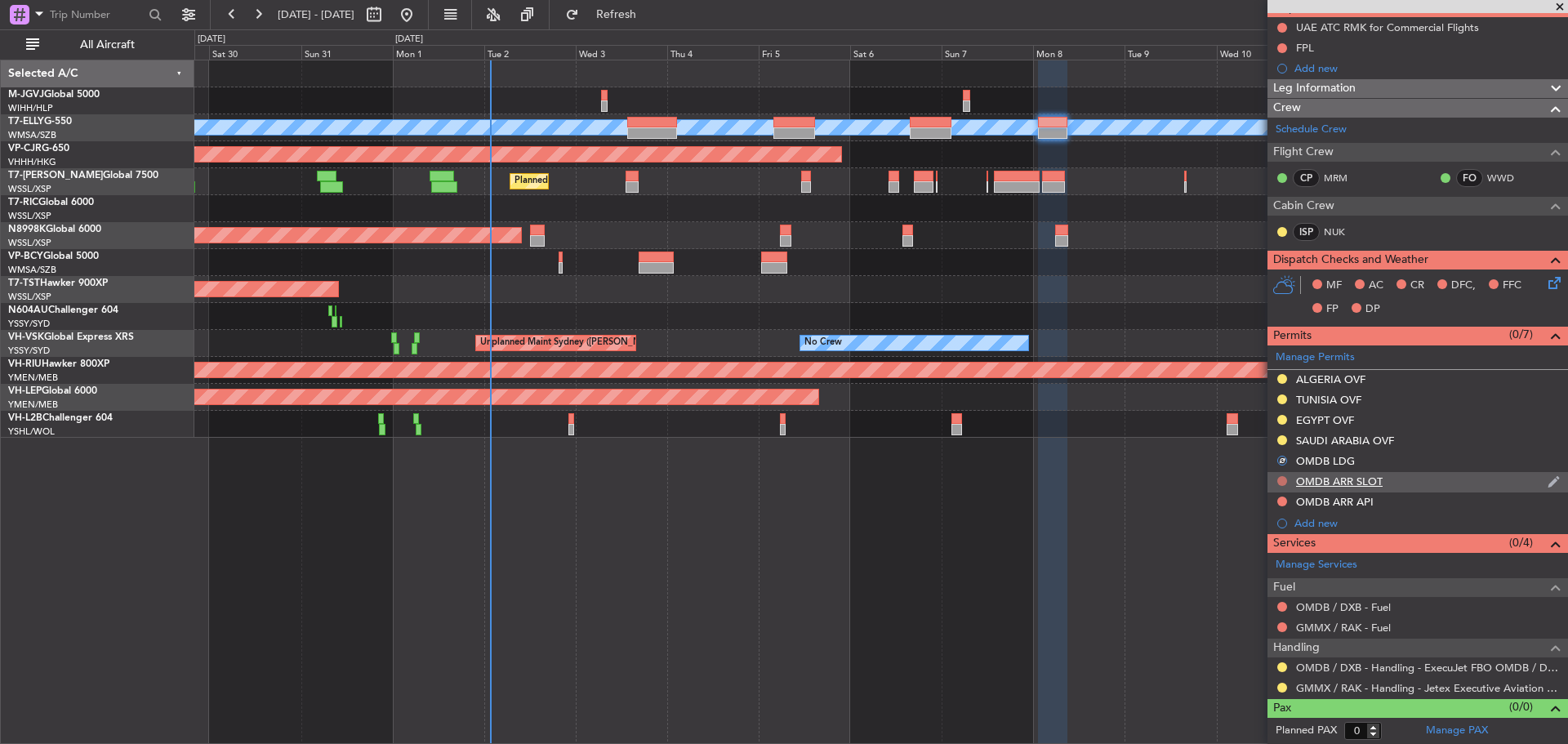
click at [1281, 480] on button at bounding box center [1282, 482] width 10 height 10
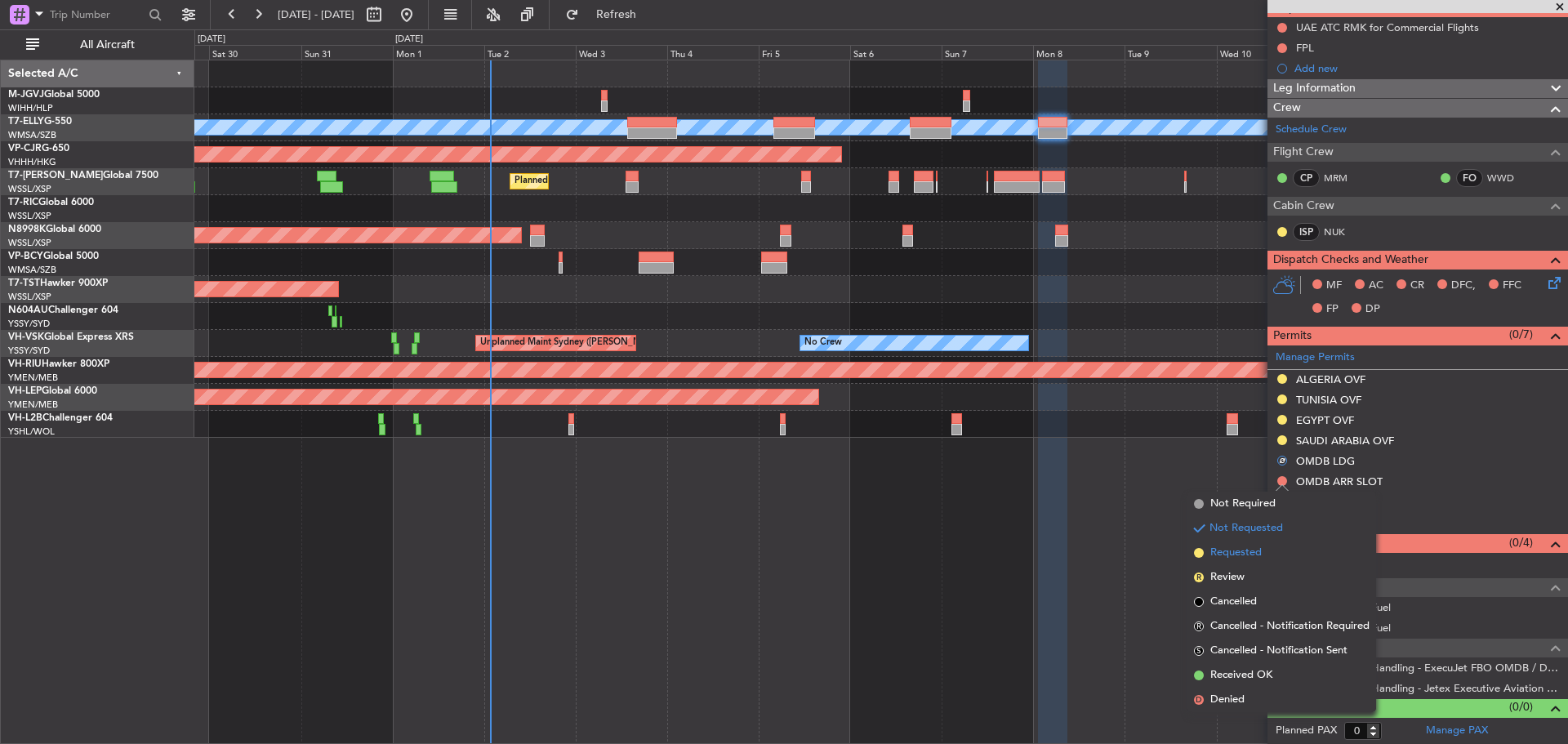
click at [1267, 556] on li "Requested" at bounding box center [1281, 553] width 189 height 25
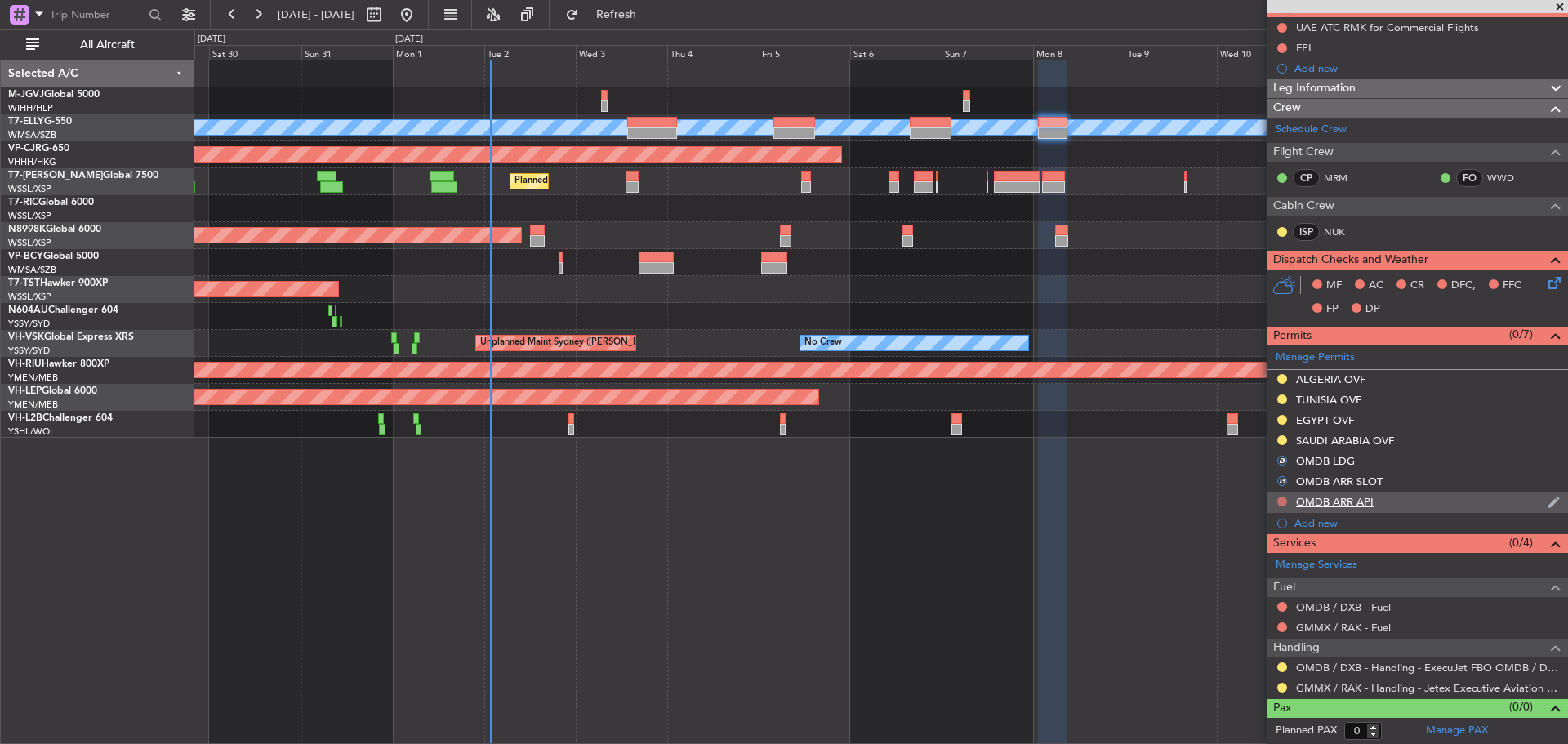
click at [1281, 501] on button at bounding box center [1282, 501] width 10 height 10
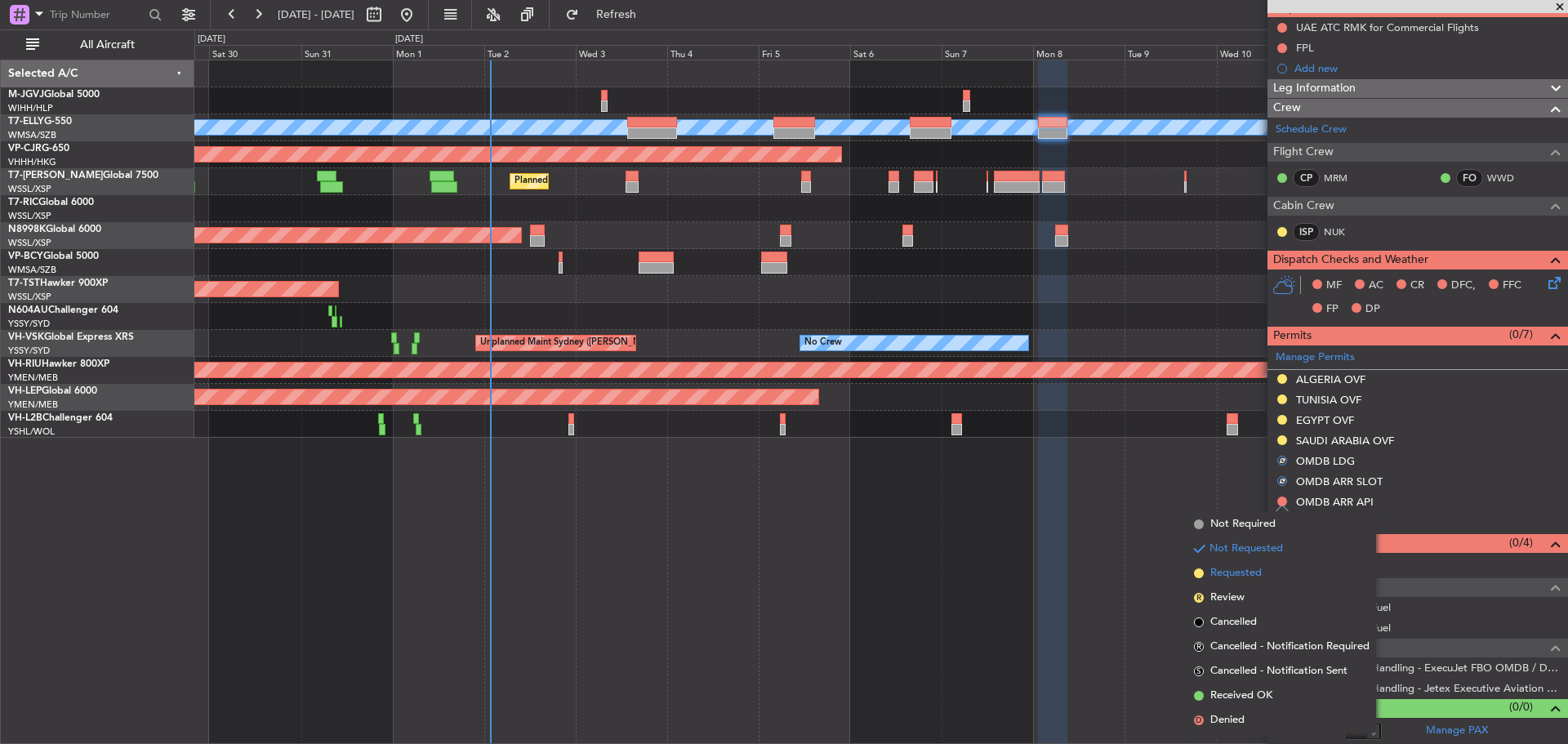
click at [1256, 580] on span "Requested" at bounding box center [1236, 573] width 51 height 16
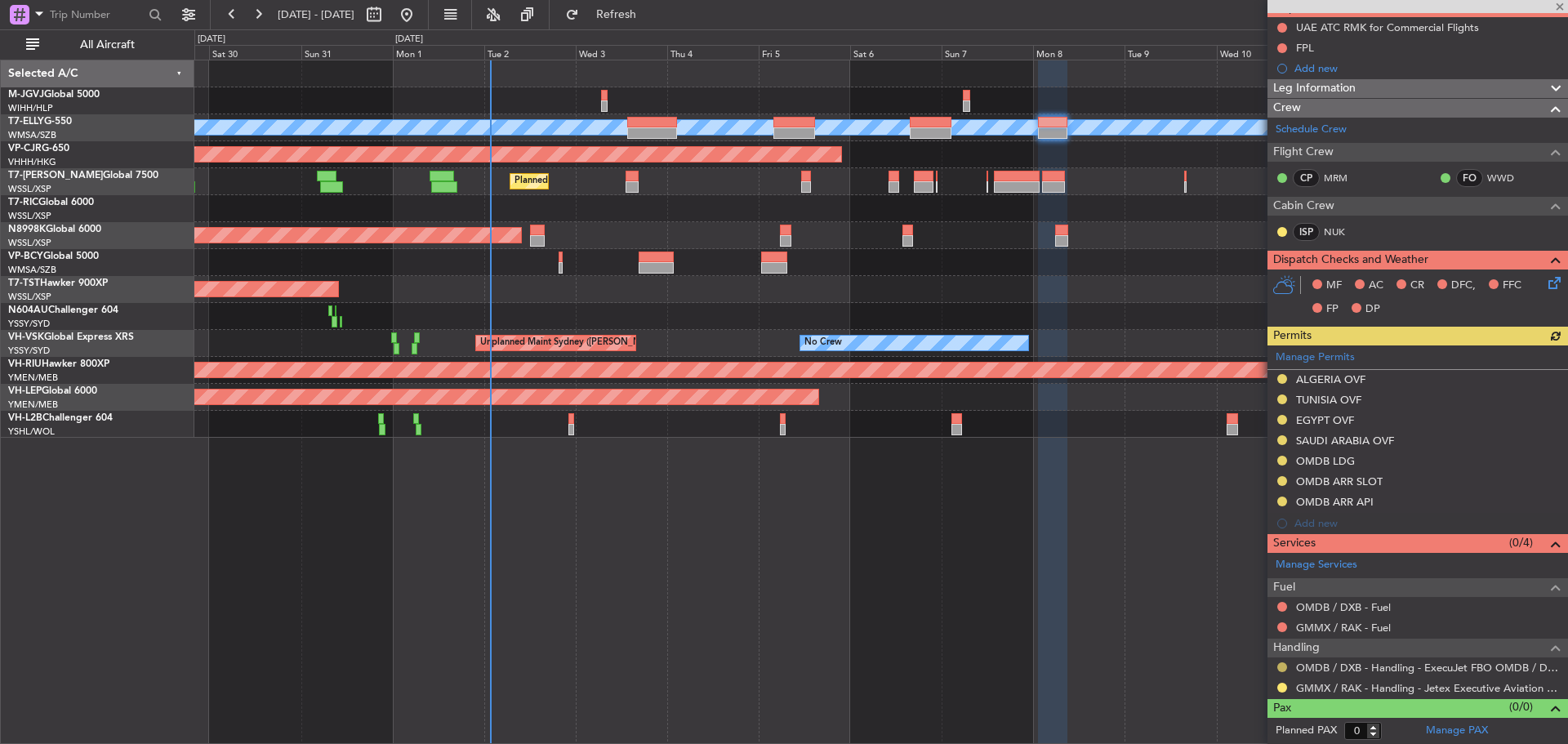
click at [1280, 668] on button at bounding box center [1282, 667] width 10 height 10
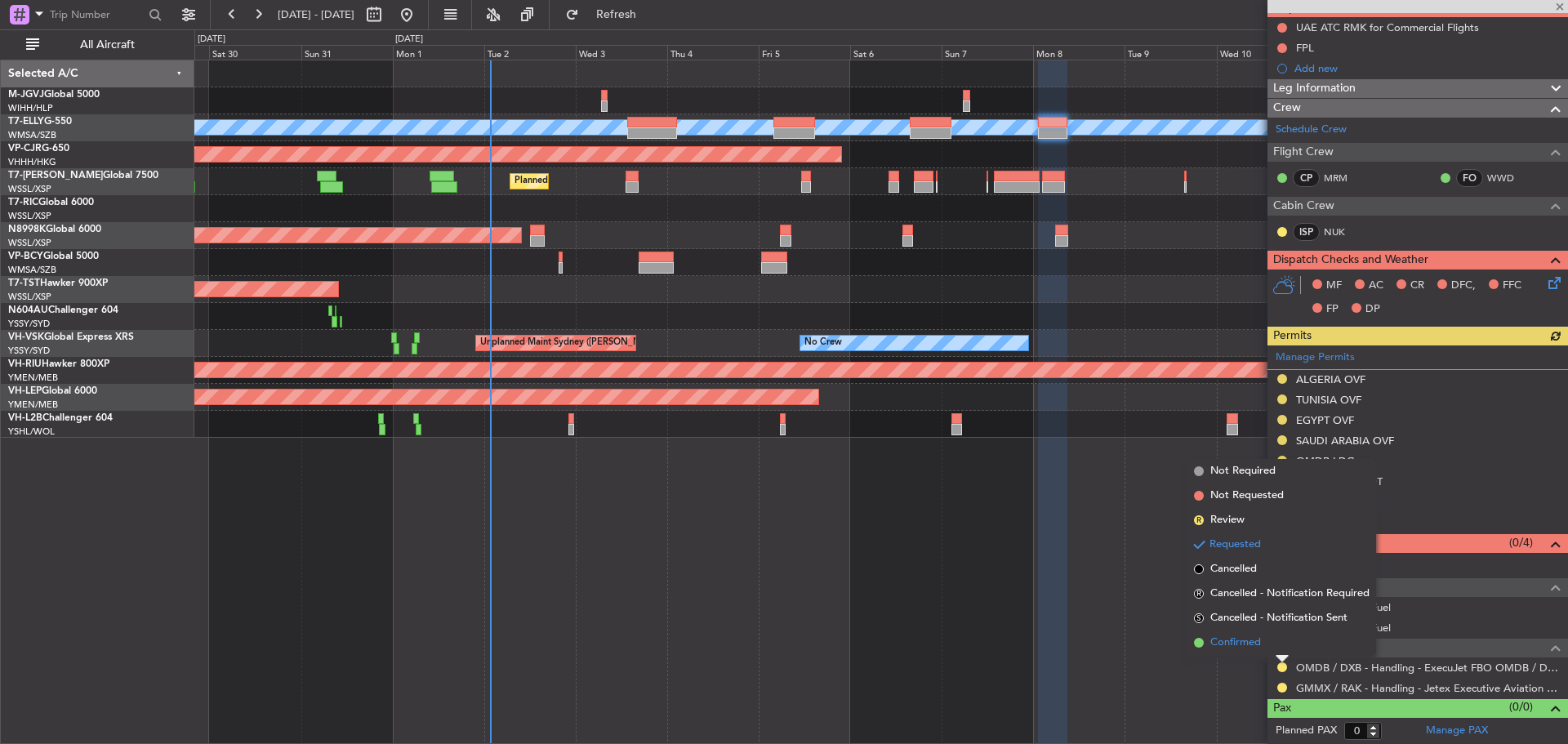
click at [1275, 647] on li "Confirmed" at bounding box center [1281, 643] width 189 height 25
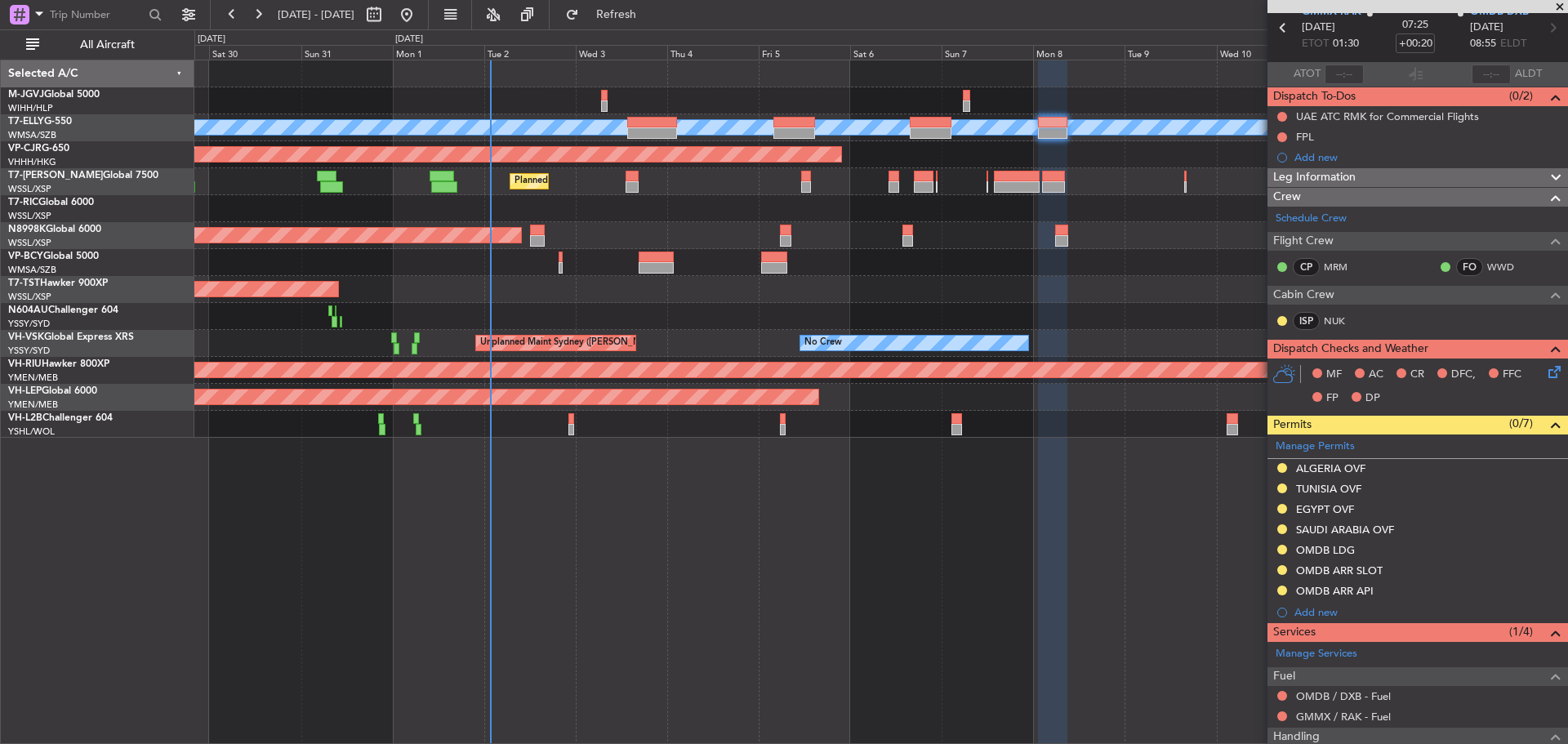
scroll to position [0, 0]
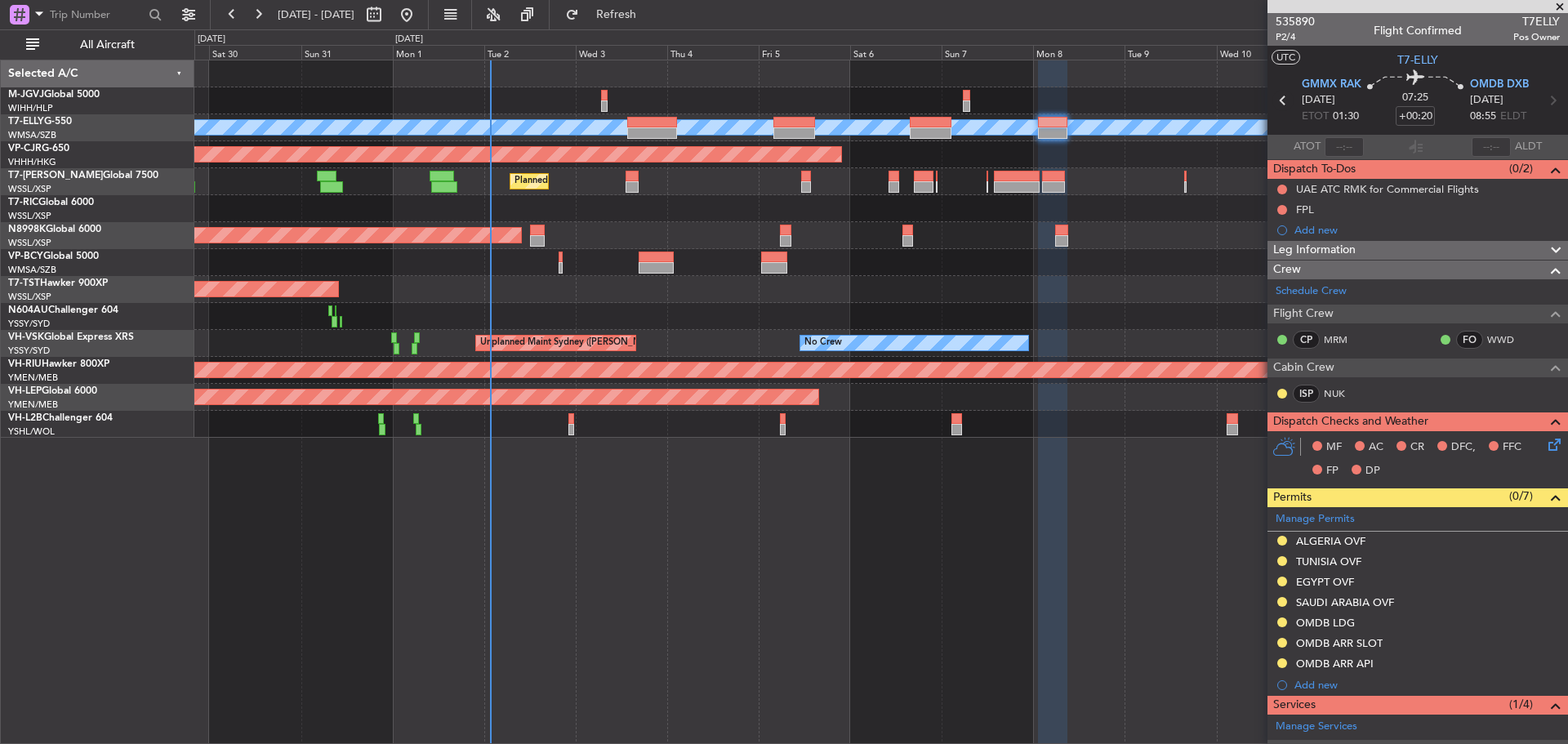
click at [1279, 107] on icon at bounding box center [1283, 101] width 21 height 21
type input "+00:15"
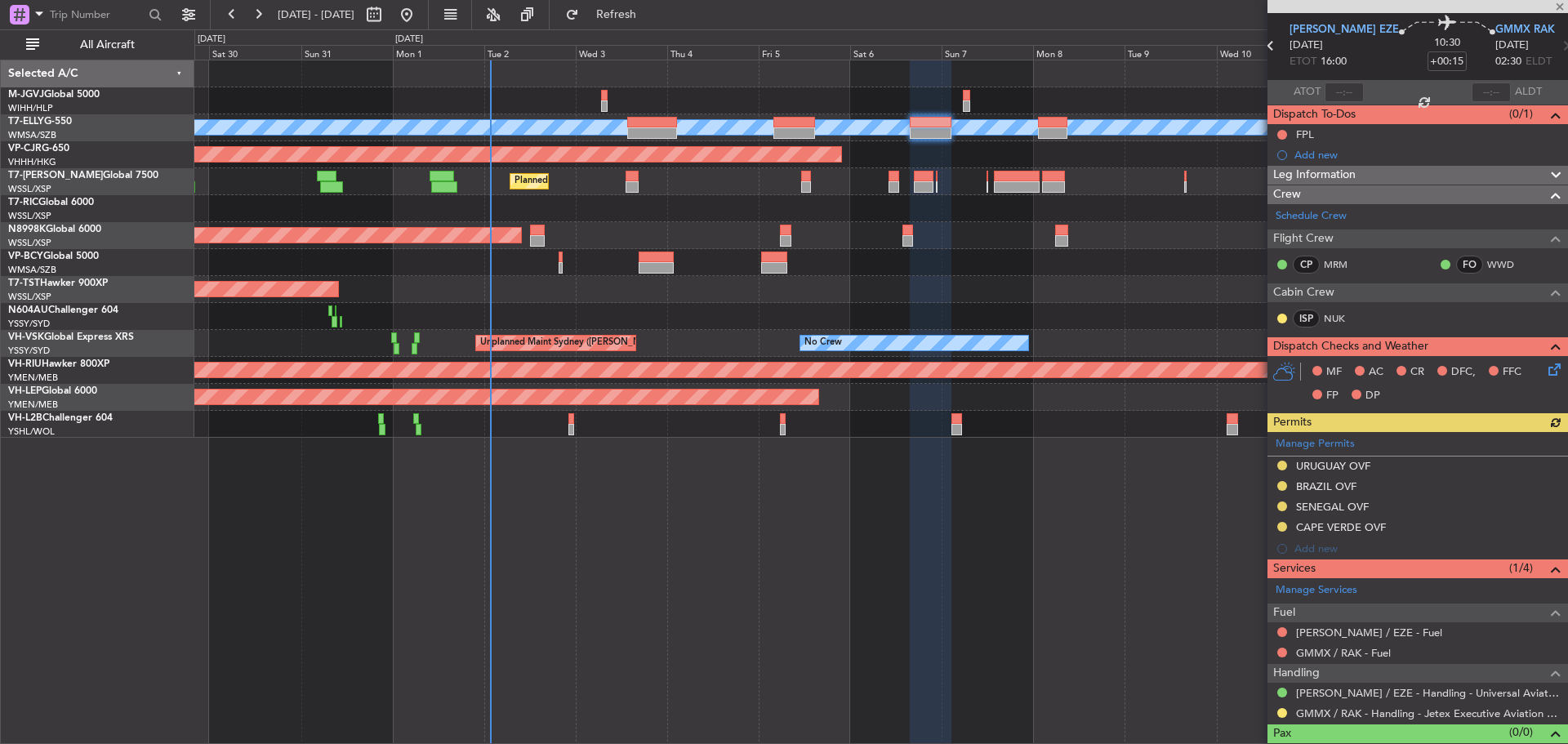
scroll to position [80, 0]
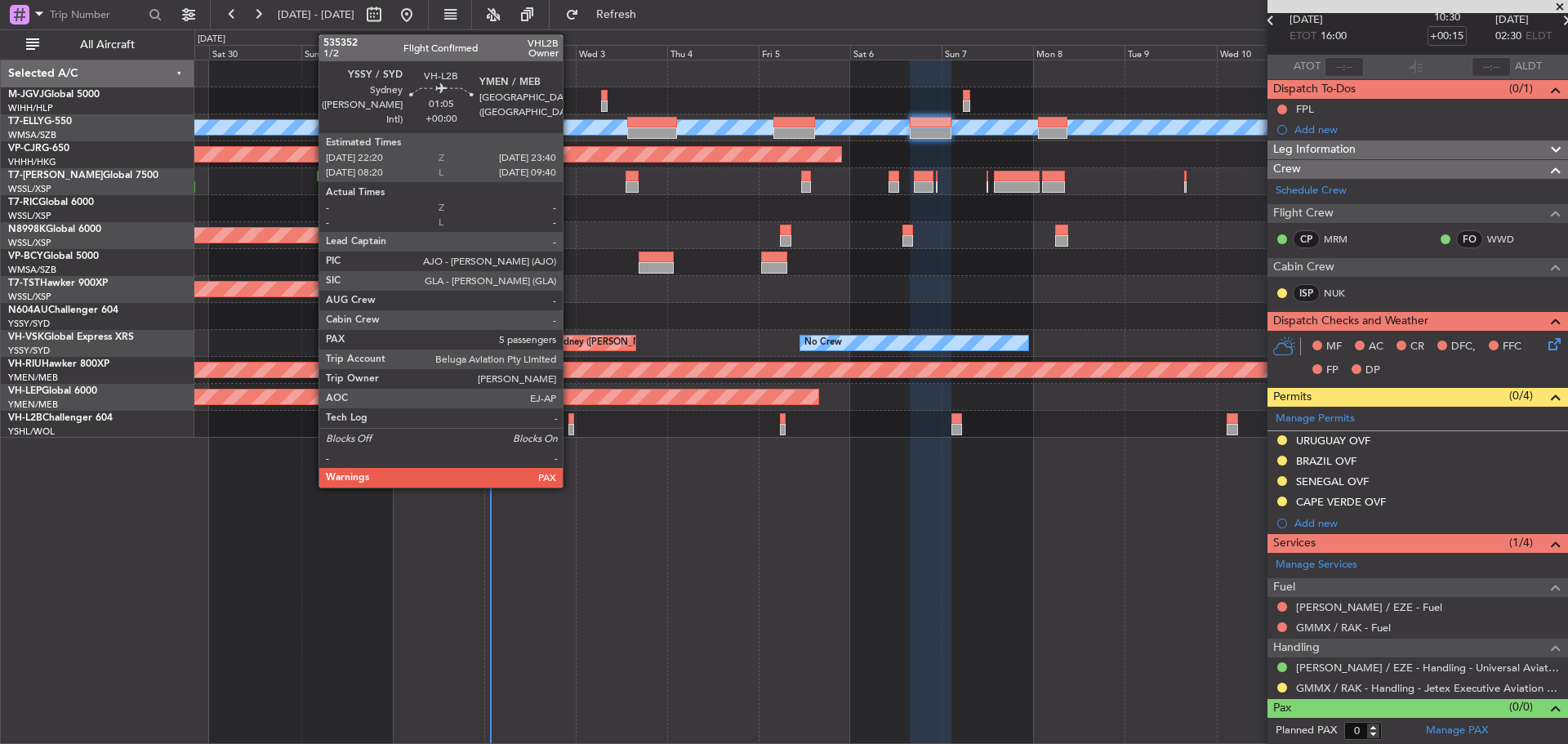
click at [570, 426] on div at bounding box center [570, 430] width 6 height 12
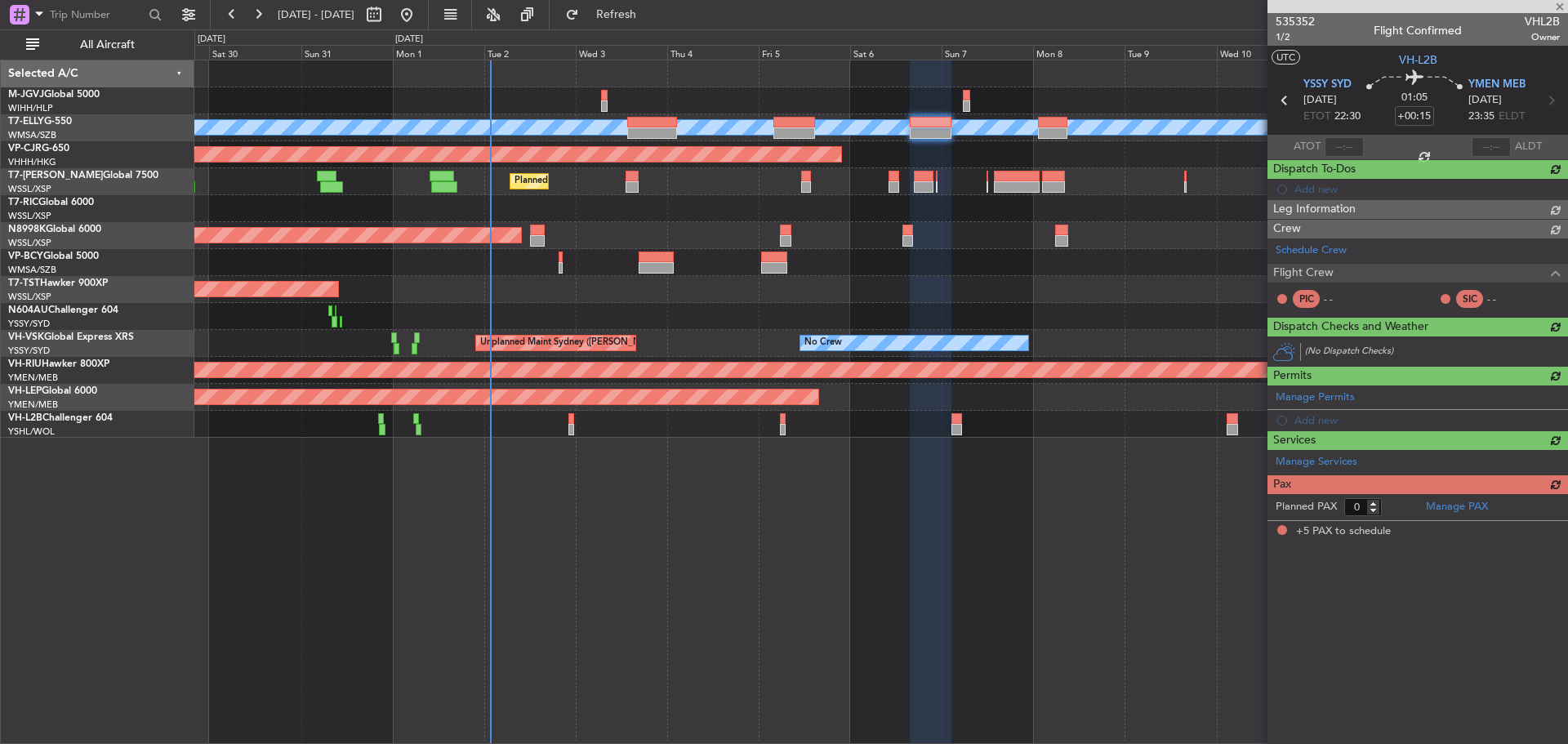
type input "5"
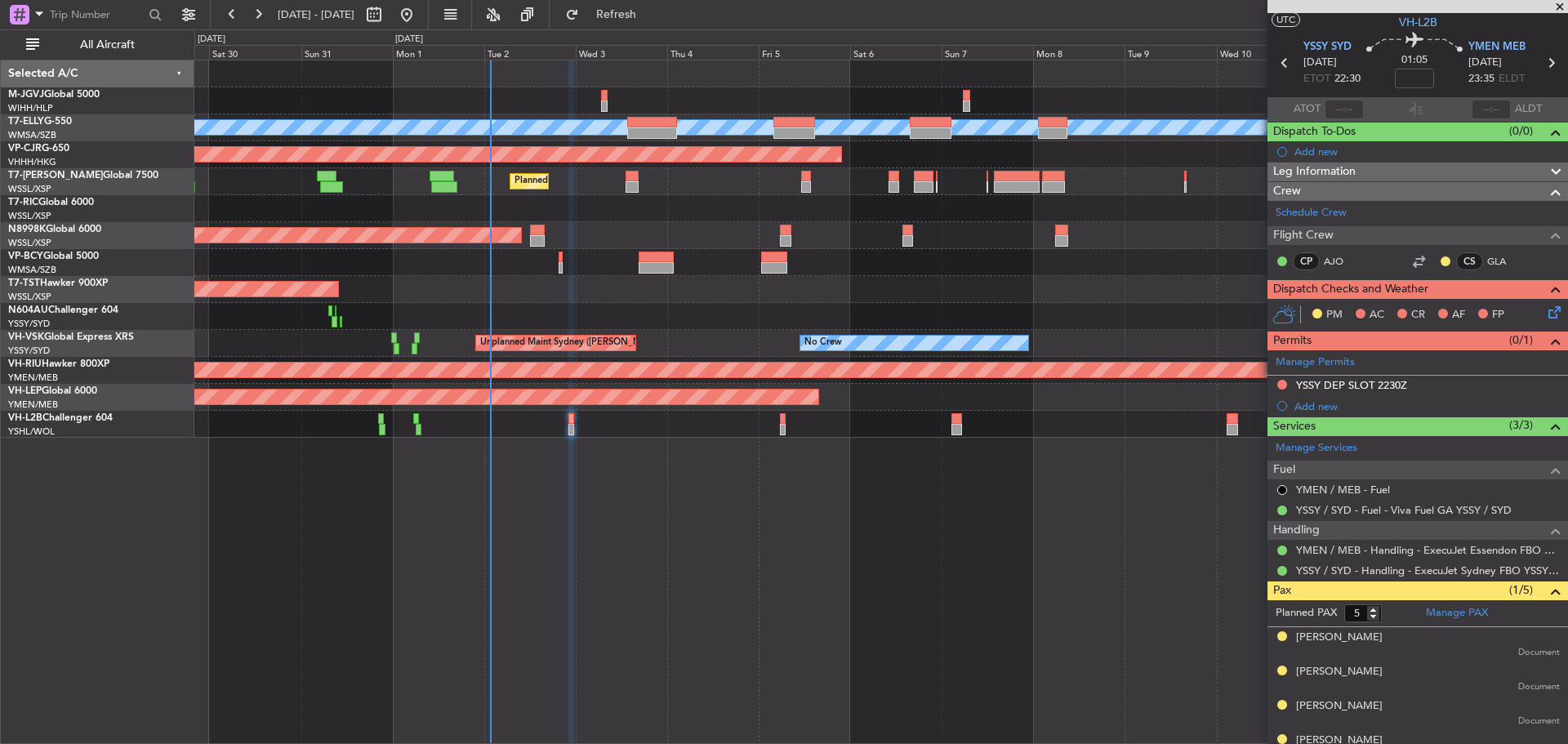
scroll to position [12, 0]
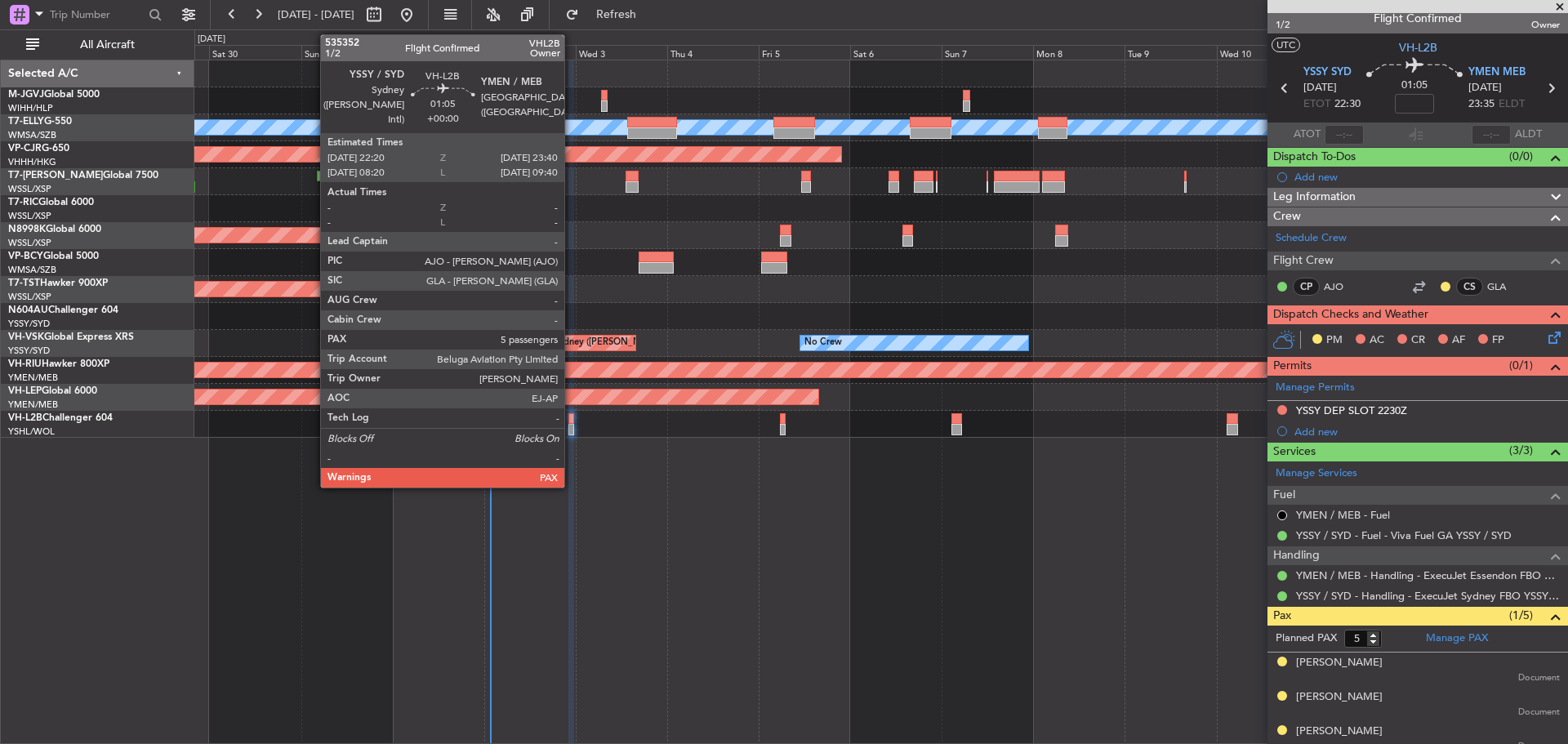
click at [571, 431] on div at bounding box center [570, 430] width 6 height 12
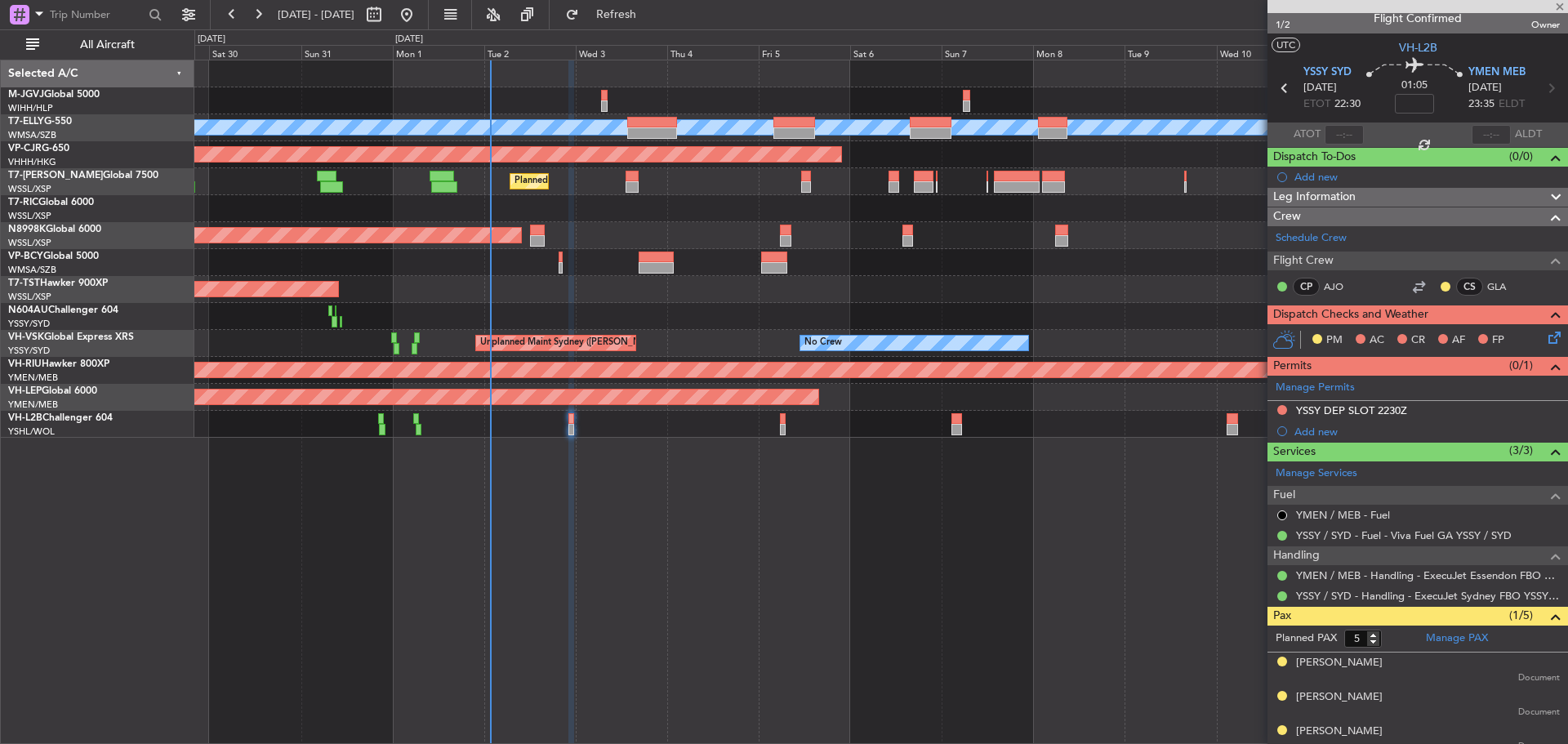
scroll to position [0, 0]
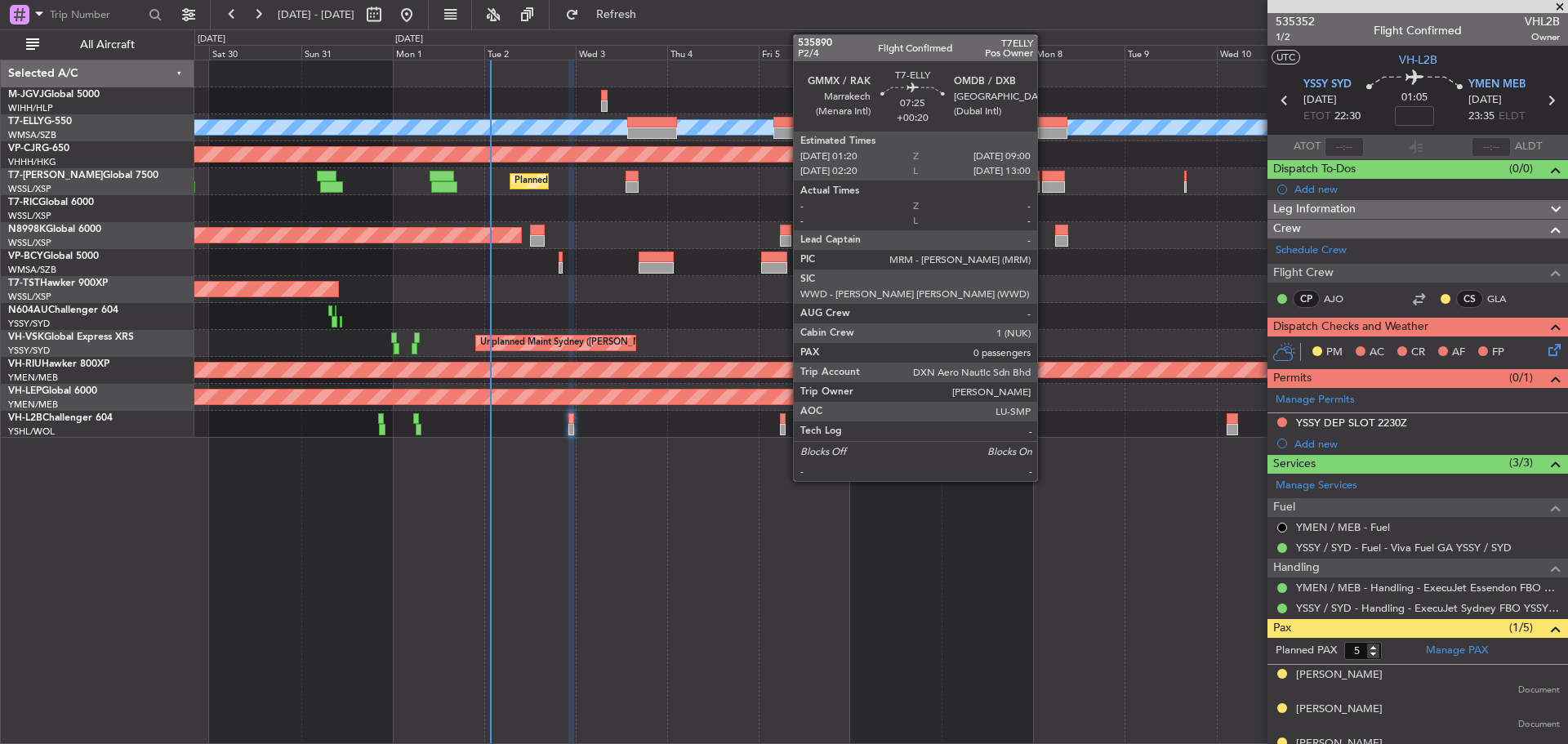
click at [1045, 132] on div at bounding box center [1053, 134] width 30 height 12
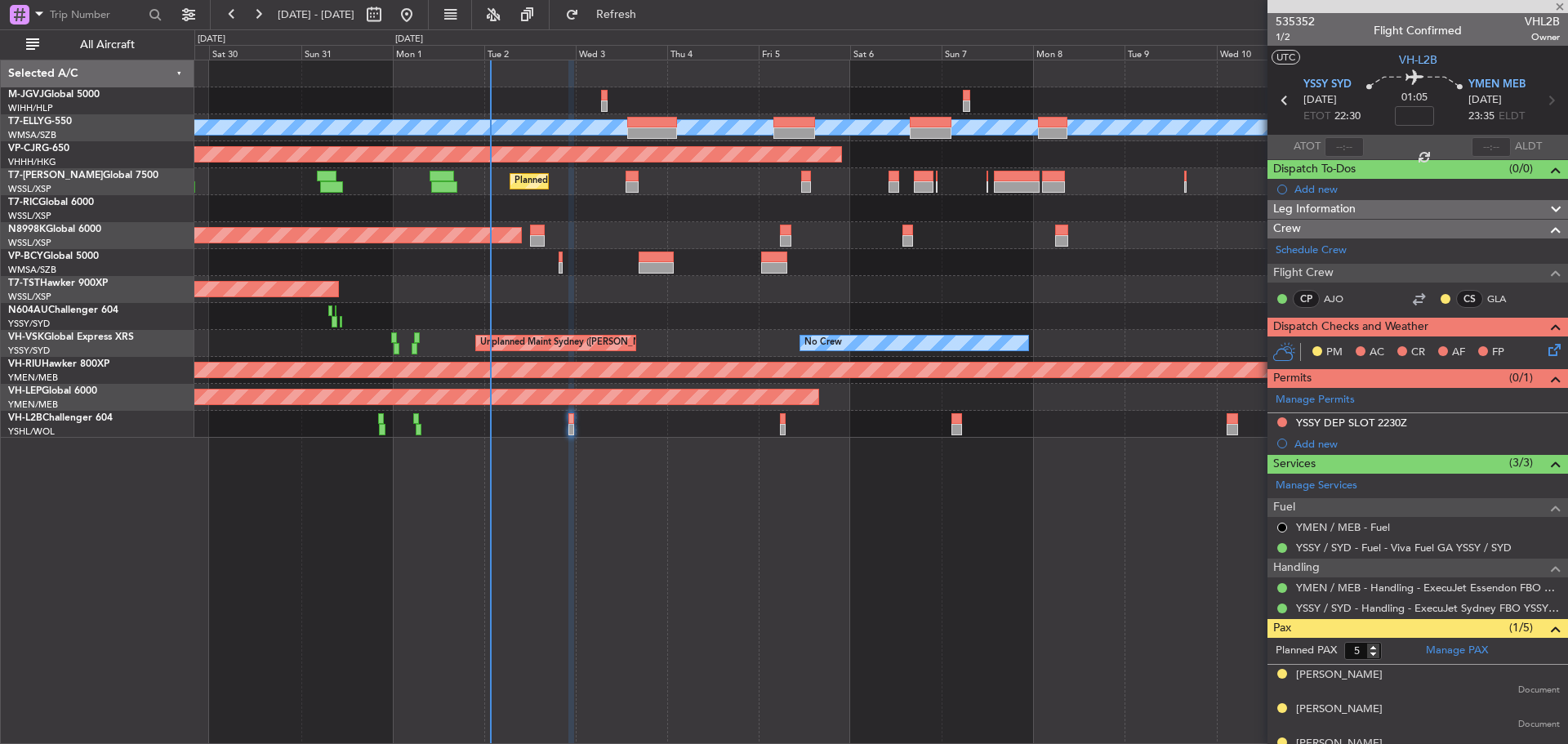
type input "+00:20"
type input "0"
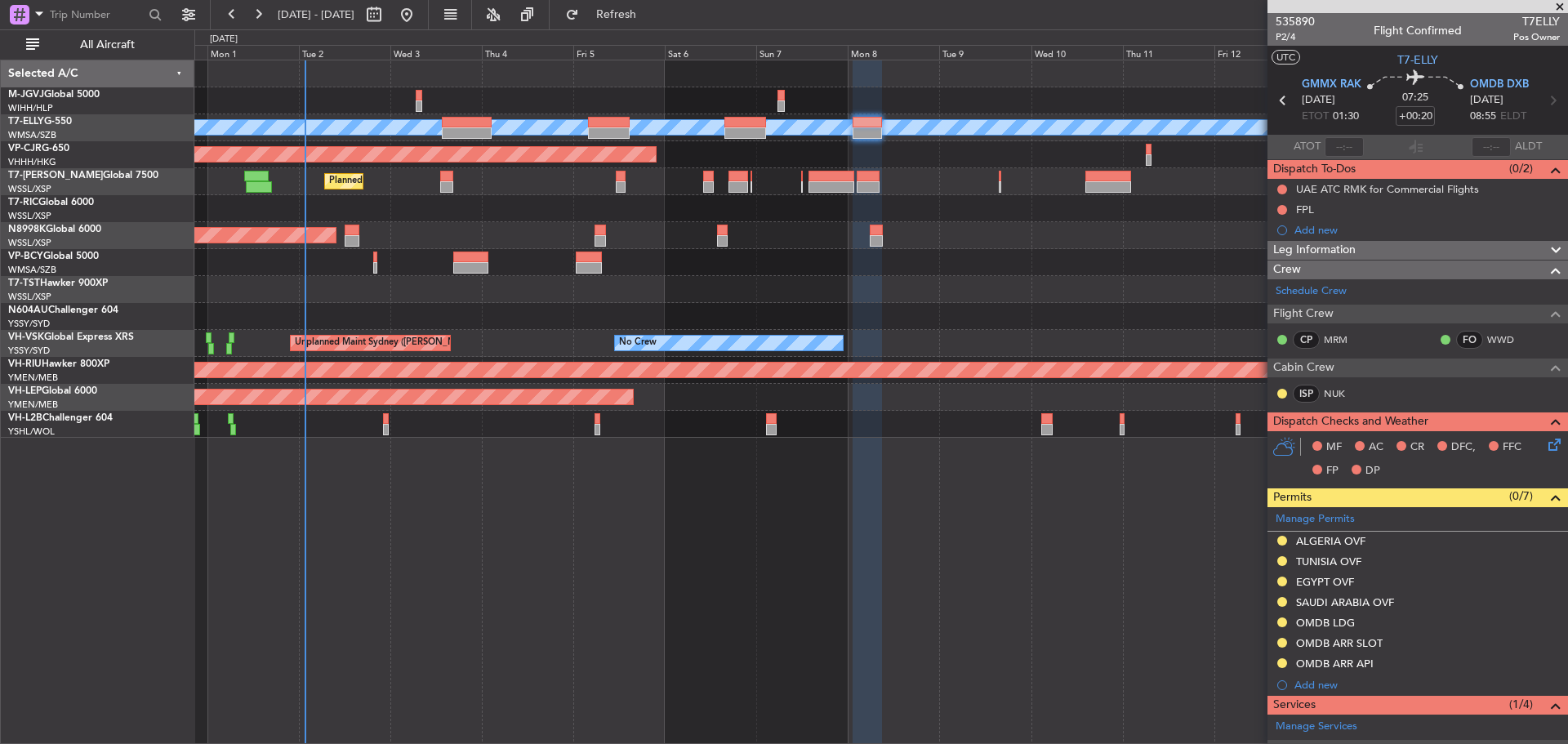
click at [758, 301] on div "Planned Maint [GEOGRAPHIC_DATA] (Seletar)" at bounding box center [880, 290] width 1373 height 27
click at [1282, 666] on div "Requested" at bounding box center [1282, 668] width 50 height 21
click at [1279, 661] on button at bounding box center [1282, 663] width 10 height 10
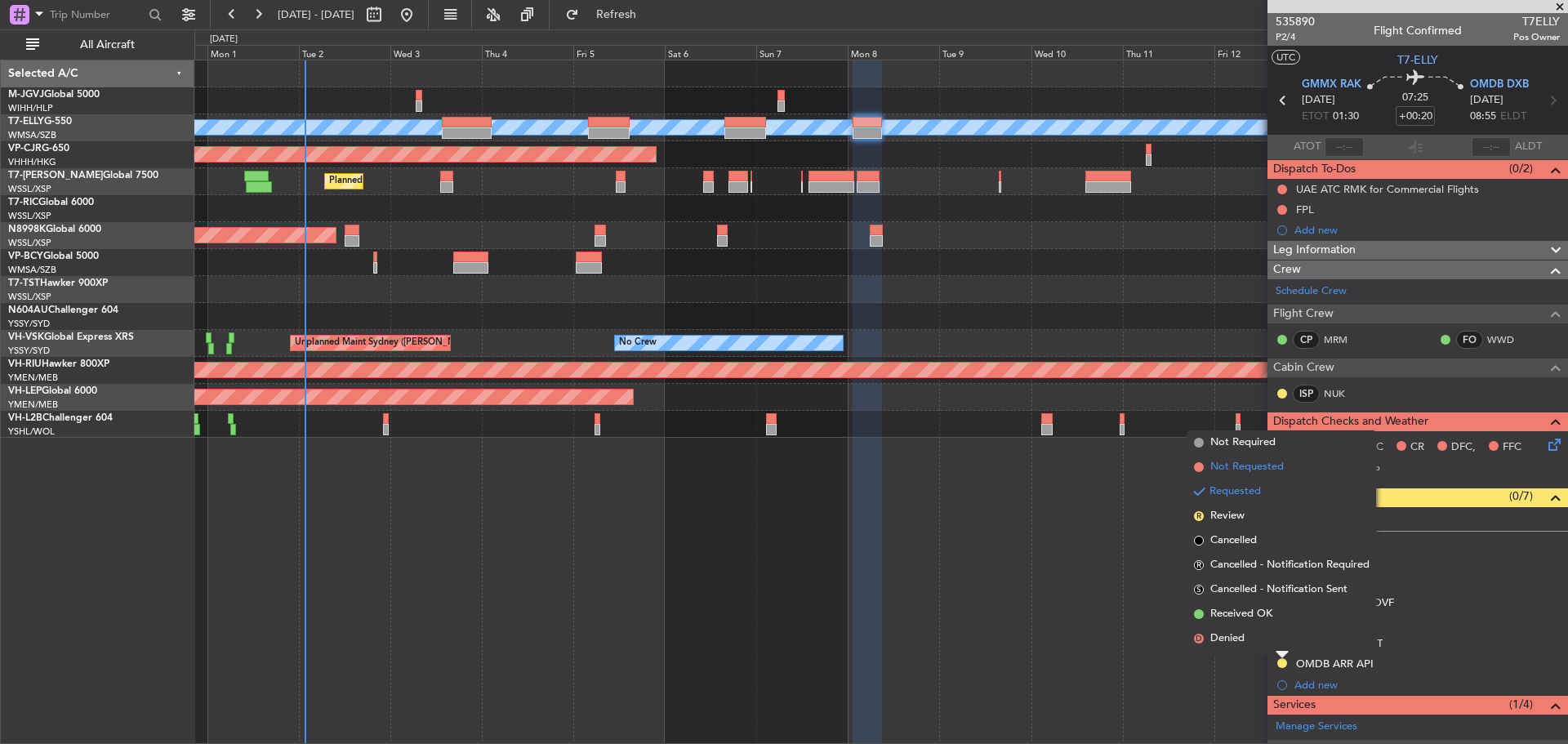
click at [1267, 468] on span "Not Requested" at bounding box center [1246, 468] width 73 height 16
